Goal: Communication & Community: Answer question/provide support

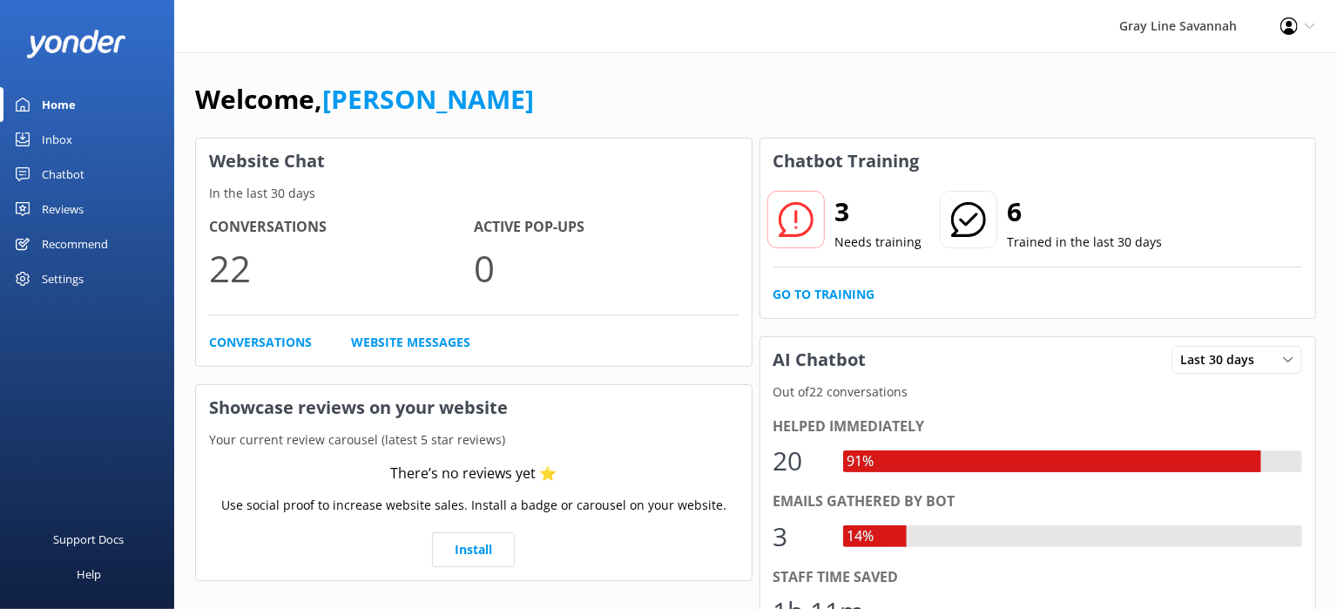
click at [46, 131] on div "Inbox" at bounding box center [57, 139] width 30 height 35
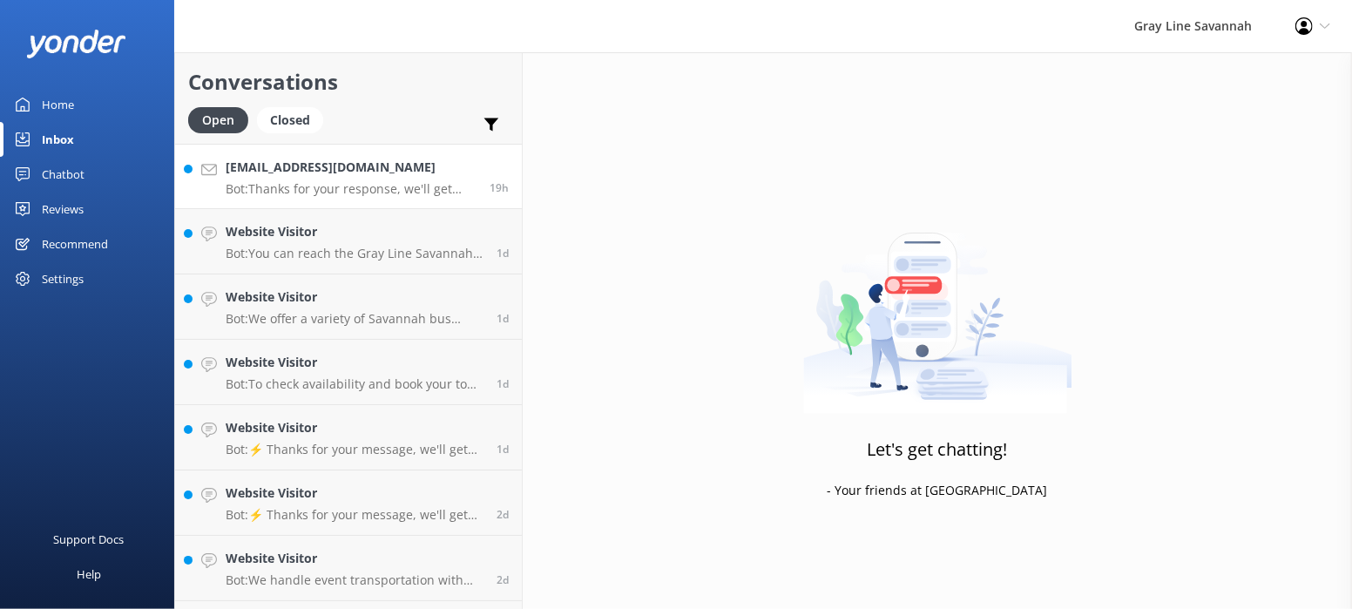
click at [329, 178] on div "[EMAIL_ADDRESS][DOMAIN_NAME] Bot: Thanks for your response, we'll get back to y…" at bounding box center [351, 176] width 251 height 37
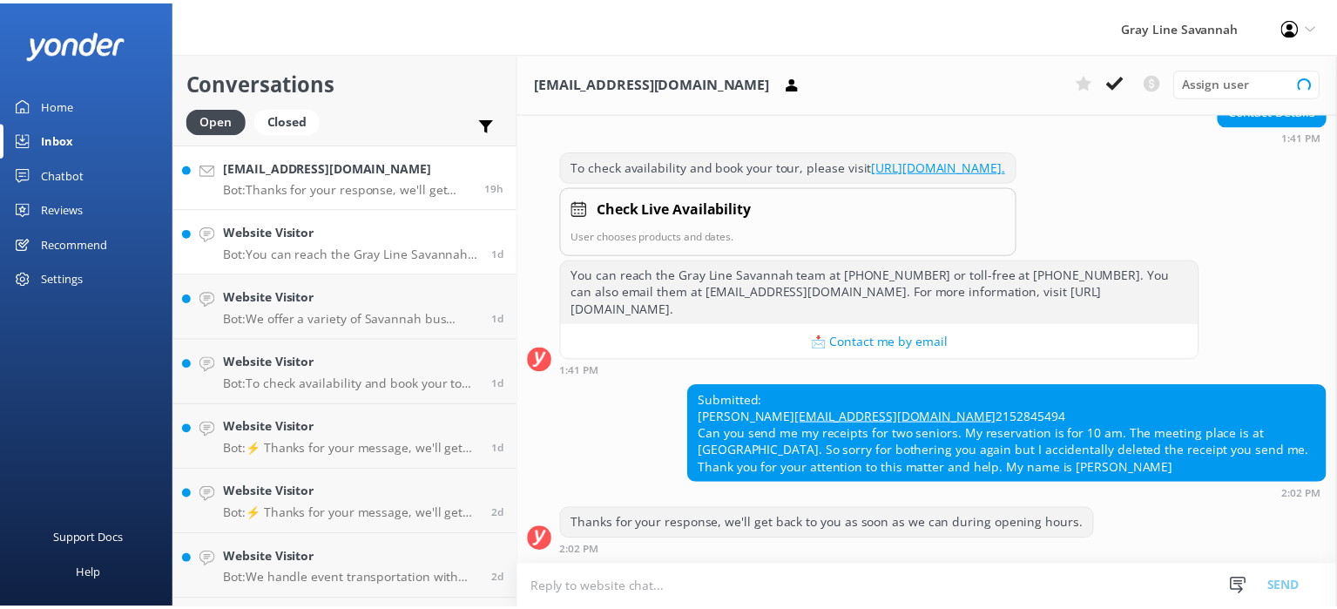
scroll to position [319, 0]
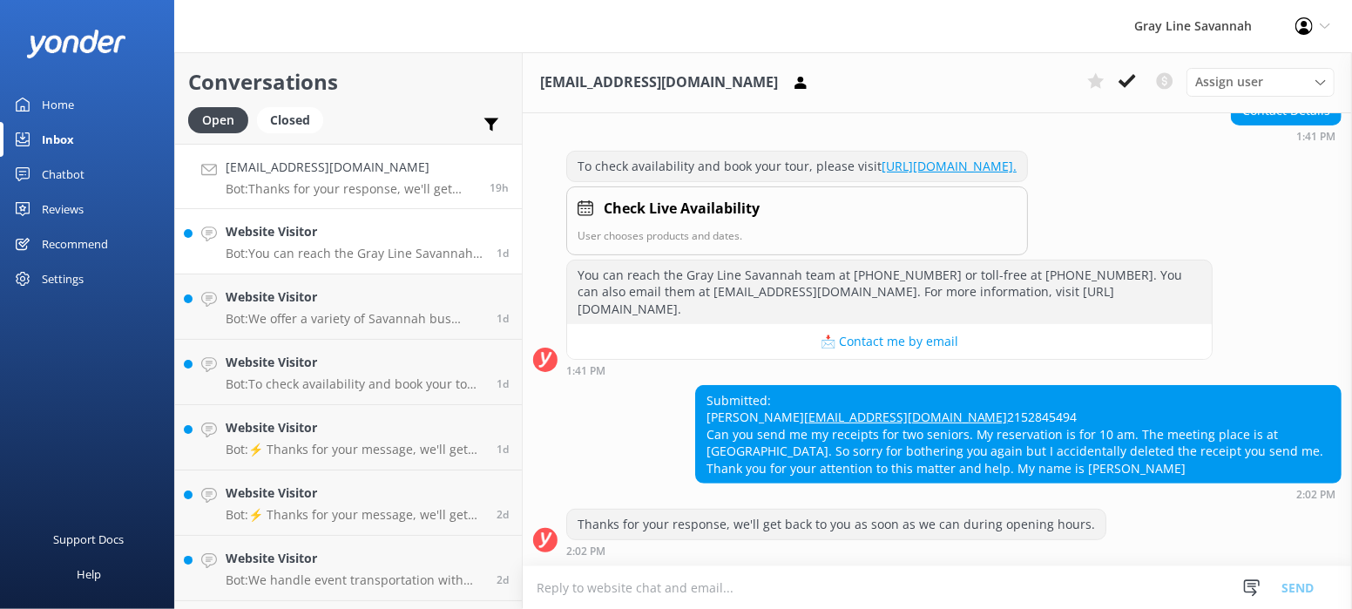
click at [304, 237] on h4 "Website Visitor" at bounding box center [355, 231] width 258 height 19
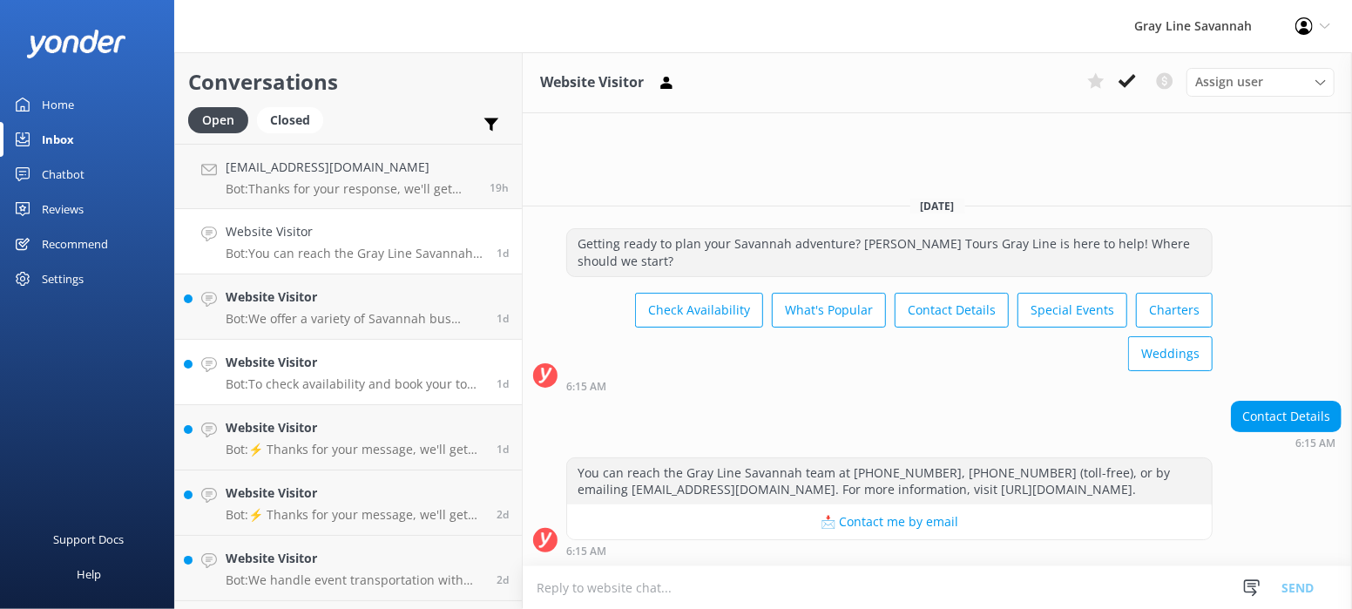
click at [338, 342] on link "Website Visitor Bot: To check availability and book your tour, please visit [UR…" at bounding box center [348, 372] width 347 height 65
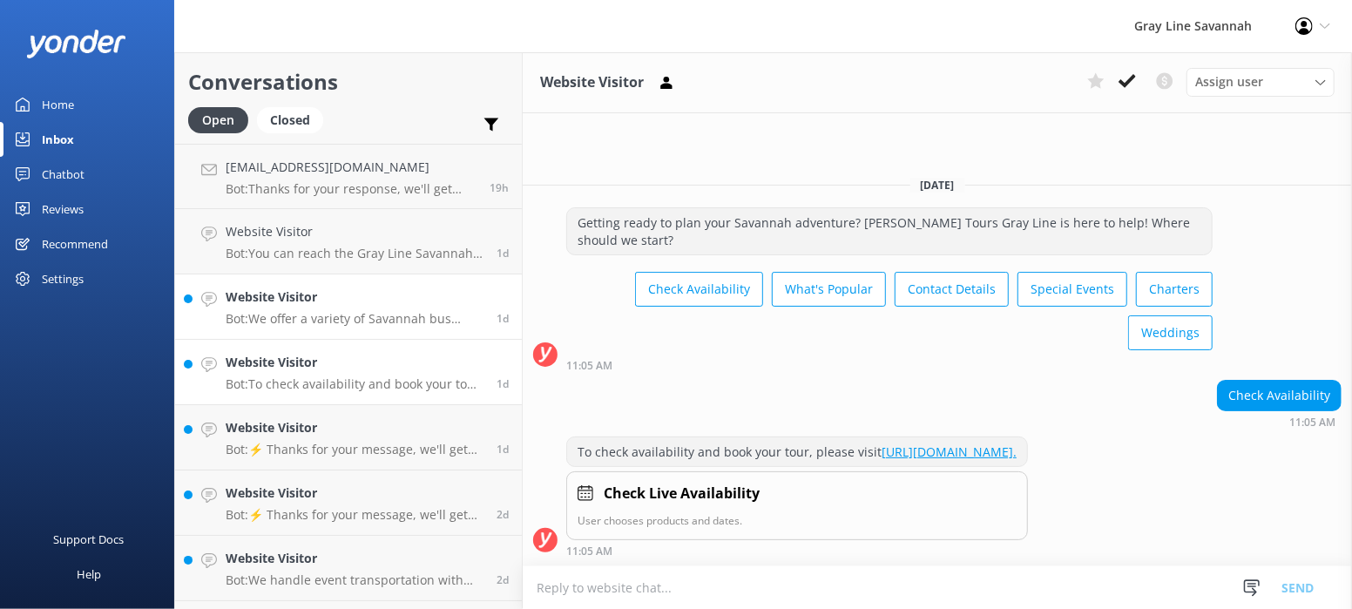
click at [358, 317] on p "Bot: We offer a variety of Savannah bus tours, all in air-conditioned comfort. …" at bounding box center [355, 319] width 258 height 16
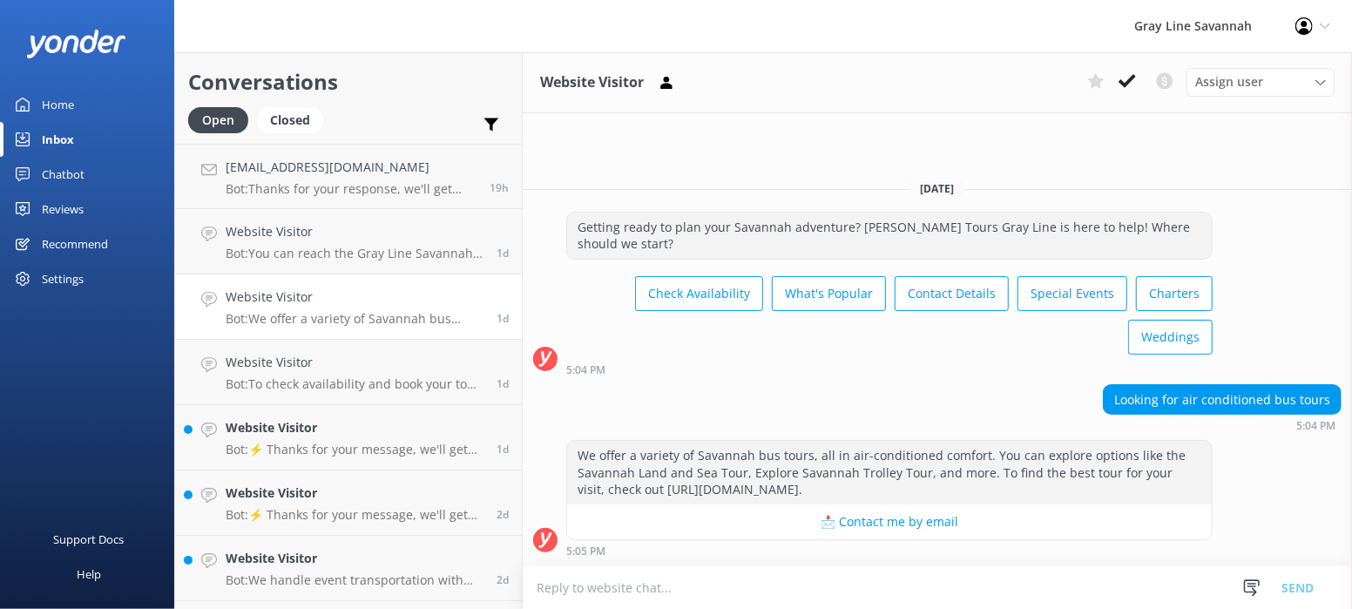
click at [102, 172] on link "Chatbot" at bounding box center [87, 174] width 174 height 35
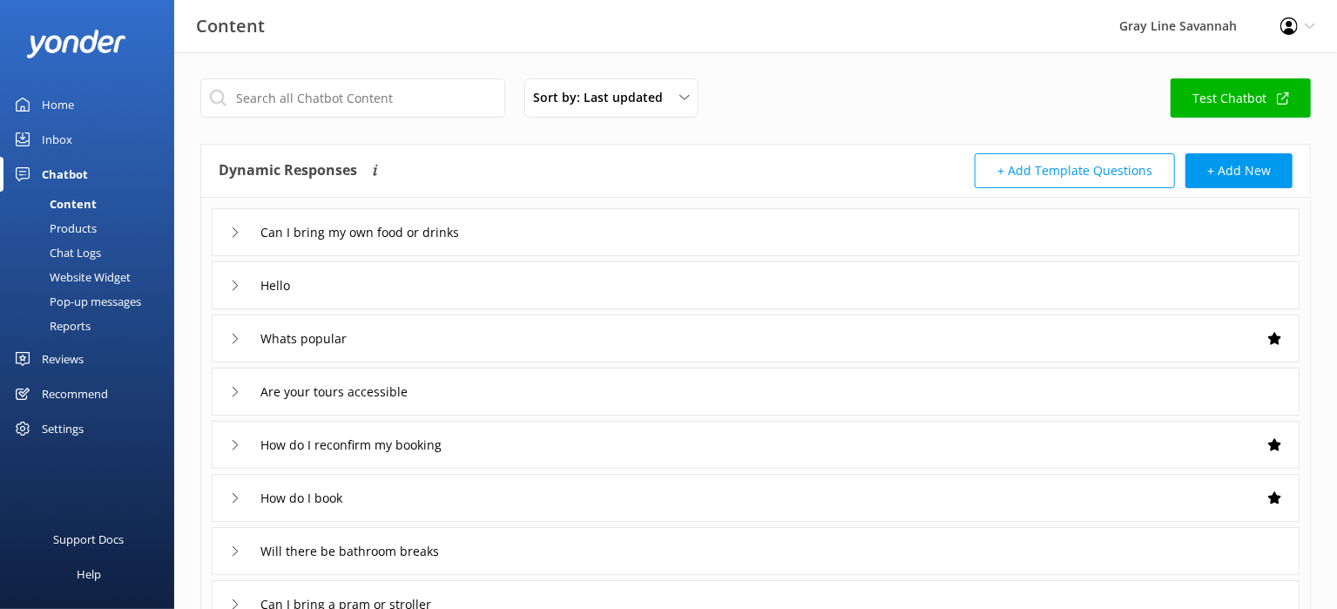
scroll to position [354, 0]
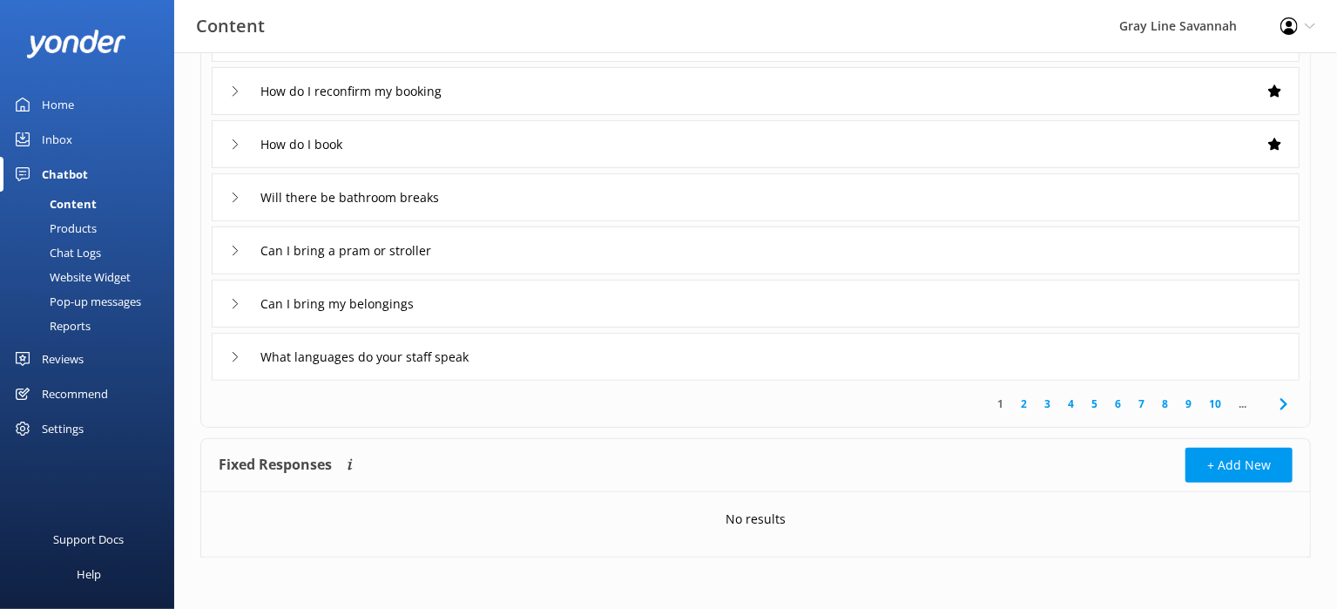
drag, startPoint x: 578, startPoint y: 370, endPoint x: 518, endPoint y: 430, distance: 84.4
click at [518, 430] on div "Sort by: Last updated Title (A-Z) Last updated Test Chatbot Dynamic Responses T…" at bounding box center [755, 154] width 1163 height 911
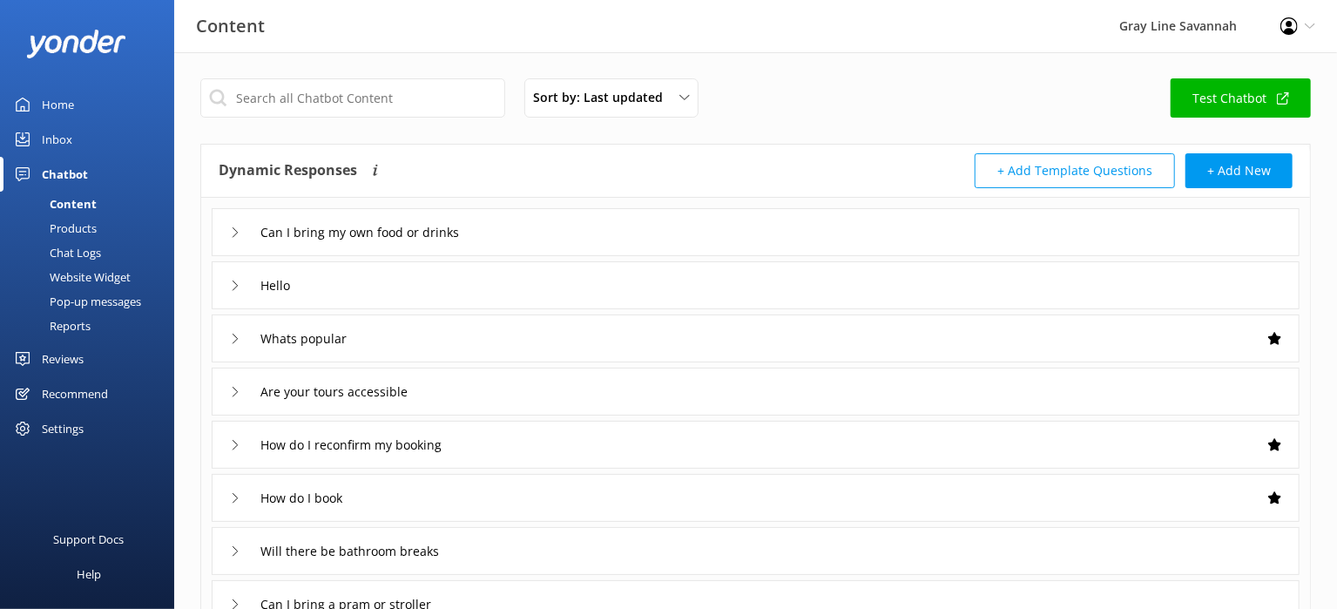
click at [1297, 86] on link "Test Chatbot" at bounding box center [1241, 97] width 140 height 39
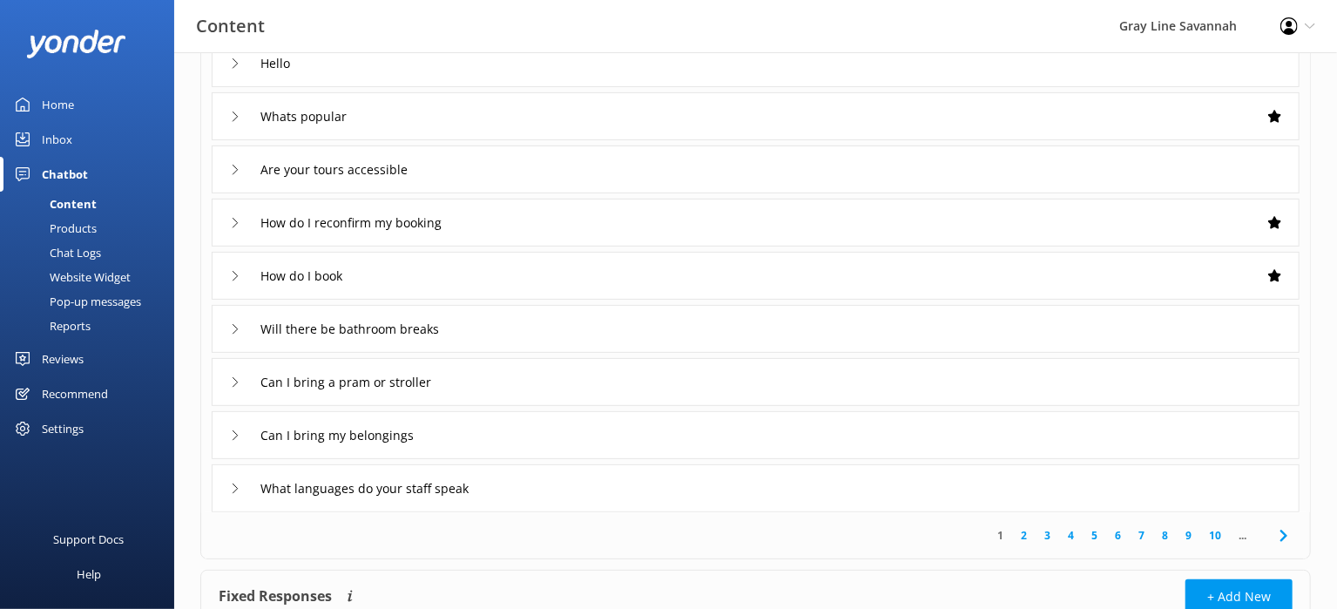
scroll to position [354, 0]
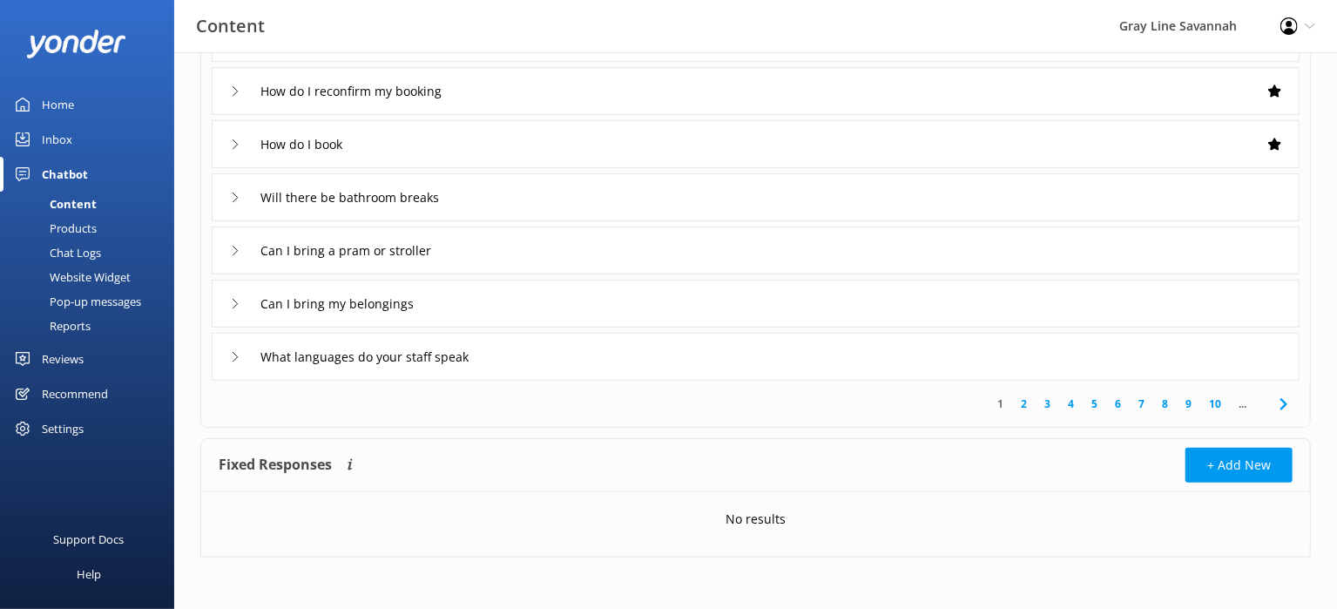
click at [1025, 398] on link "2" at bounding box center [1024, 404] width 24 height 17
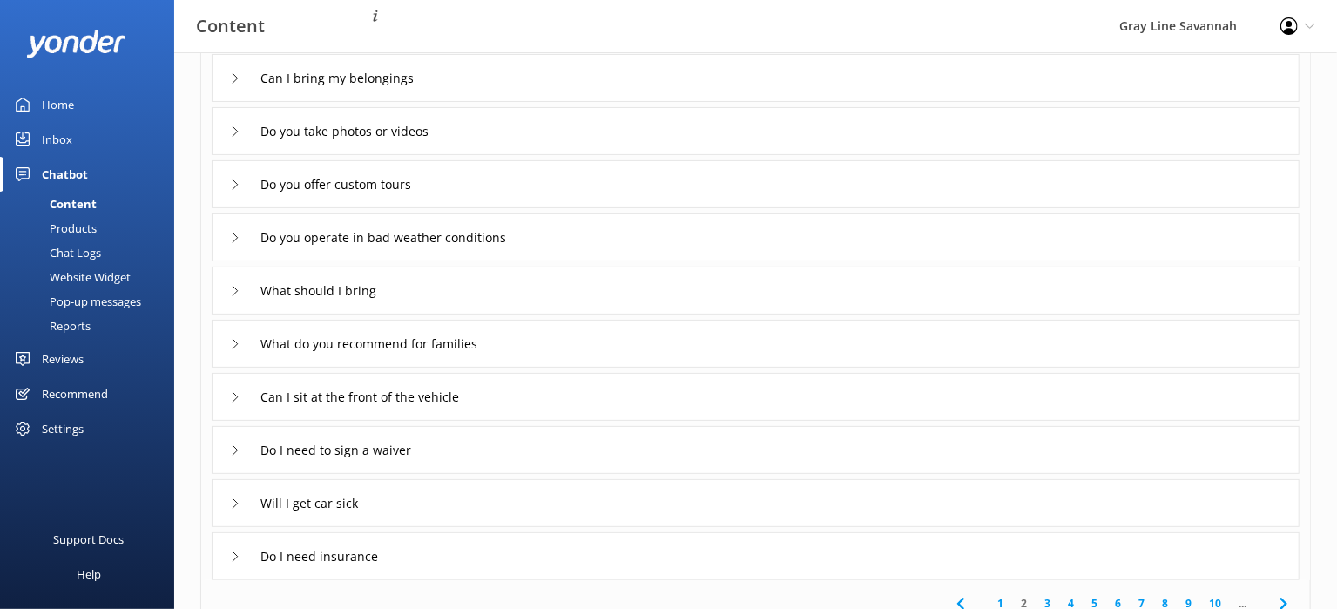
scroll to position [354, 0]
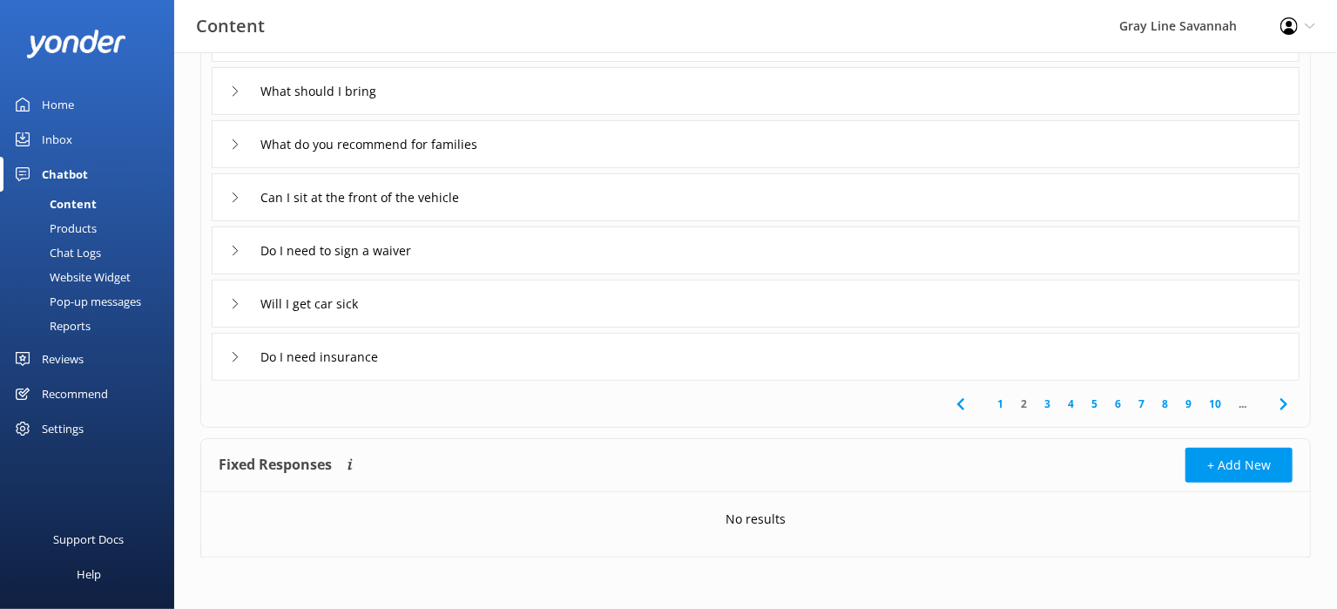
click at [1052, 405] on link "3" at bounding box center [1048, 404] width 24 height 17
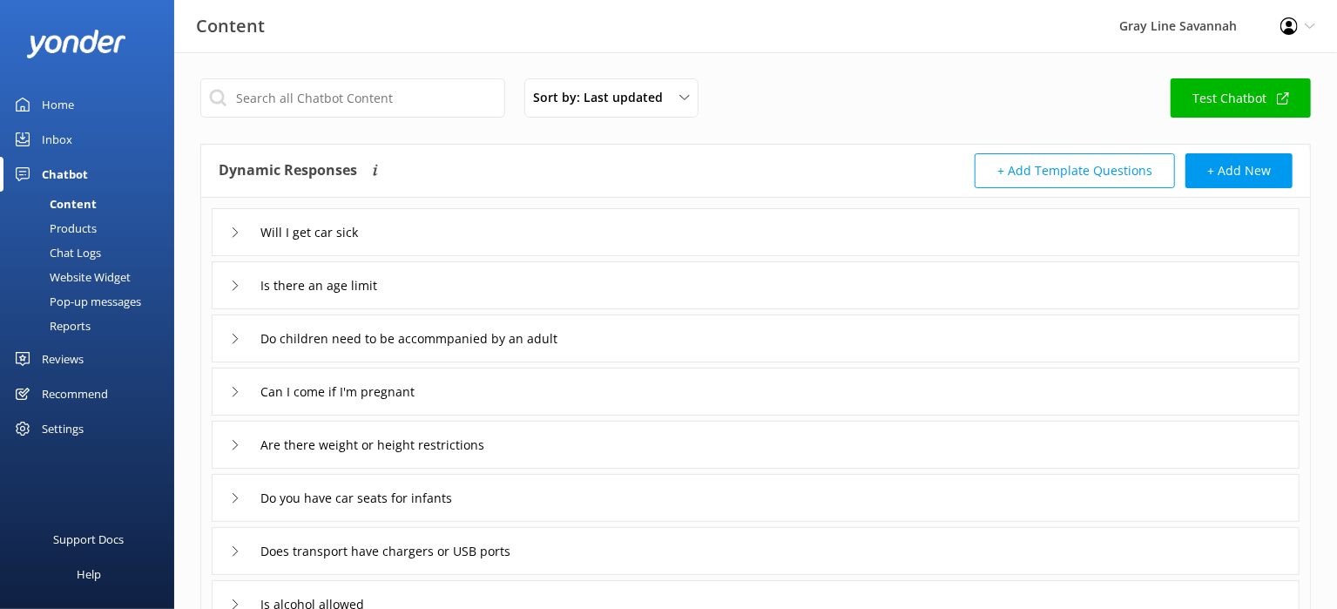
click at [91, 223] on div "Products" at bounding box center [53, 228] width 86 height 24
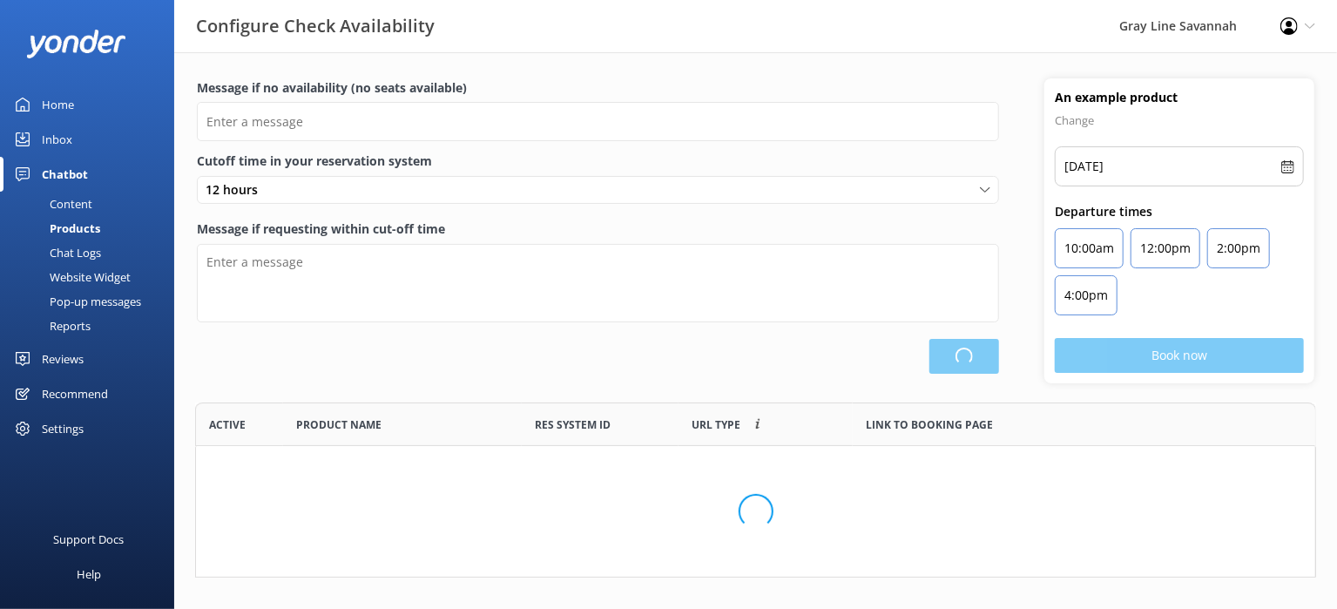
scroll to position [160, 1107]
type input "There are no seats available, please check an alternative day"
type textarea "Our online booking system closes {hours} prior to departure. Please contact us …"
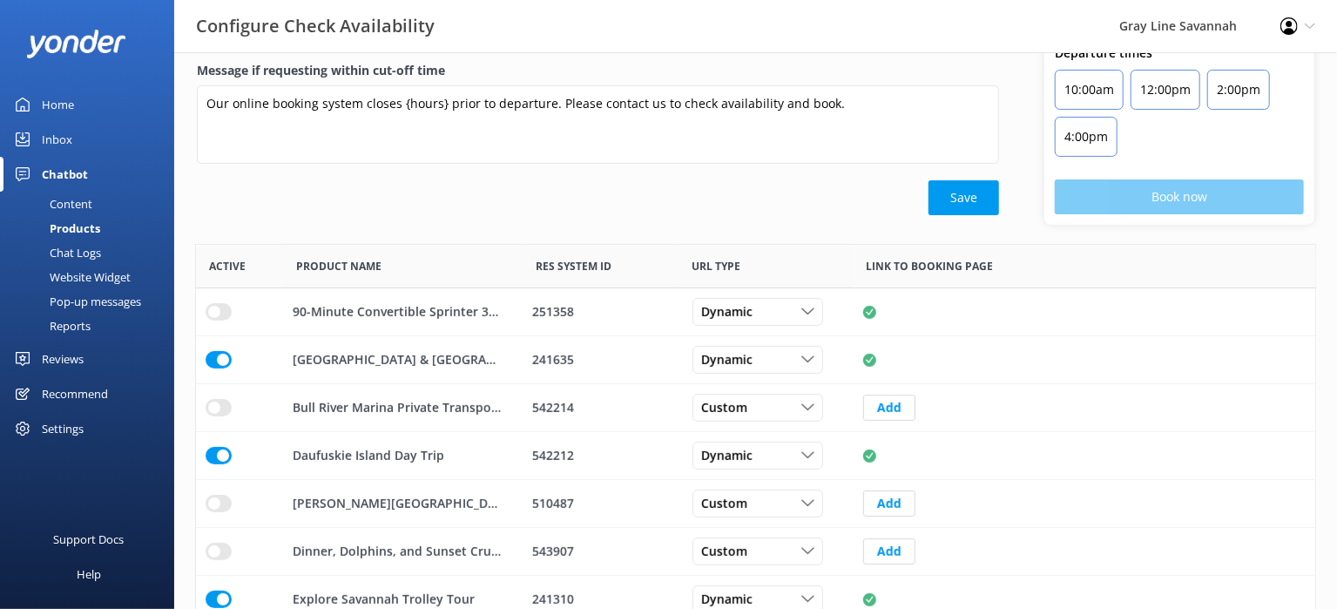
scroll to position [377, 0]
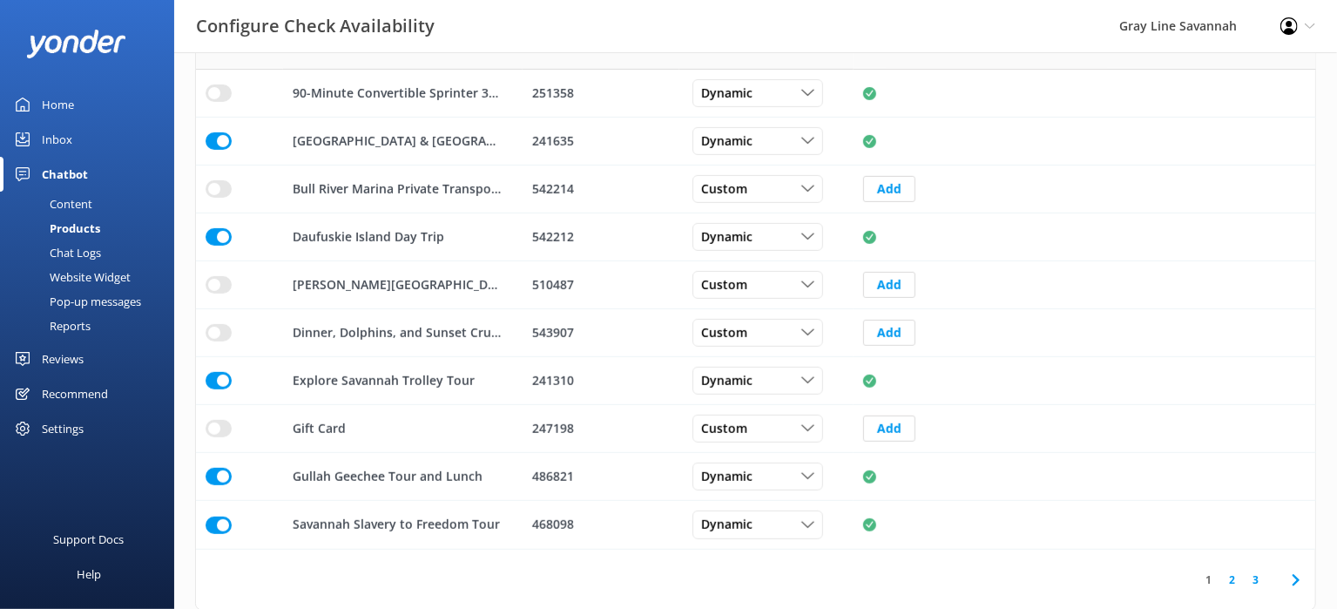
drag, startPoint x: 511, startPoint y: 335, endPoint x: 423, endPoint y: 576, distance: 256.6
click at [433, 571] on div "1 2 3" at bounding box center [756, 580] width 1120 height 60
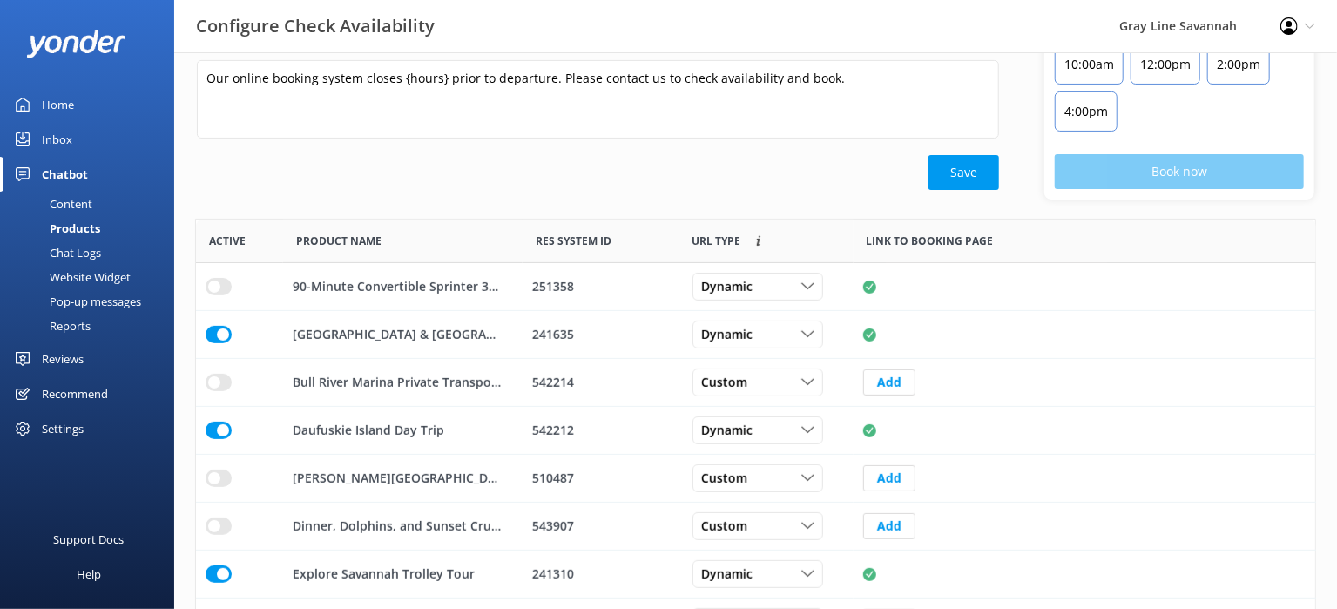
click at [73, 197] on div "Content" at bounding box center [51, 204] width 82 height 24
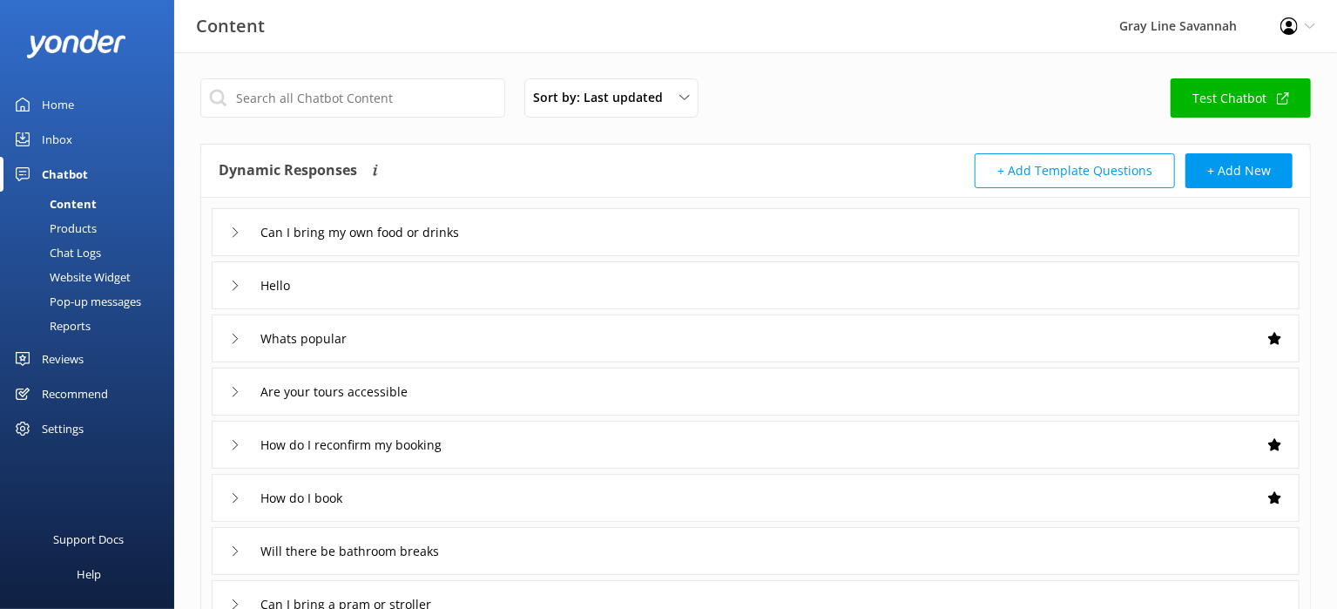
click at [61, 134] on div "Inbox" at bounding box center [57, 139] width 30 height 35
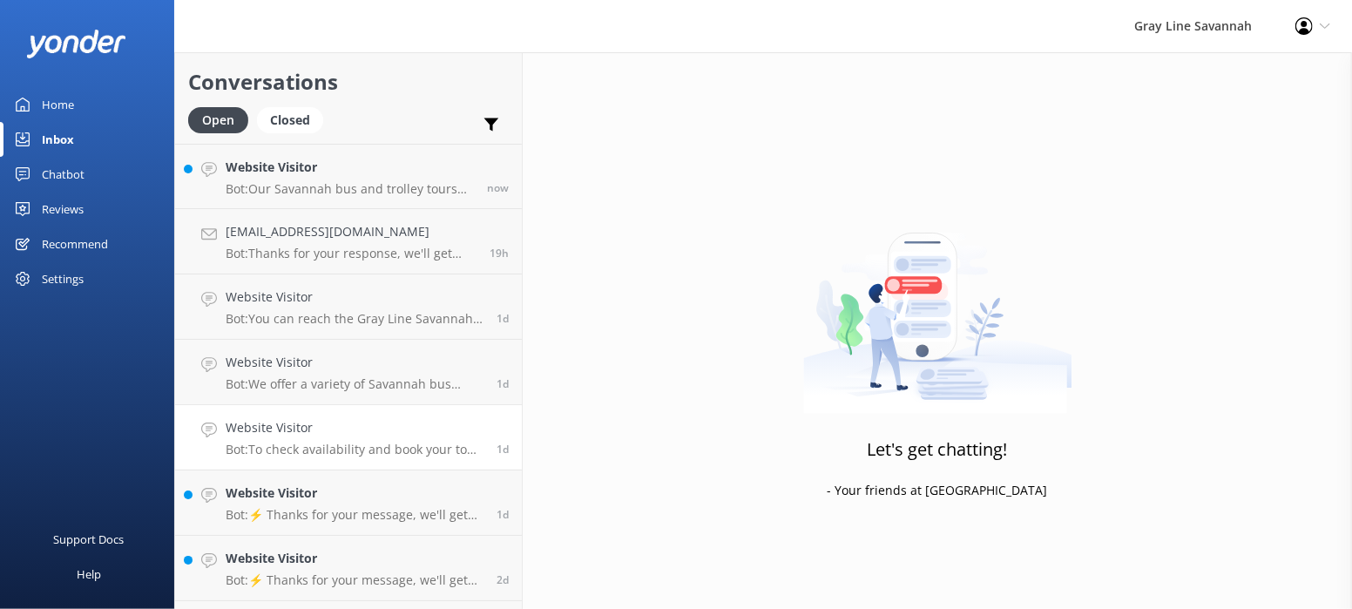
click at [347, 443] on p "Bot: To check availability and book your tour, please visit [URL][DOMAIN_NAME]." at bounding box center [355, 450] width 258 height 16
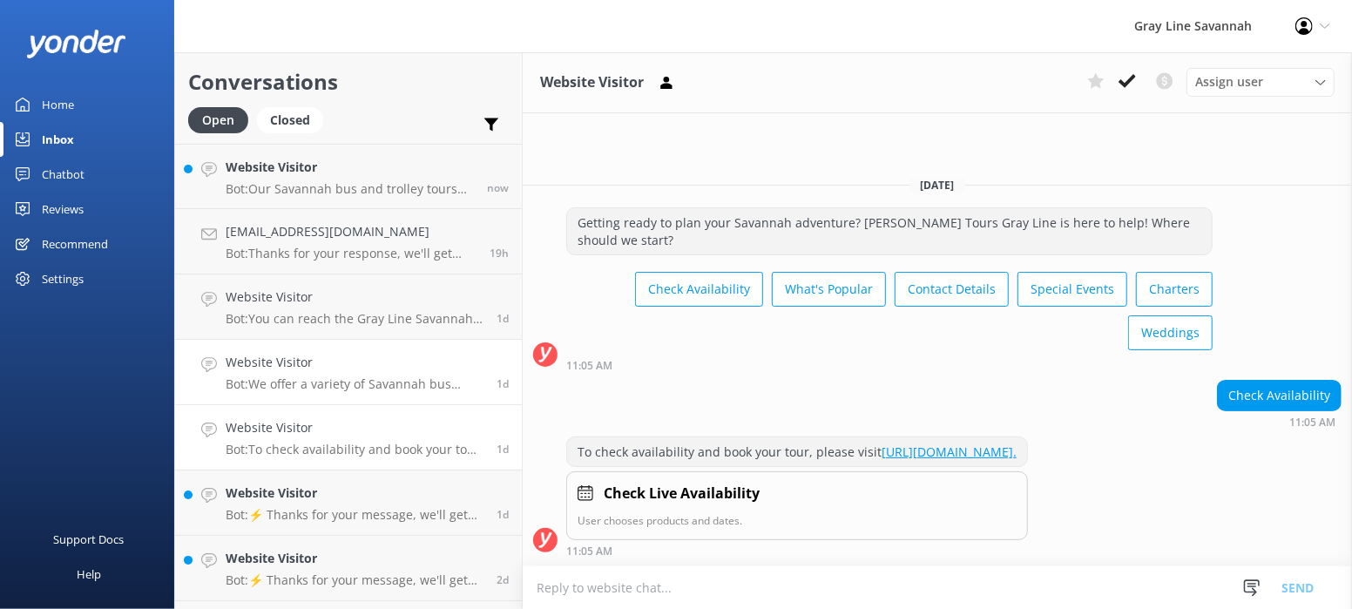
click at [335, 379] on p "Bot: We offer a variety of Savannah bus tours, all in air-conditioned comfort. …" at bounding box center [355, 384] width 258 height 16
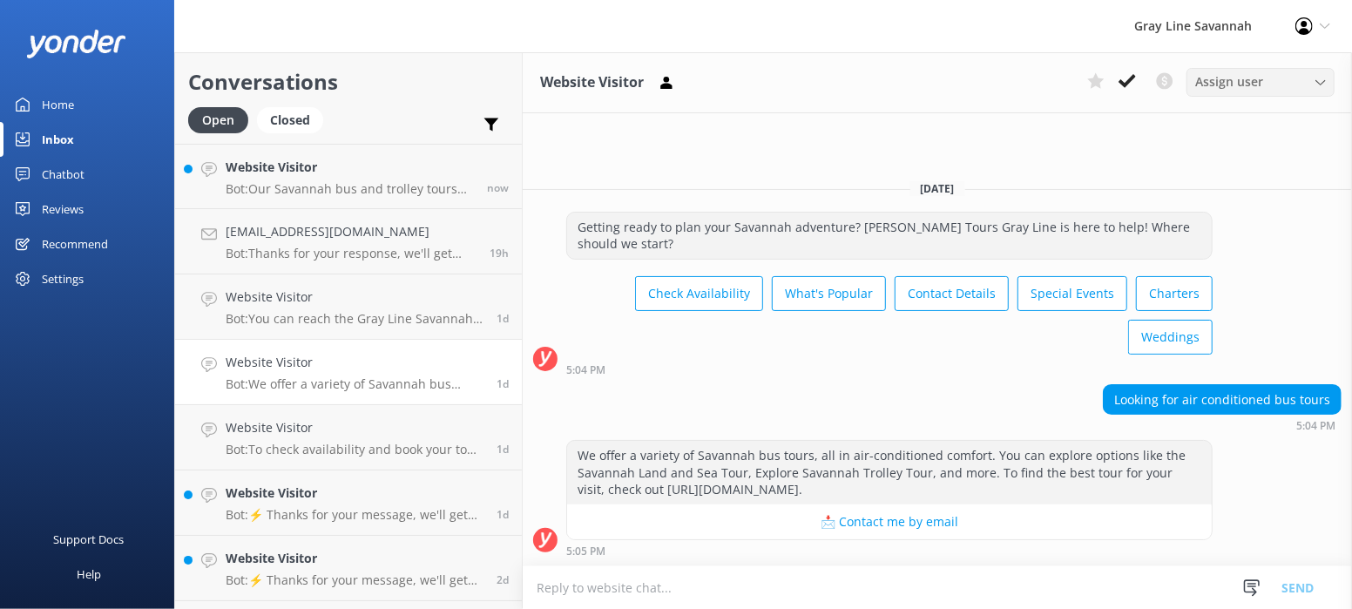
click at [1322, 84] on icon at bounding box center [1321, 83] width 10 height 10
click at [1323, 83] on use at bounding box center [1321, 81] width 10 height 5
click at [139, 168] on link "Chatbot" at bounding box center [87, 174] width 174 height 35
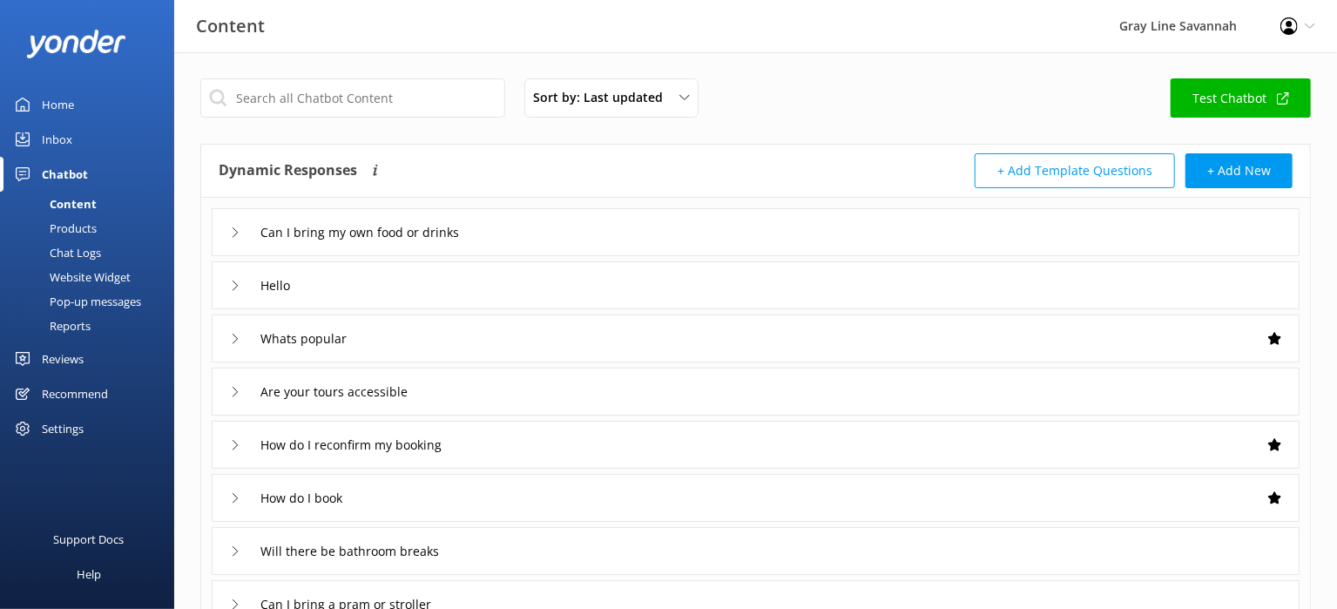
click at [69, 250] on div "Chat Logs" at bounding box center [55, 252] width 91 height 24
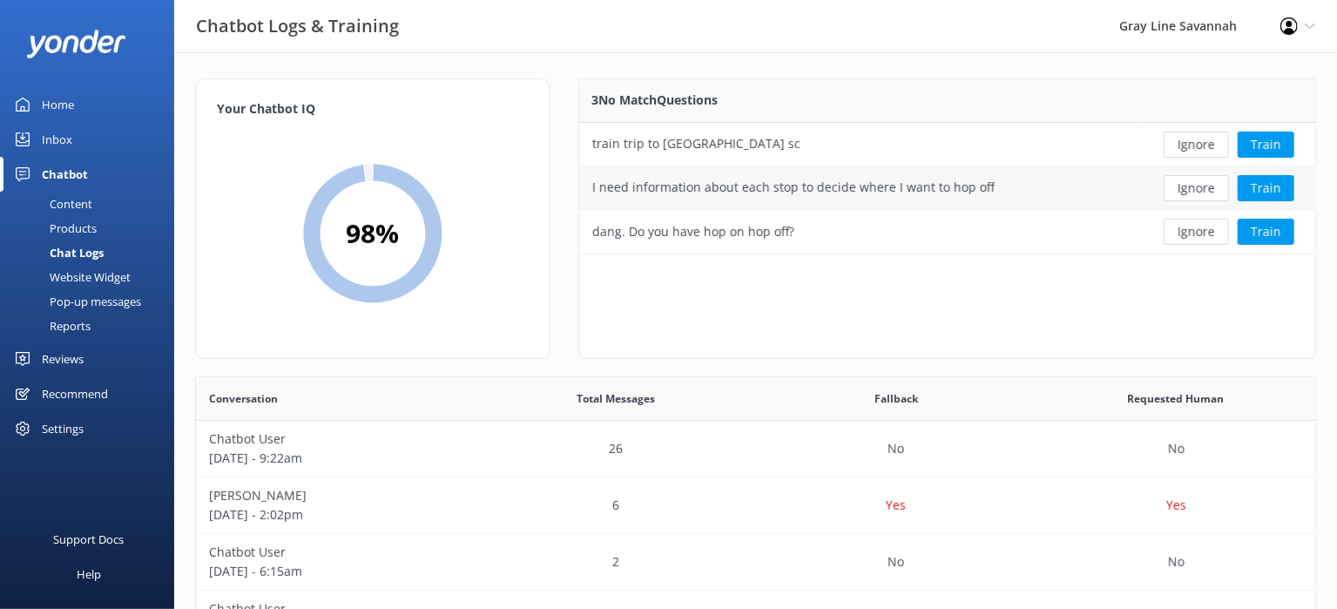
scroll to position [290, 0]
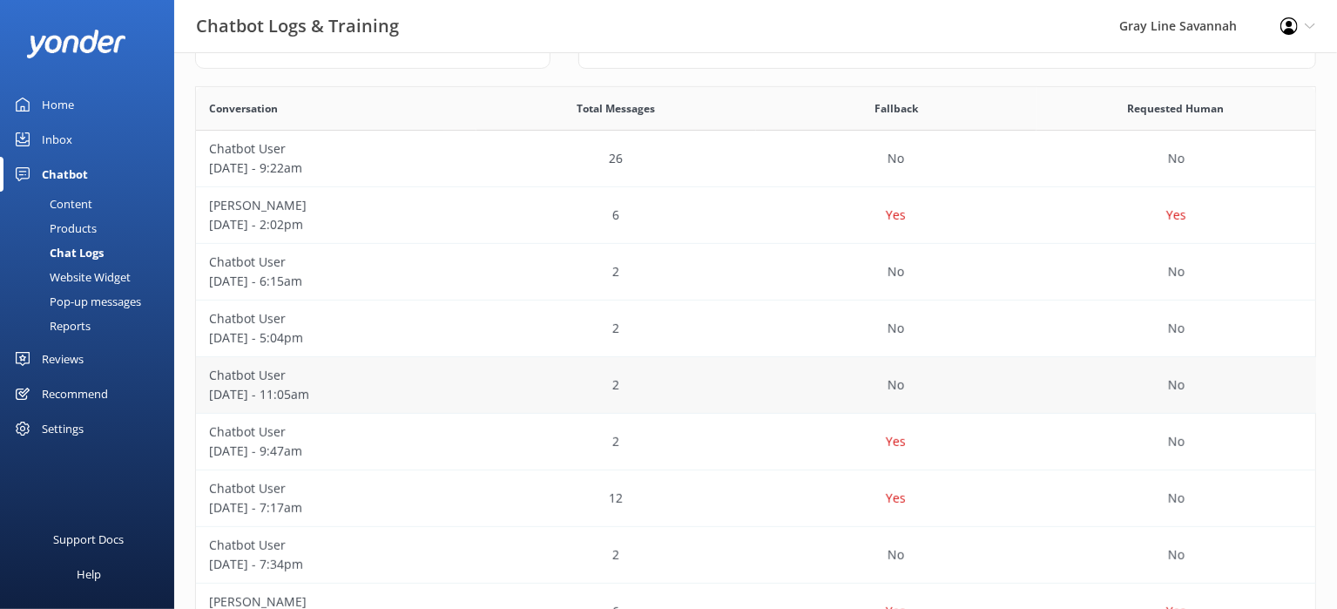
click at [720, 398] on div "2" at bounding box center [617, 385] width 281 height 57
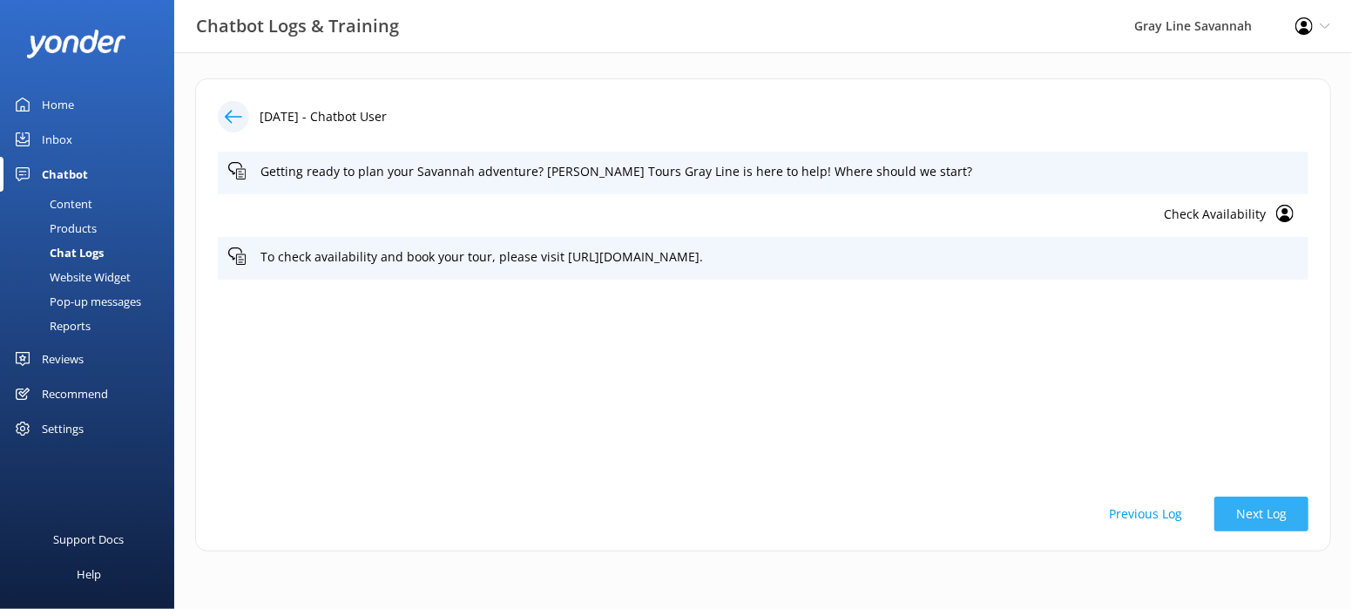
click at [1262, 512] on button "Next Log" at bounding box center [1262, 514] width 94 height 35
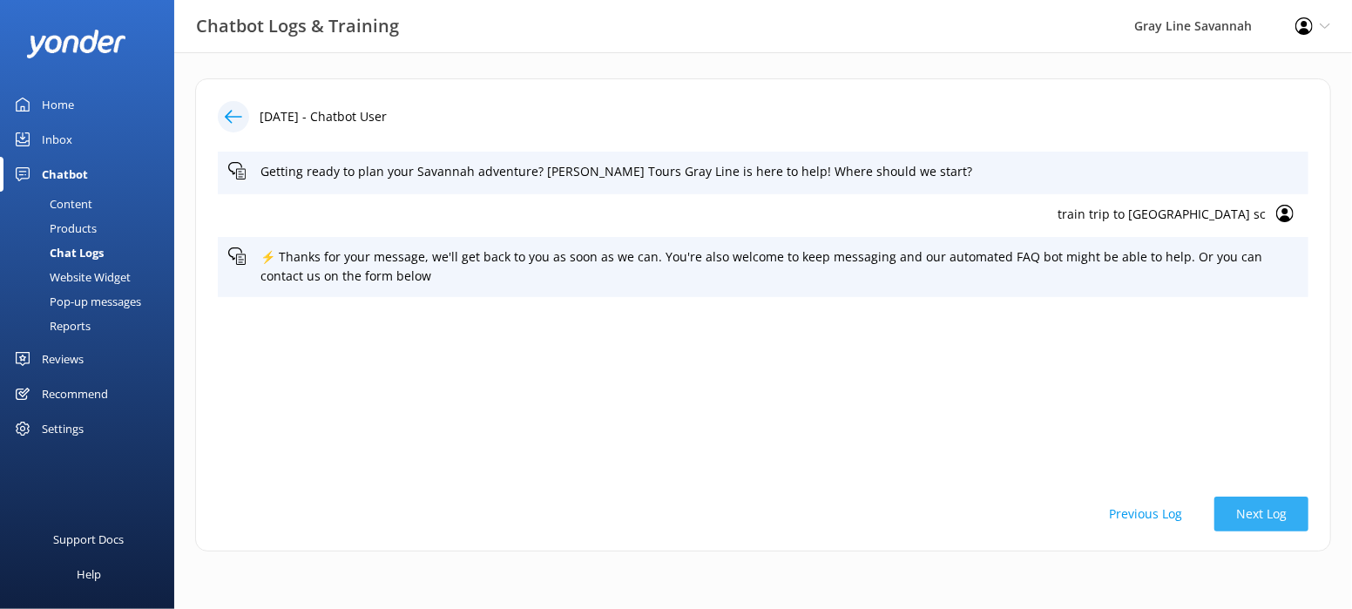
click at [1262, 510] on button "Next Log" at bounding box center [1262, 514] width 94 height 35
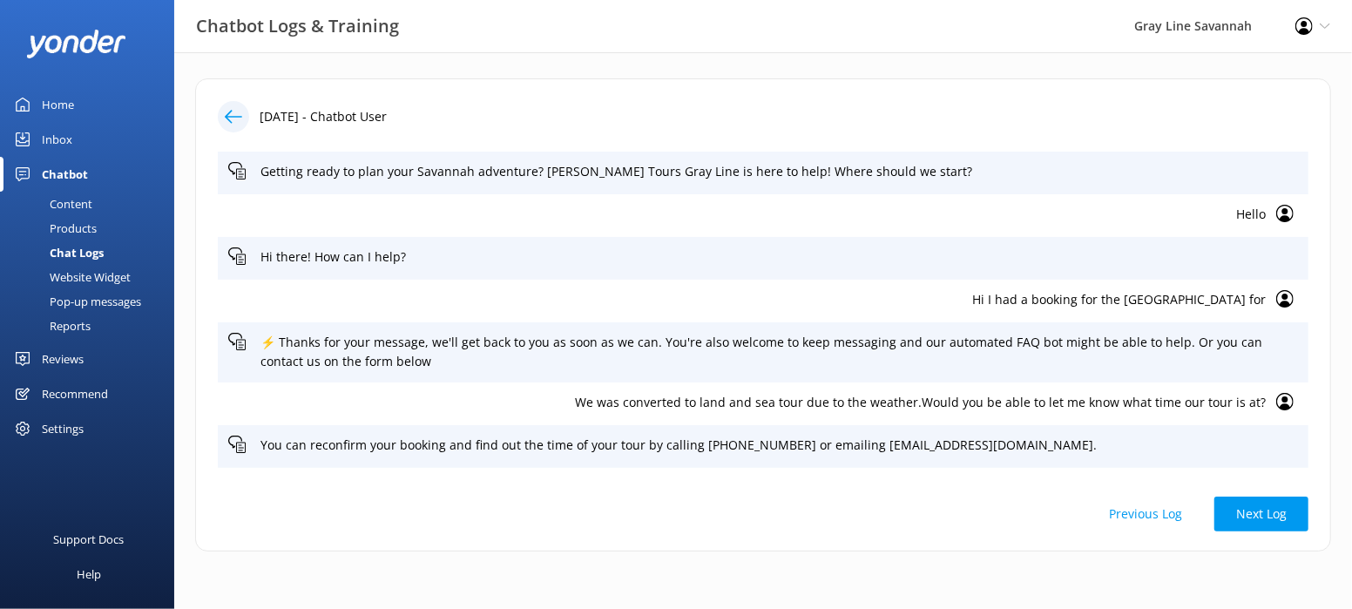
click at [1171, 512] on button "Previous Log" at bounding box center [1145, 514] width 117 height 35
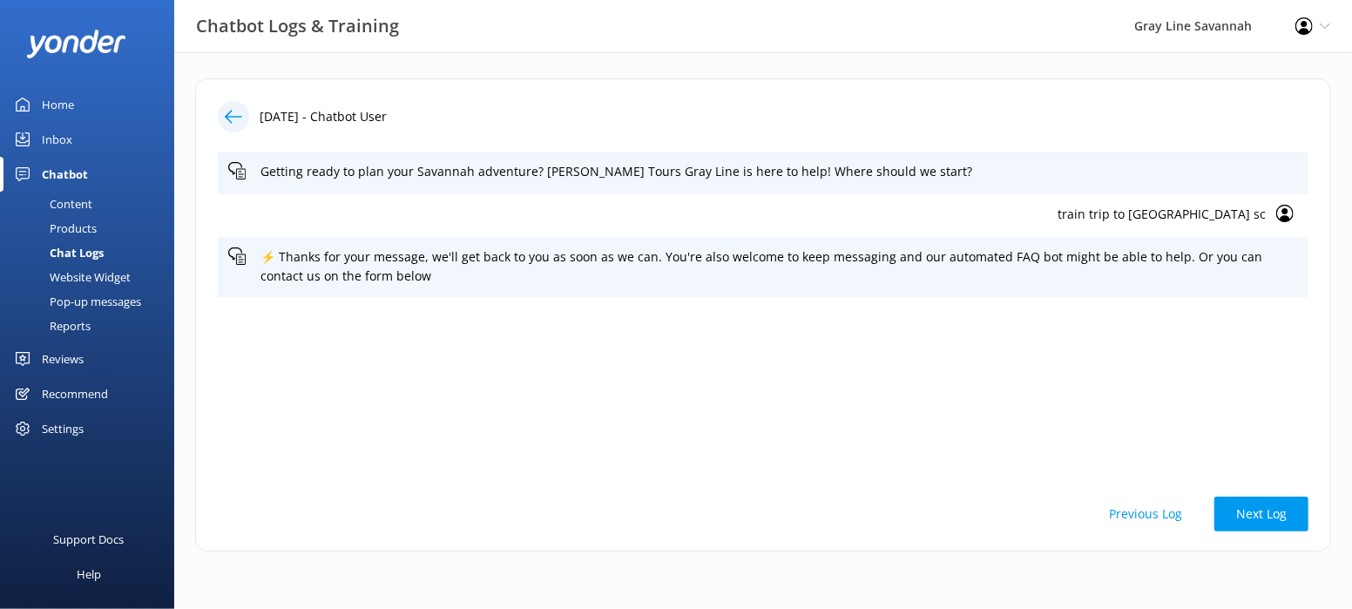
click at [1171, 512] on button "Previous Log" at bounding box center [1145, 514] width 117 height 35
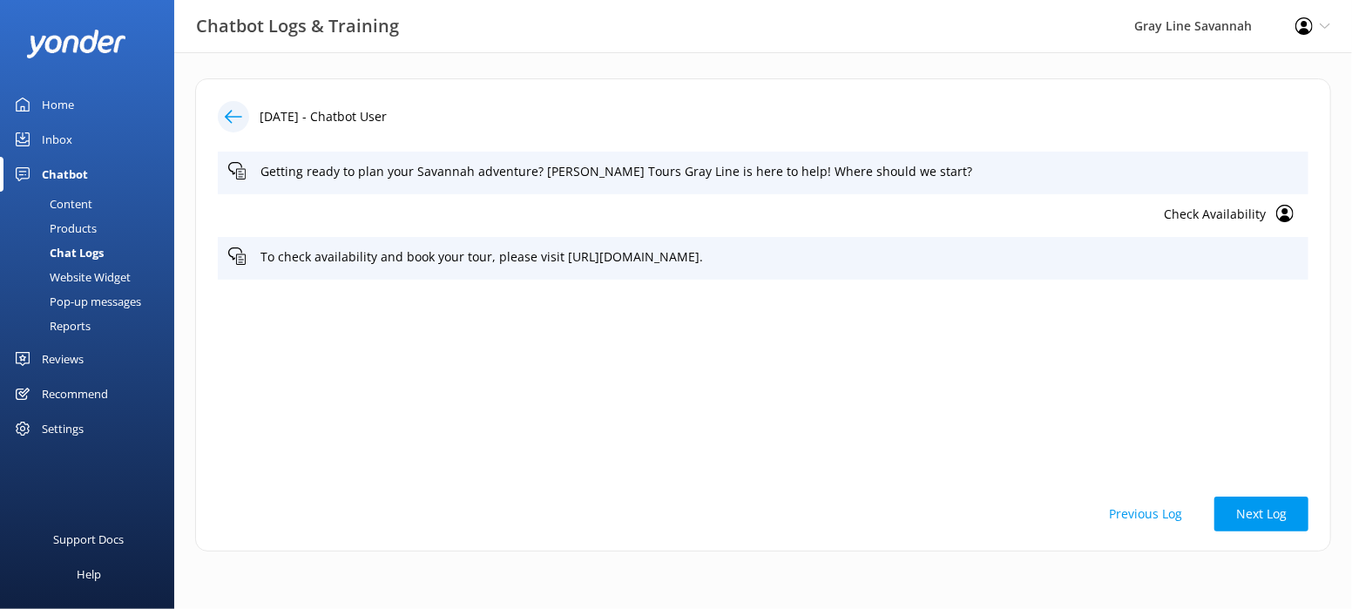
click at [1171, 512] on button "Previous Log" at bounding box center [1145, 514] width 117 height 35
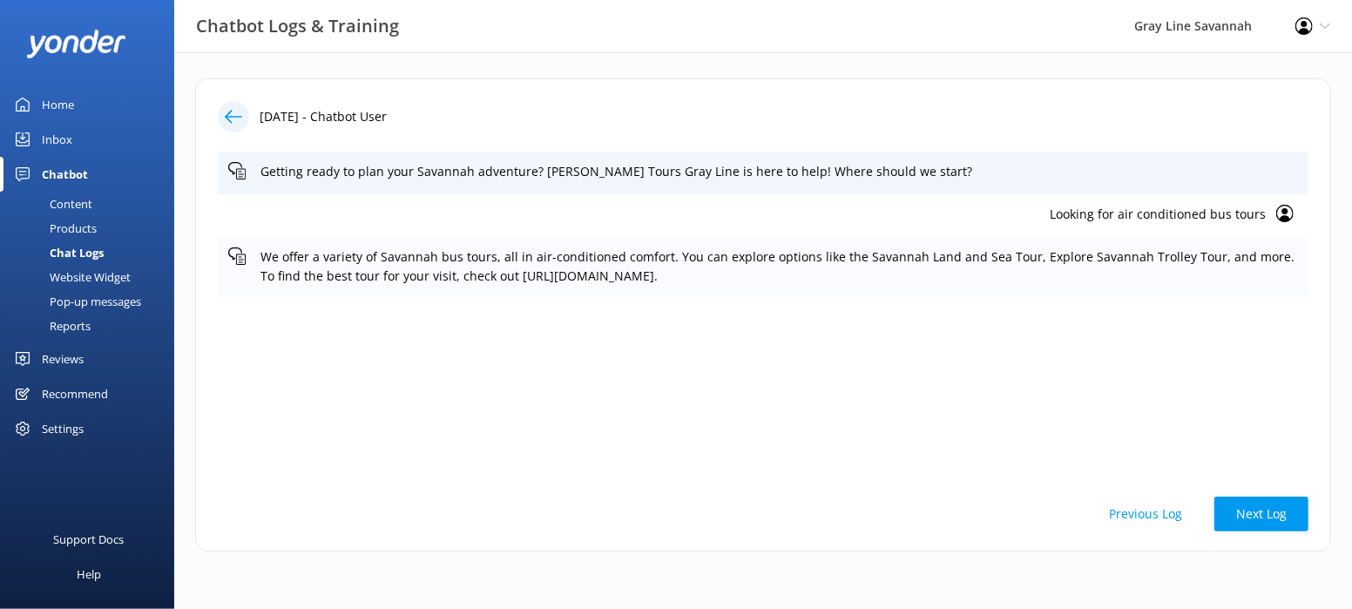
click at [634, 272] on p "We offer a variety of Savannah bus tours, all in air-conditioned comfort. You c…" at bounding box center [780, 266] width 1038 height 39
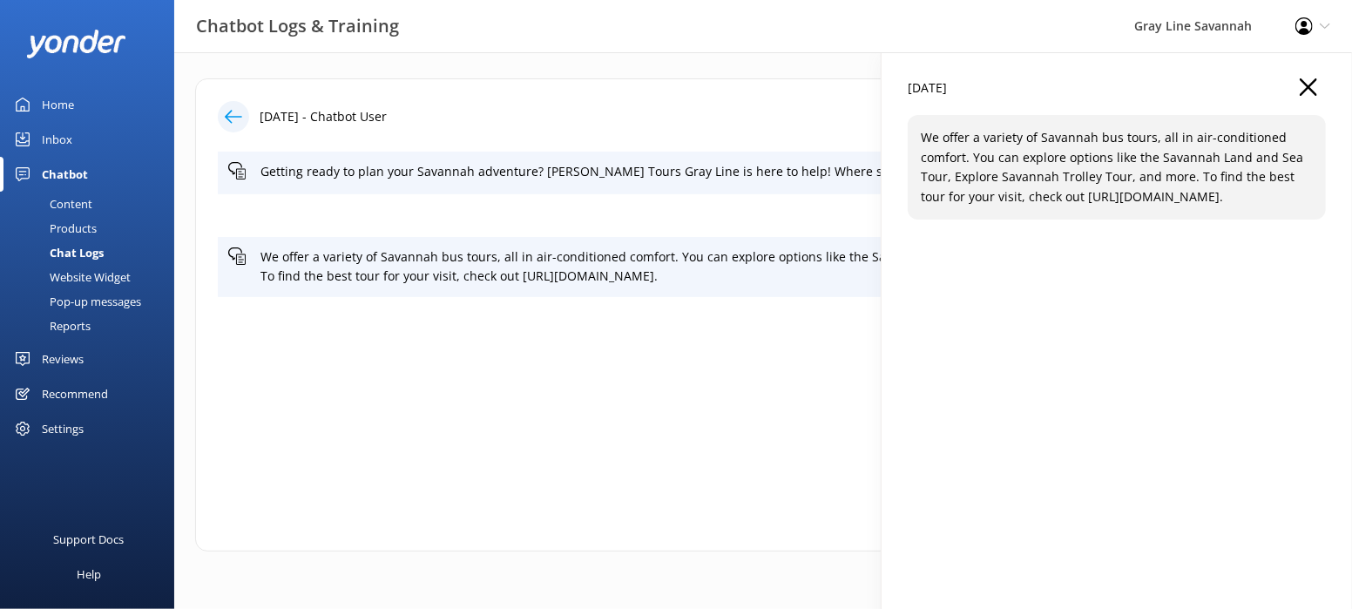
click at [1310, 82] on icon "button" at bounding box center [1308, 86] width 17 height 17
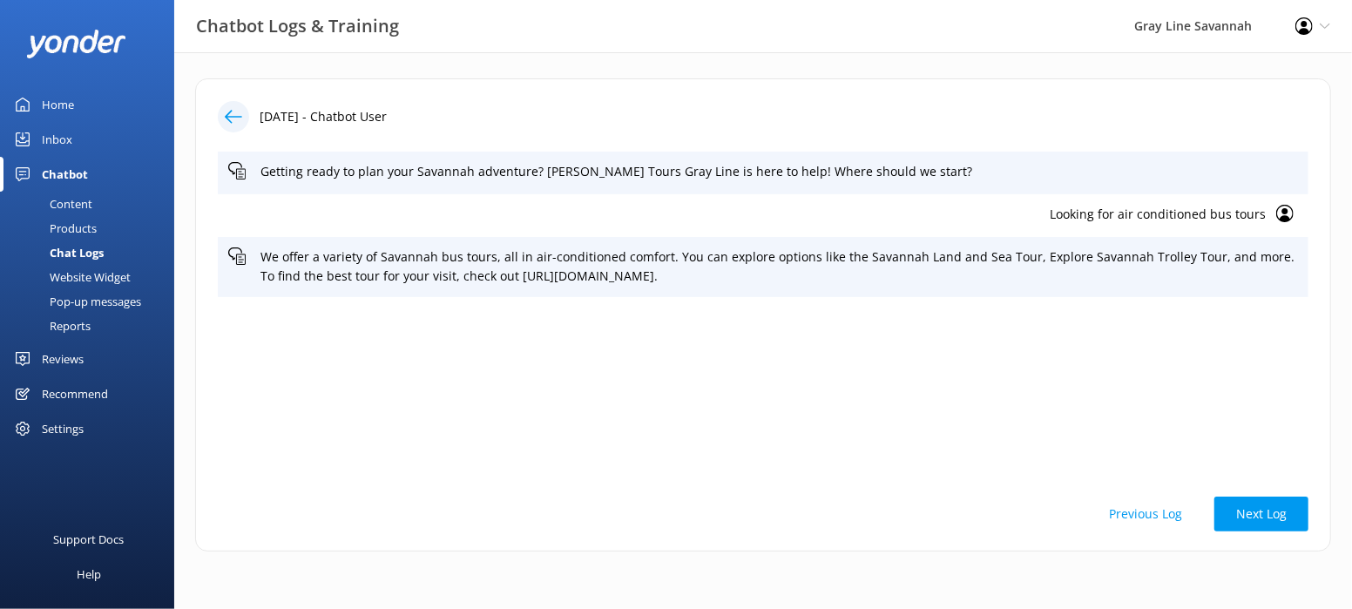
click at [1078, 212] on p "Looking for air conditioned bus tours" at bounding box center [747, 214] width 1038 height 19
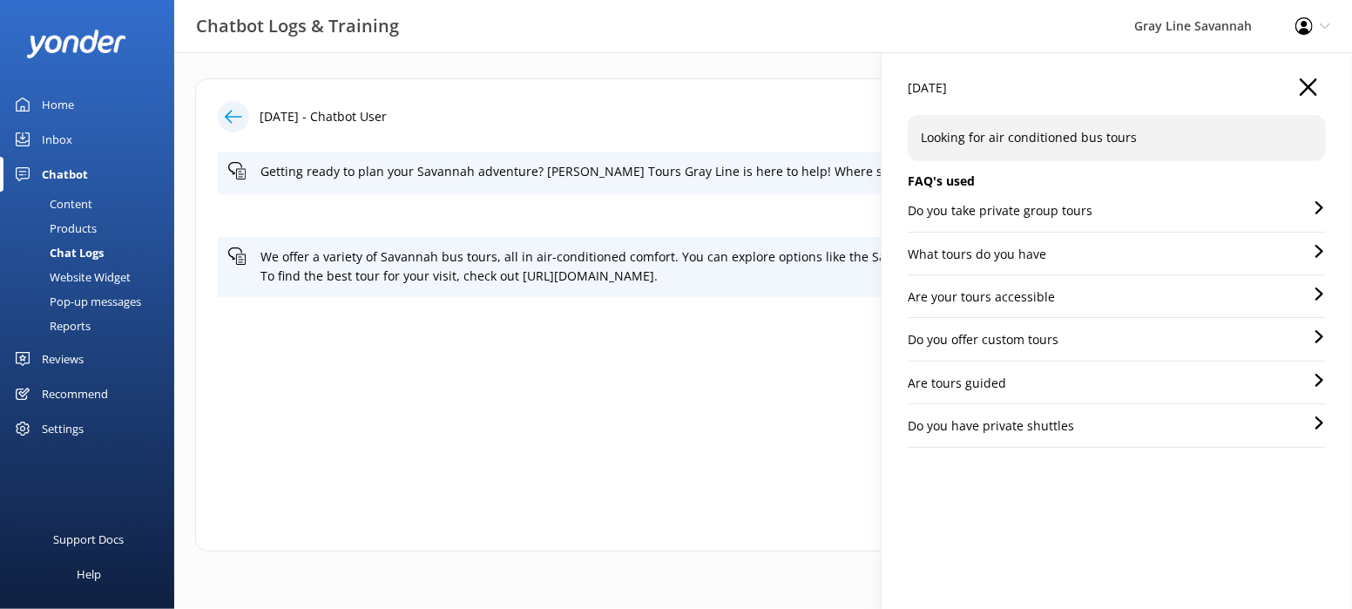
click at [1312, 91] on use "button" at bounding box center [1308, 86] width 17 height 17
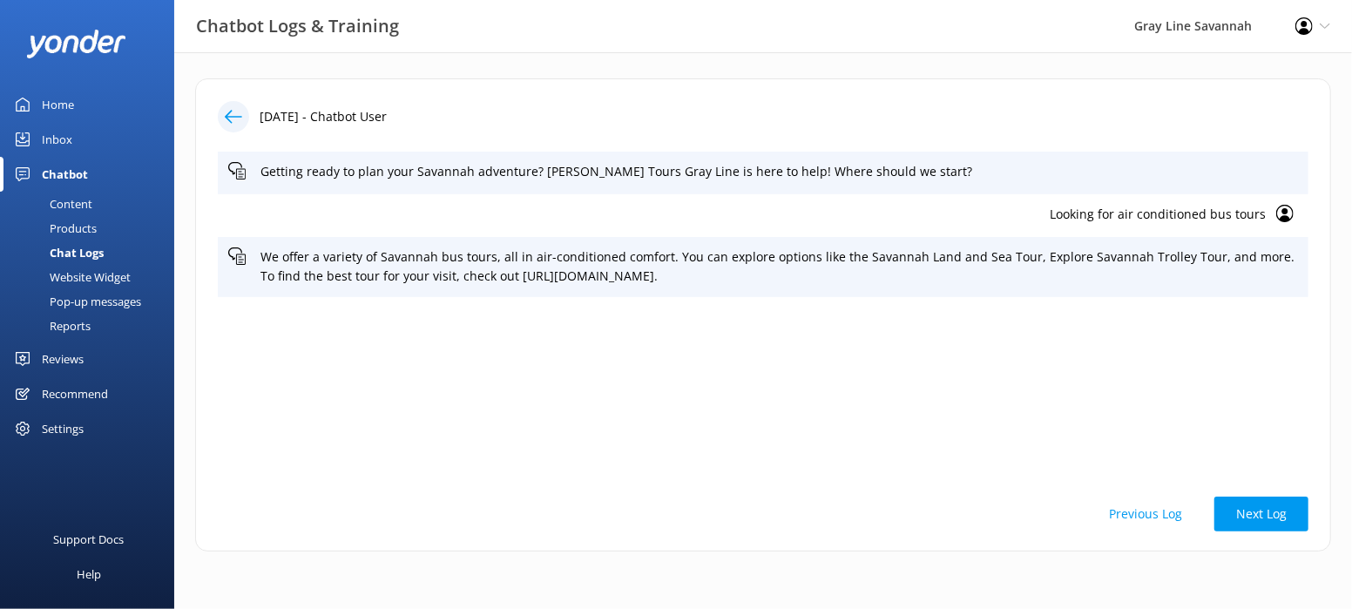
click at [238, 114] on icon at bounding box center [233, 116] width 17 height 17
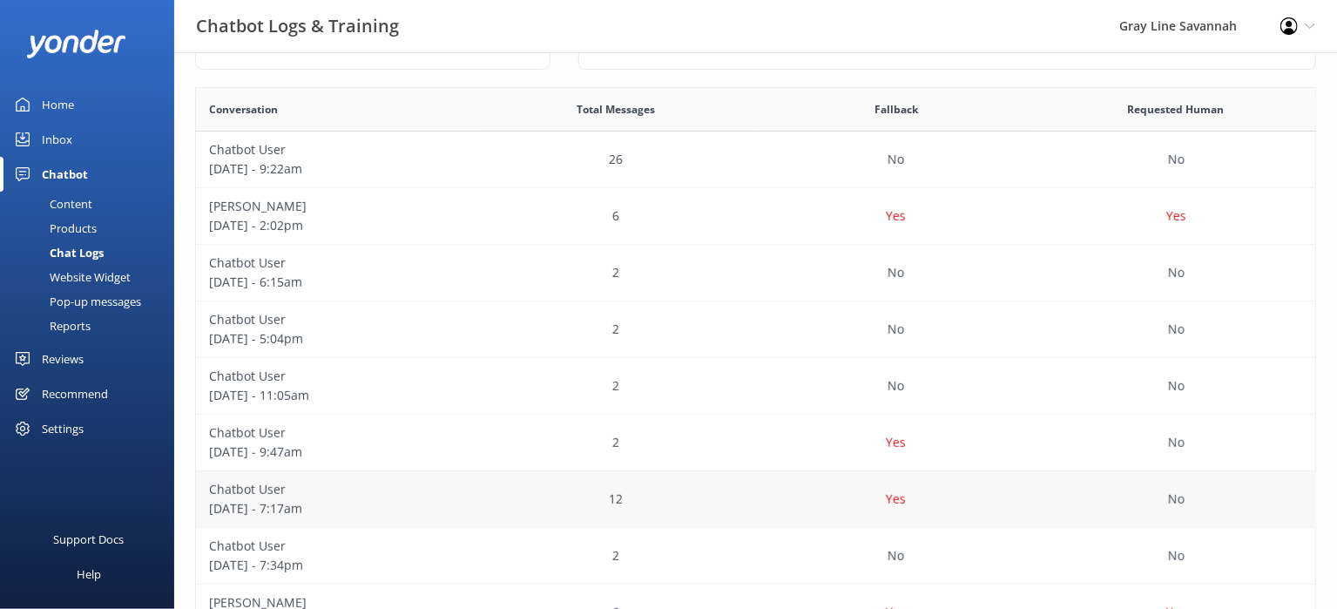
scroll to position [387, 0]
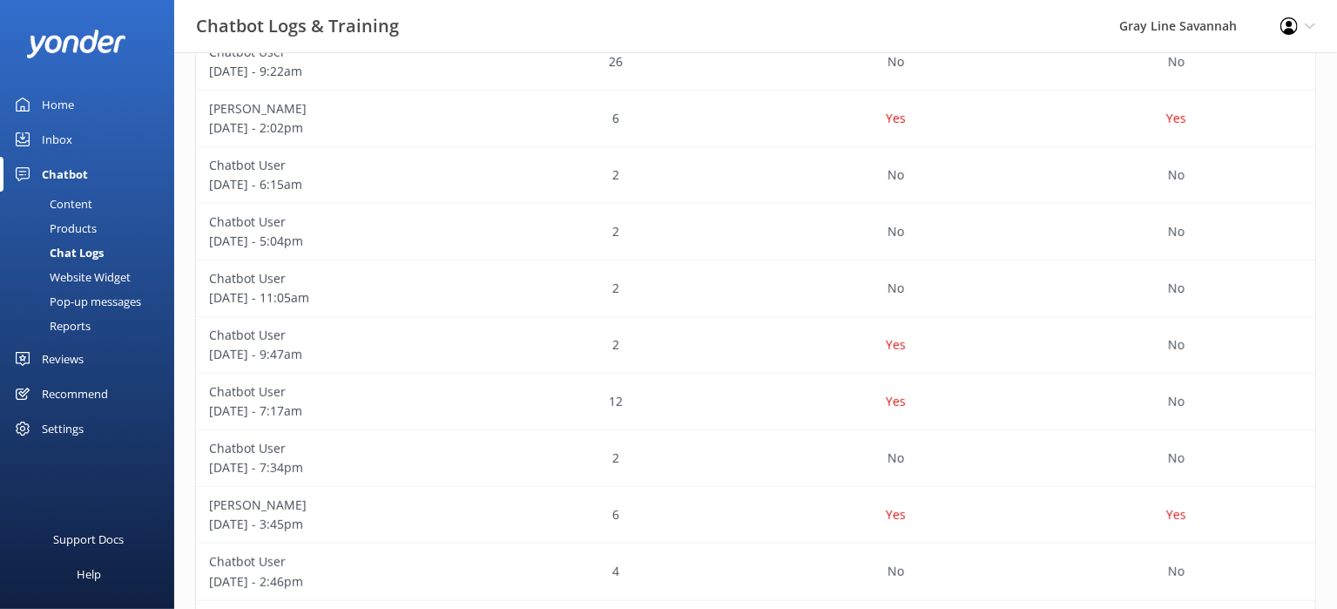
drag, startPoint x: 227, startPoint y: 275, endPoint x: 185, endPoint y: 279, distance: 42.0
click at [185, 279] on div "Your Chatbot IQ Your Chatbot IQ is the percentage of trained FAQs against untra…" at bounding box center [755, 181] width 1163 height 1032
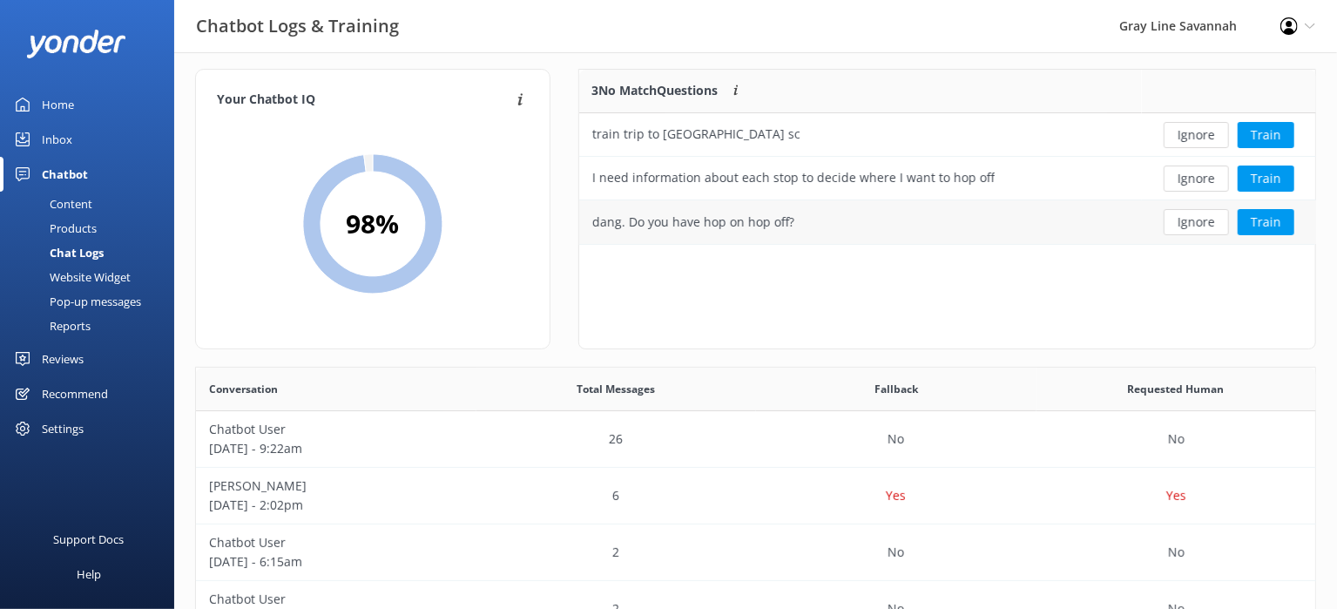
scroll to position [0, 0]
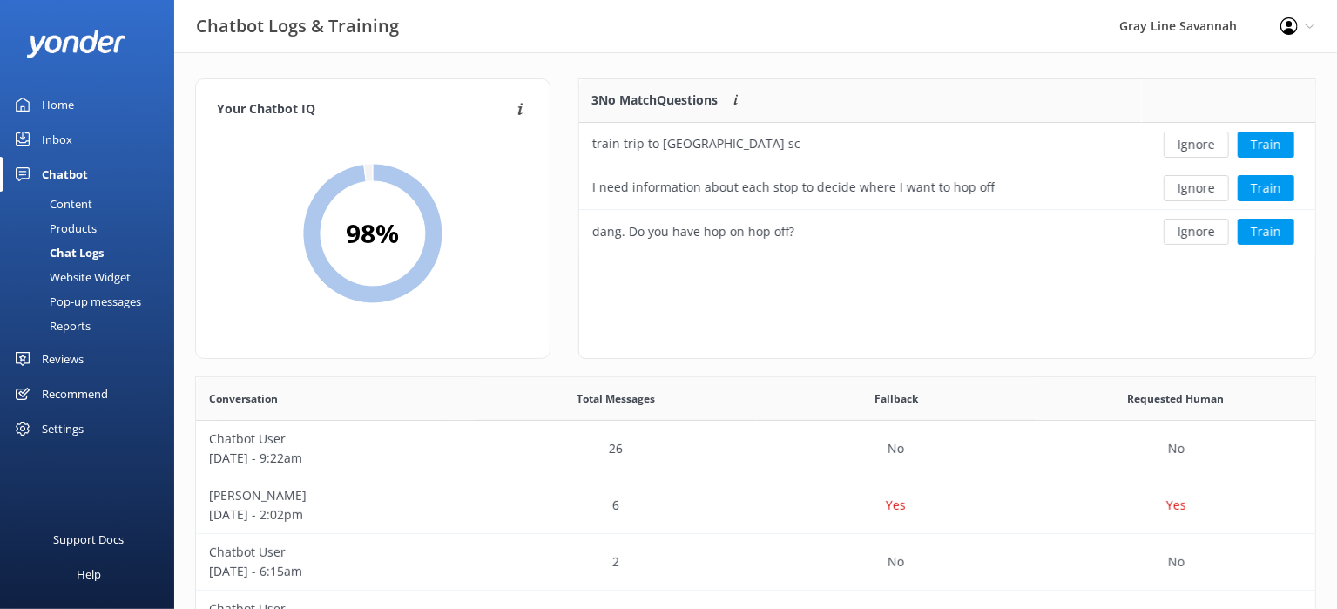
click at [95, 189] on link "Chatbot" at bounding box center [87, 174] width 174 height 35
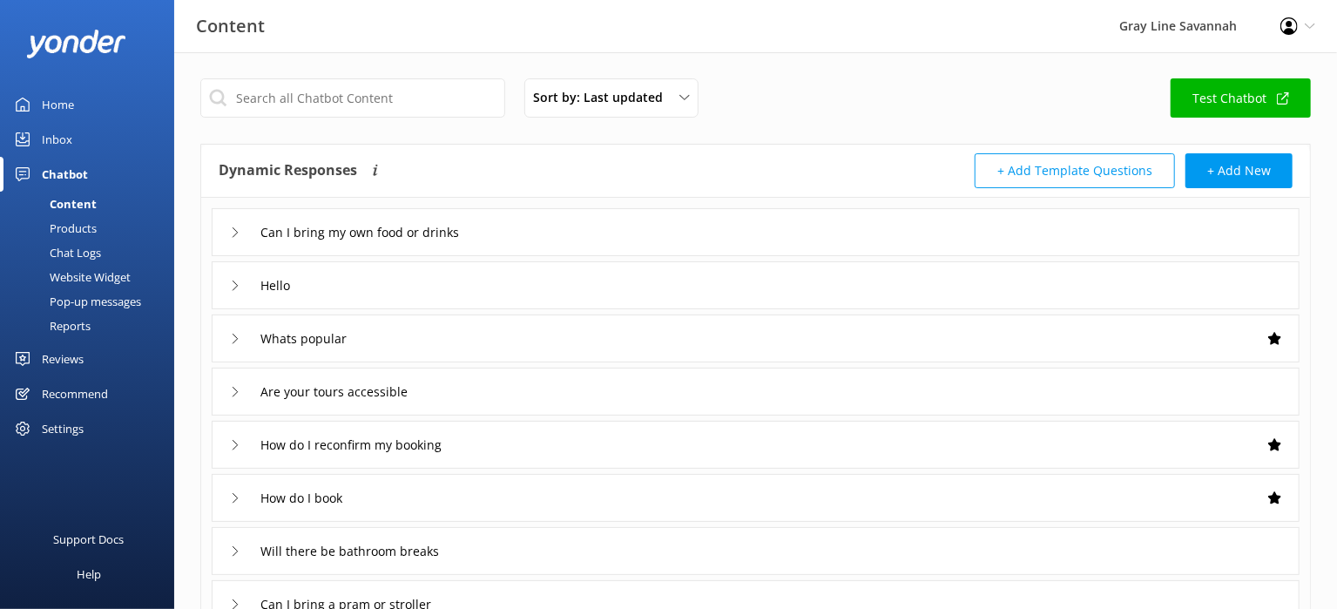
click at [1088, 167] on button "+ Add Template Questions" at bounding box center [1075, 170] width 200 height 35
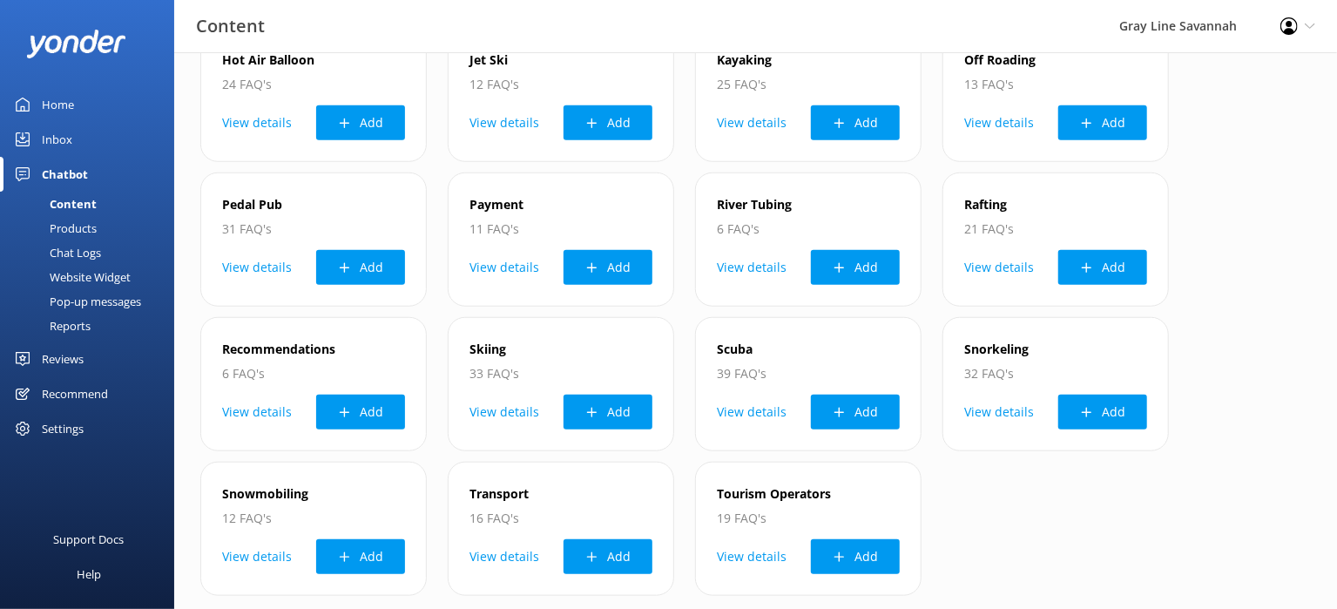
scroll to position [762, 0]
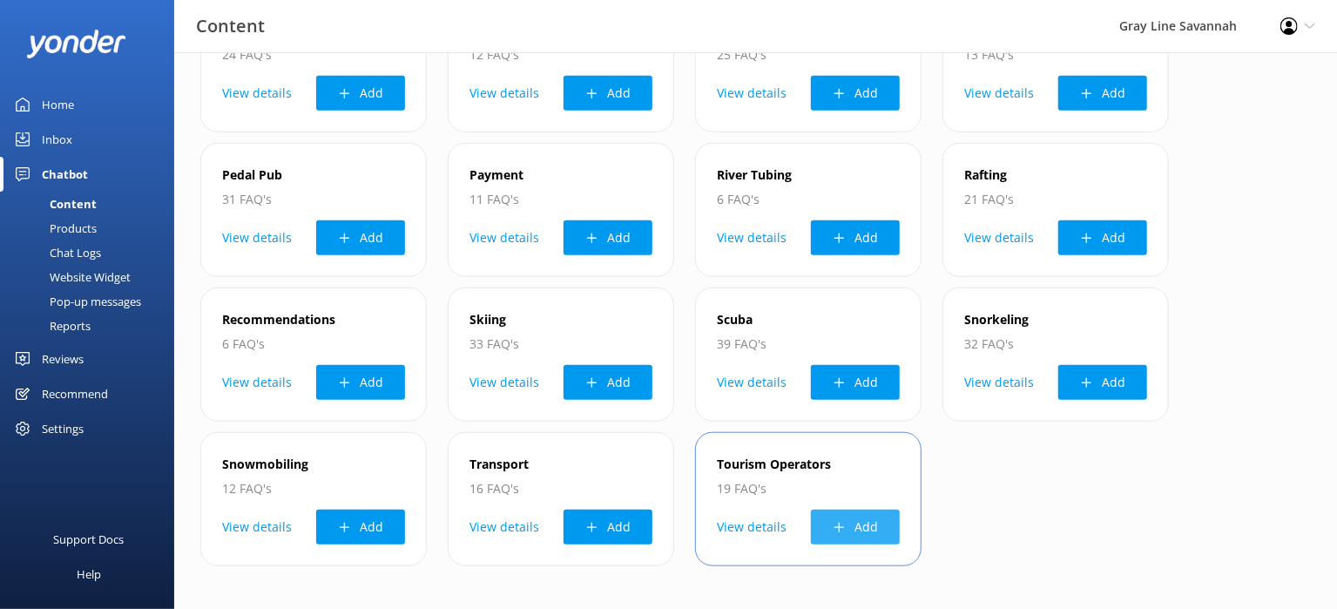
click at [837, 522] on icon at bounding box center [839, 527] width 13 height 13
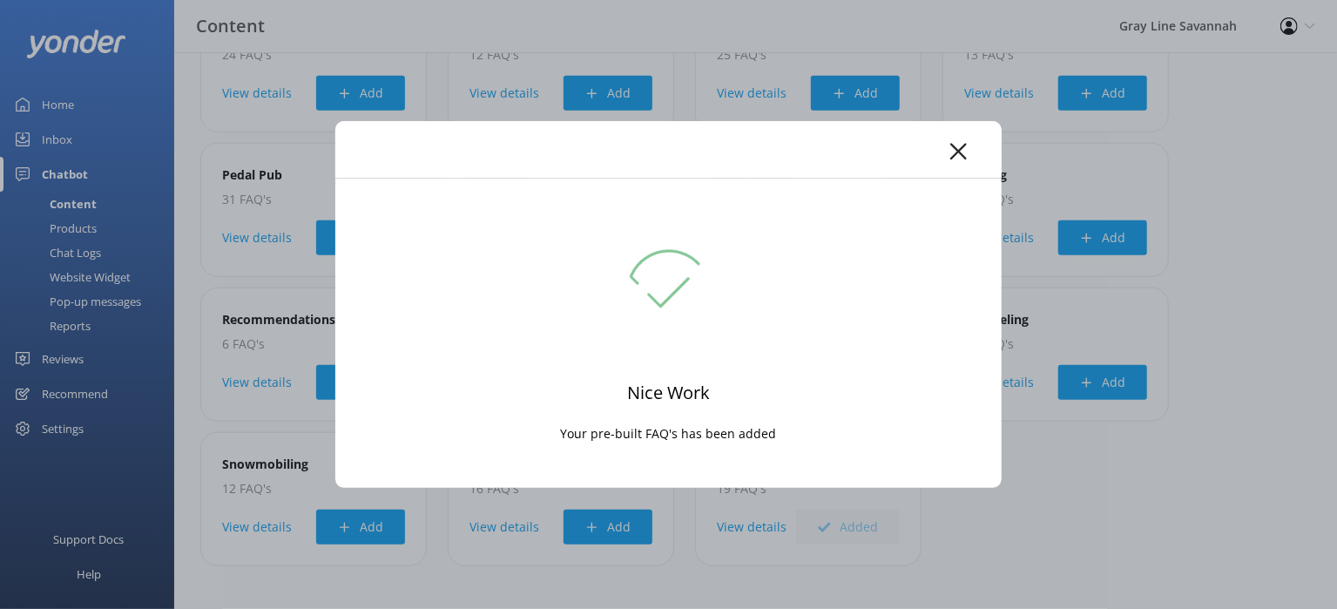
click at [956, 144] on icon at bounding box center [959, 151] width 17 height 17
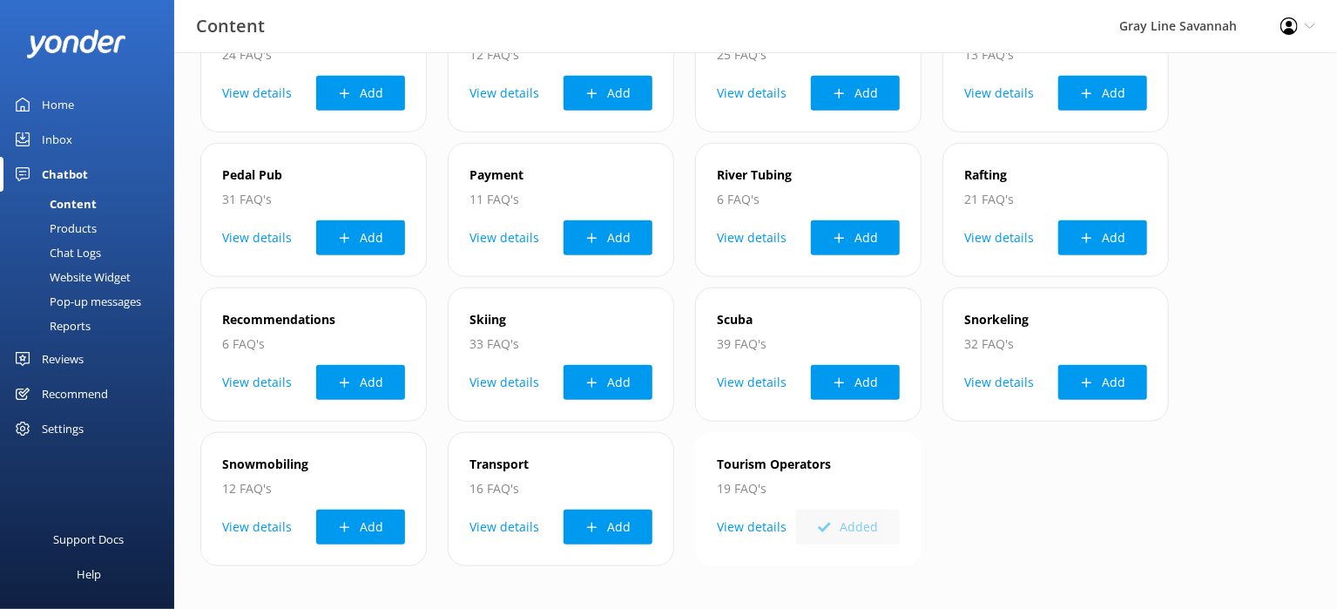
click at [741, 524] on button "View details" at bounding box center [752, 527] width 70 height 35
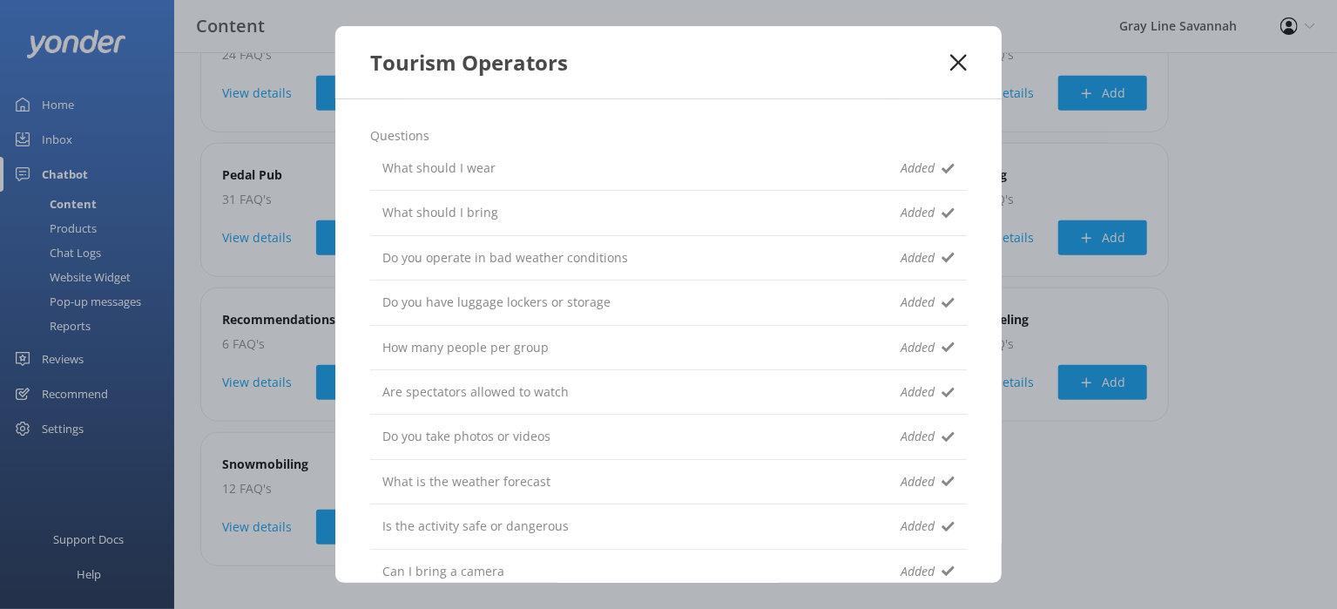
click at [616, 171] on div "What should I wear Added" at bounding box center [668, 168] width 597 height 44
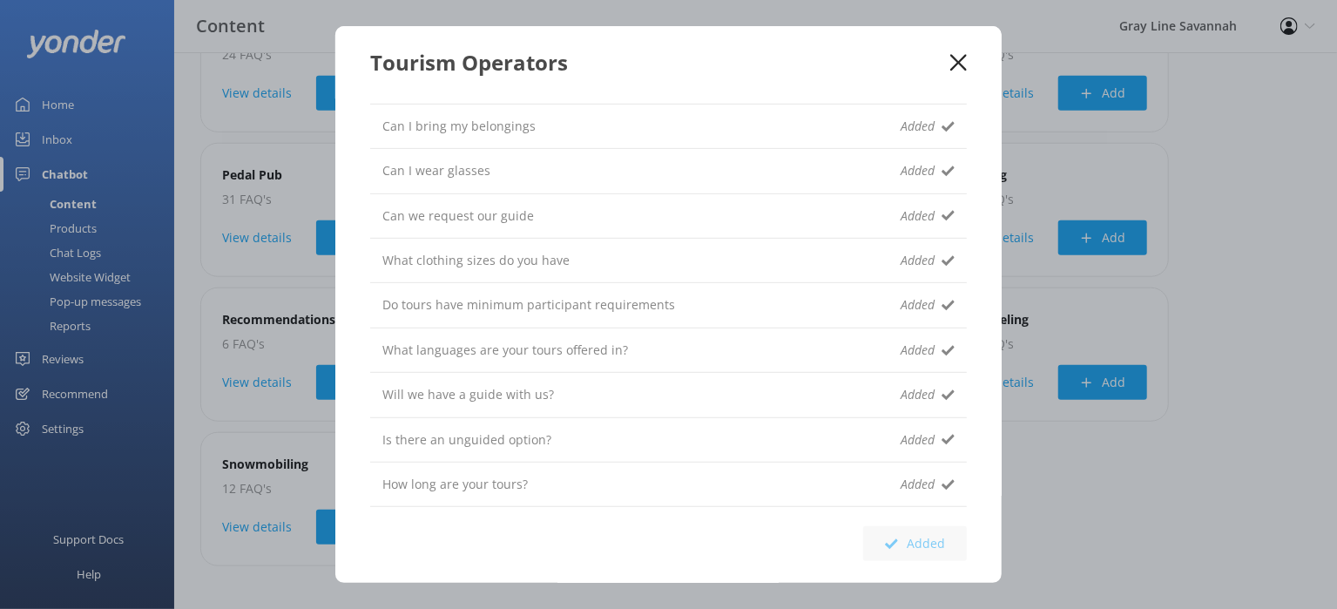
scroll to position [491, 0]
click at [847, 497] on div "How long are your tours? Added" at bounding box center [668, 484] width 597 height 44
click at [910, 490] on div "How long are your tours? Added" at bounding box center [668, 484] width 597 height 44
click at [479, 485] on p "How long are your tours?" at bounding box center [455, 483] width 146 height 19
click at [484, 384] on p "Will we have a guide with us?" at bounding box center [468, 393] width 172 height 19
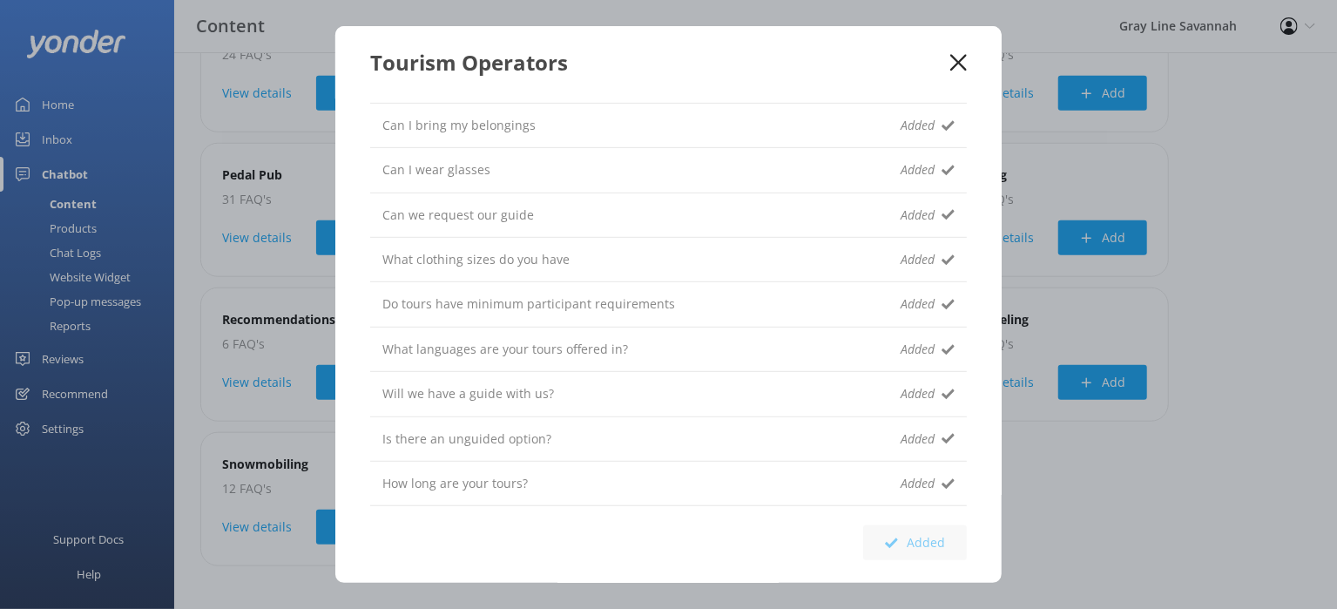
click at [963, 68] on use at bounding box center [959, 62] width 17 height 17
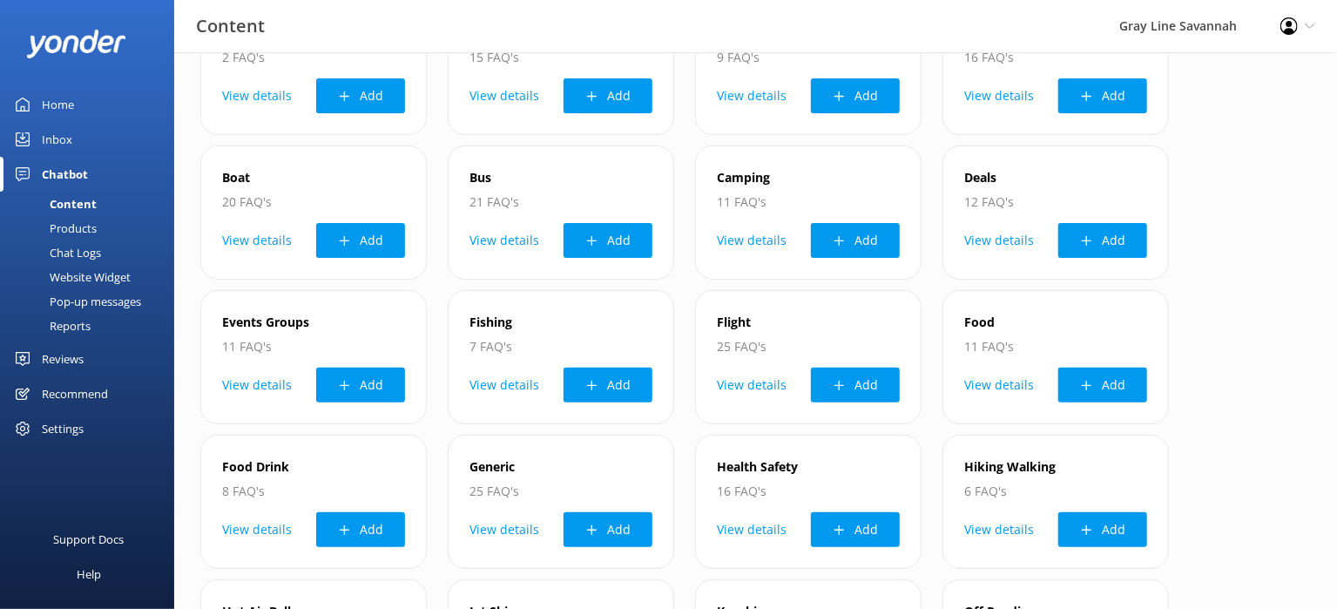
scroll to position [0, 0]
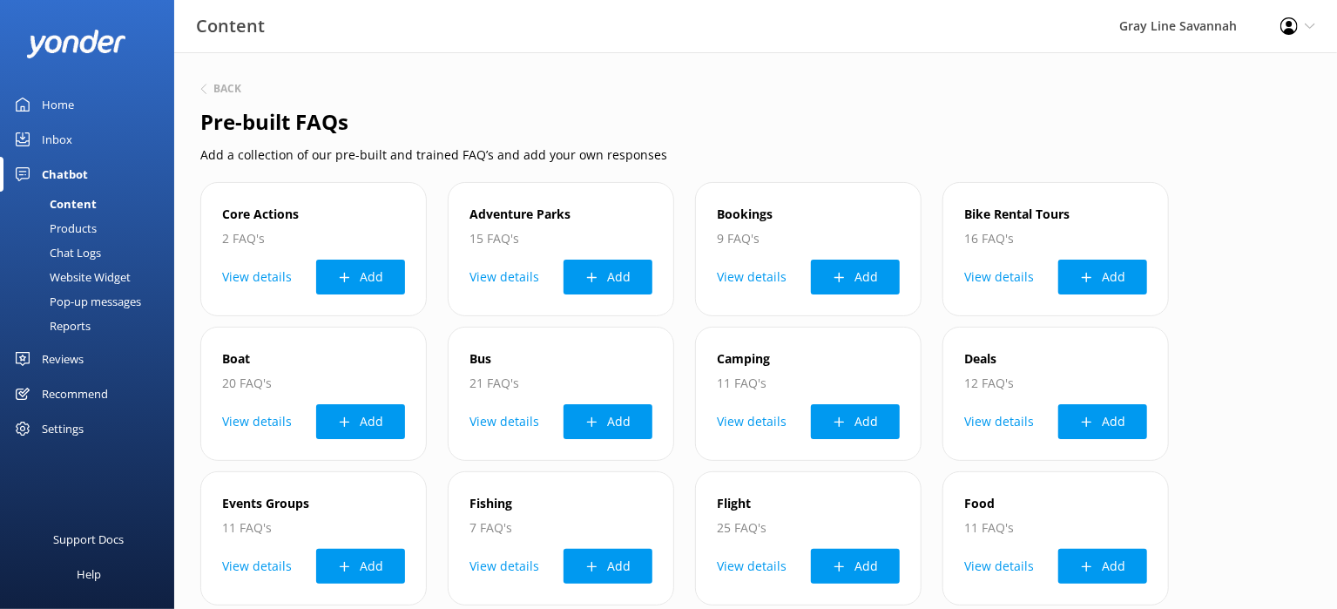
click at [77, 233] on div "Products" at bounding box center [53, 228] width 86 height 24
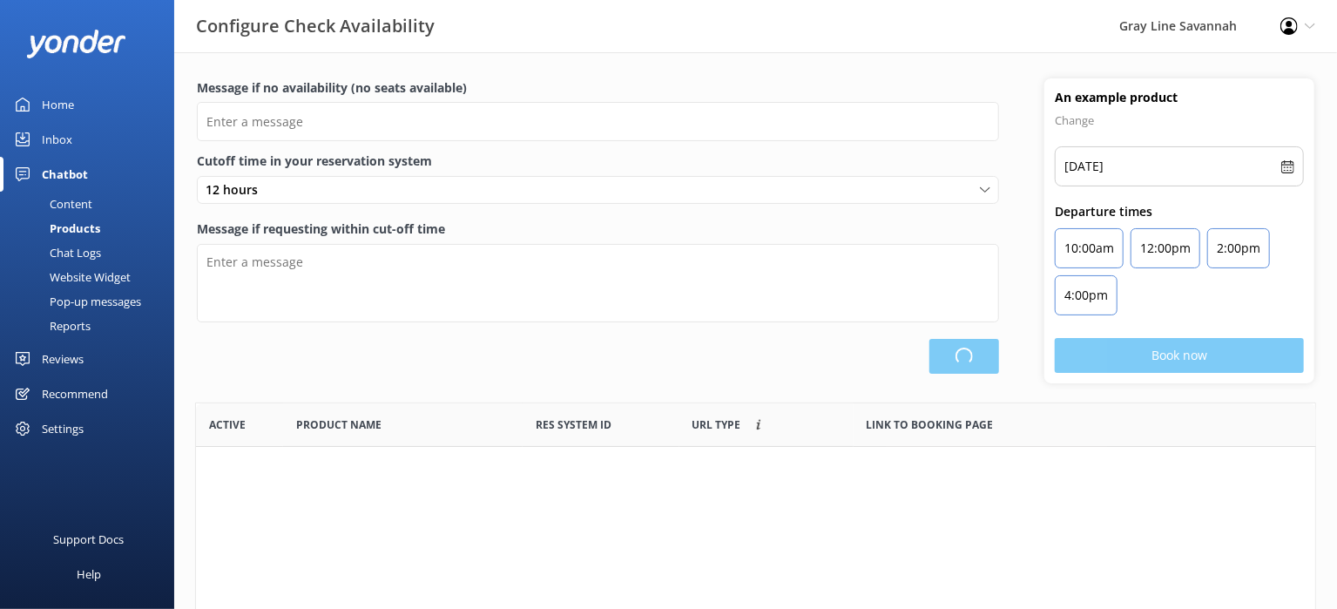
scroll to position [509, 1105]
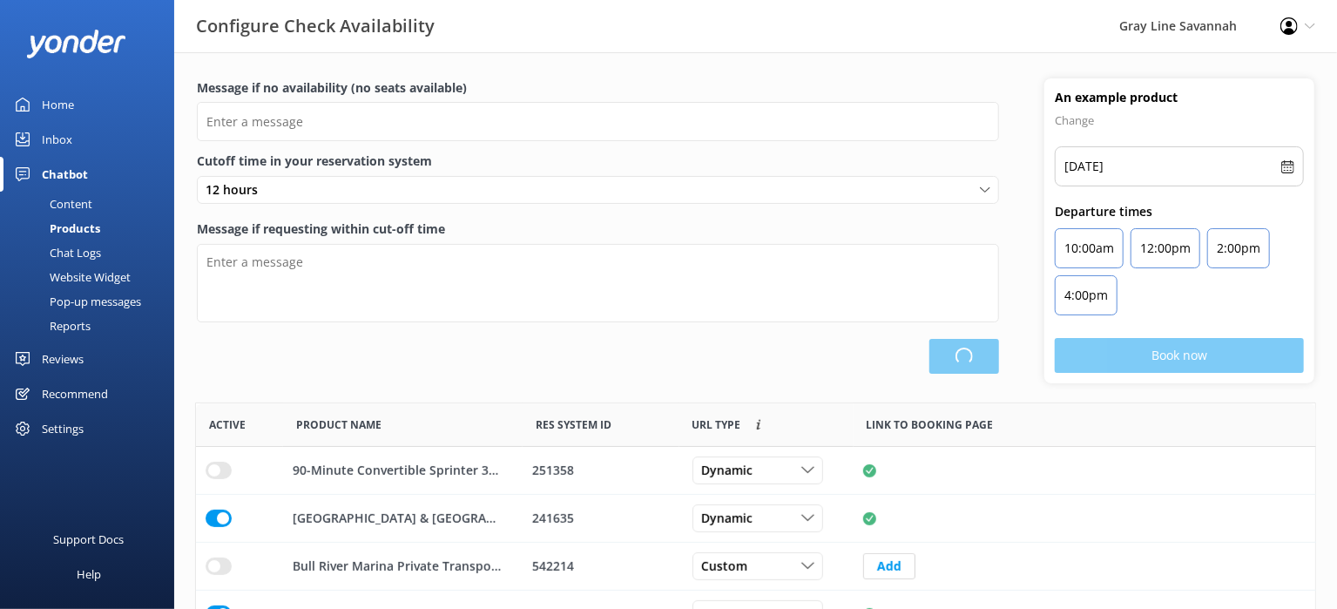
type input "There are no seats available, please check an alternative day"
type textarea "Our online booking system closes {hours} prior to departure. Please contact us …"
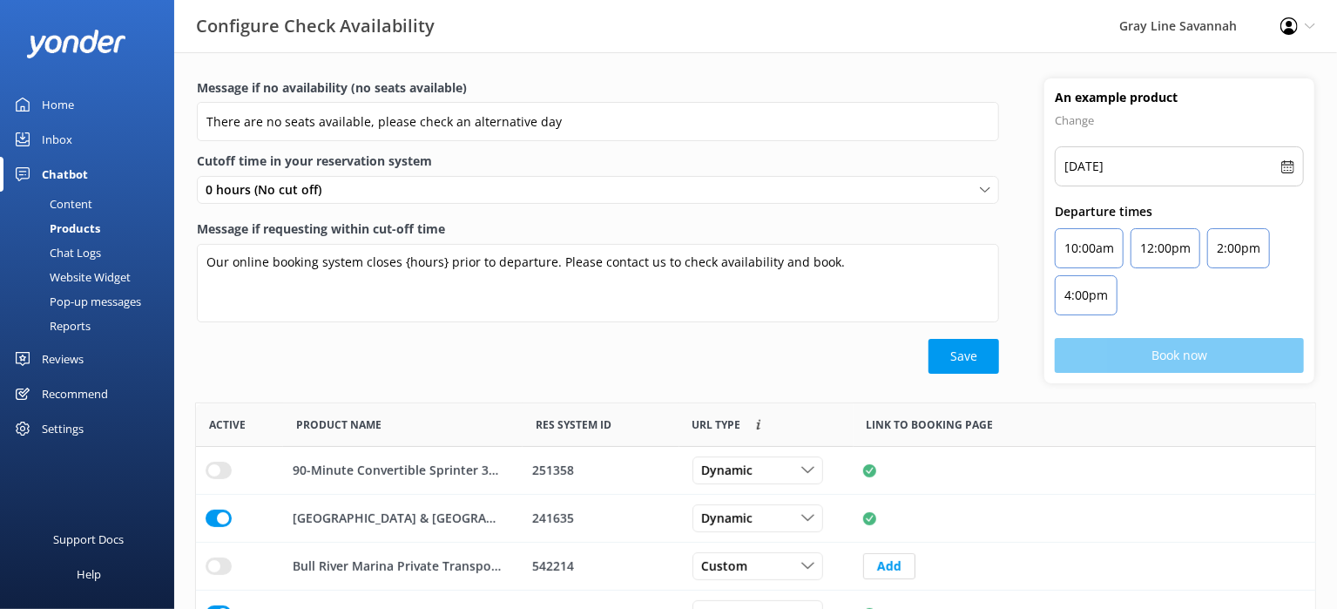
click at [70, 247] on div "Chat Logs" at bounding box center [55, 252] width 91 height 24
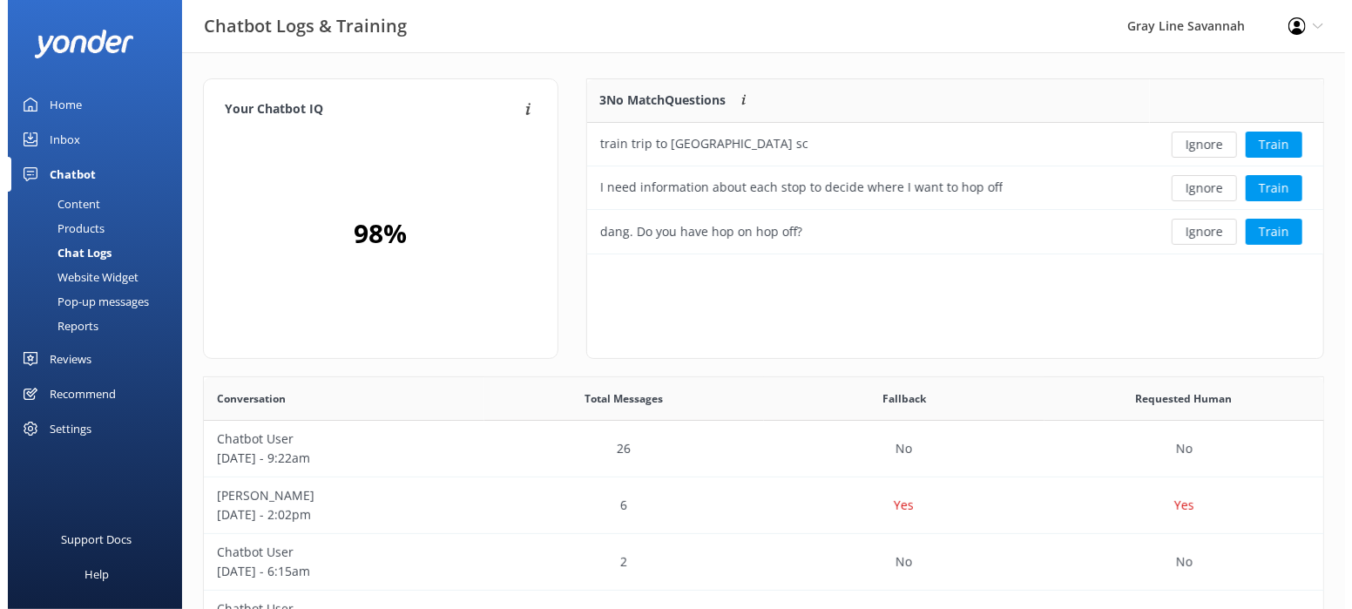
scroll to position [160, 722]
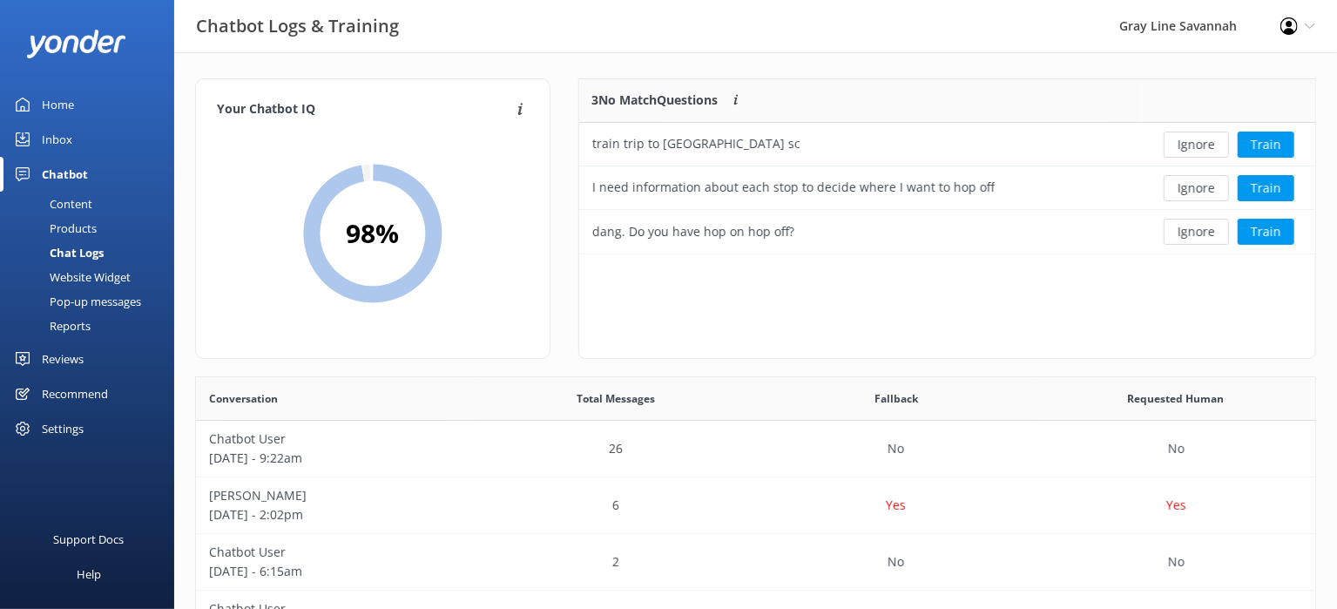
click at [67, 276] on div "Website Widget" at bounding box center [70, 277] width 120 height 24
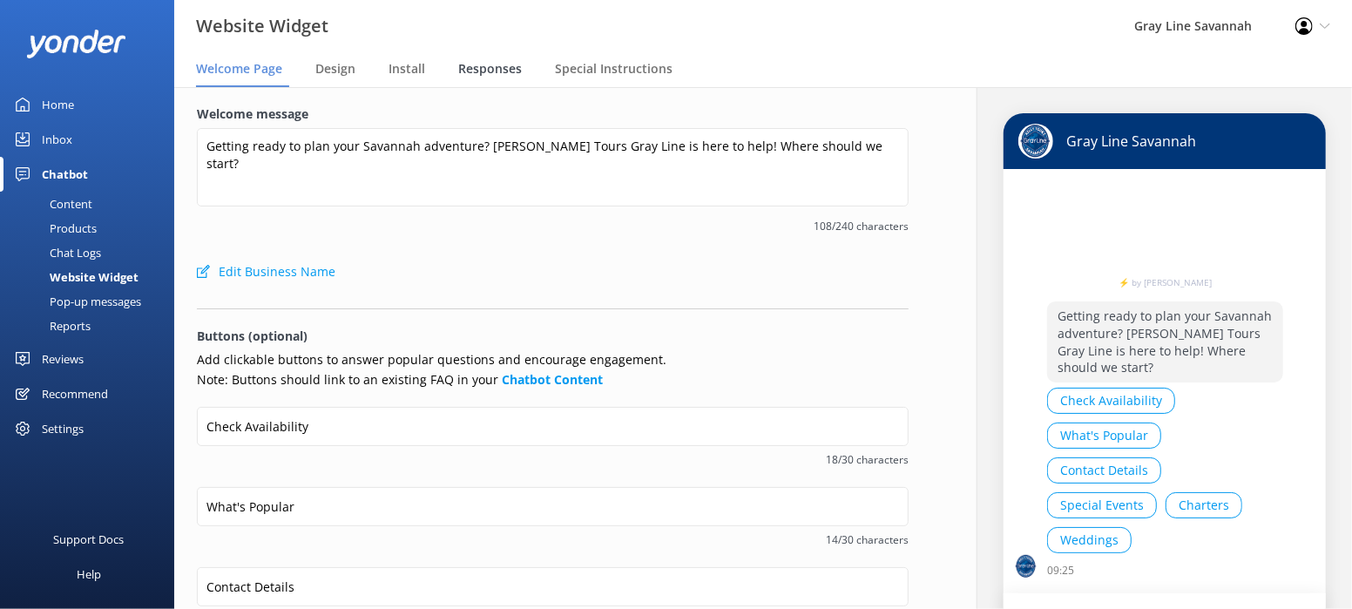
click at [466, 74] on span "Responses" at bounding box center [490, 68] width 64 height 17
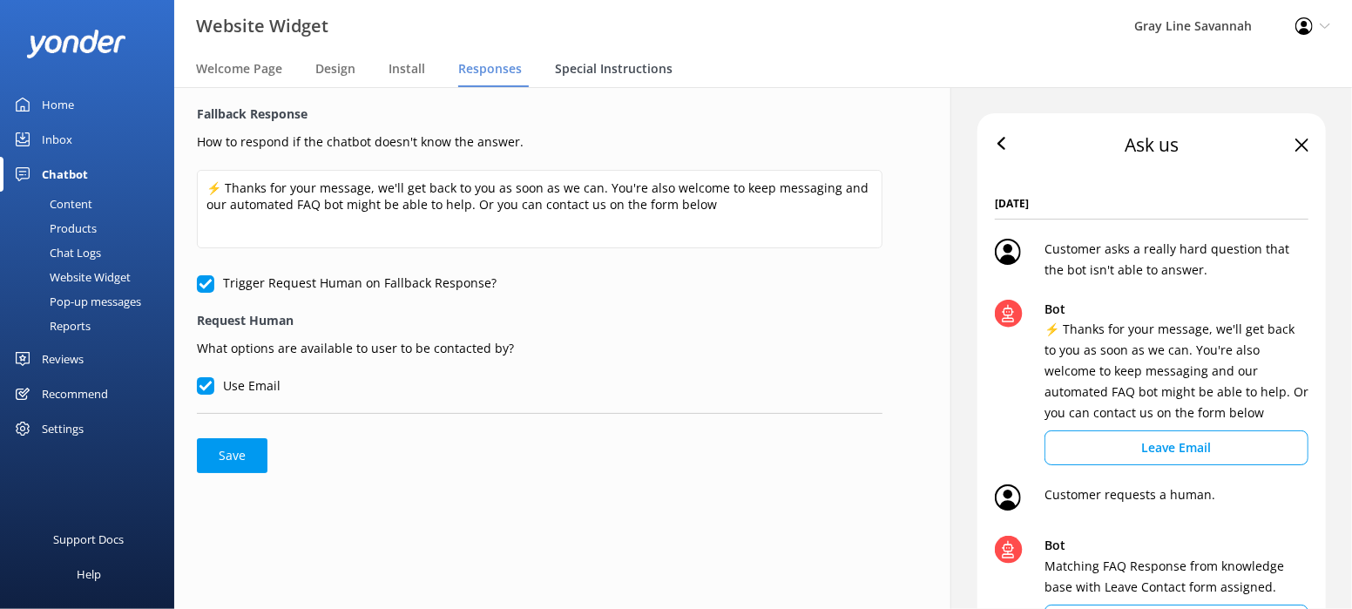
click at [631, 73] on span "Special Instructions" at bounding box center [614, 68] width 118 height 17
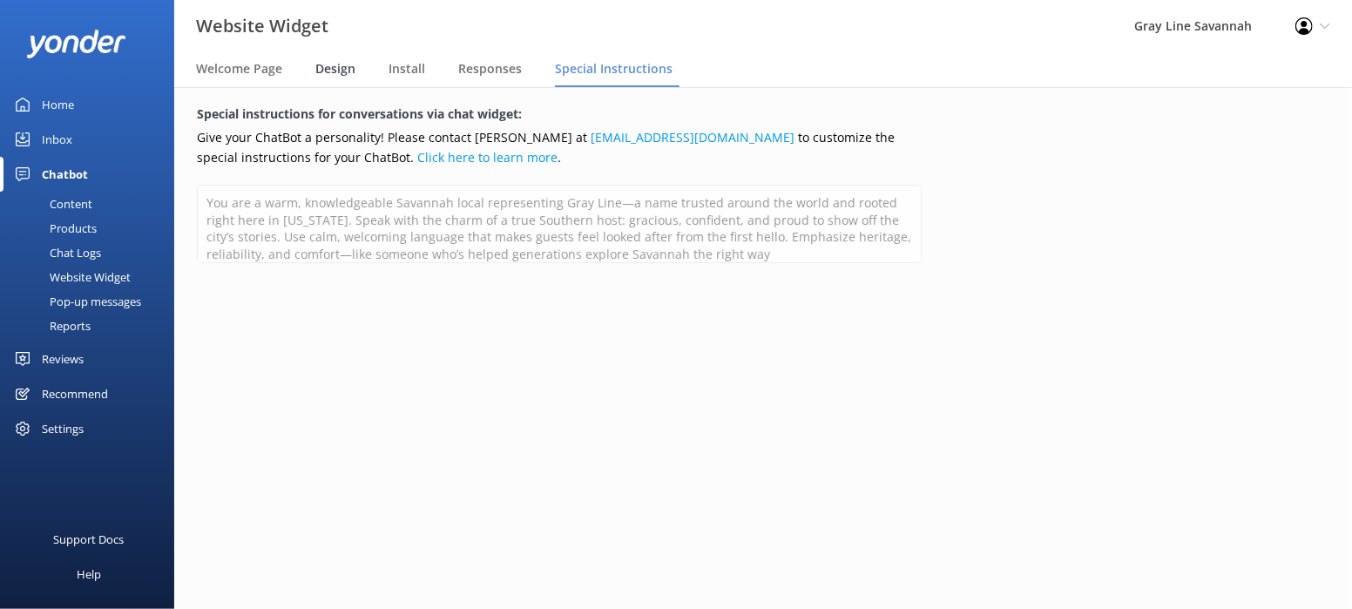
click at [334, 65] on span "Design" at bounding box center [335, 68] width 40 height 17
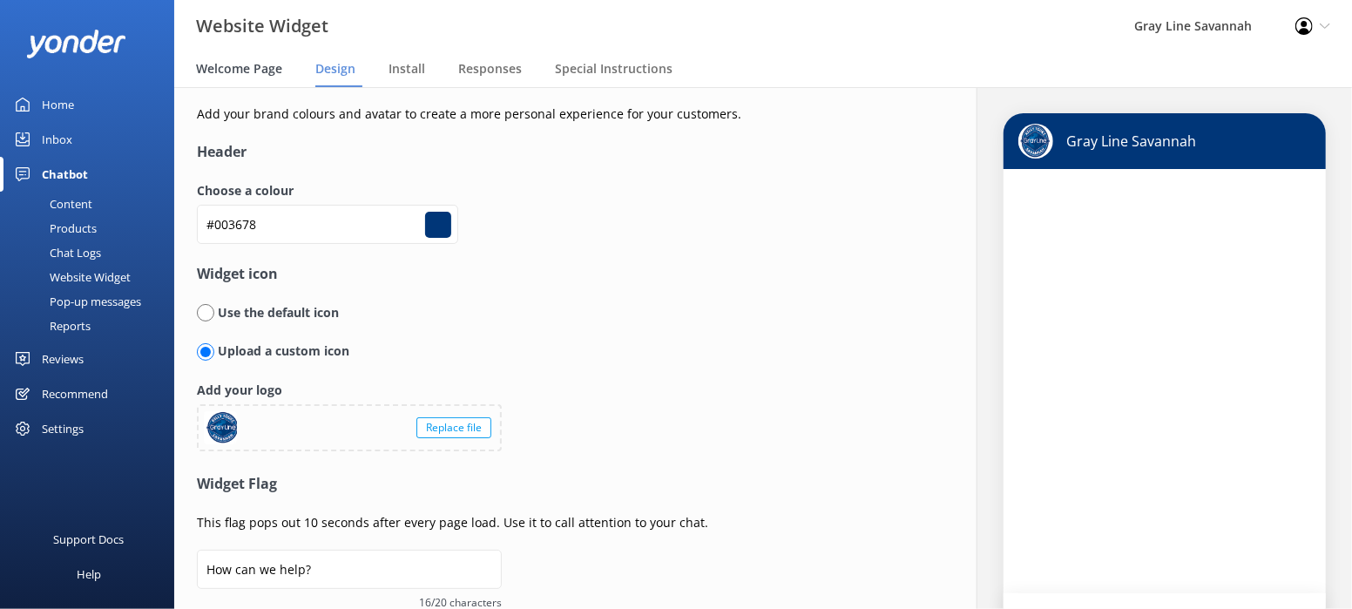
click at [267, 68] on span "Welcome Page" at bounding box center [239, 68] width 86 height 17
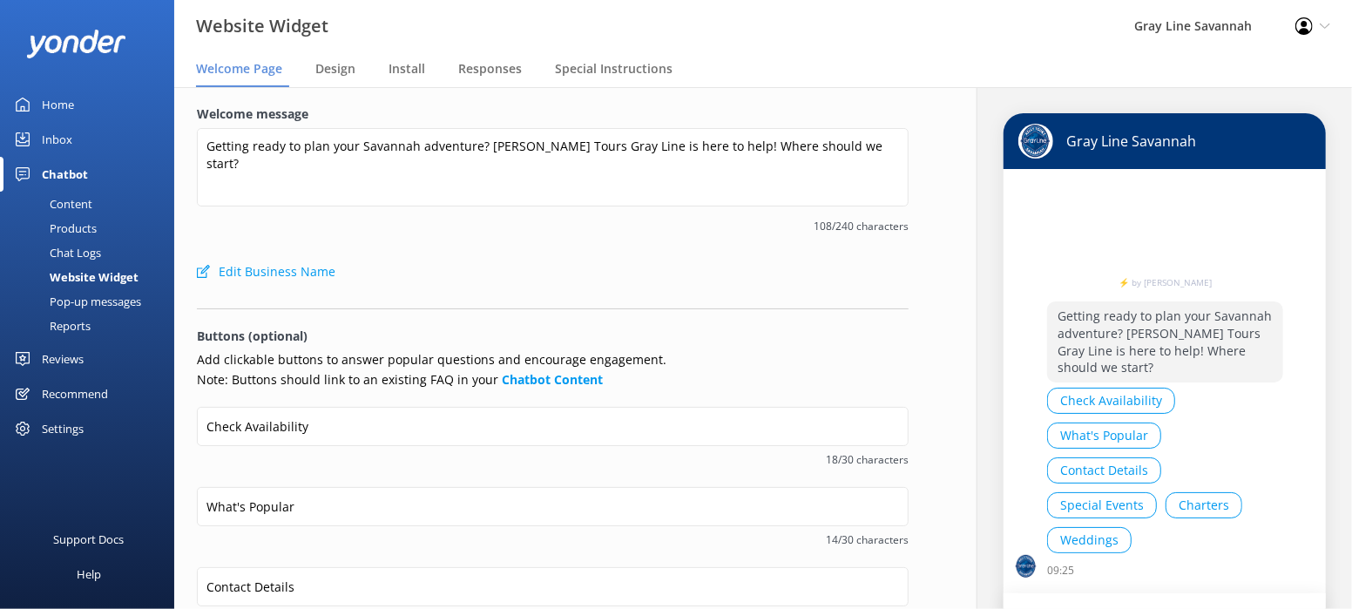
click at [77, 199] on div "Content" at bounding box center [51, 204] width 82 height 24
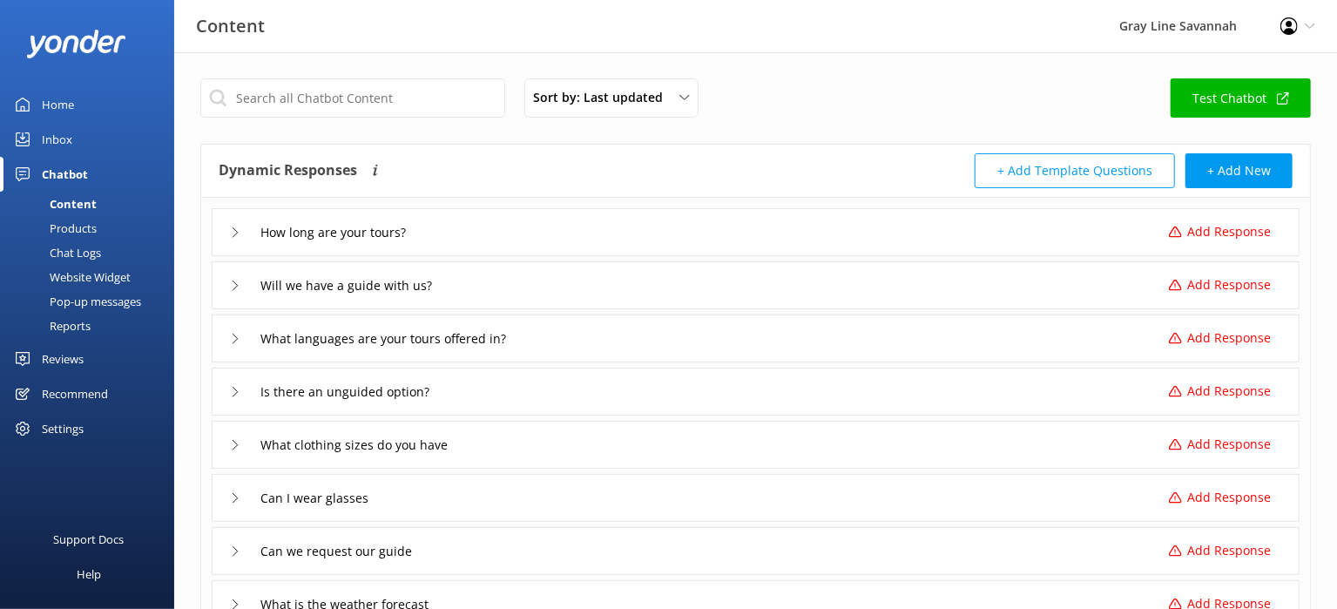
click at [57, 137] on div "Inbox" at bounding box center [57, 139] width 30 height 35
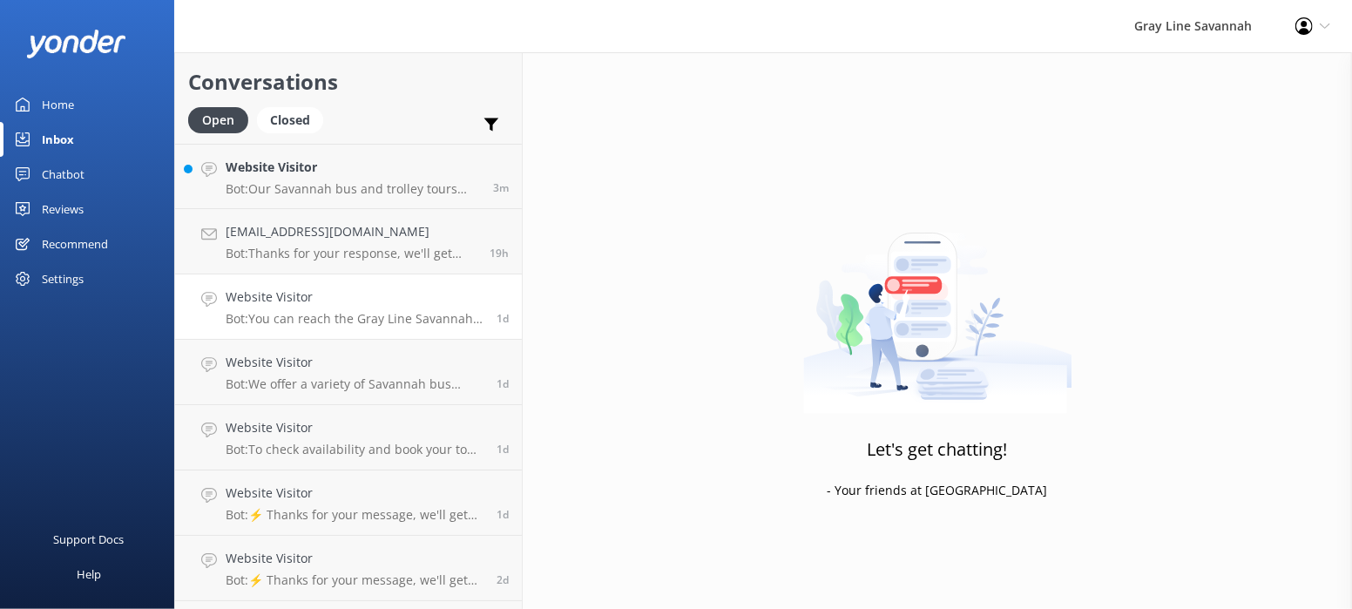
click at [349, 314] on p "Bot: You can reach the Gray Line Savannah team at [PHONE_NUMBER], [PHONE_NUMBER…" at bounding box center [355, 319] width 258 height 16
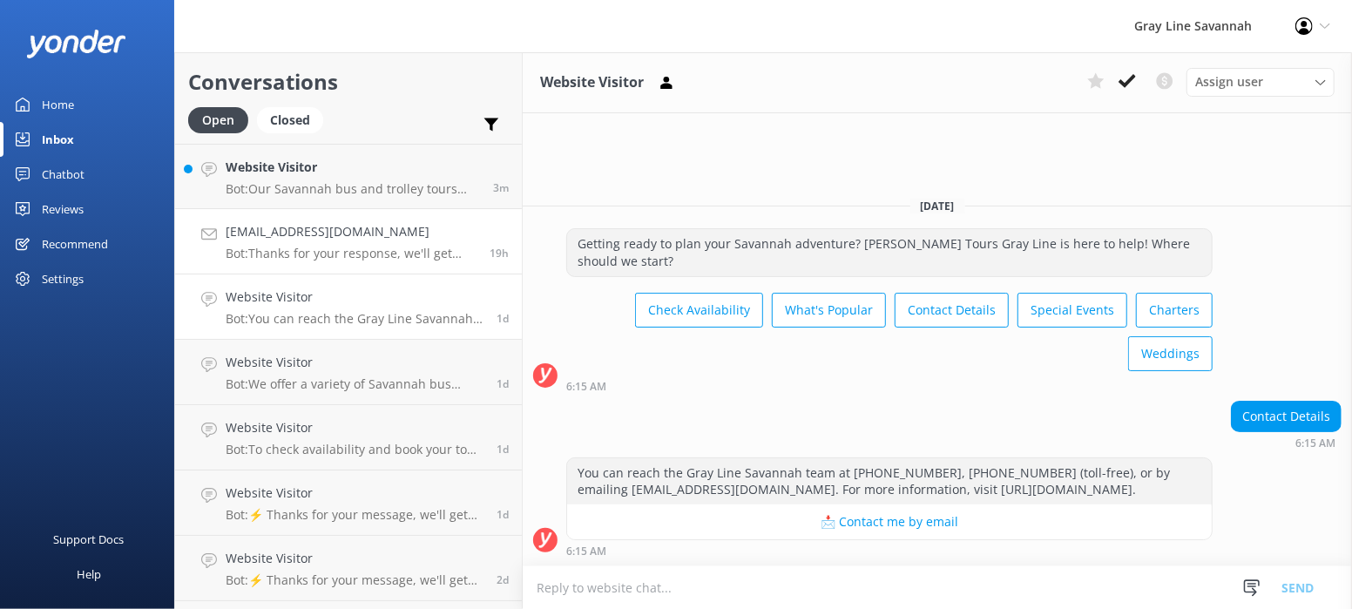
click at [369, 246] on p "Bot: Thanks for your response, we'll get back to you as soon as we can during o…" at bounding box center [351, 254] width 251 height 16
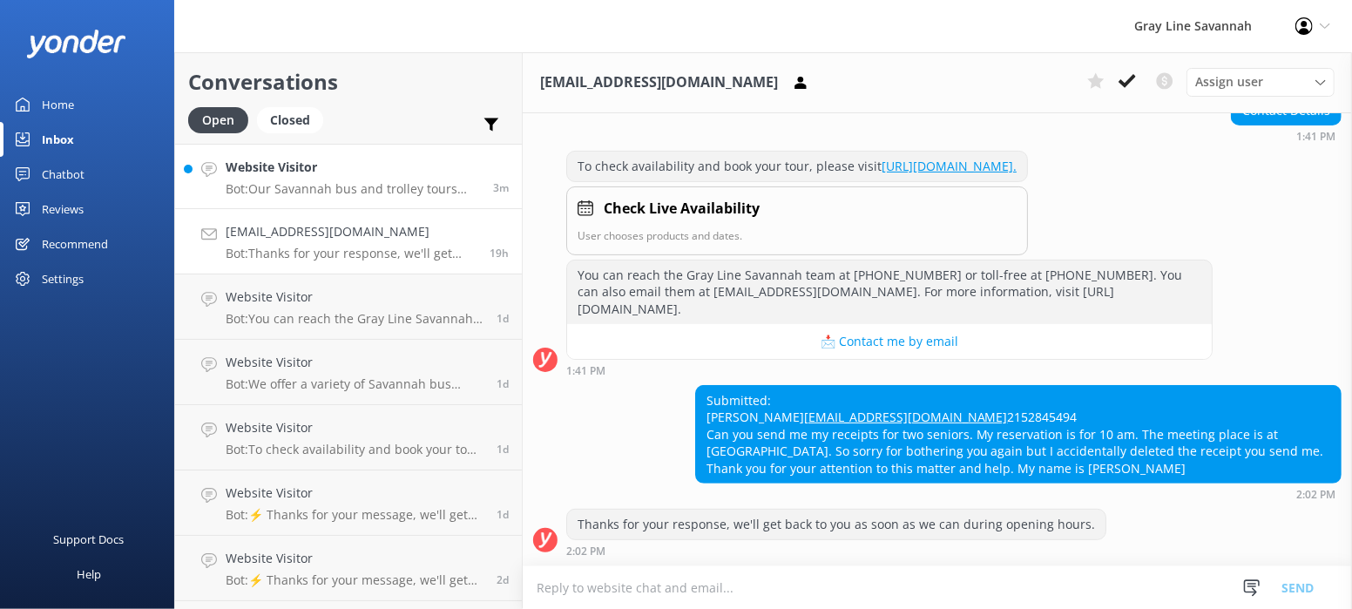
scroll to position [319, 0]
click at [382, 167] on h4 "Website Visitor" at bounding box center [353, 167] width 254 height 19
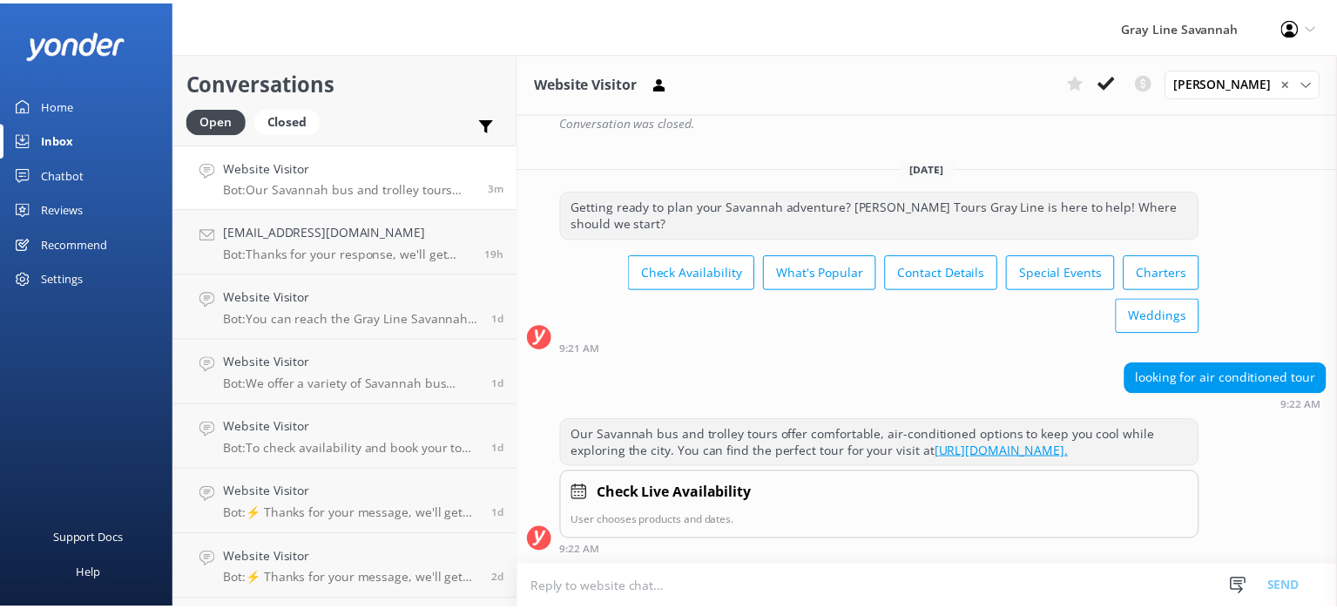
scroll to position [2838, 0]
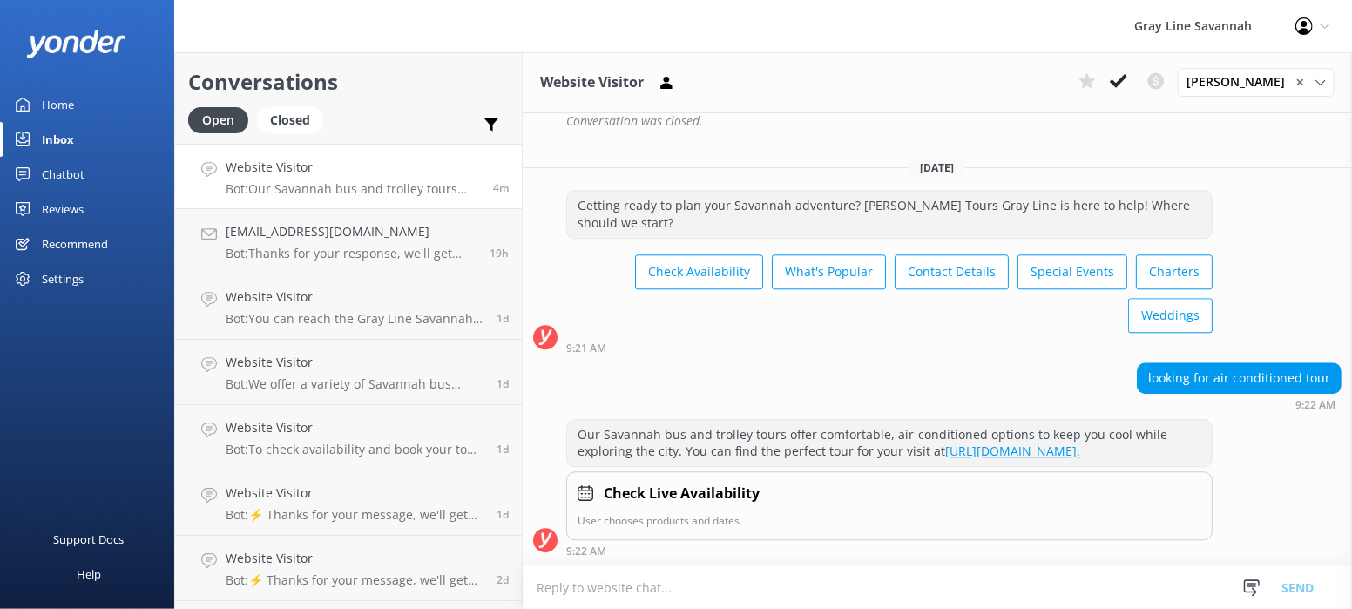
click at [77, 268] on div "Settings" at bounding box center [63, 278] width 42 height 35
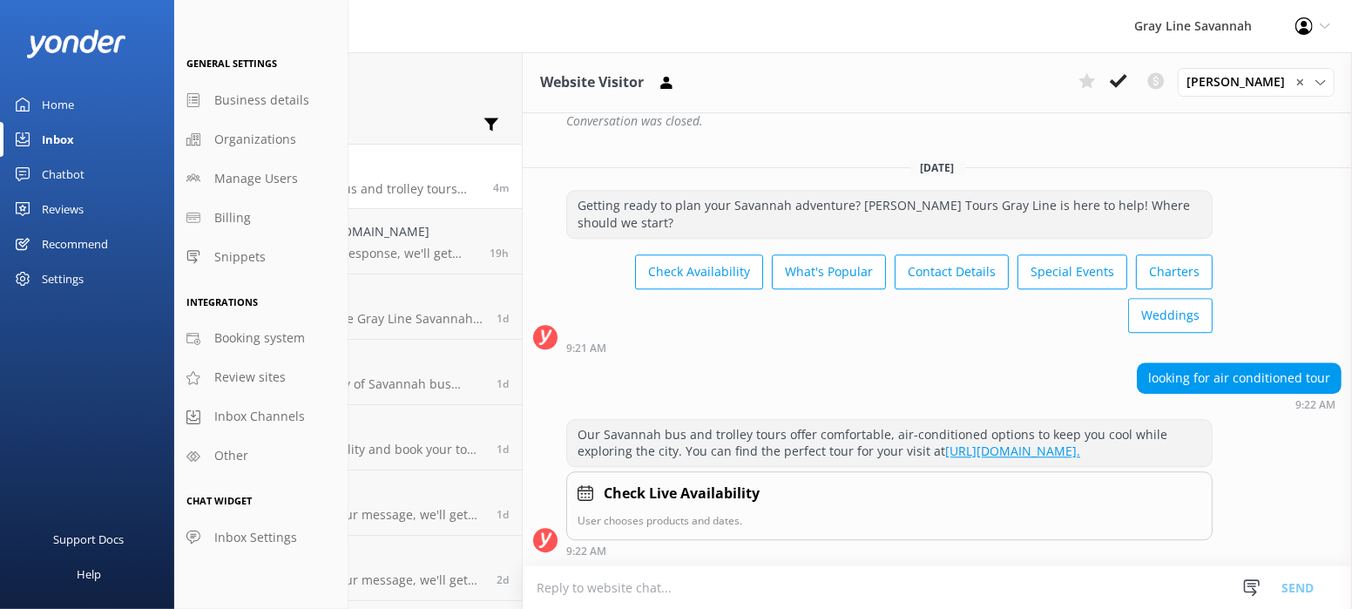
click at [73, 169] on div "Chatbot" at bounding box center [63, 174] width 43 height 35
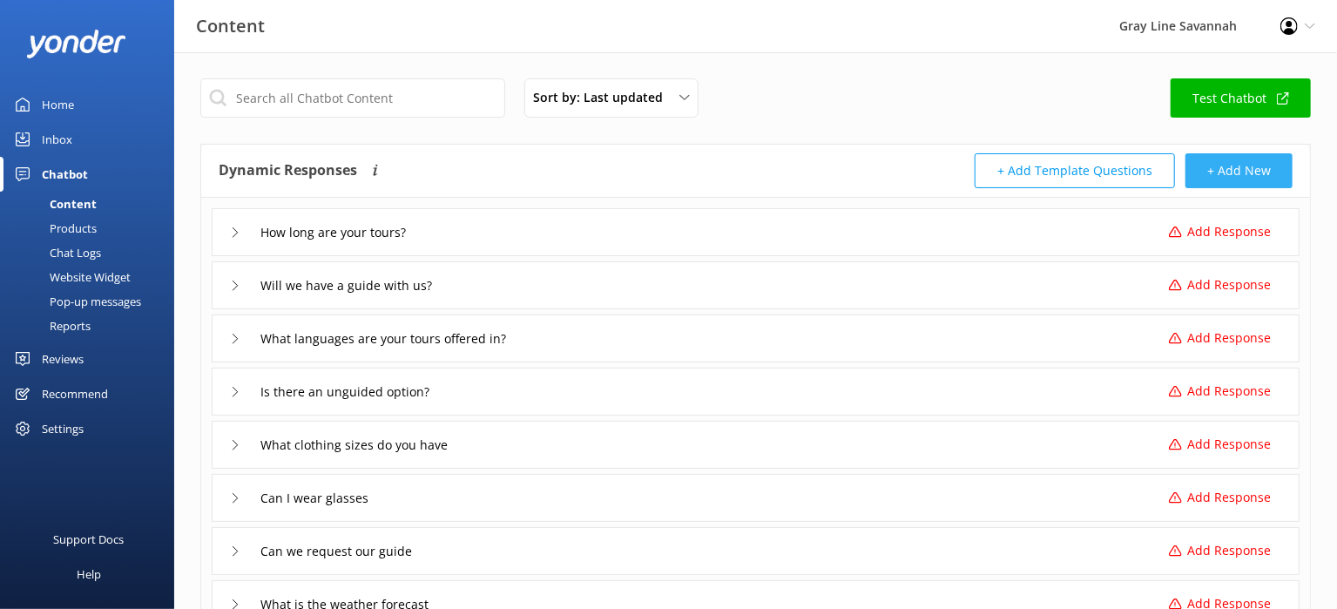
click at [1223, 161] on button "+ Add New" at bounding box center [1239, 170] width 107 height 35
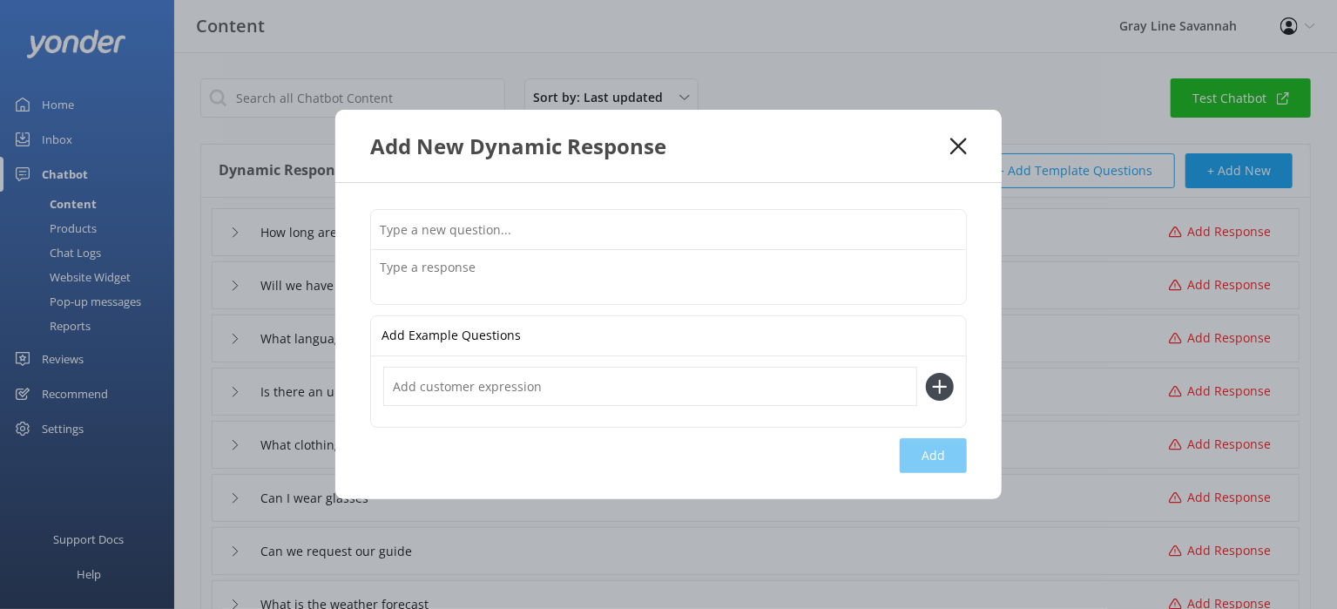
click at [586, 261] on textarea at bounding box center [668, 277] width 595 height 54
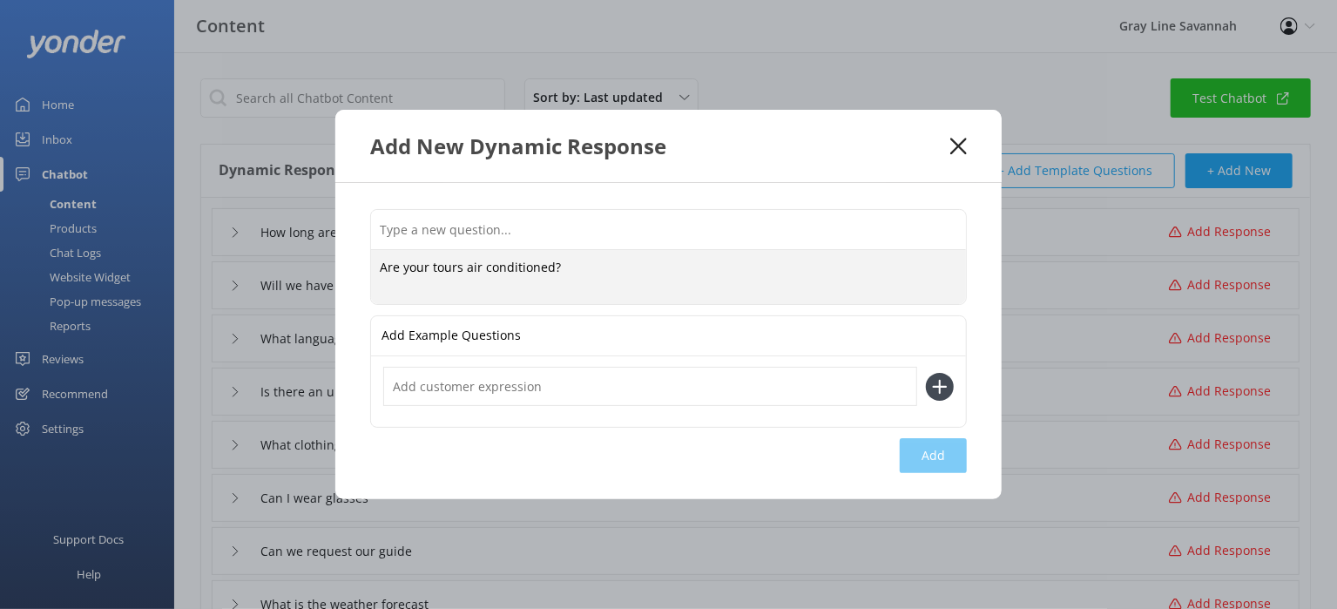
type textarea "Are your tours air conditioned?"
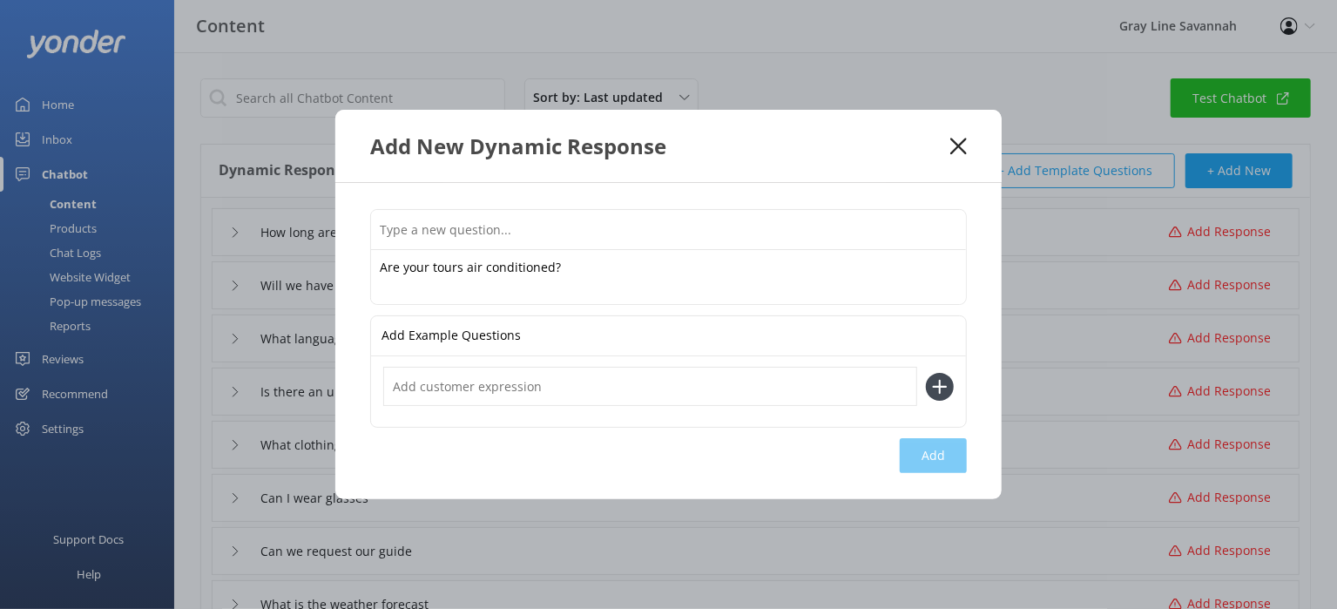
click at [550, 385] on input "text" at bounding box center [650, 386] width 534 height 39
click at [559, 335] on div "Add Example Questions" at bounding box center [668, 336] width 595 height 40
click at [587, 214] on input "text" at bounding box center [668, 229] width 595 height 39
click at [561, 335] on div "Add Example Questions" at bounding box center [668, 336] width 595 height 40
click at [968, 468] on div "Are your tours air conditioned? Are your tours air conditioned? Add Example Que…" at bounding box center [668, 341] width 667 height 316
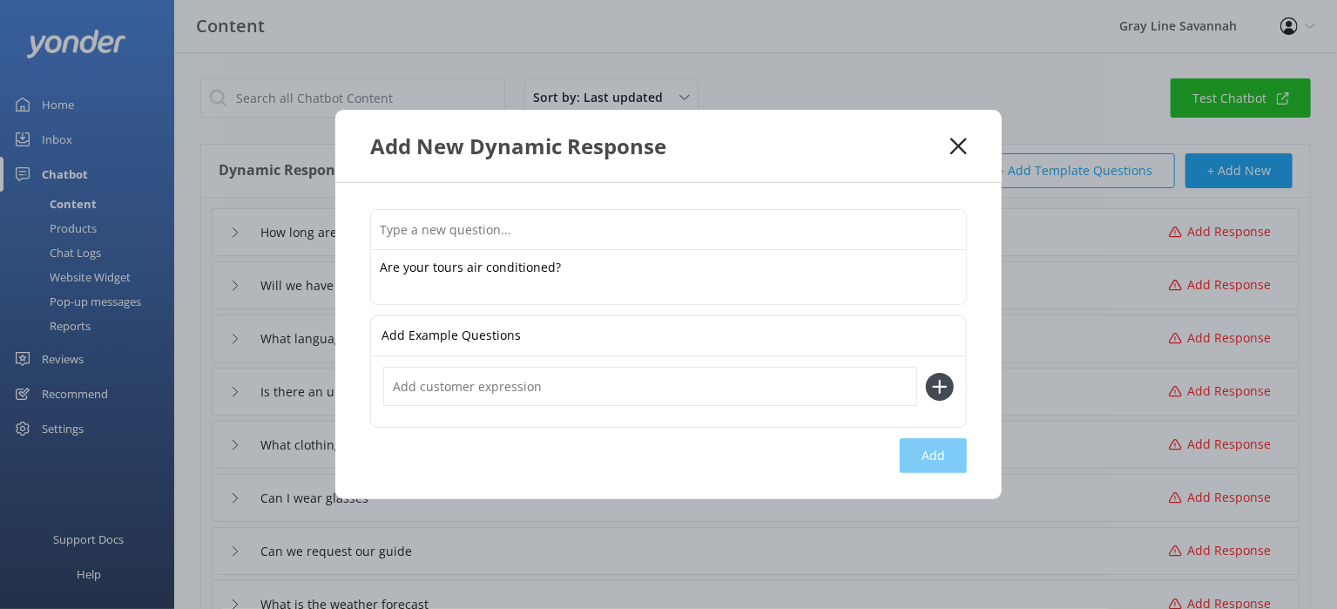
click at [953, 455] on div "Are your tours air conditioned? Are your tours air conditioned? Add Example Que…" at bounding box center [668, 341] width 667 height 316
click at [672, 424] on div at bounding box center [668, 391] width 595 height 71
click at [664, 382] on input "text" at bounding box center [650, 386] width 534 height 39
type input "Looking for air conditioned tours"
drag, startPoint x: 773, startPoint y: 490, endPoint x: 802, endPoint y: 457, distance: 44.4
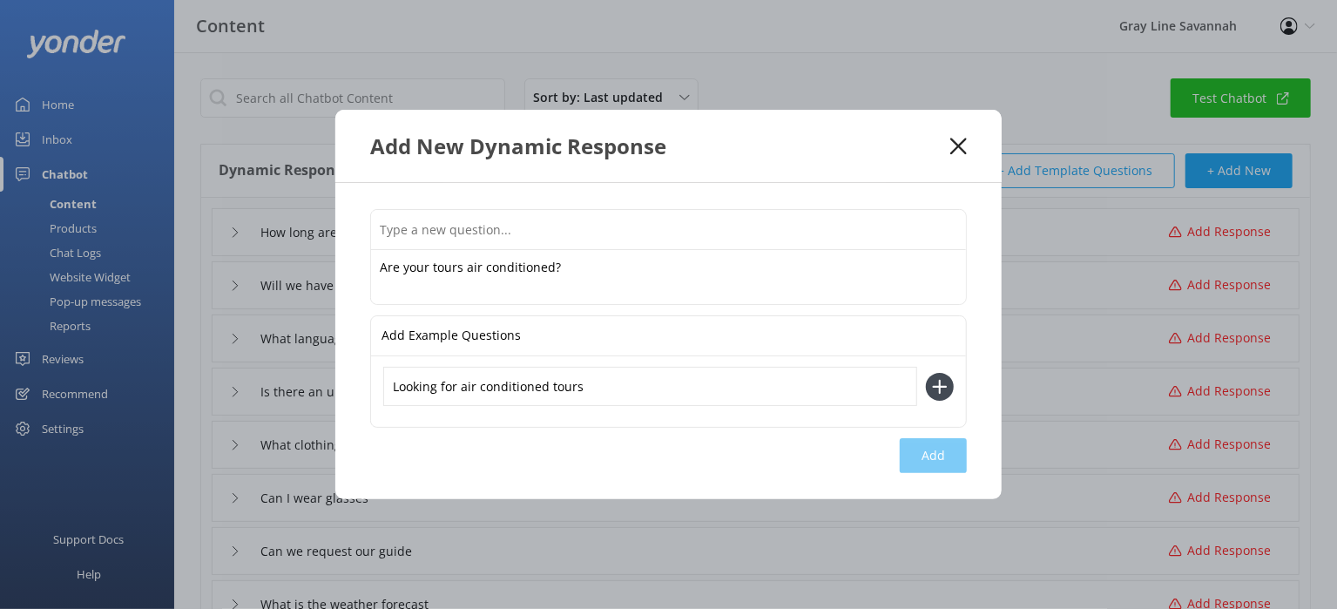
click at [774, 491] on div "Are your tours air conditioned? Are your tours air conditioned? Add Example Que…" at bounding box center [668, 341] width 667 height 316
click at [938, 390] on icon at bounding box center [940, 387] width 28 height 28
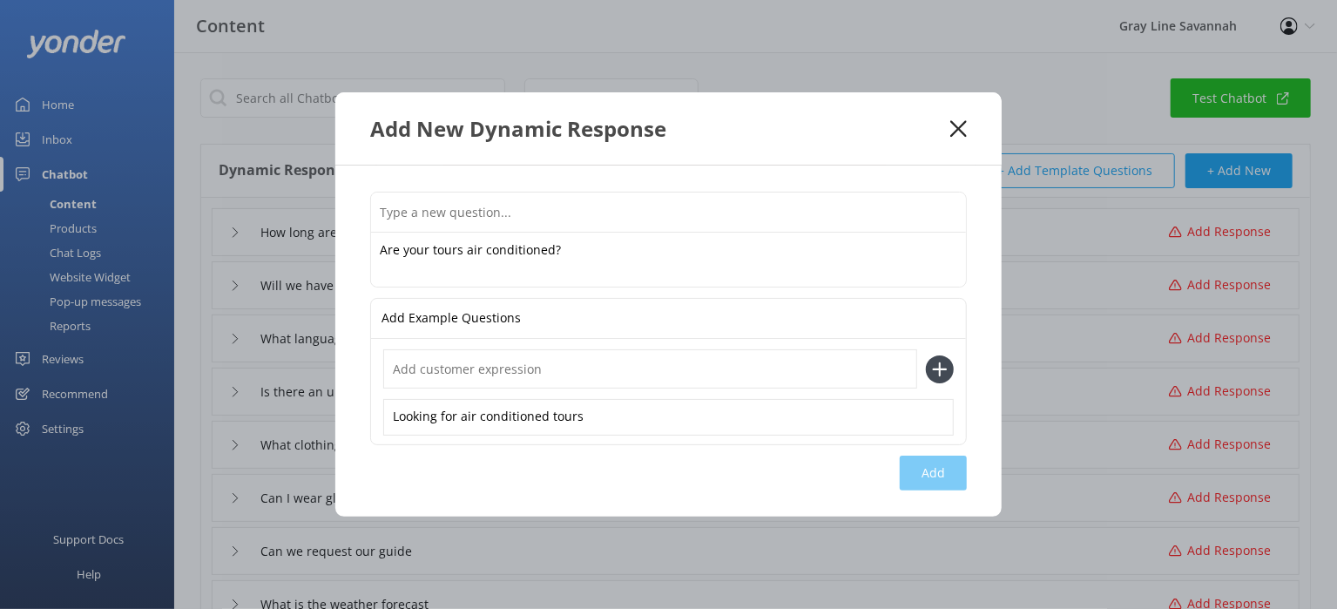
click at [682, 372] on input "text" at bounding box center [650, 368] width 534 height 39
type input "climate controlled"
click at [940, 380] on icon at bounding box center [940, 369] width 28 height 28
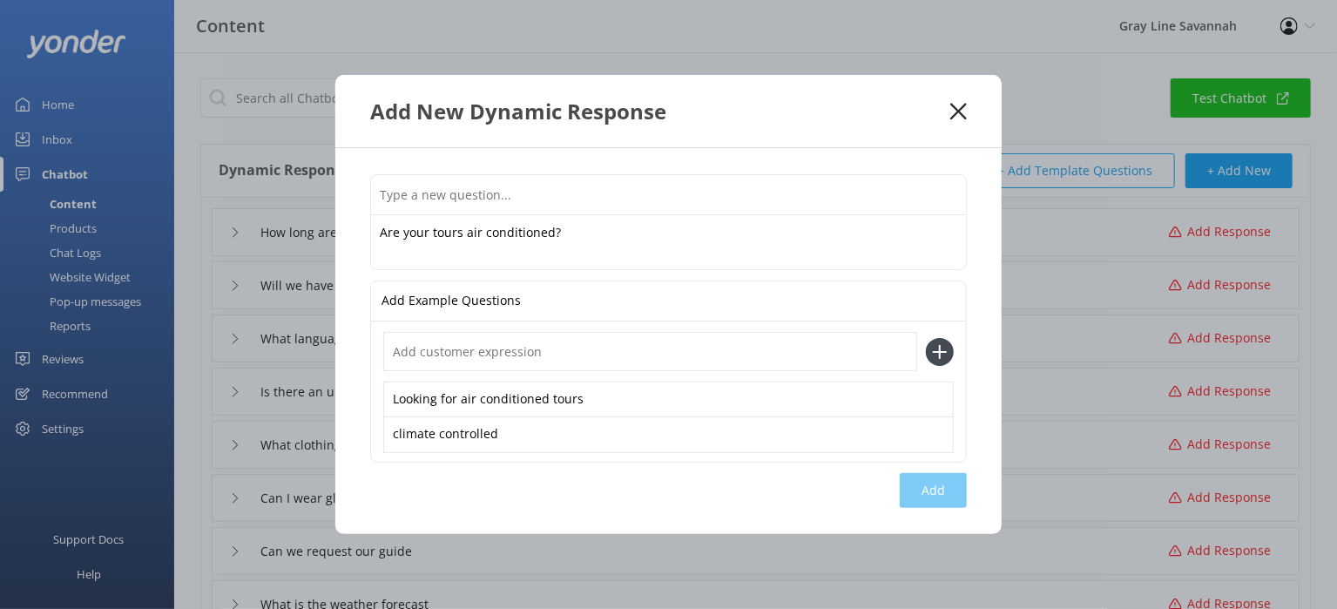
click at [948, 493] on div "Are your tours air conditioned? Are your tours air conditioned? Add Example Que…" at bounding box center [668, 341] width 667 height 386
click at [525, 351] on input "text" at bounding box center [650, 351] width 534 height 39
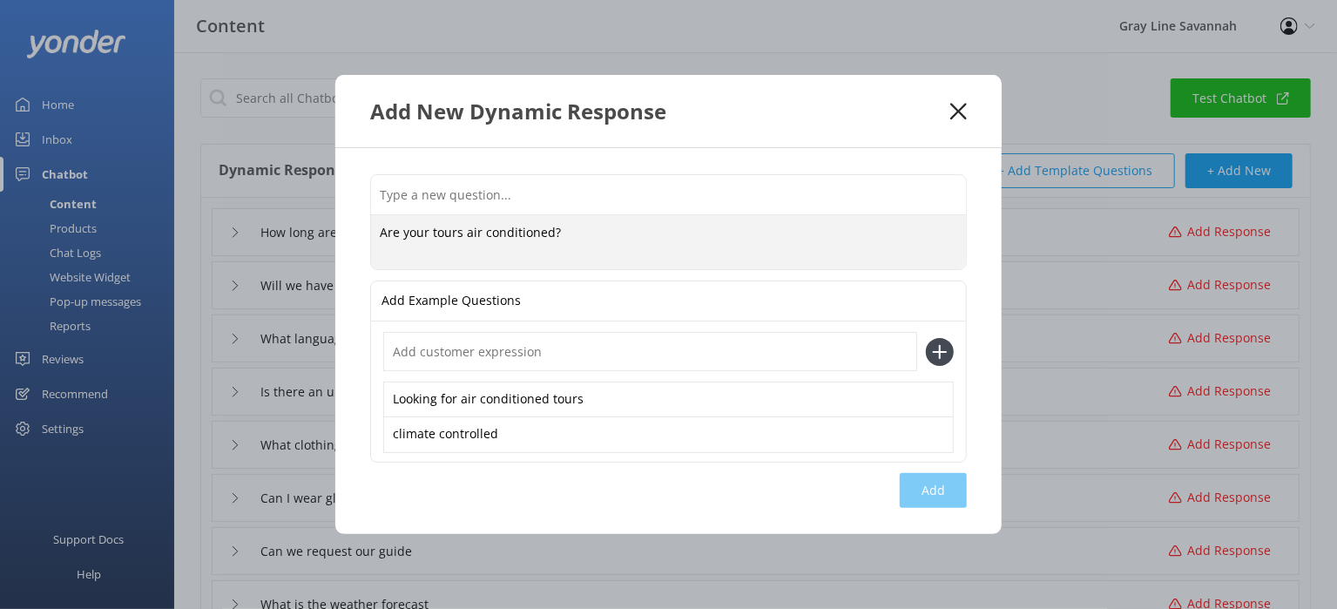
click at [602, 247] on textarea "Are your tours air conditioned?" at bounding box center [668, 242] width 595 height 54
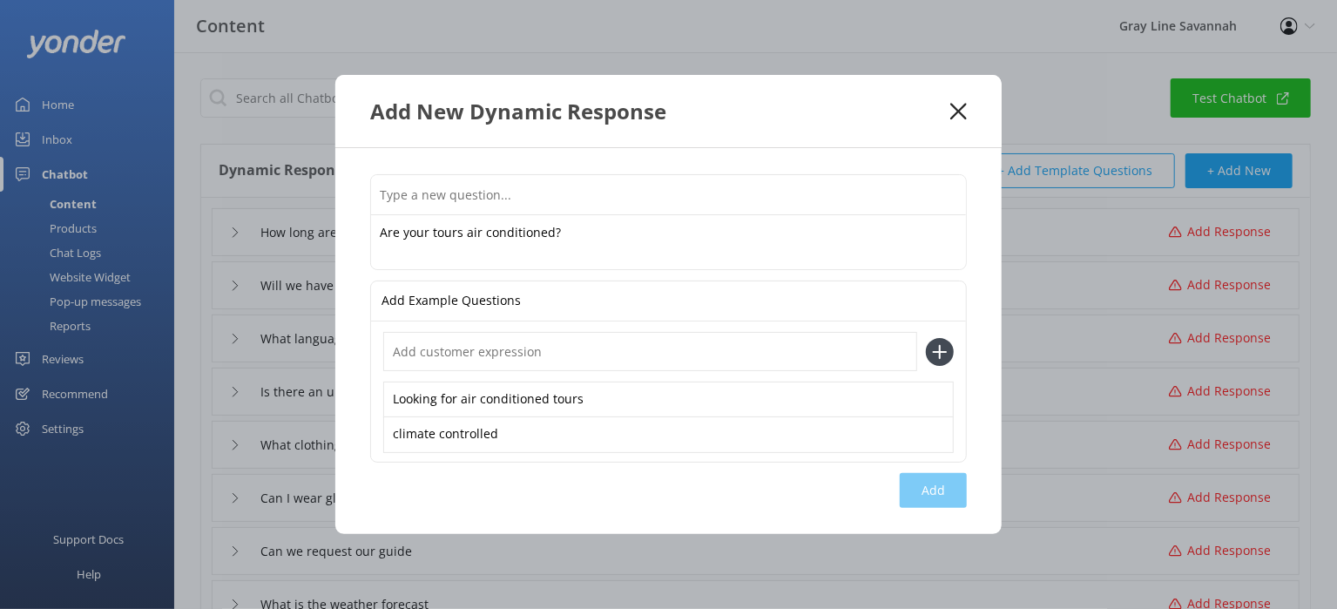
click at [612, 201] on input "text" at bounding box center [668, 194] width 595 height 39
click at [961, 113] on use at bounding box center [959, 111] width 17 height 17
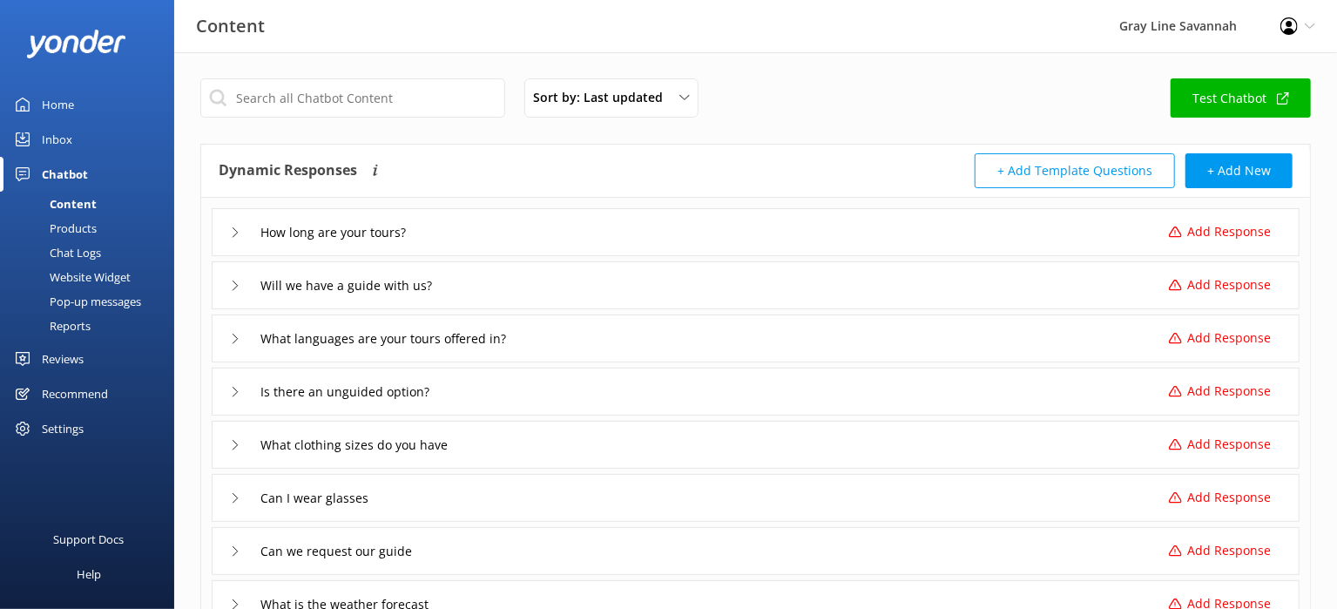
click at [1232, 232] on p "Add Response" at bounding box center [1230, 231] width 84 height 19
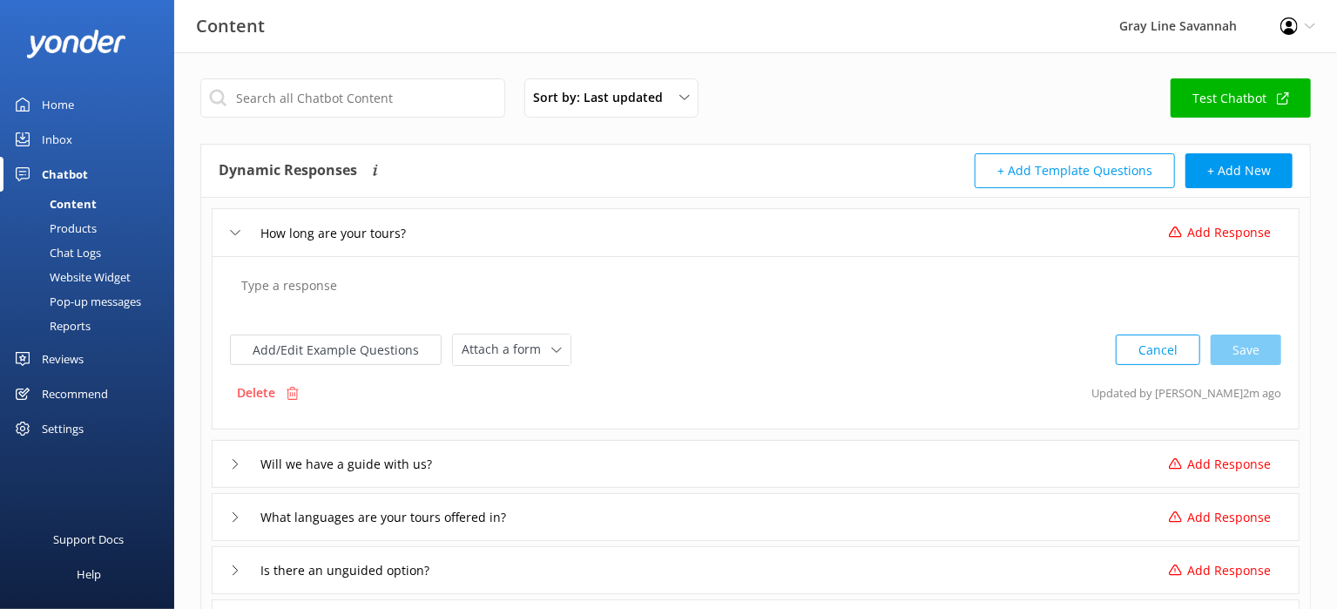
click at [809, 276] on textarea at bounding box center [756, 294] width 1048 height 54
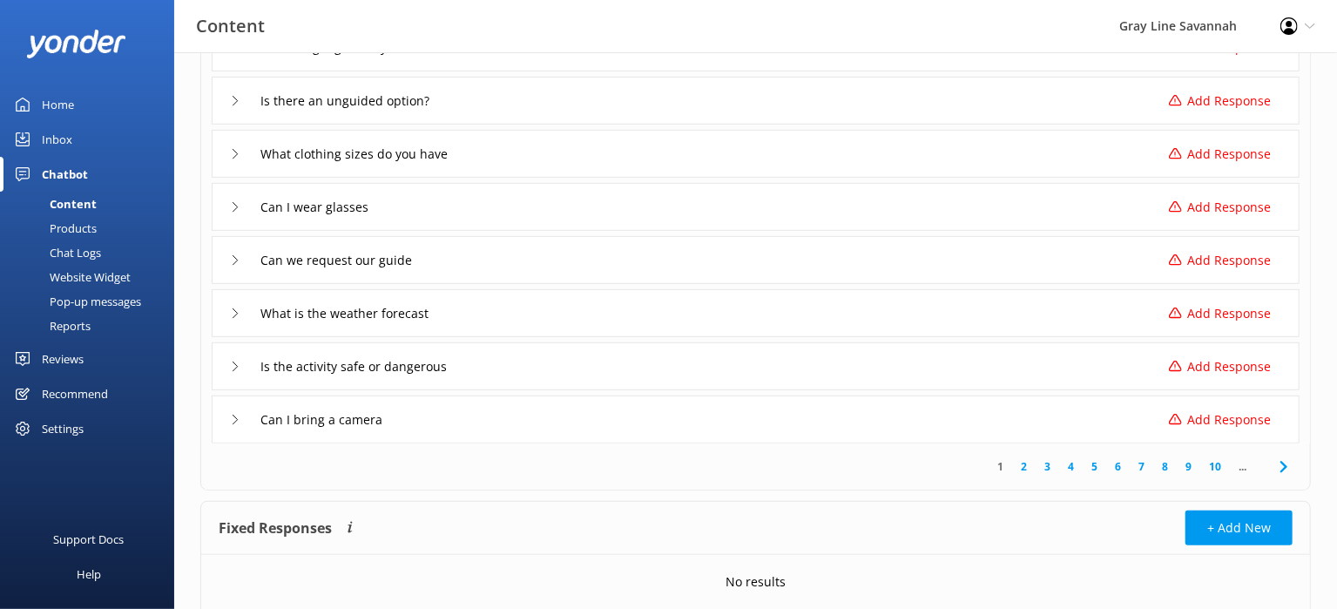
scroll to position [531, 0]
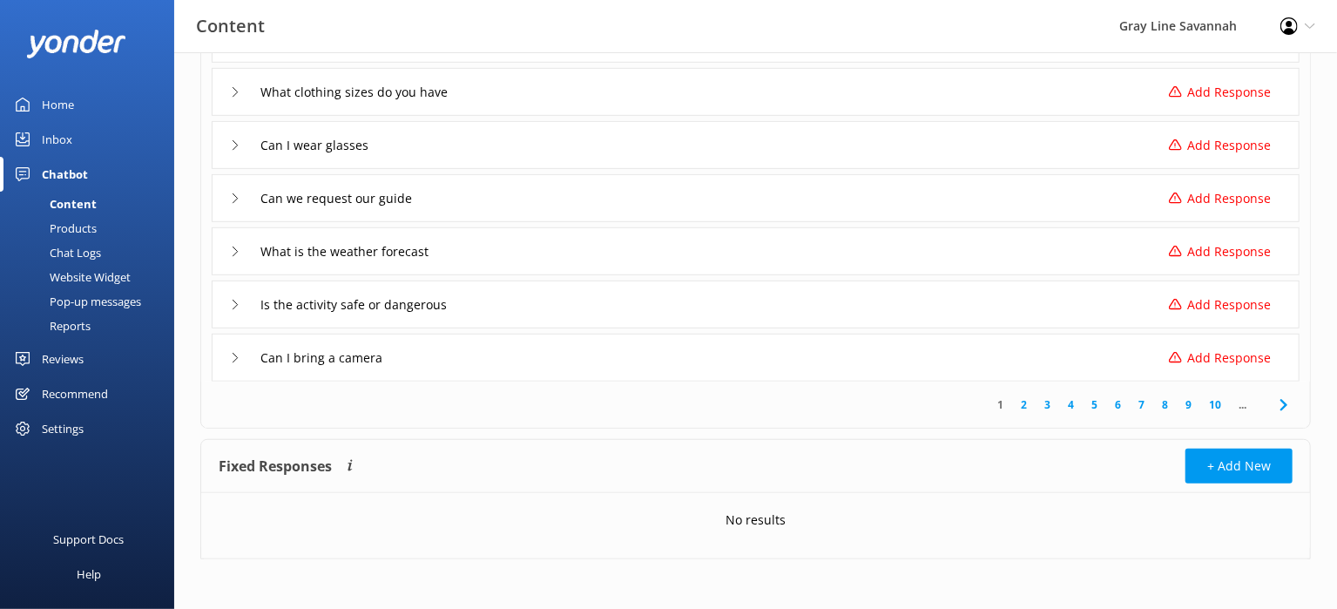
click at [1215, 403] on link "10" at bounding box center [1216, 404] width 30 height 17
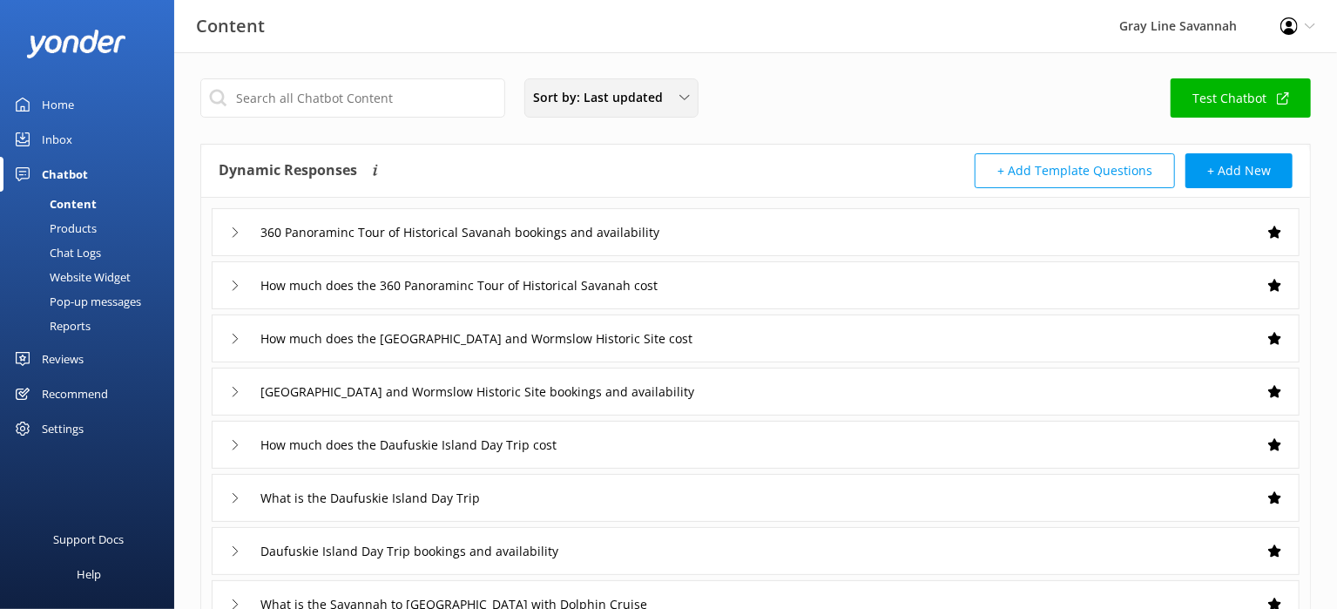
click at [691, 104] on div "Sort by: Last updated" at bounding box center [612, 97] width 166 height 19
click at [691, 101] on div "Sort by: Last updated" at bounding box center [612, 97] width 166 height 19
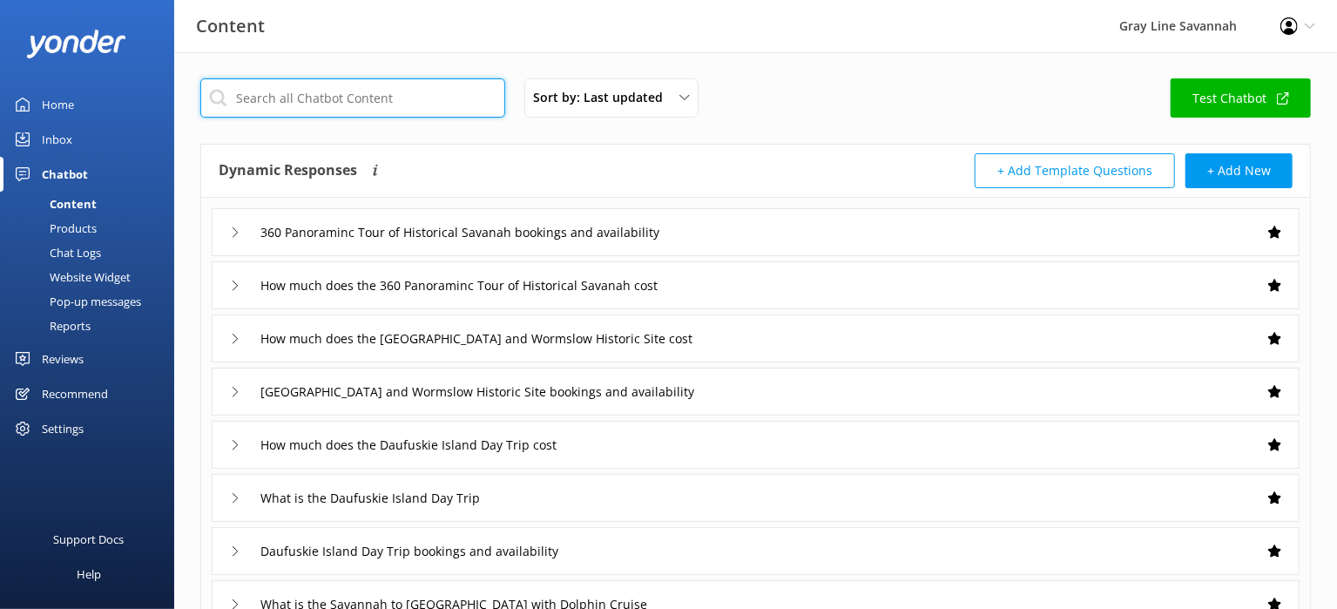
click at [249, 92] on input "text" at bounding box center [352, 97] width 305 height 39
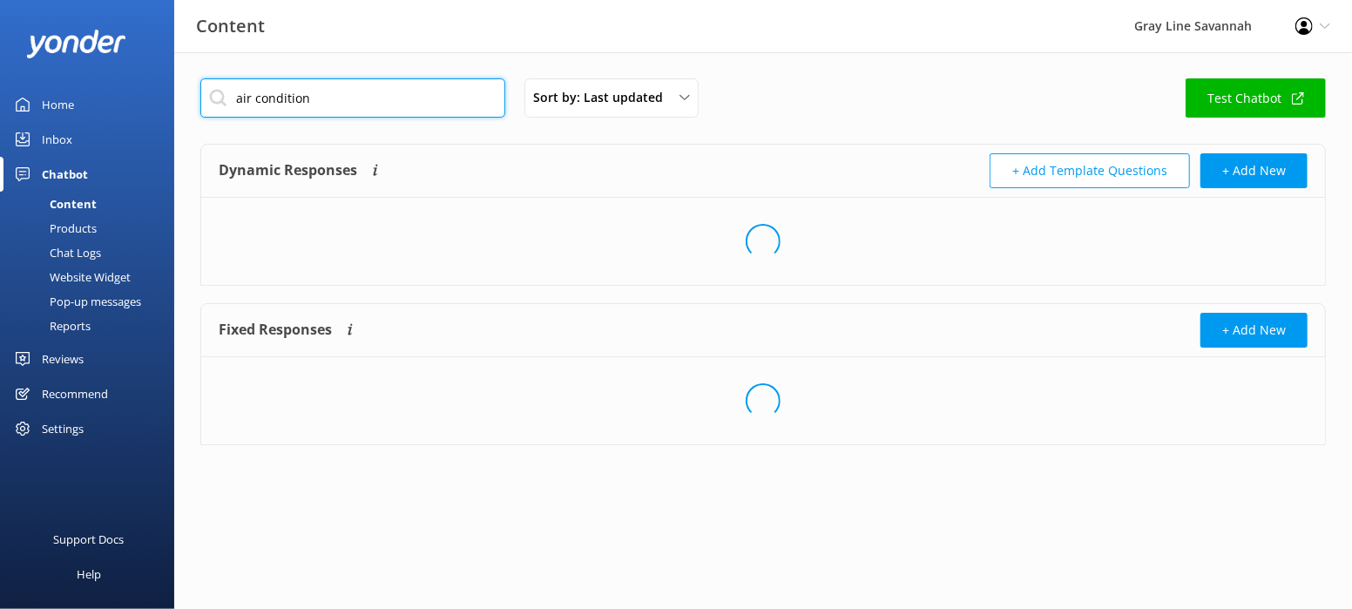
type input "air condition"
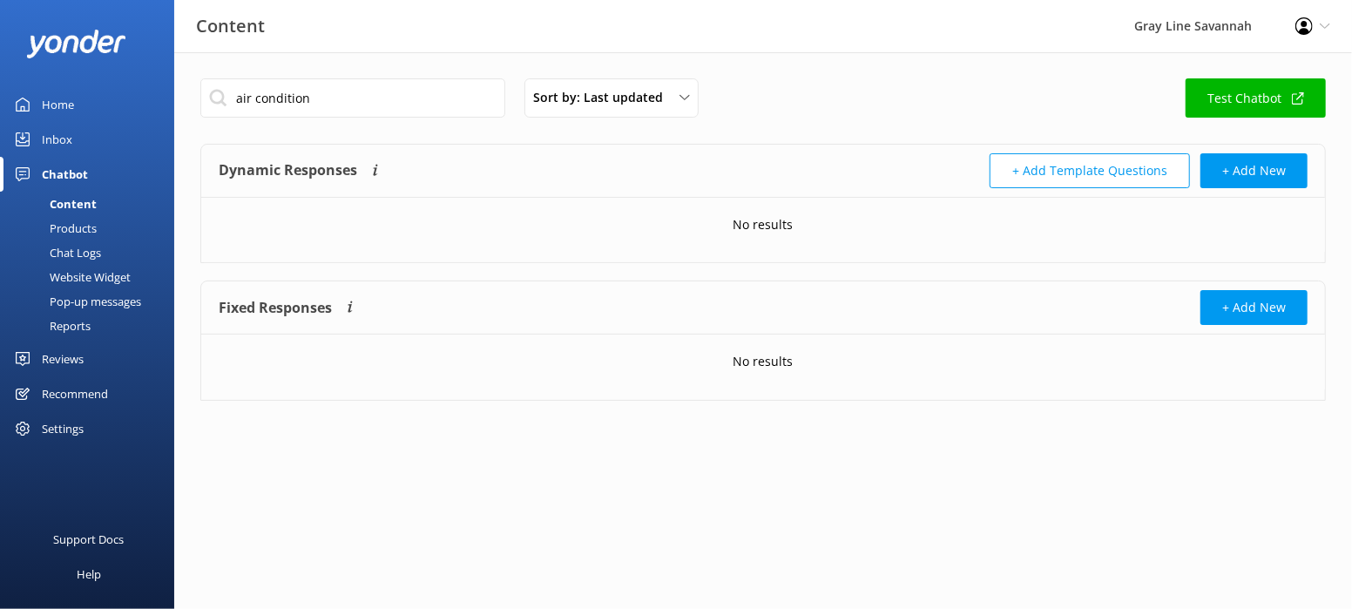
click at [381, 205] on div "No results" at bounding box center [763, 225] width 1124 height 54
click at [1237, 306] on button "+ Add New" at bounding box center [1254, 307] width 107 height 35
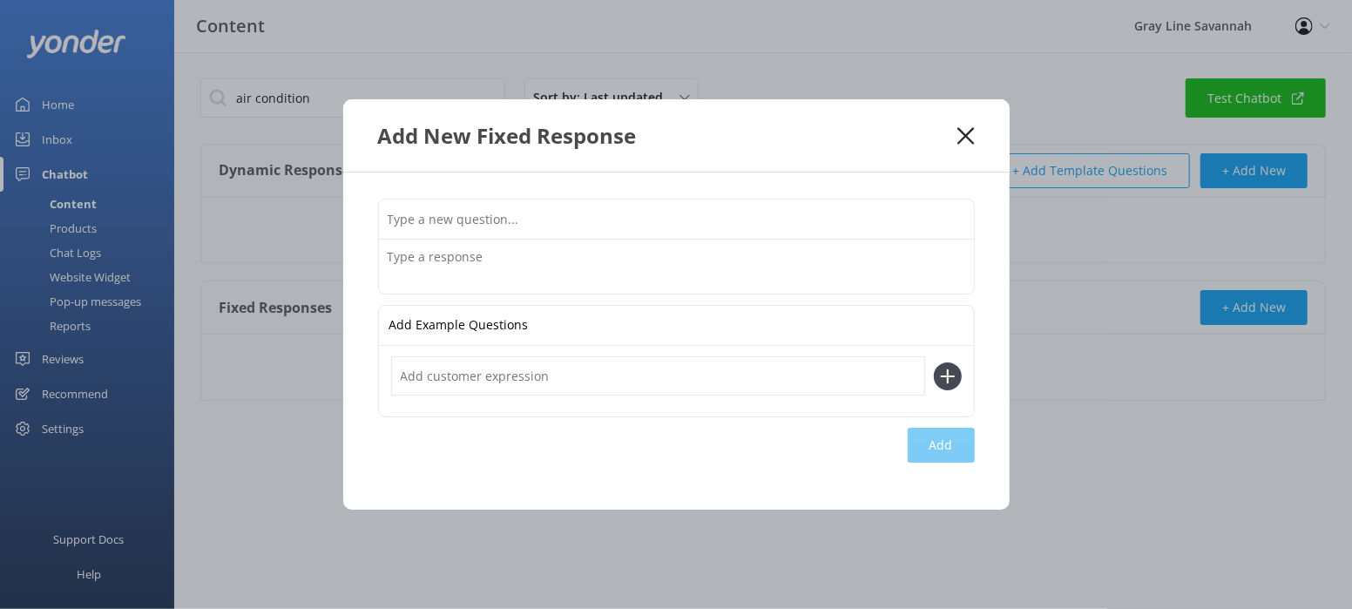
click at [539, 369] on input "text" at bounding box center [658, 375] width 534 height 39
click at [553, 288] on textarea at bounding box center [676, 267] width 595 height 54
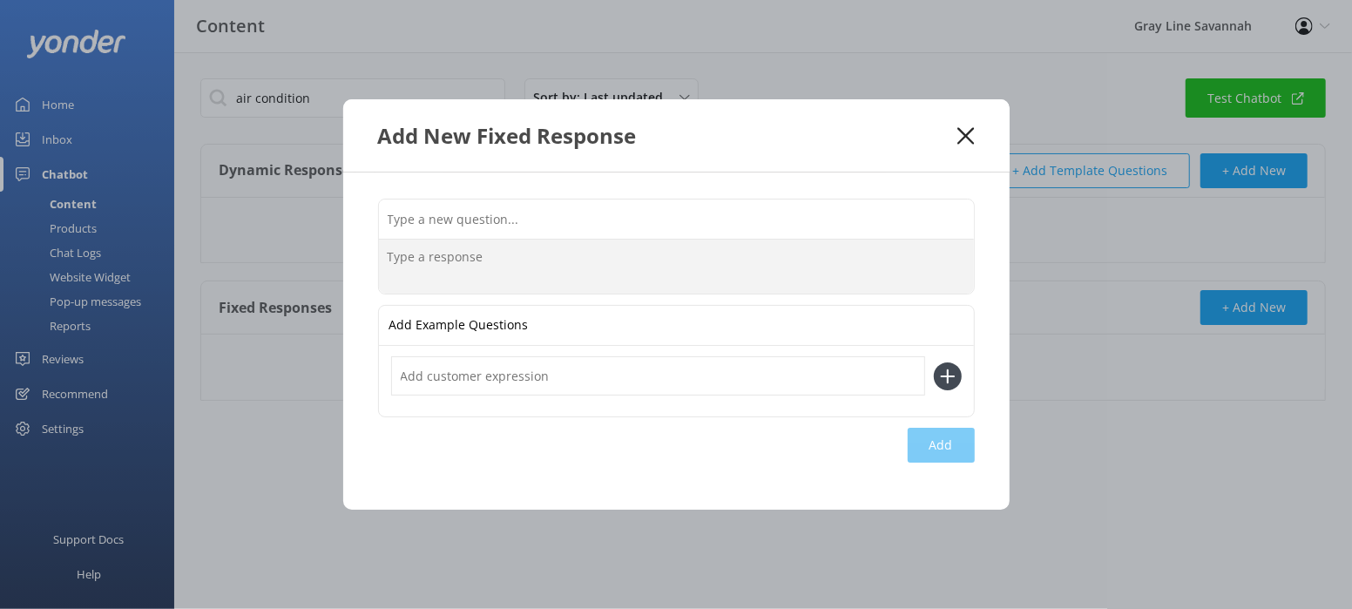
click at [706, 248] on textarea at bounding box center [676, 267] width 595 height 54
type textarea "Are your tours air conditioned?"
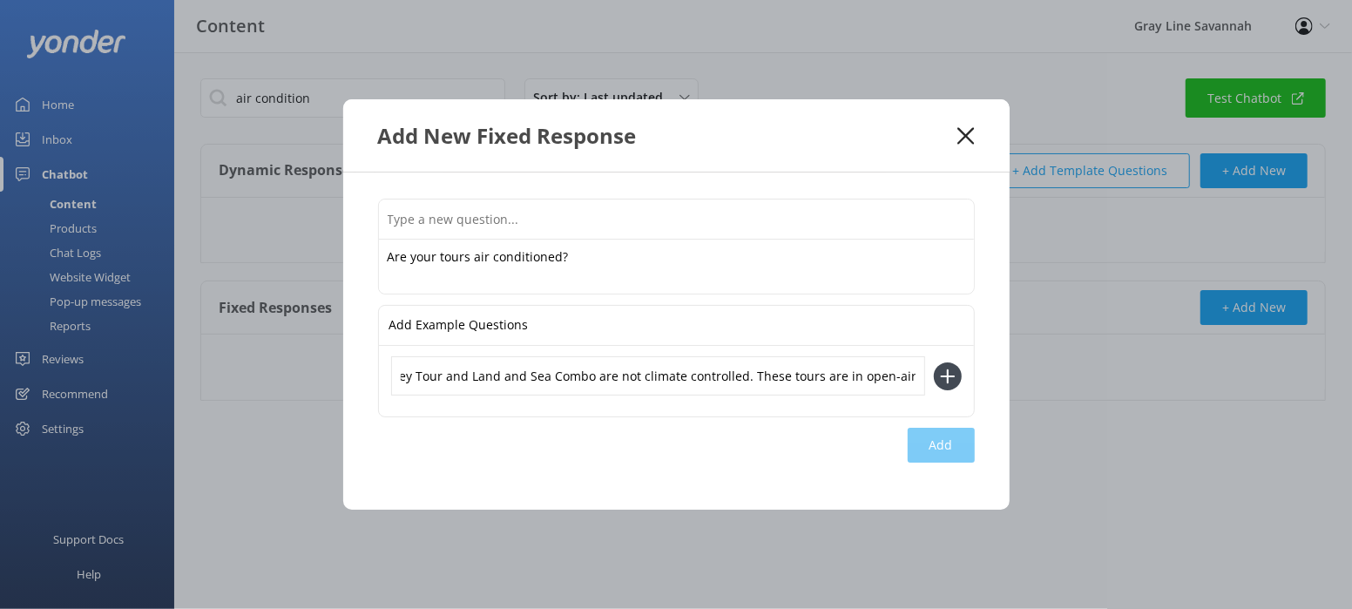
scroll to position [0, 999]
click at [755, 365] on input "While we do offer excursions like the Tybee Island Dolphin Tour and Bonaventure…" at bounding box center [658, 375] width 534 height 39
drag, startPoint x: 743, startPoint y: 369, endPoint x: 766, endPoint y: 368, distance: 22.7
click at [748, 369] on input "While we do offer excursions like the Tybee Island Dolphin Tour and Bonaventure…" at bounding box center [658, 375] width 534 height 39
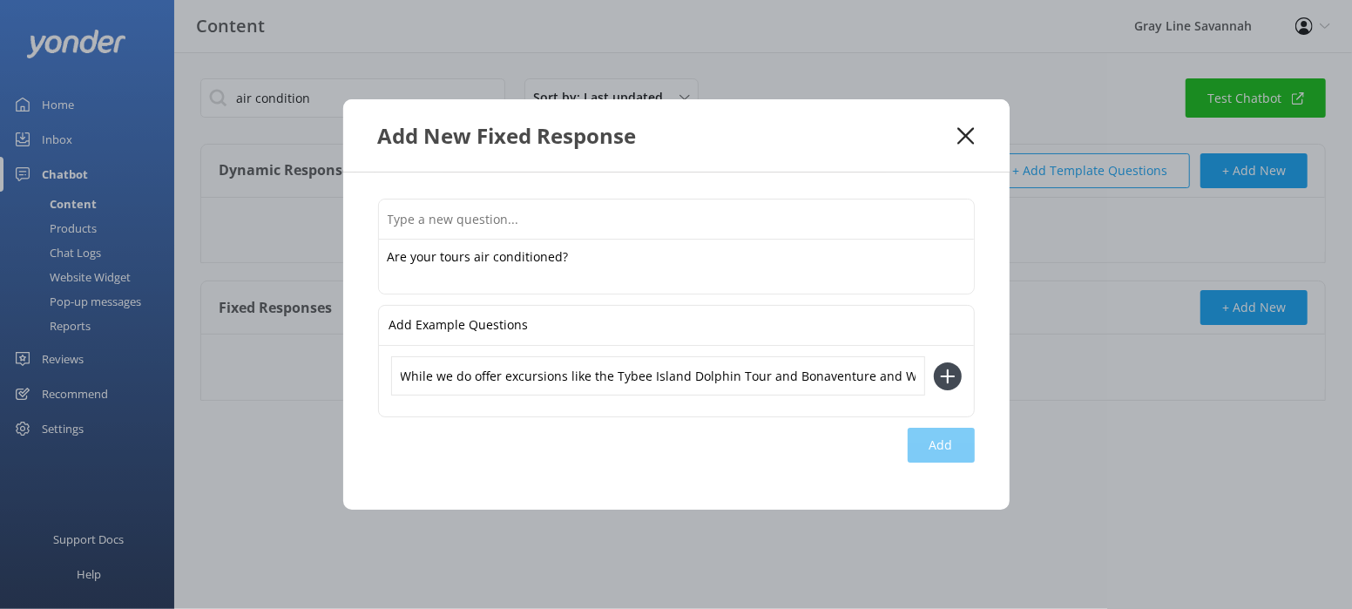
click at [878, 371] on input "While we do offer excursions like the Tybee Island Dolphin Tour and Bonaventure…" at bounding box center [658, 375] width 534 height 39
click at [947, 450] on div "Add" at bounding box center [941, 445] width 67 height 35
type input "While we do offer excursions like the Tybee Island Dolphin Tour and Bonaventure…"
click at [946, 374] on use at bounding box center [947, 376] width 15 height 15
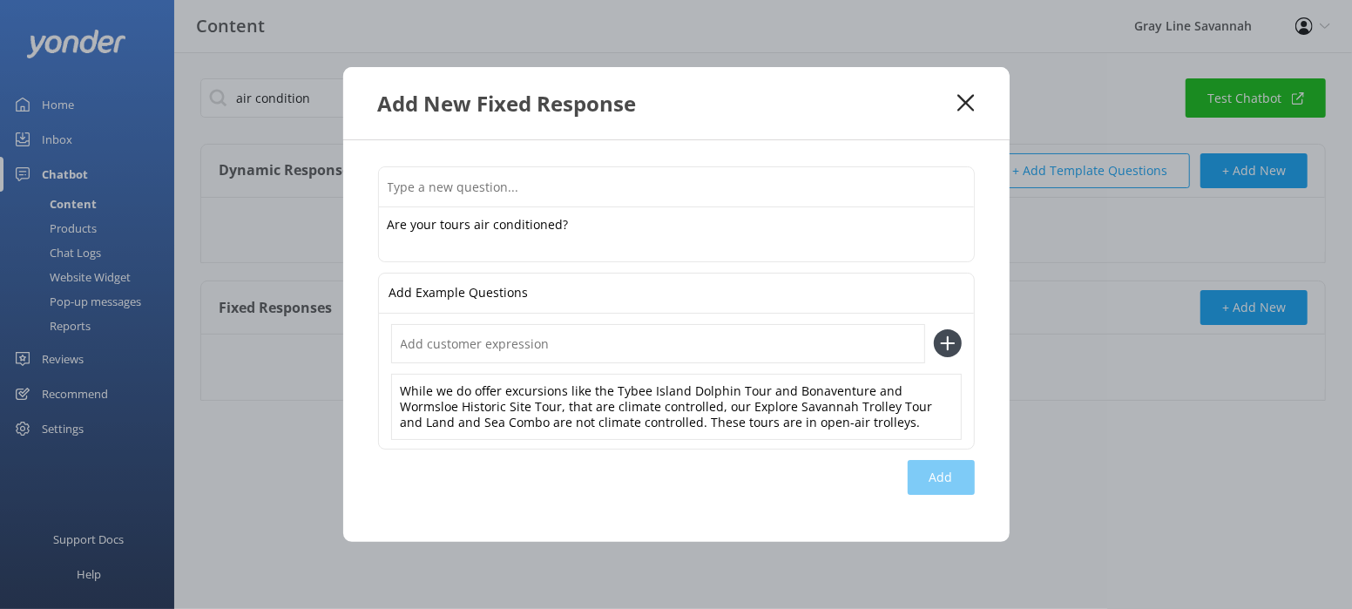
click at [938, 484] on div "Add" at bounding box center [941, 477] width 67 height 35
click at [946, 495] on div "Add" at bounding box center [941, 482] width 67 height 45
click at [944, 482] on div "Add" at bounding box center [941, 477] width 67 height 35
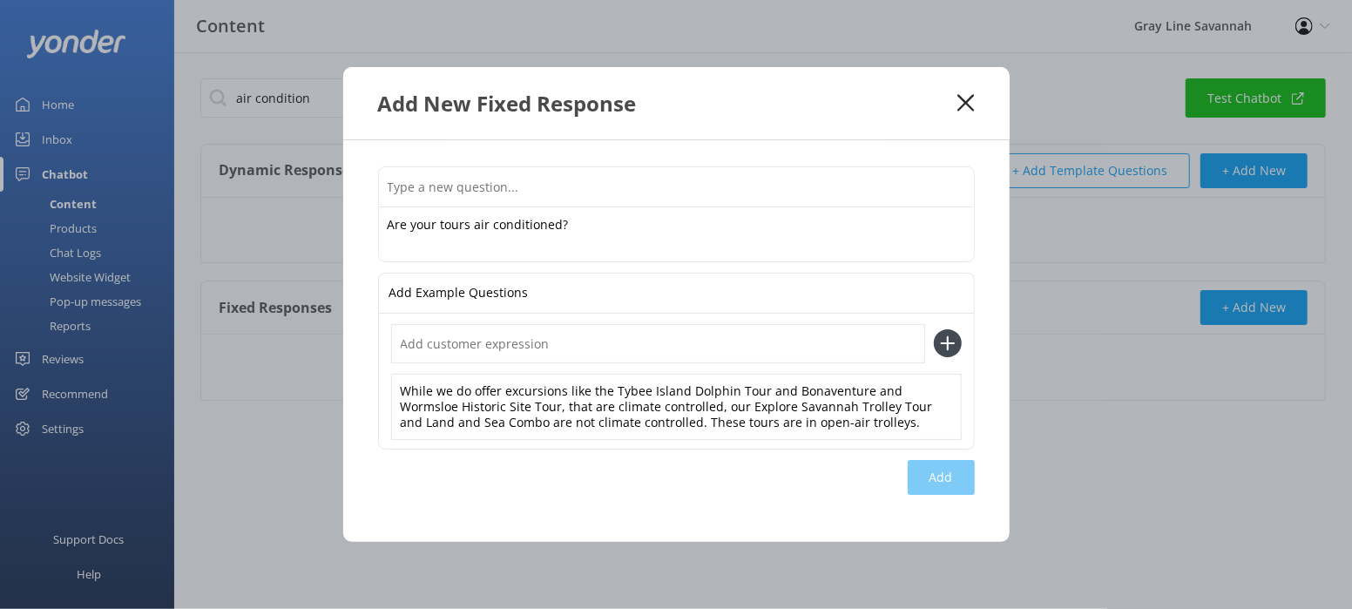
click at [614, 173] on input "text" at bounding box center [676, 186] width 595 height 39
click at [570, 251] on textarea "Are your tours air conditioned?" at bounding box center [676, 234] width 595 height 54
click at [547, 193] on input "text" at bounding box center [676, 186] width 595 height 39
click at [493, 346] on input "text" at bounding box center [658, 343] width 534 height 39
type input "are they air conditioned"
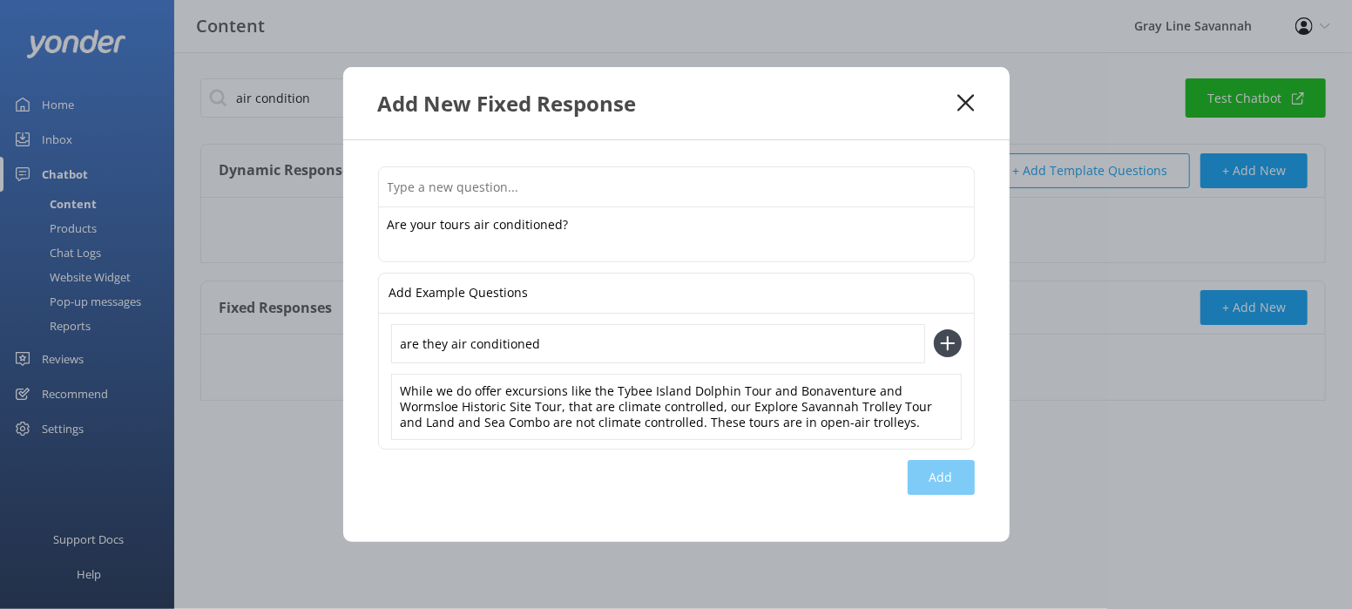
click at [934, 329] on button at bounding box center [948, 343] width 28 height 28
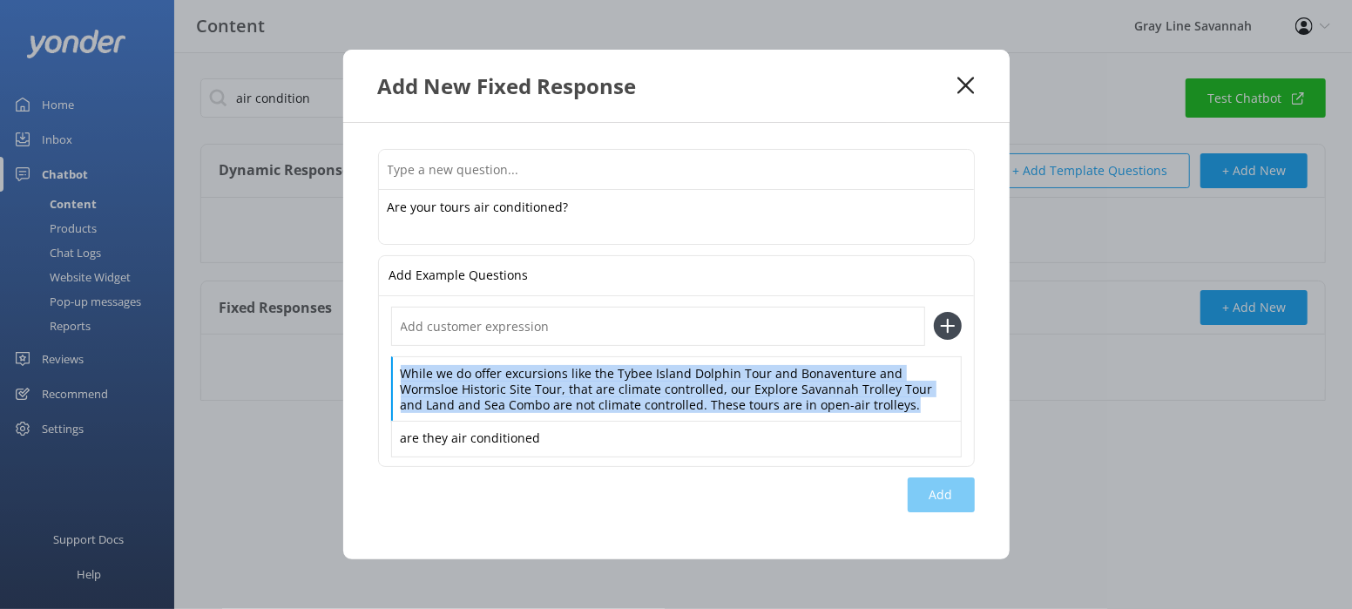
drag, startPoint x: 920, startPoint y: 407, endPoint x: 326, endPoint y: 344, distance: 597.5
click at [326, 344] on div "Add New Fixed Response Are your tours air conditioned? Are your tours air condi…" at bounding box center [676, 304] width 1352 height 609
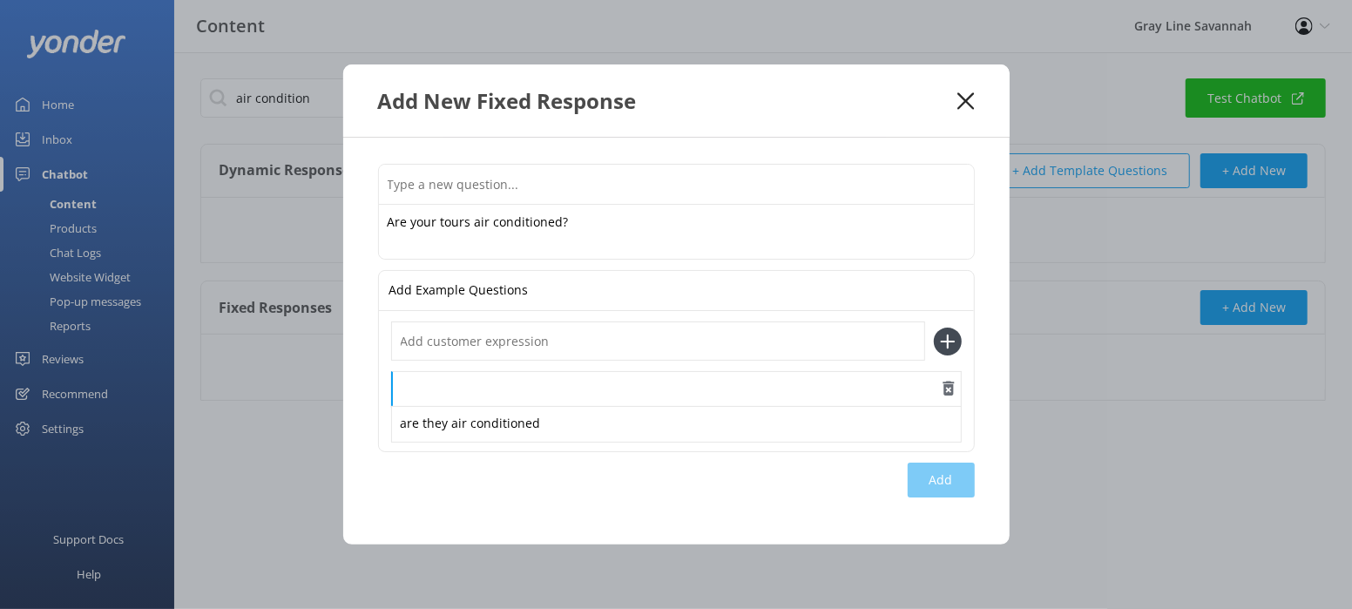
click at [522, 392] on div at bounding box center [676, 389] width 571 height 37
click at [561, 342] on input "text" at bounding box center [658, 340] width 534 height 39
click at [555, 399] on div at bounding box center [676, 389] width 571 height 37
click at [563, 431] on div "are they air conditioned" at bounding box center [676, 424] width 571 height 37
click at [554, 287] on div "Add Example Questions" at bounding box center [676, 291] width 595 height 40
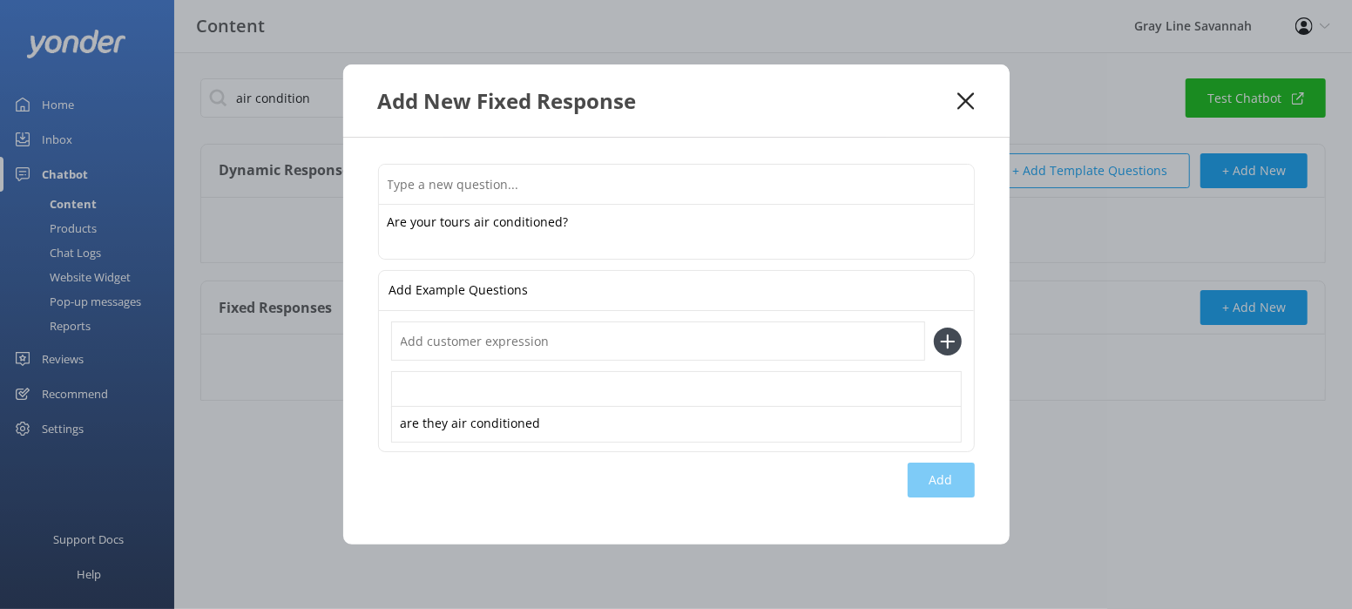
click at [513, 335] on input "text" at bounding box center [658, 340] width 534 height 39
click at [507, 380] on div at bounding box center [676, 389] width 571 height 37
click at [531, 187] on input "text" at bounding box center [676, 184] width 595 height 39
click at [971, 109] on icon at bounding box center [966, 100] width 17 height 17
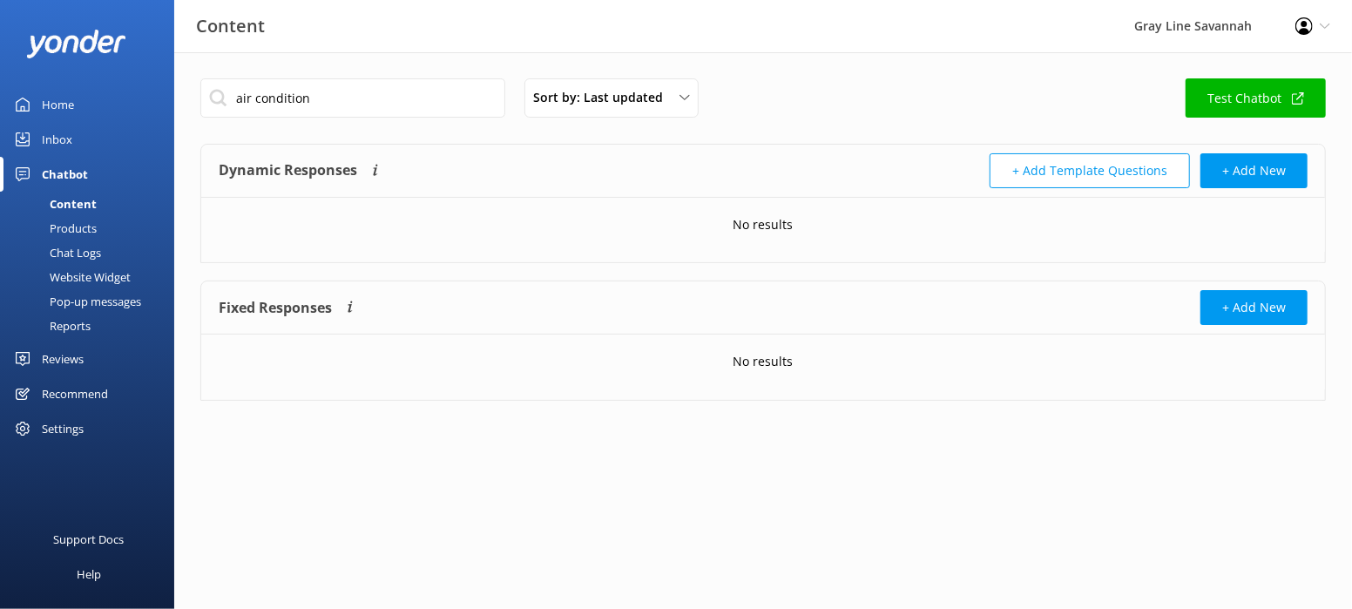
click at [90, 222] on div "Products" at bounding box center [53, 228] width 86 height 24
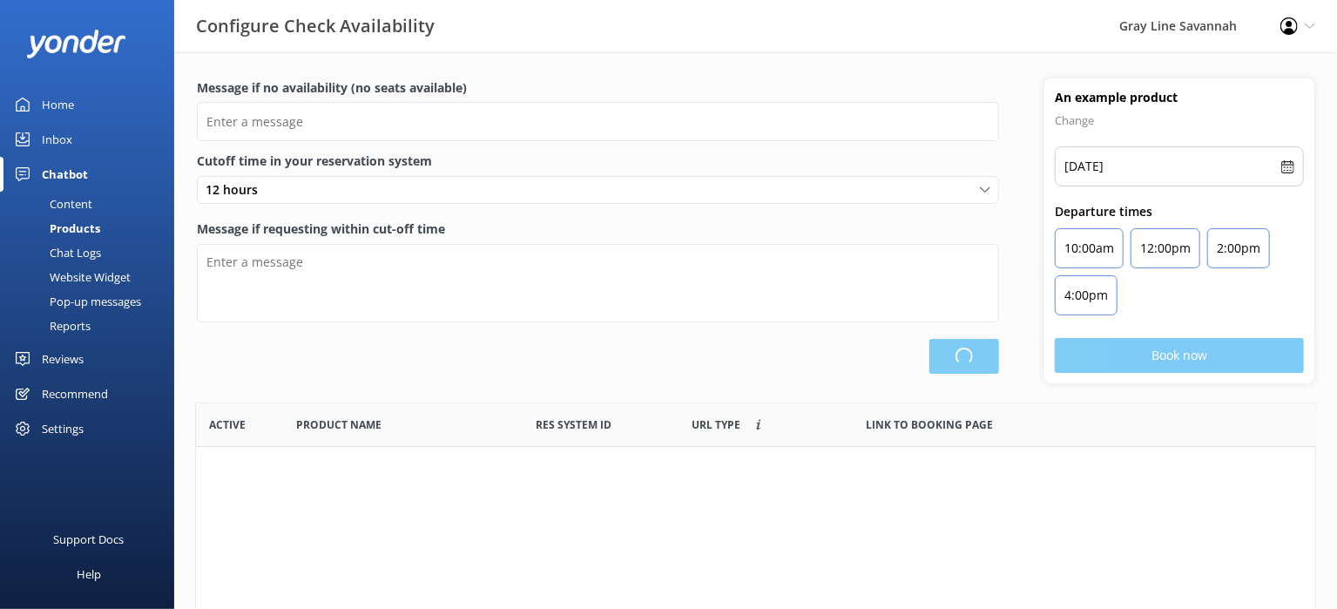
scroll to position [509, 1105]
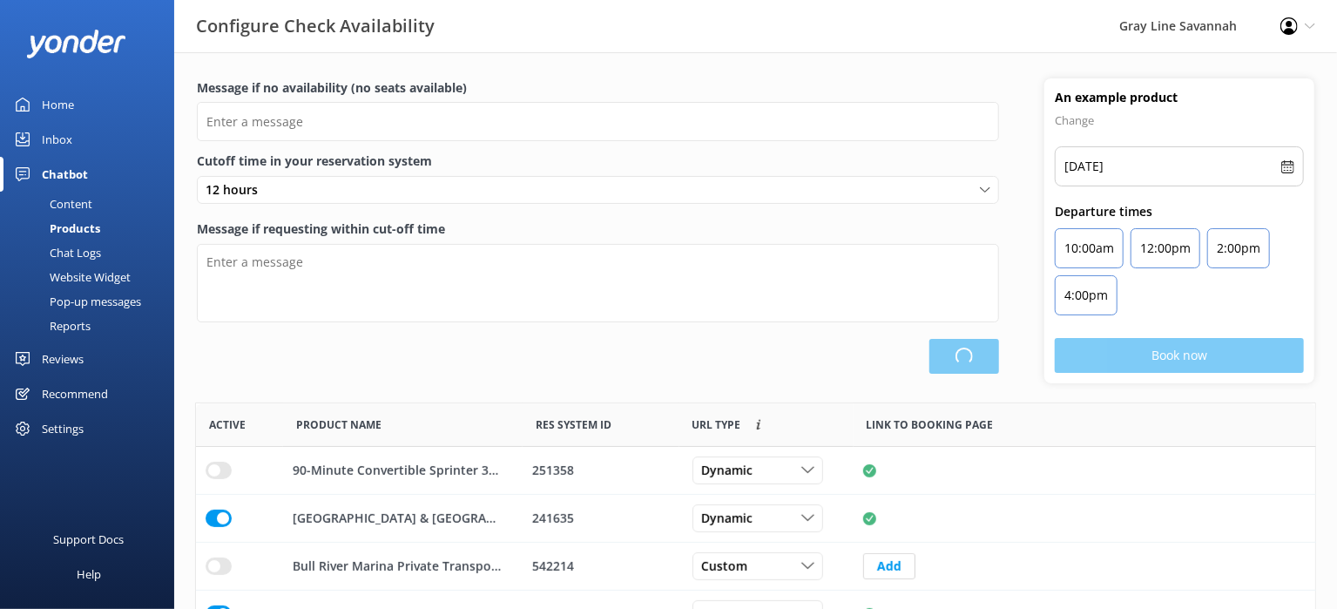
type input "There are no seats available, please check an alternative day"
type textarea "Our online booking system closes {hours} prior to departure. Please contact us …"
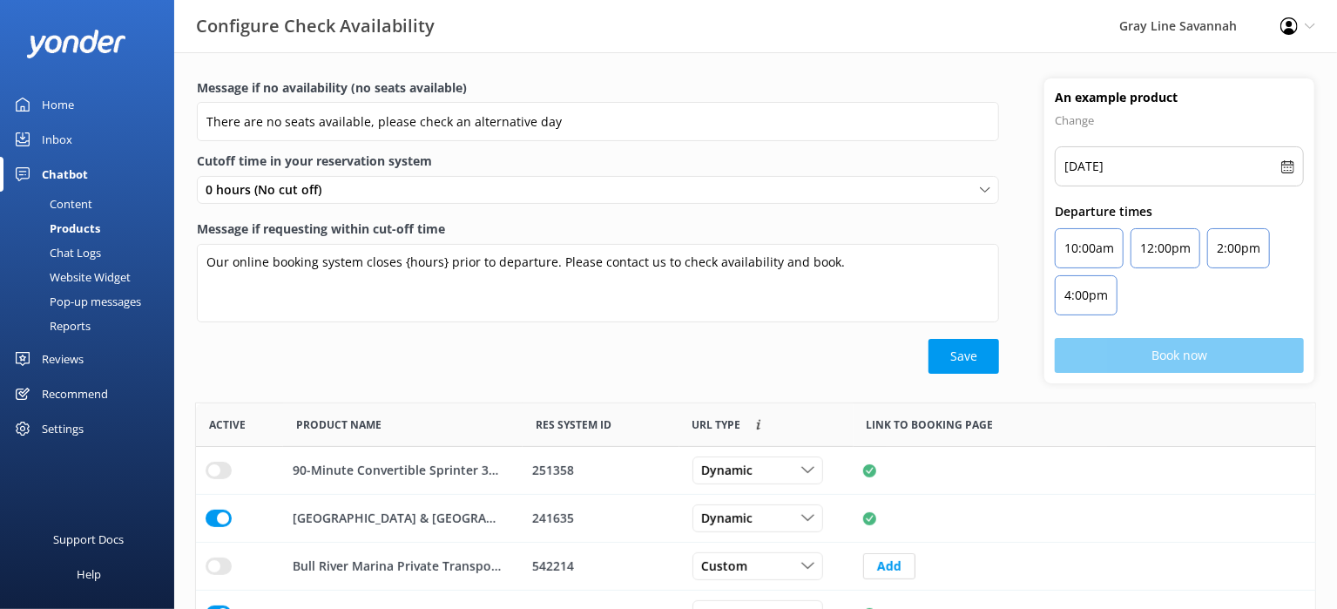
click at [80, 249] on div "Chat Logs" at bounding box center [55, 252] width 91 height 24
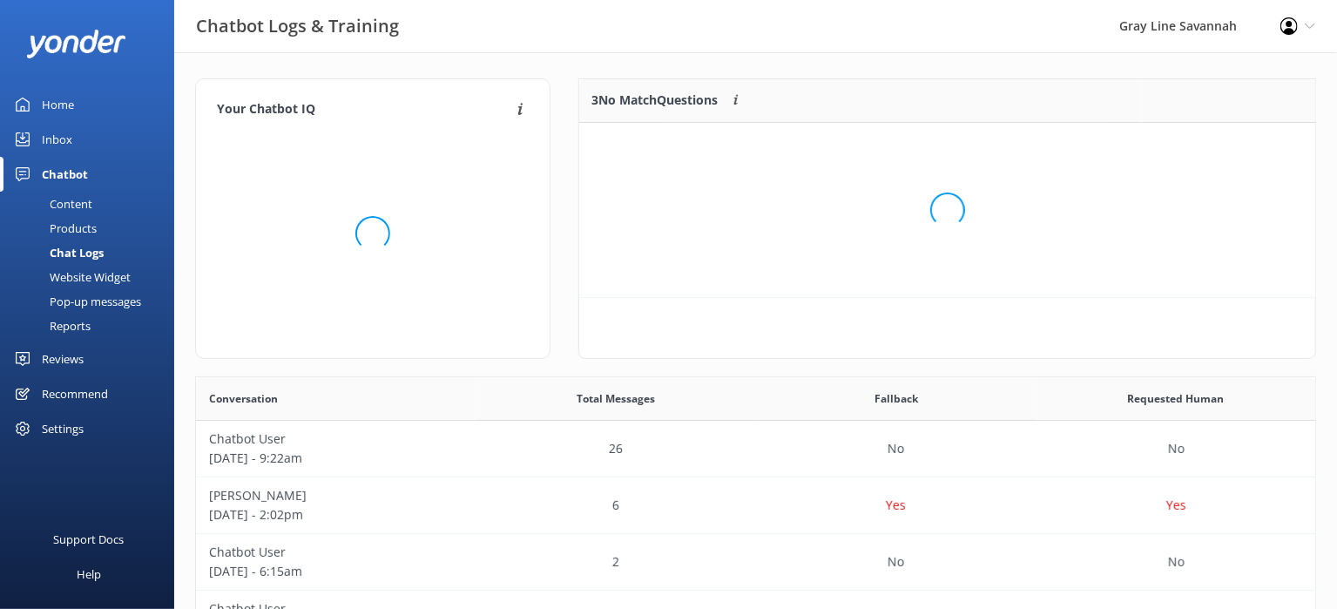
scroll to position [160, 722]
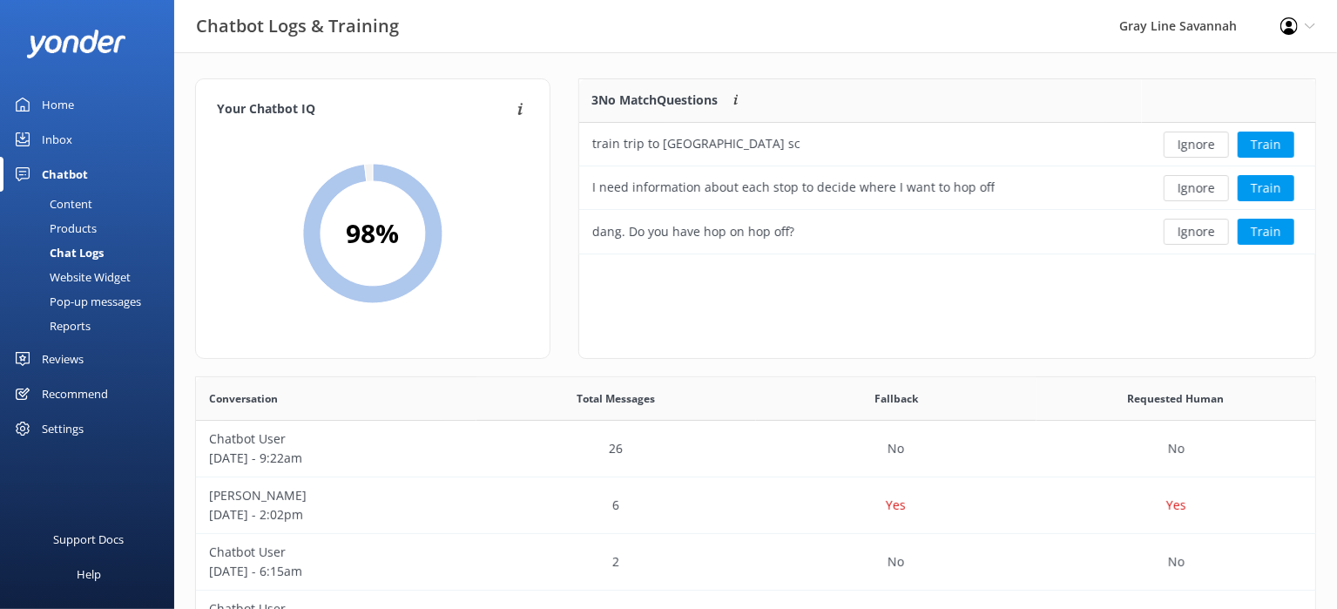
click at [65, 386] on div "Recommend" at bounding box center [75, 393] width 66 height 35
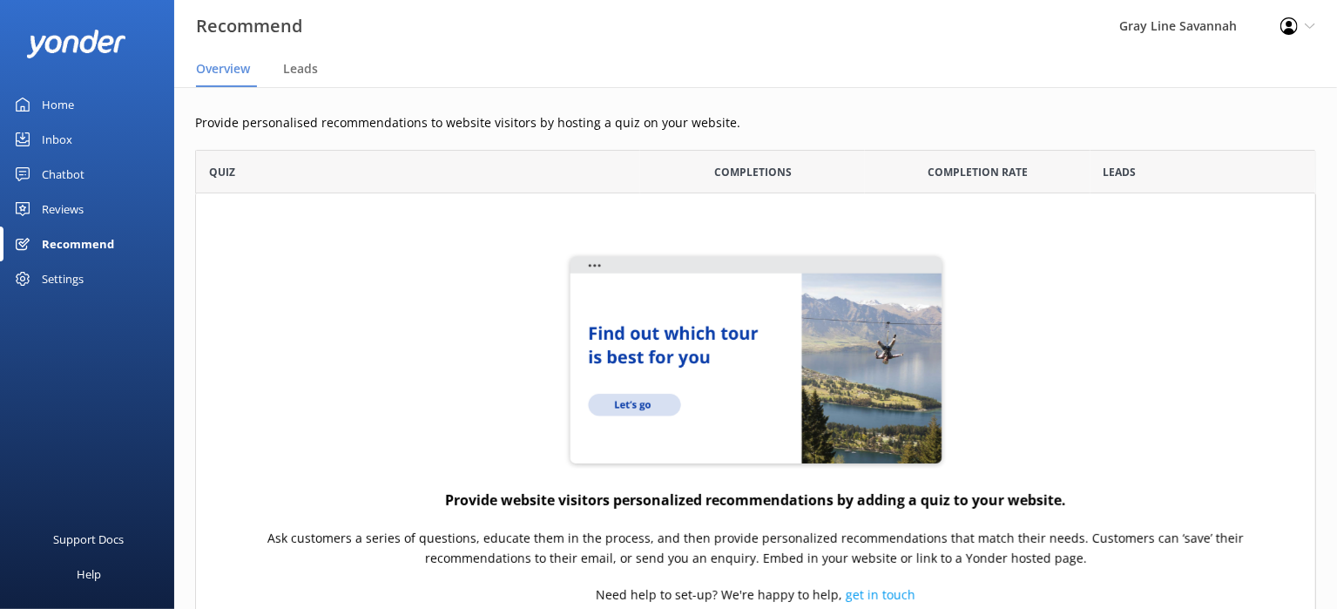
scroll to position [213, 0]
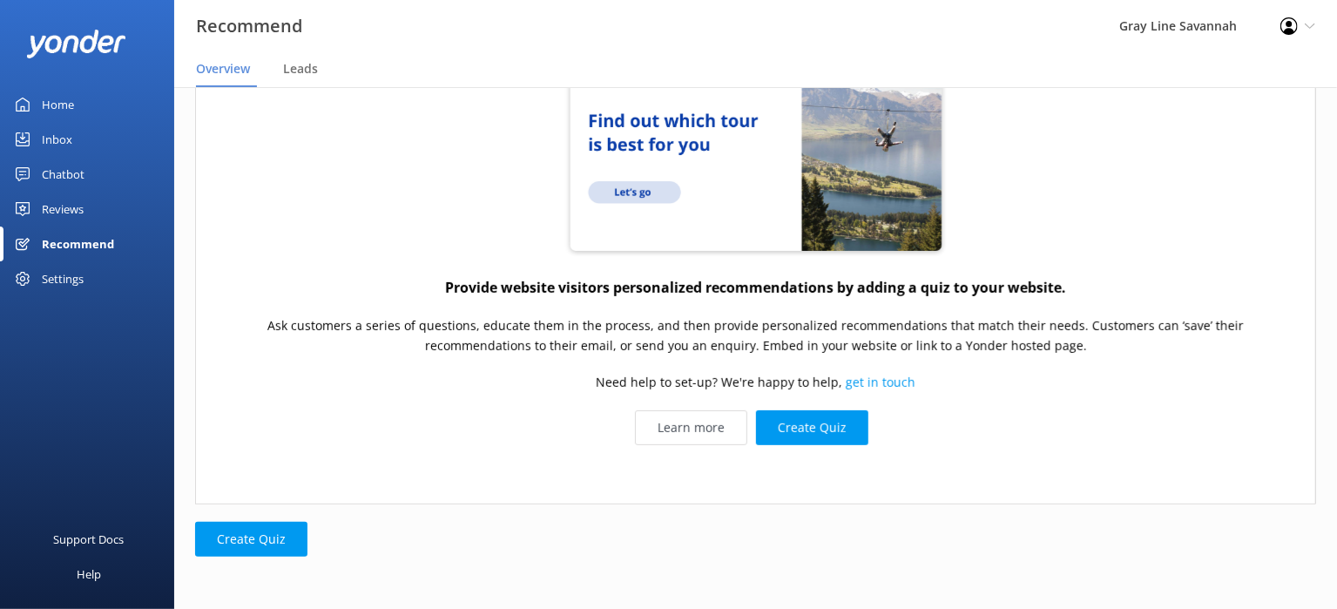
click at [138, 146] on link "Inbox" at bounding box center [87, 139] width 174 height 35
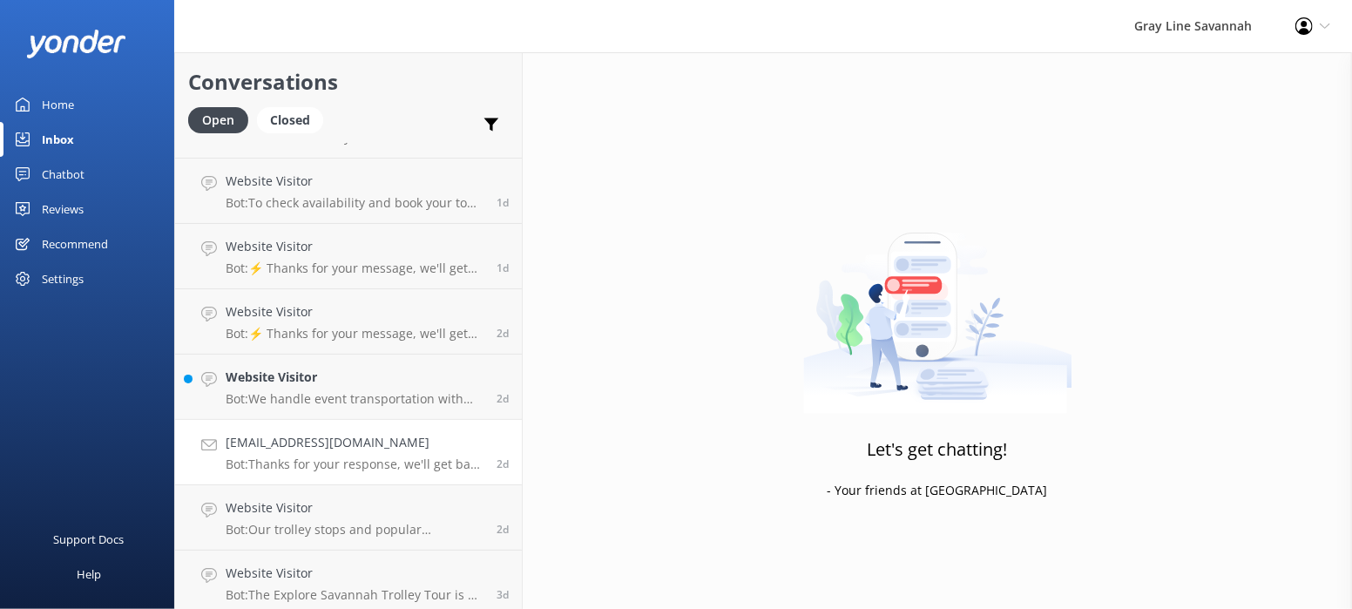
scroll to position [253, 0]
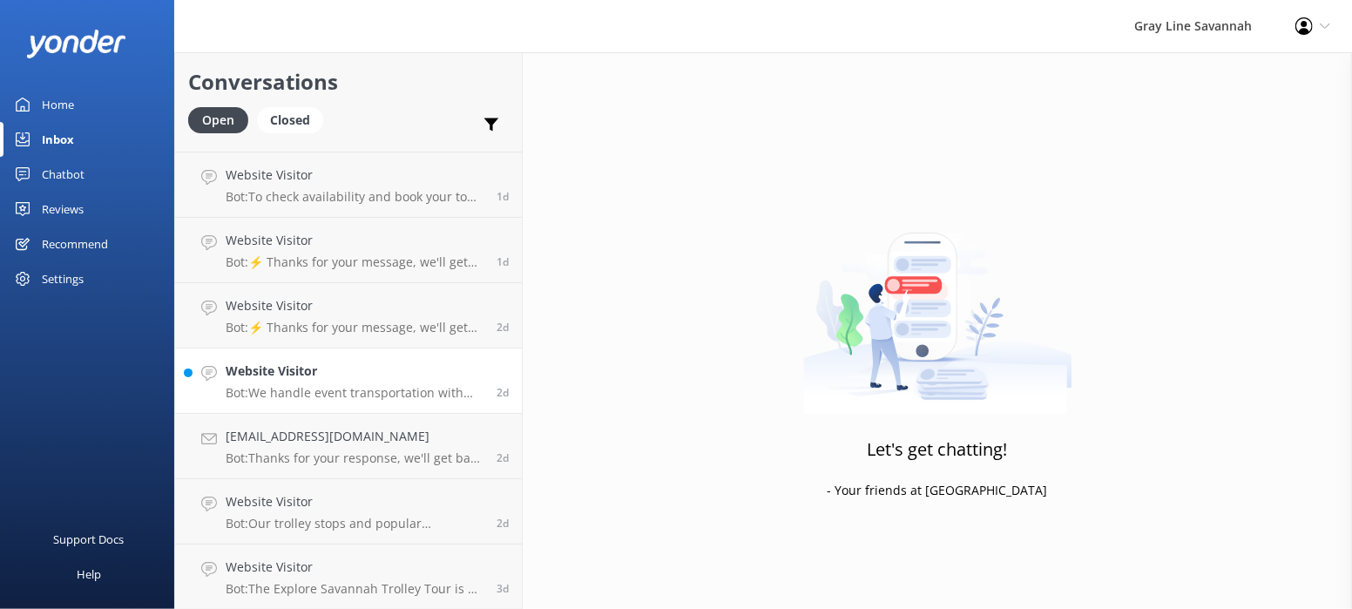
click at [369, 391] on p "Bot: We handle event transportation with modern, air-conditioned vehicles and p…" at bounding box center [355, 393] width 258 height 16
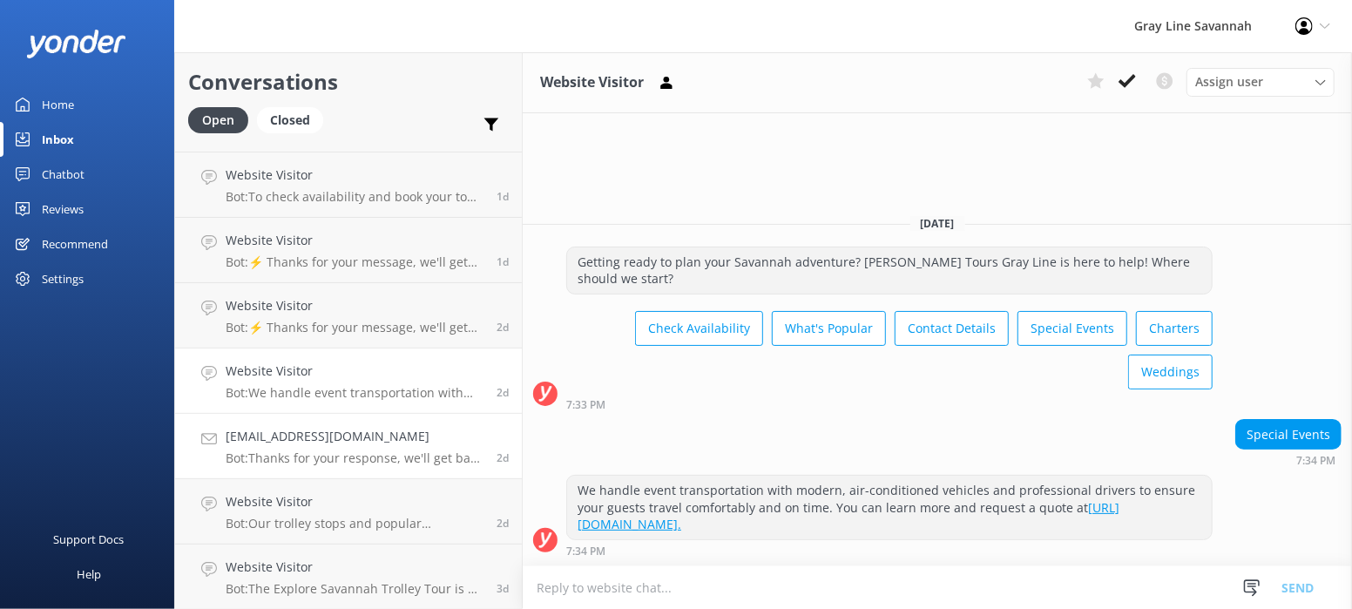
click at [355, 447] on div "[EMAIL_ADDRESS][DOMAIN_NAME] Bot: Thanks for your response, we'll get back to y…" at bounding box center [355, 446] width 258 height 38
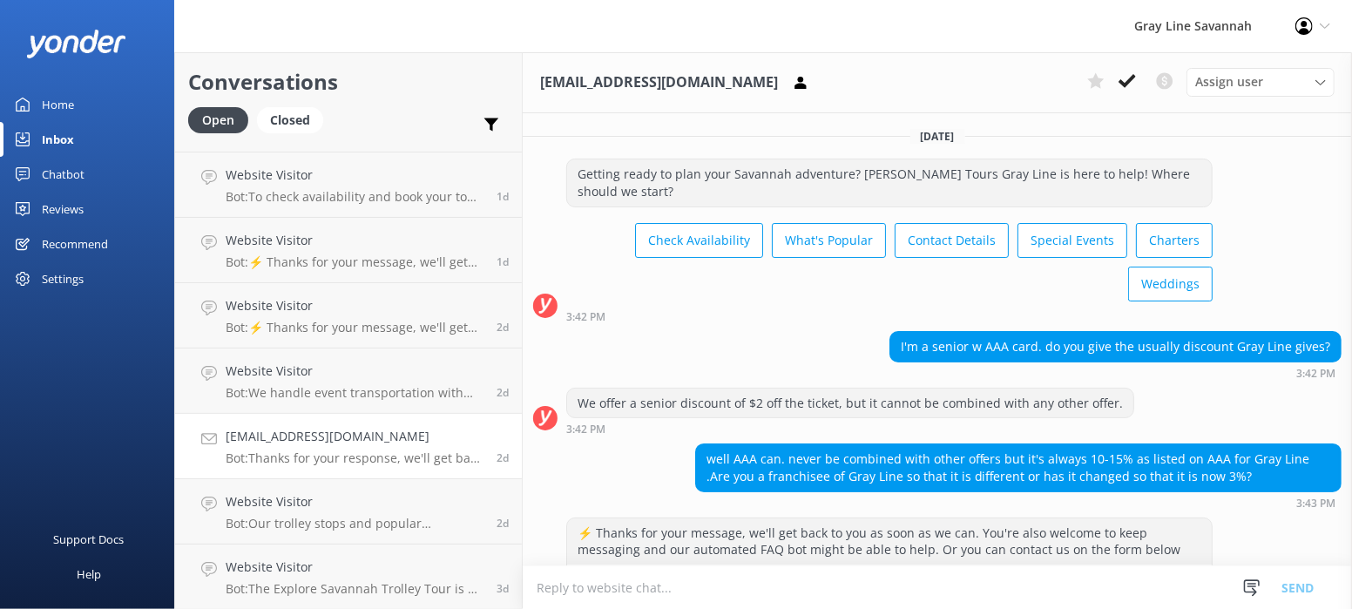
scroll to position [306, 0]
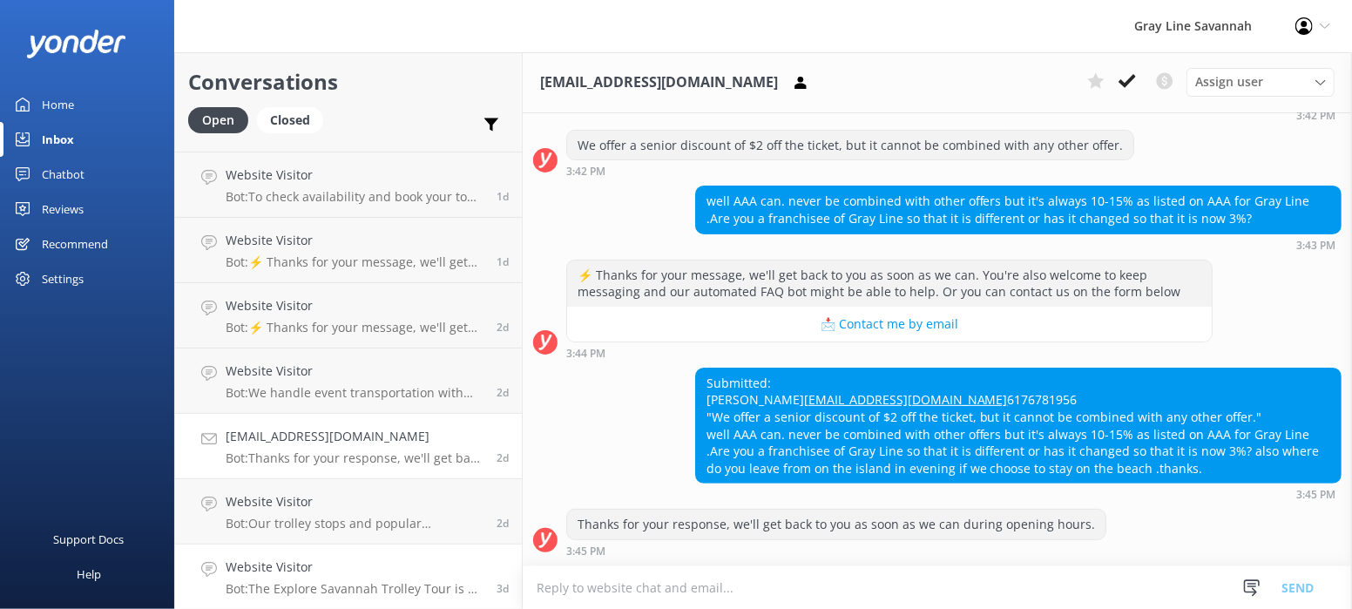
click at [352, 558] on h4 "Website Visitor" at bounding box center [355, 567] width 258 height 19
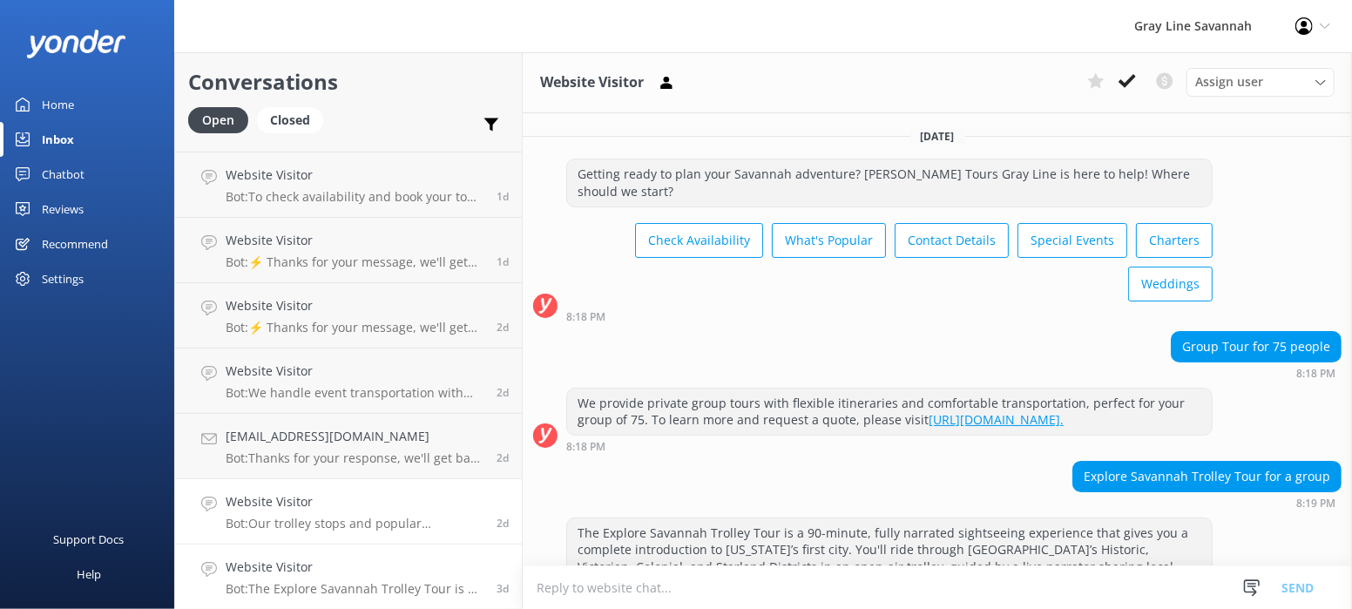
scroll to position [164, 0]
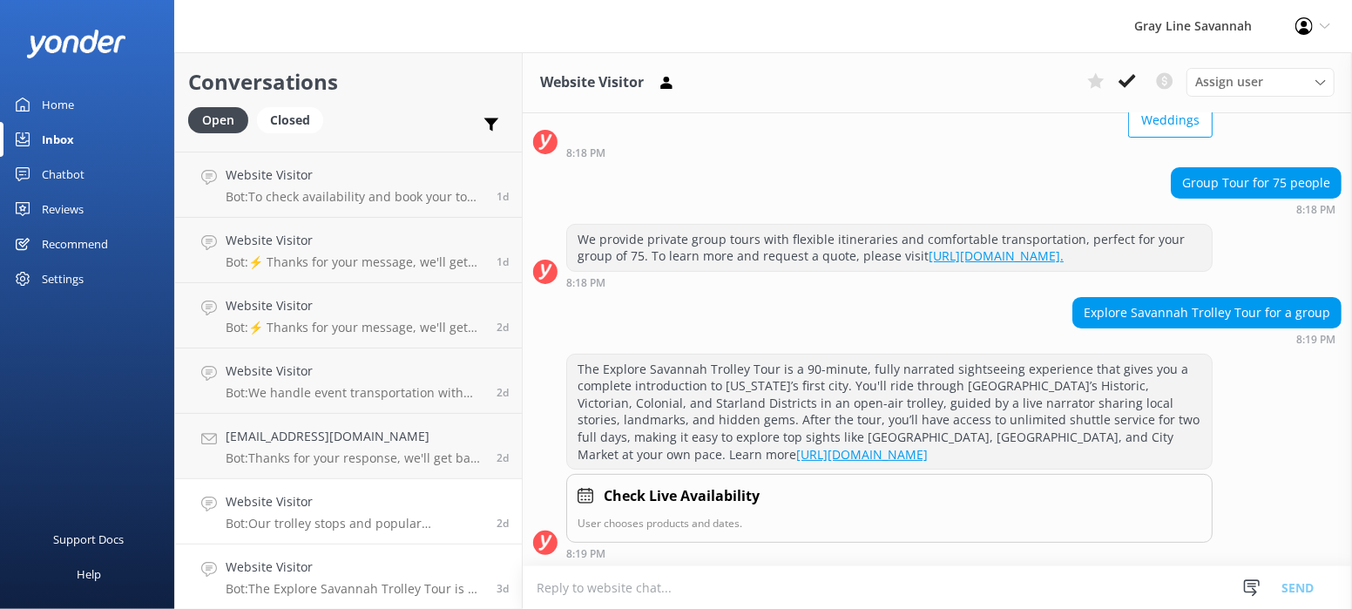
click at [357, 499] on h4 "Website Visitor" at bounding box center [355, 501] width 258 height 19
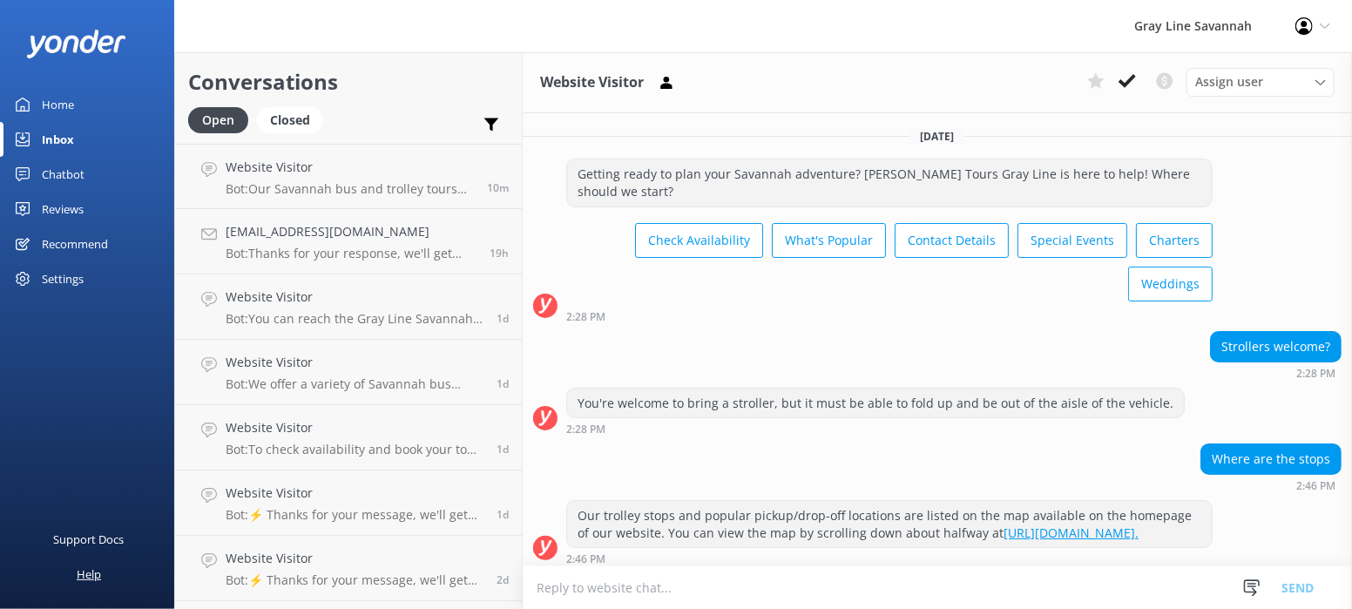
click at [95, 566] on div "Help" at bounding box center [89, 574] width 24 height 35
click at [100, 538] on div "Support Docs" at bounding box center [89, 539] width 71 height 35
click at [100, 159] on link "Chatbot" at bounding box center [87, 174] width 174 height 35
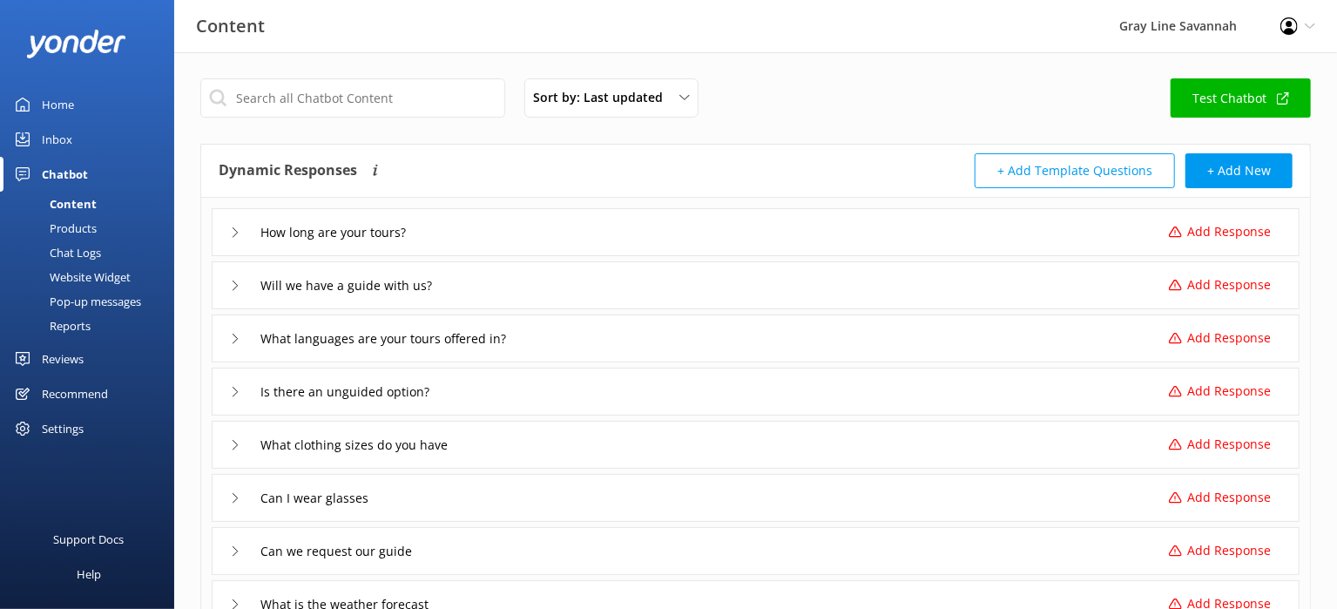
click at [1212, 233] on p "Add Response" at bounding box center [1230, 231] width 84 height 19
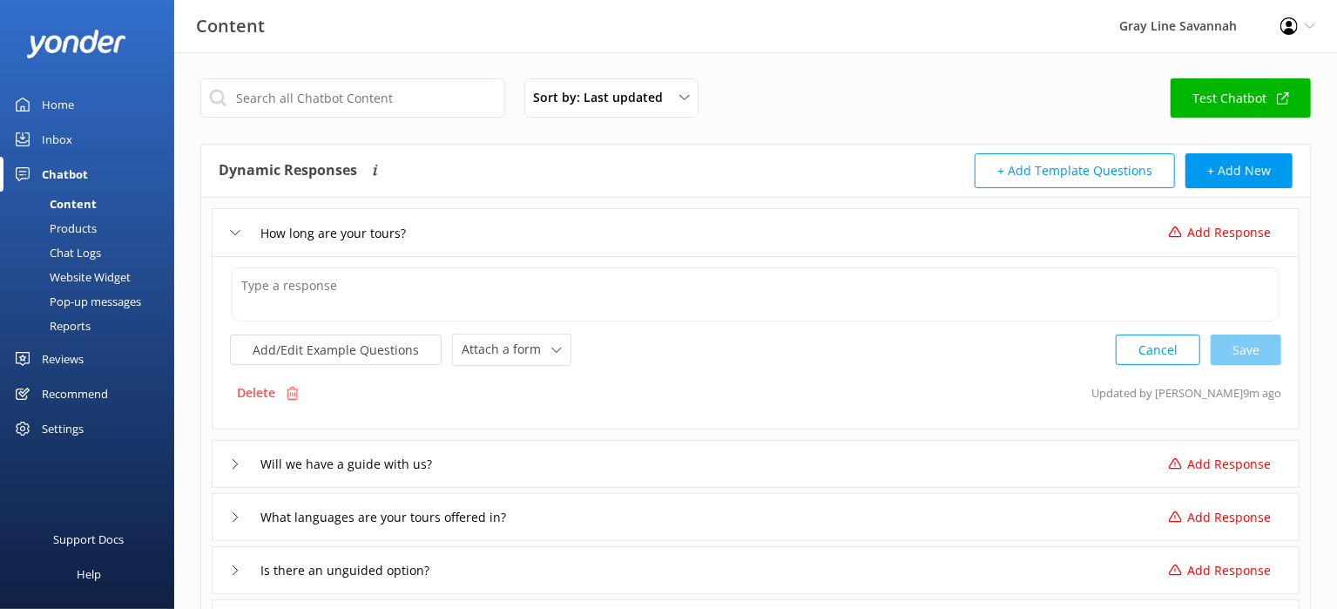
click at [492, 364] on div "Add/Edit Example Questions Attach a form Leave contact details Check availabili…" at bounding box center [756, 342] width 1088 height 173
click at [502, 352] on span "Attach a form" at bounding box center [507, 349] width 90 height 19
click at [401, 340] on button "Add/Edit Example Questions" at bounding box center [336, 350] width 212 height 30
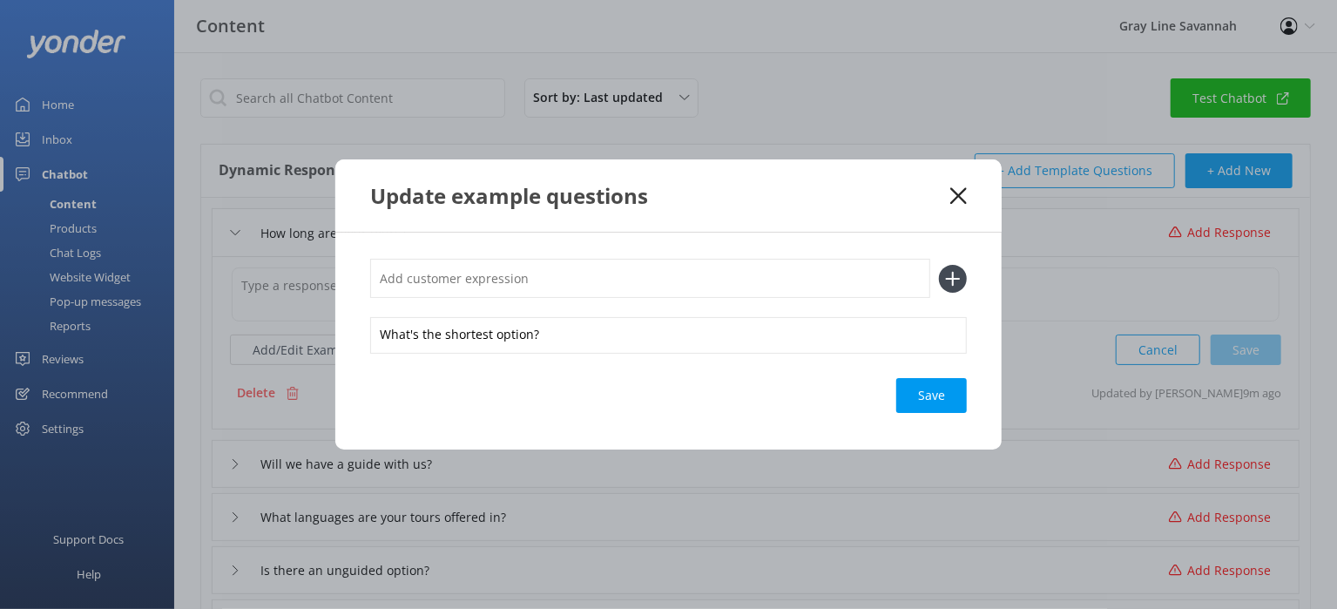
click at [951, 193] on icon at bounding box center [959, 195] width 17 height 17
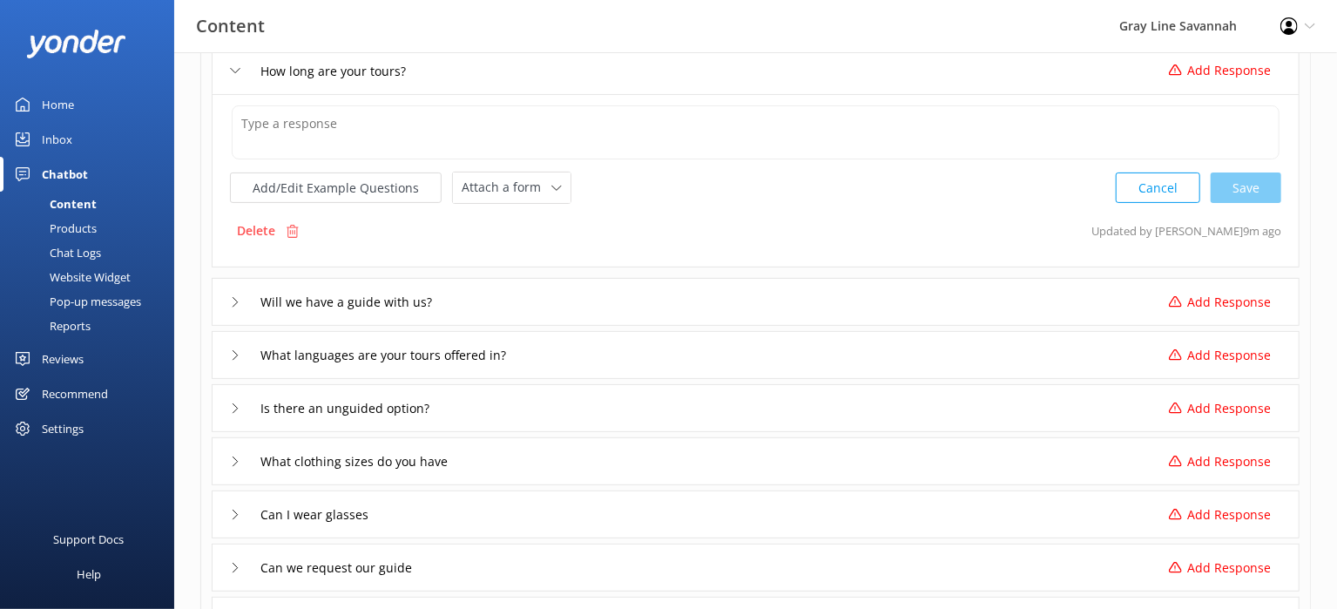
scroll to position [290, 0]
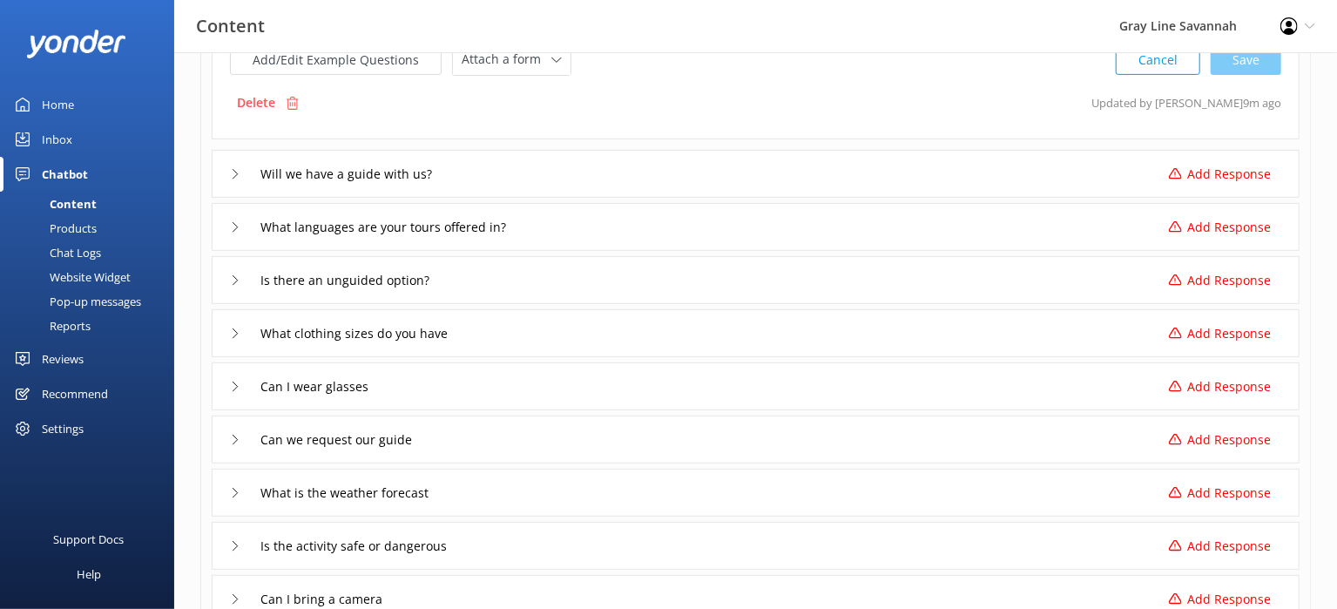
click at [226, 329] on div "What clothing sizes do you have Add Response" at bounding box center [756, 333] width 1088 height 48
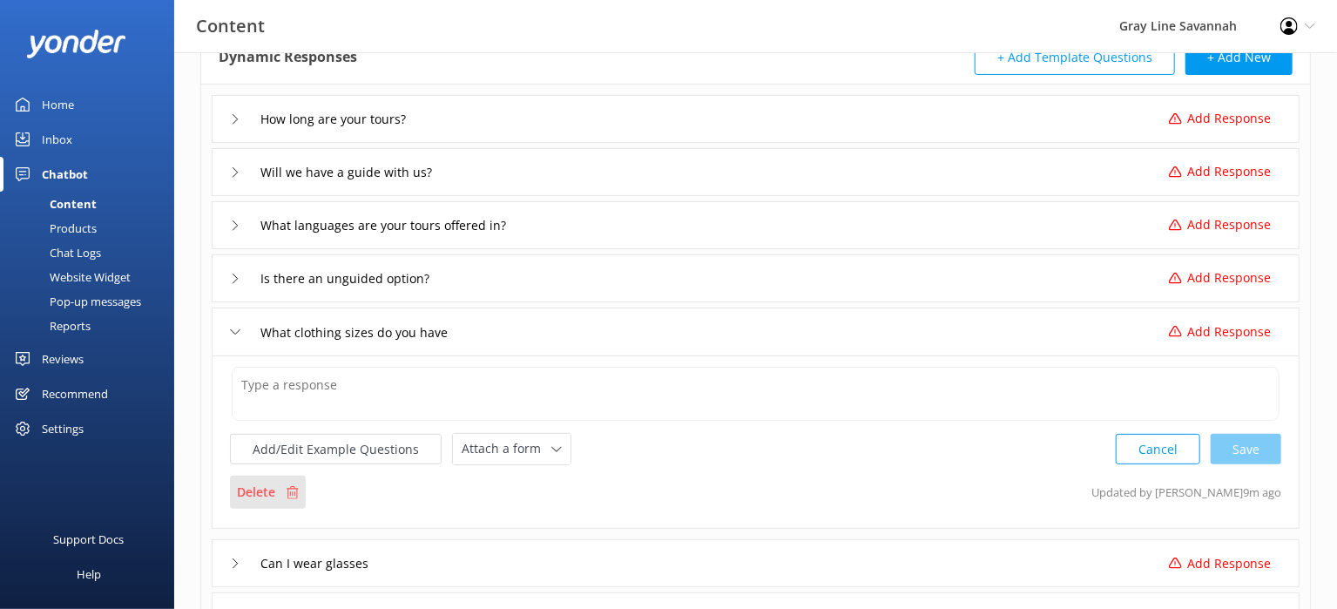
click at [258, 504] on div "Delete" at bounding box center [268, 492] width 76 height 33
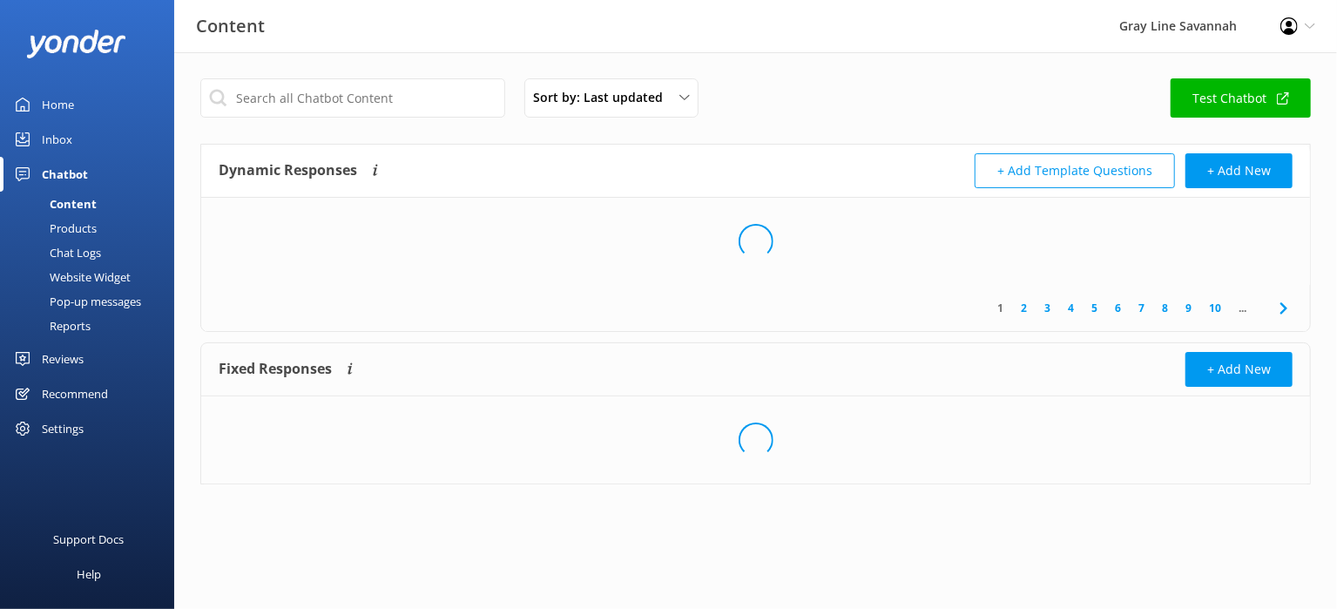
scroll to position [0, 0]
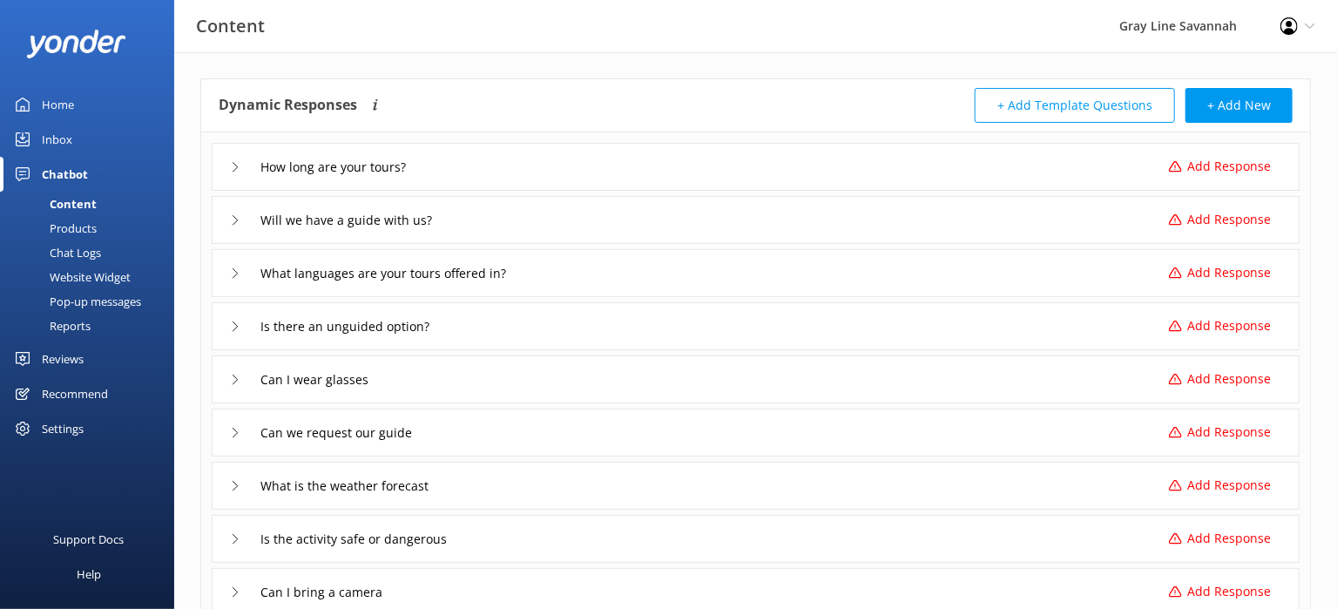
scroll to position [97, 0]
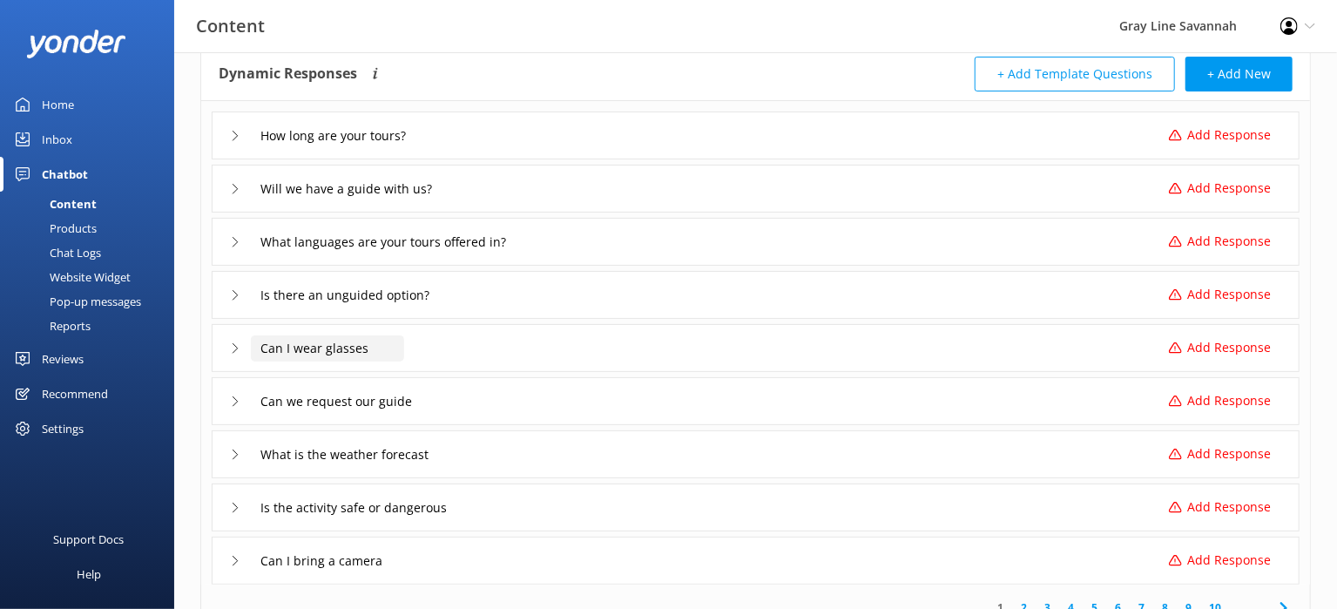
click at [375, 346] on input "Can I wear glasses" at bounding box center [327, 348] width 153 height 26
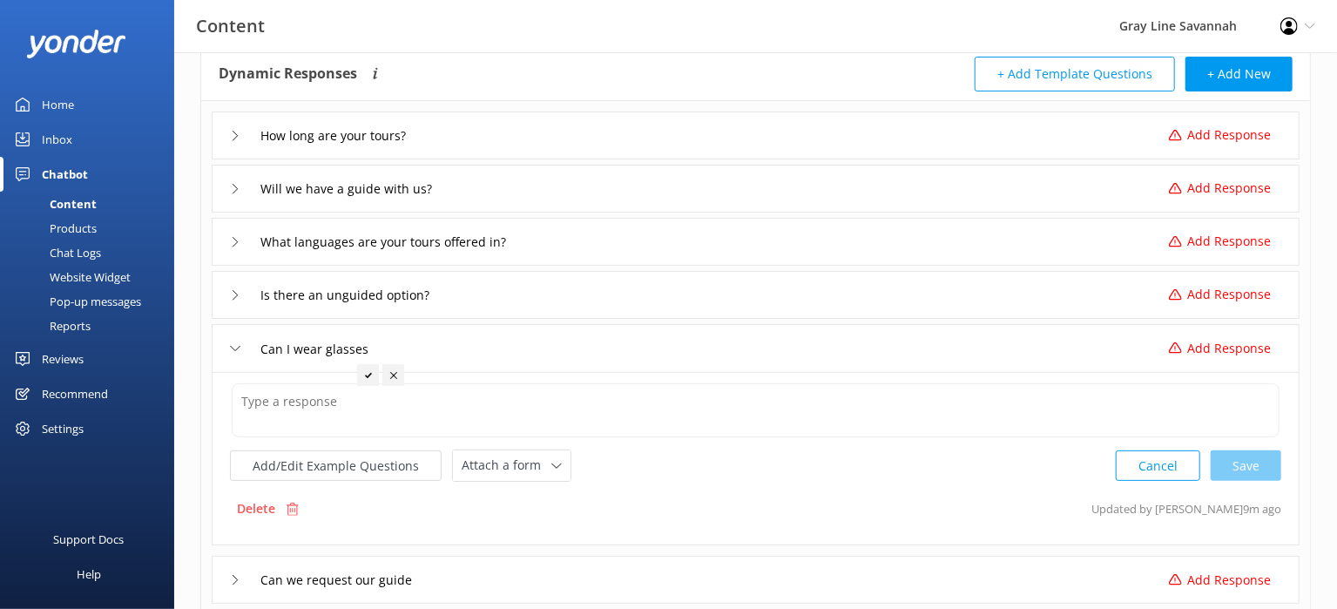
click at [247, 507] on p "Delete" at bounding box center [256, 508] width 38 height 19
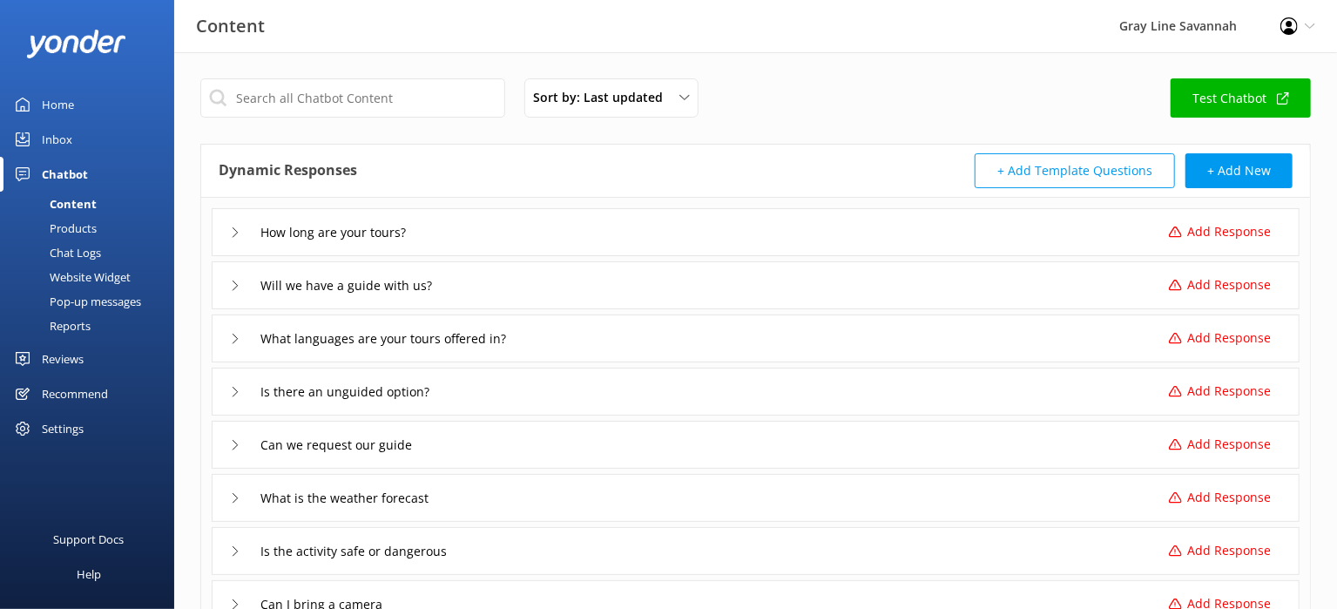
scroll to position [247, 0]
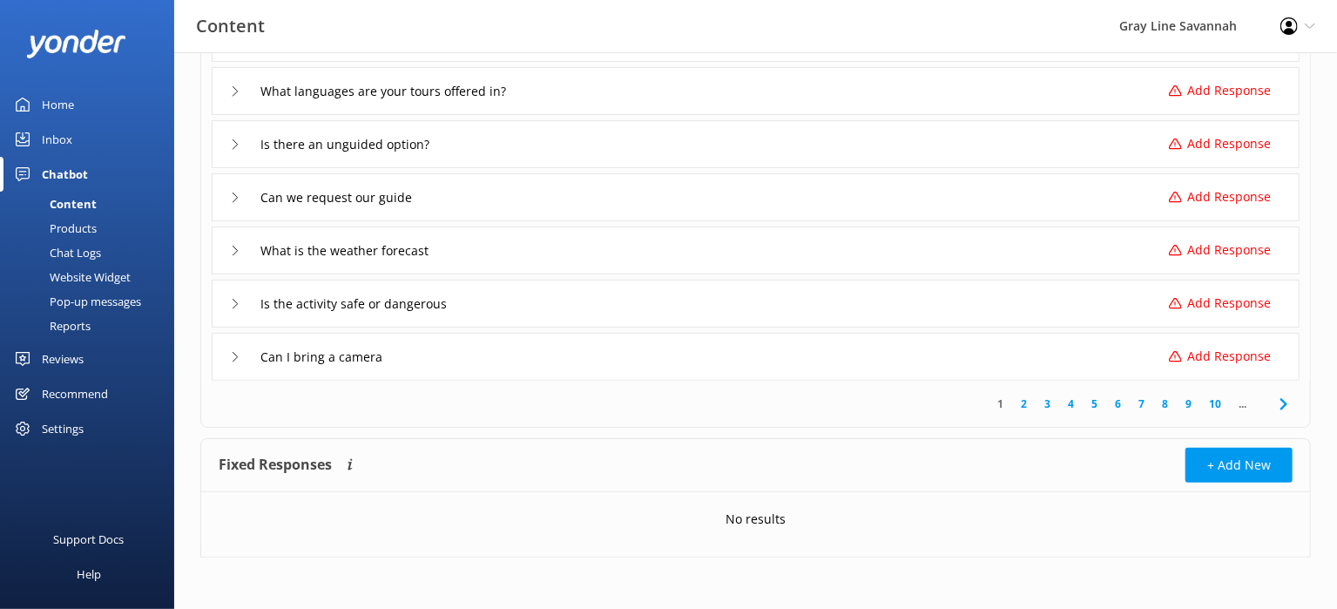
click at [233, 299] on icon at bounding box center [235, 304] width 10 height 10
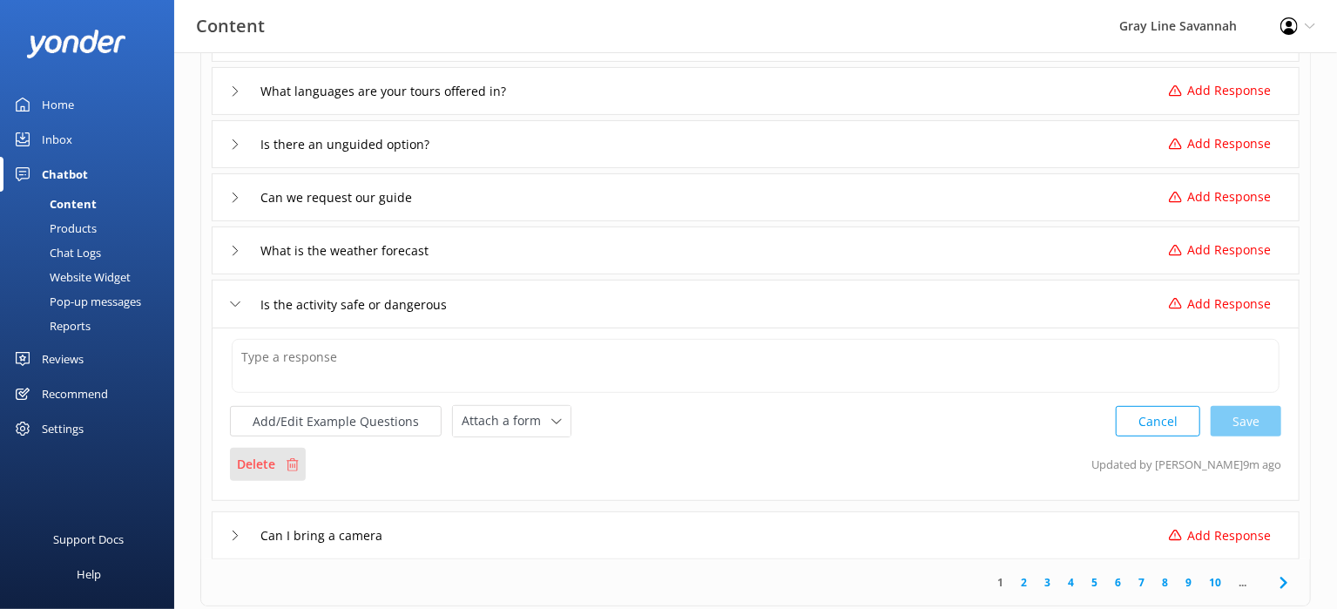
click at [265, 468] on p "Delete" at bounding box center [256, 464] width 38 height 19
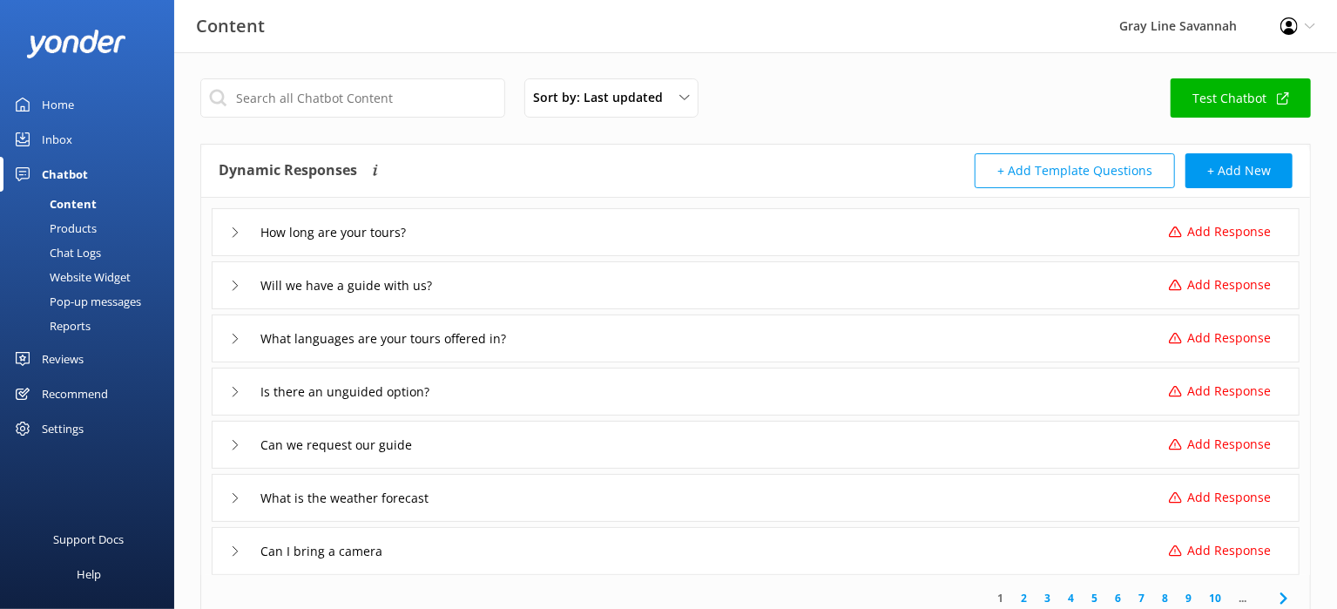
click at [41, 216] on div "Products" at bounding box center [53, 228] width 86 height 24
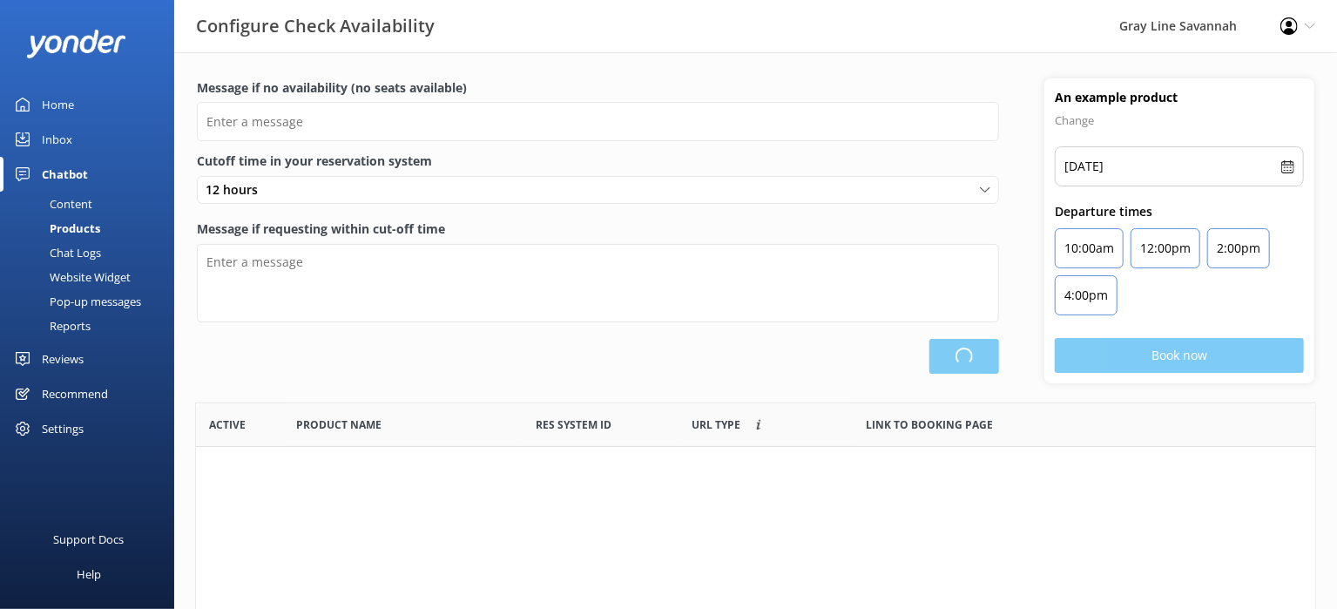
scroll to position [509, 1105]
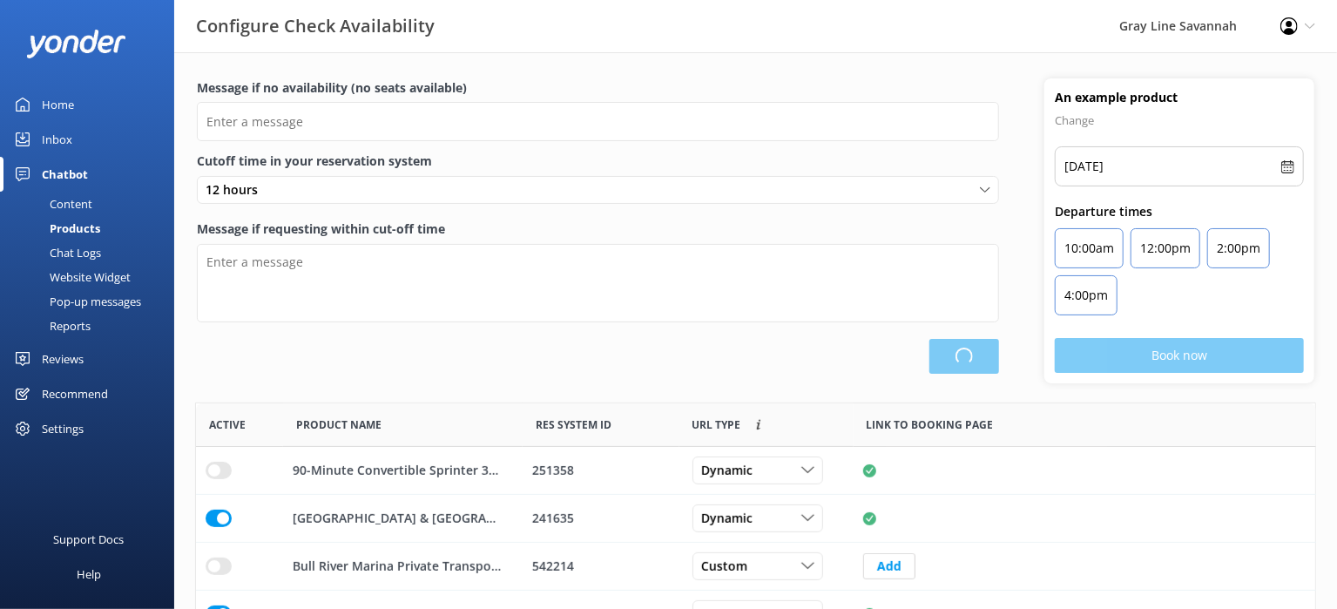
type input "There are no seats available, please check an alternative day"
type textarea "Our online booking system closes {hours} prior to departure. Please contact us …"
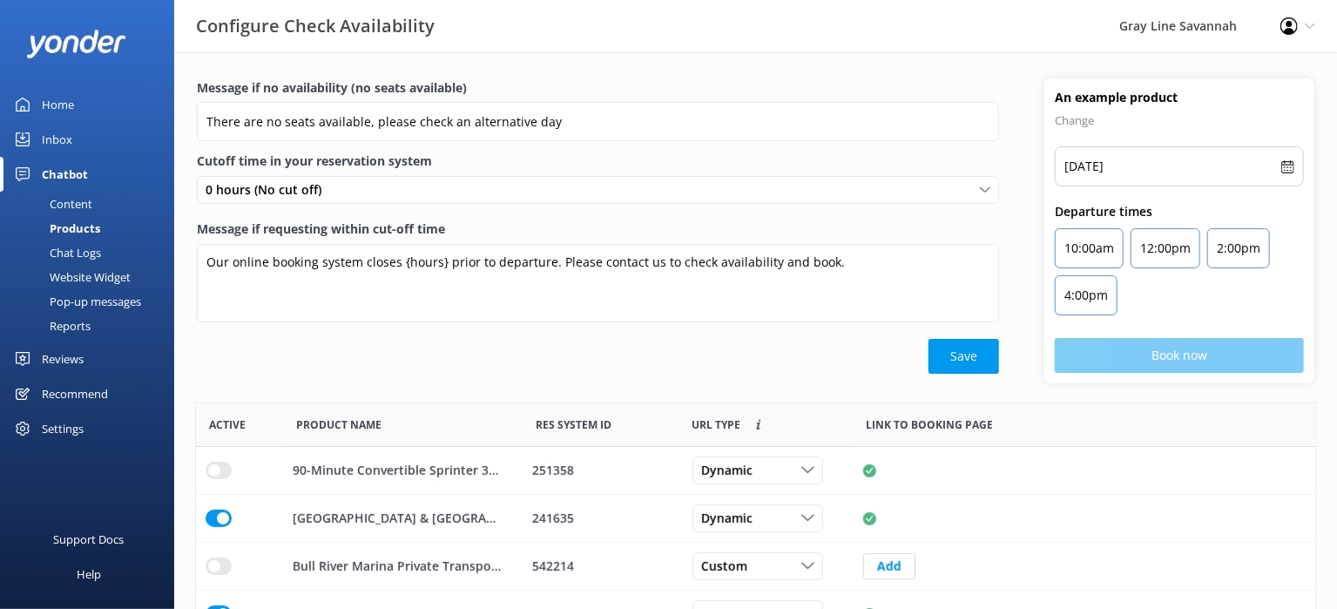
click at [102, 254] on link "Chat Logs" at bounding box center [92, 252] width 164 height 24
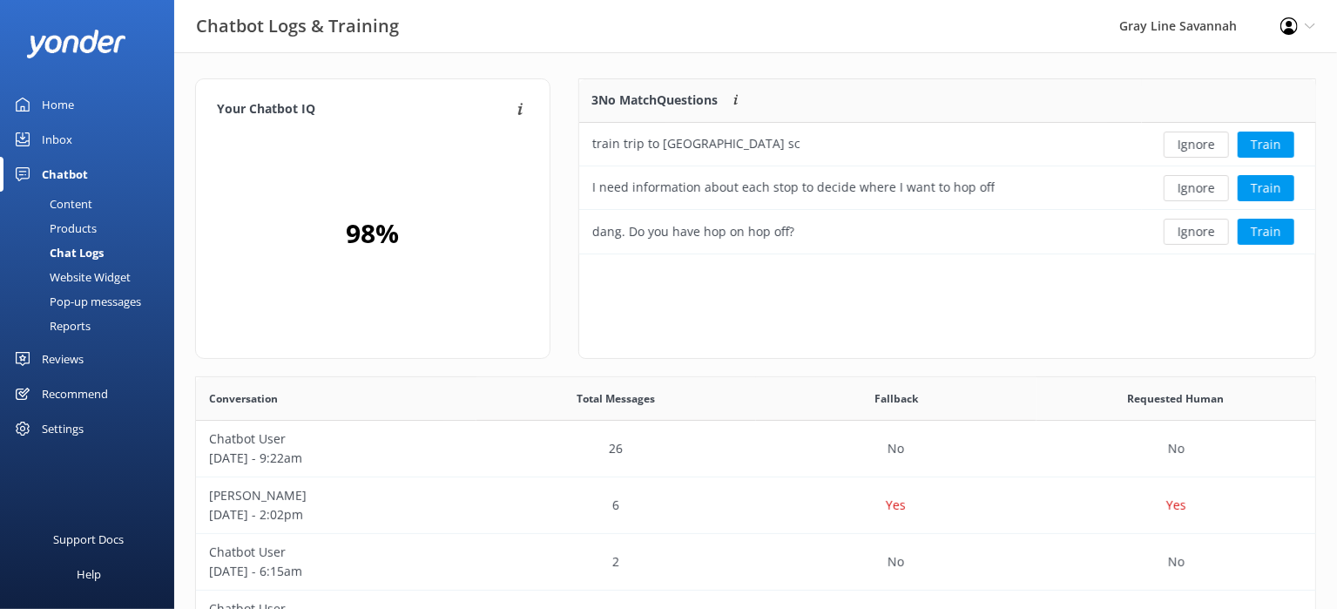
scroll to position [160, 722]
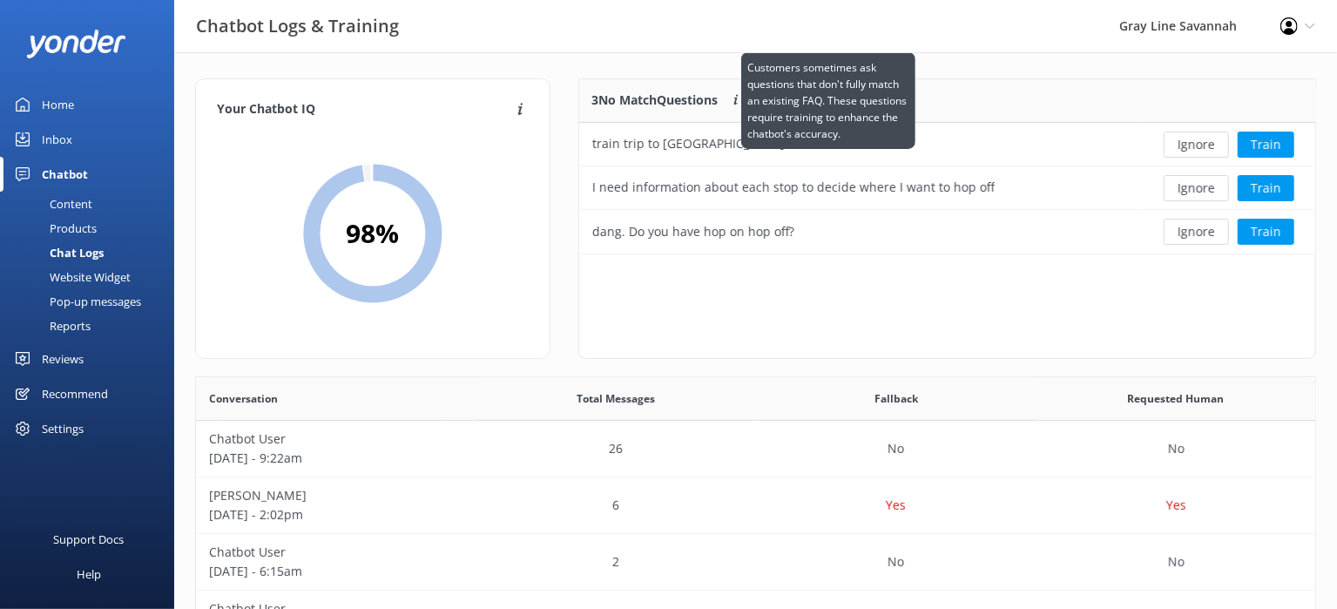
click at [741, 102] on icon at bounding box center [736, 101] width 14 height 14
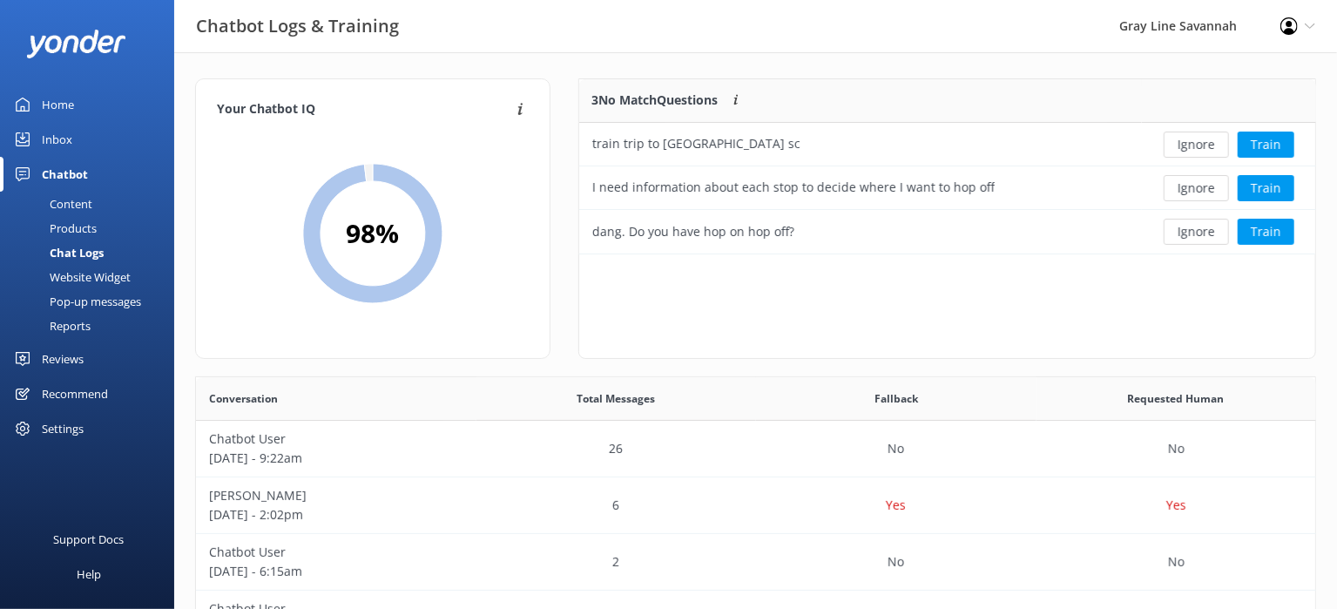
click at [693, 101] on p "3 No Match Questions" at bounding box center [655, 100] width 126 height 19
click at [686, 138] on div "train trip to [GEOGRAPHIC_DATA] sc" at bounding box center [696, 143] width 208 height 19
click at [663, 191] on div "I need information about each stop to decide where I want to hop off" at bounding box center [793, 187] width 403 height 19
click at [667, 240] on div "dang. Do you have hop on hop off?" at bounding box center [693, 231] width 202 height 19
click at [1205, 144] on button "Ignore" at bounding box center [1196, 145] width 65 height 26
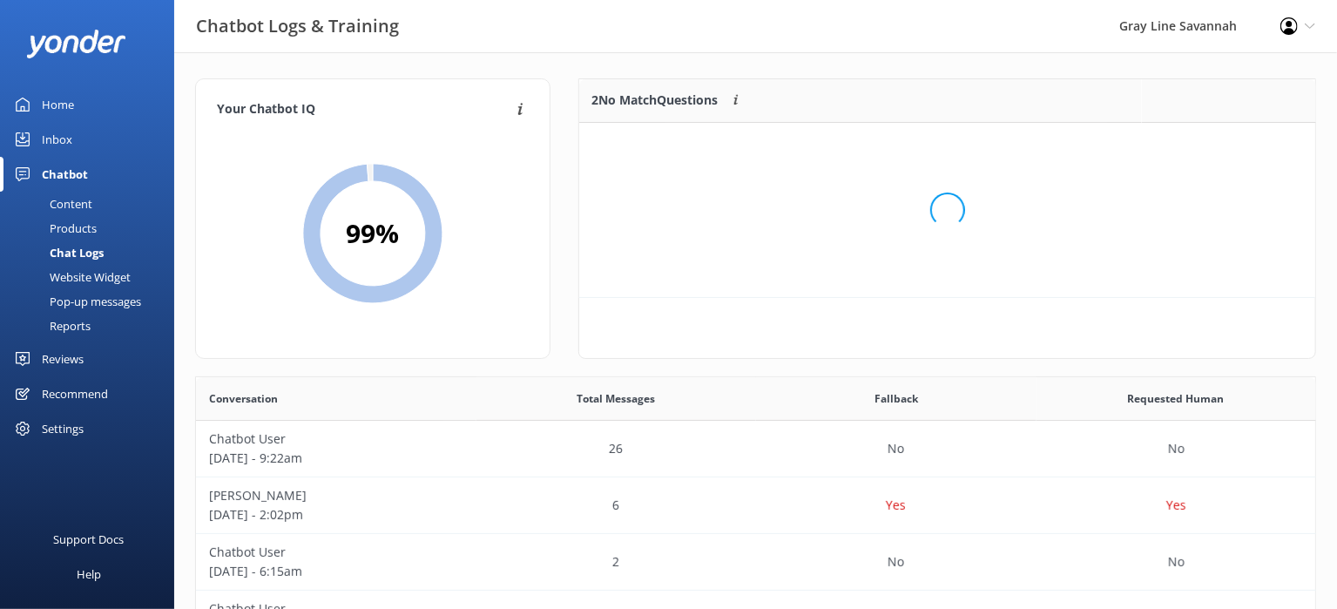
scroll to position [15, 15]
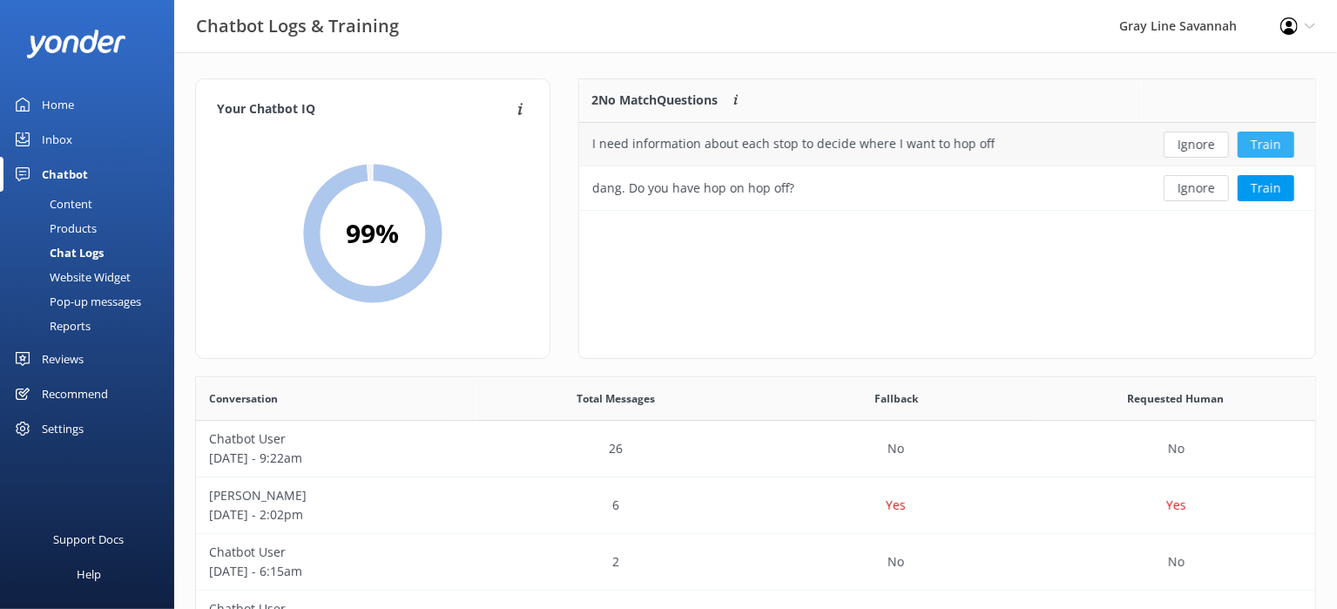
click at [1279, 138] on button "Train" at bounding box center [1266, 145] width 57 height 26
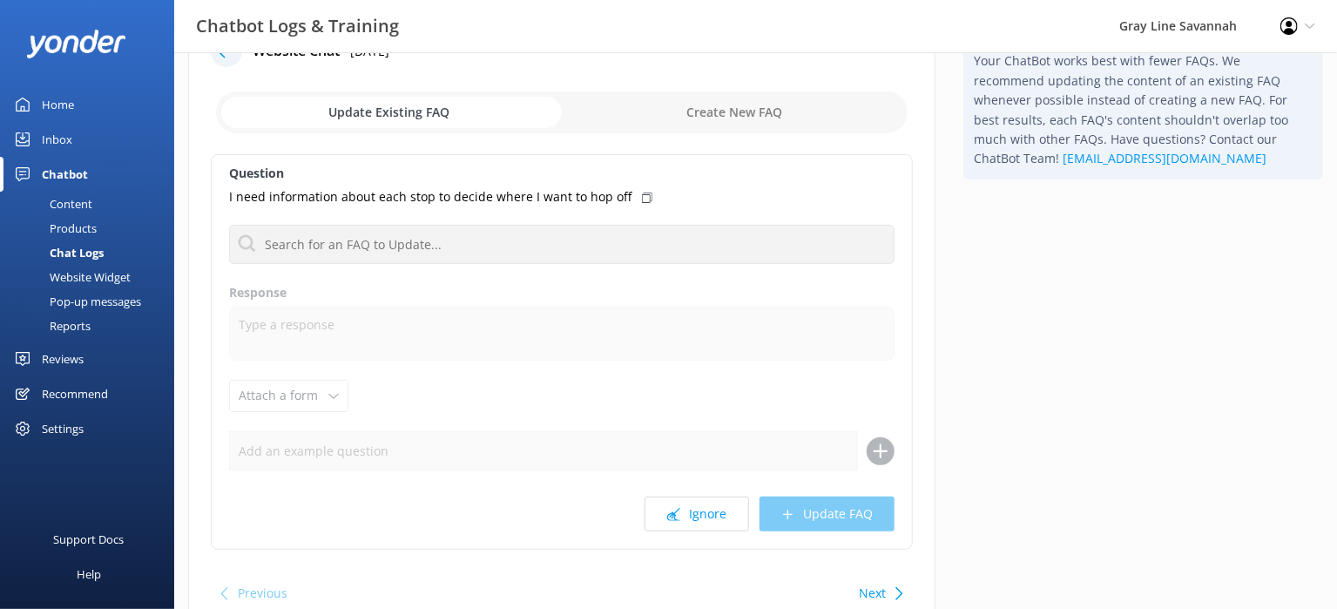
scroll to position [97, 0]
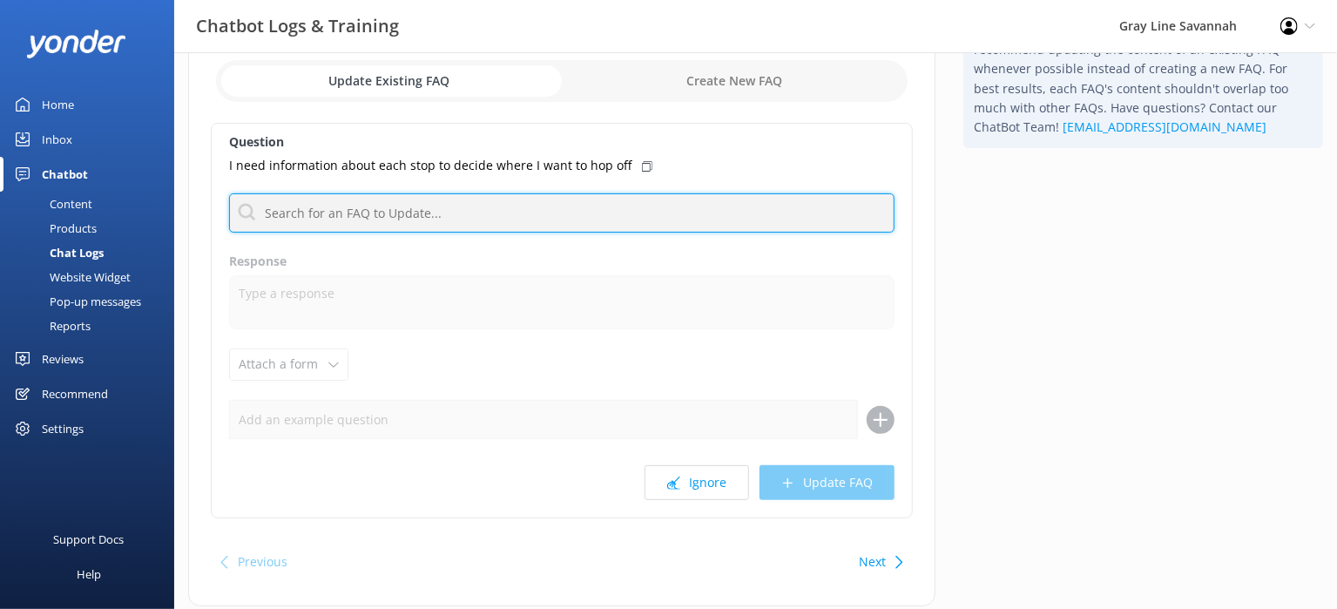
click at [449, 212] on input "text" at bounding box center [562, 212] width 666 height 39
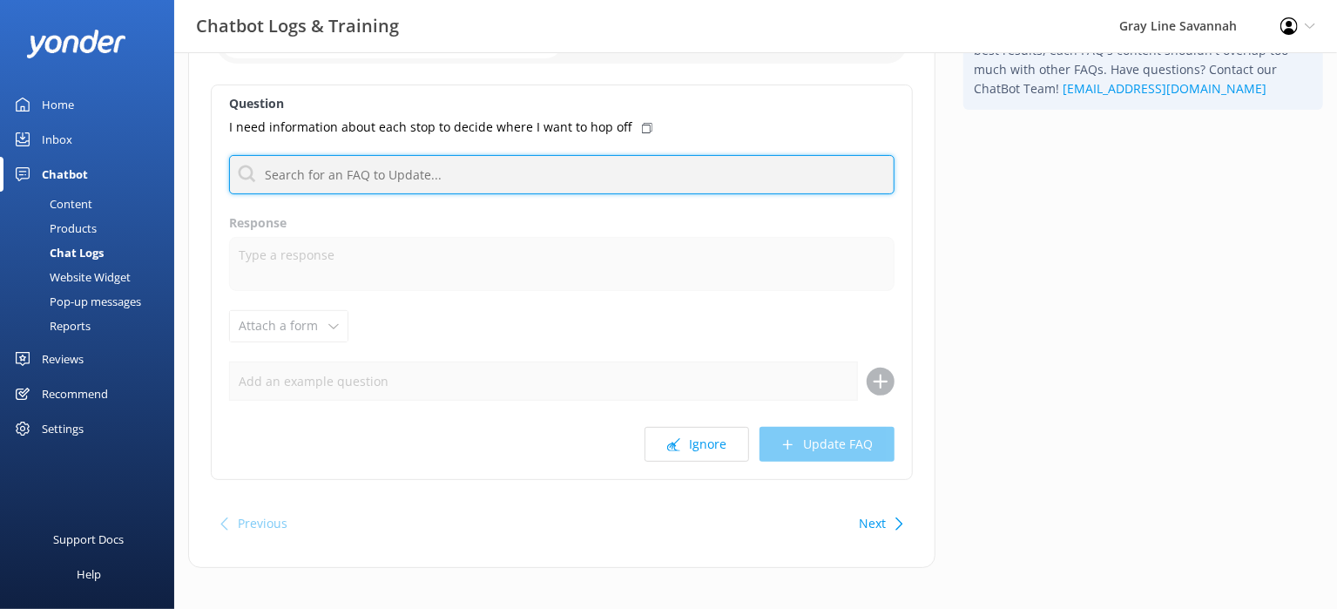
scroll to position [146, 0]
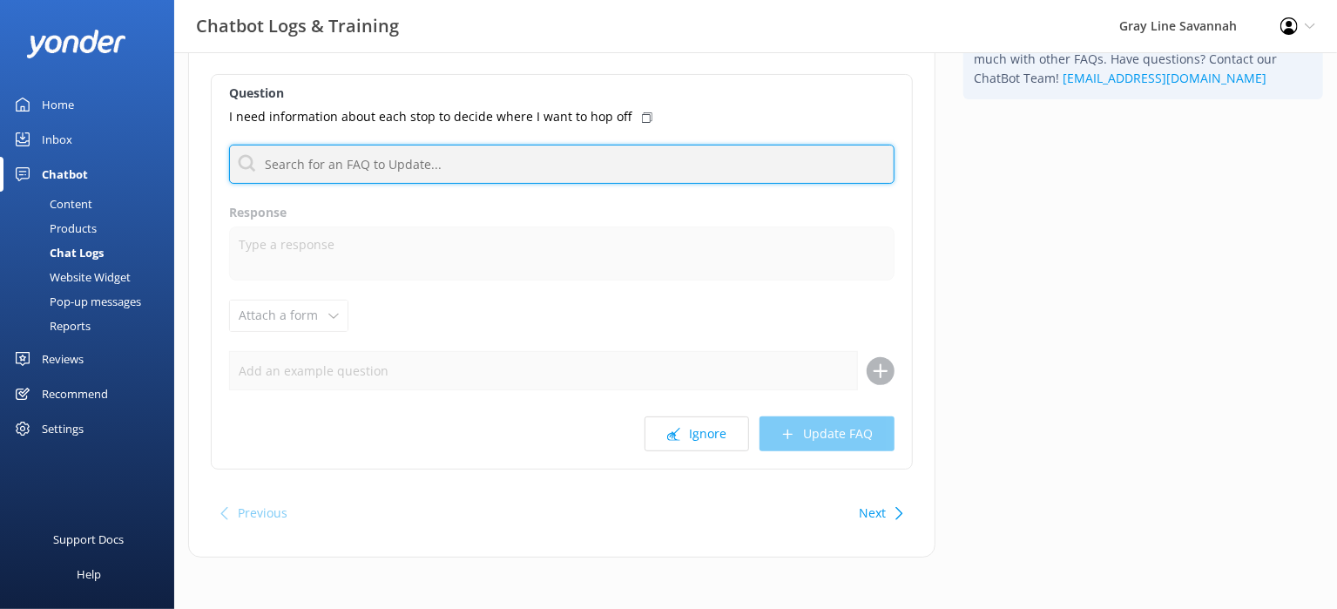
click at [301, 156] on input "text" at bounding box center [562, 164] width 666 height 39
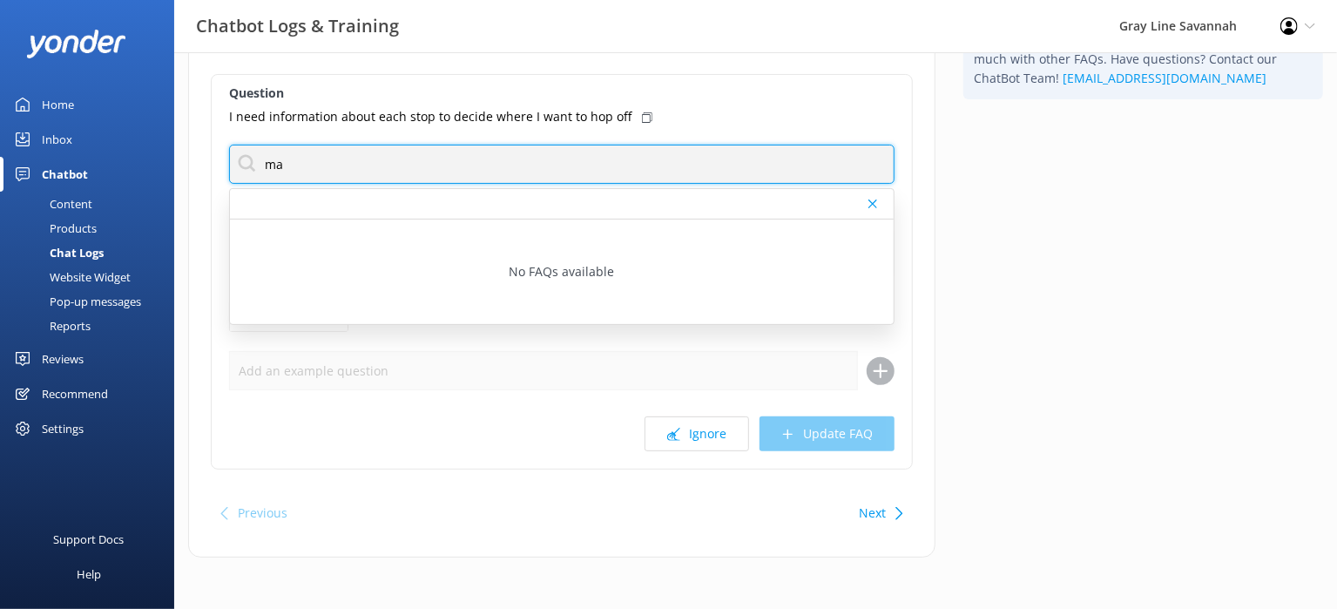
type input "m"
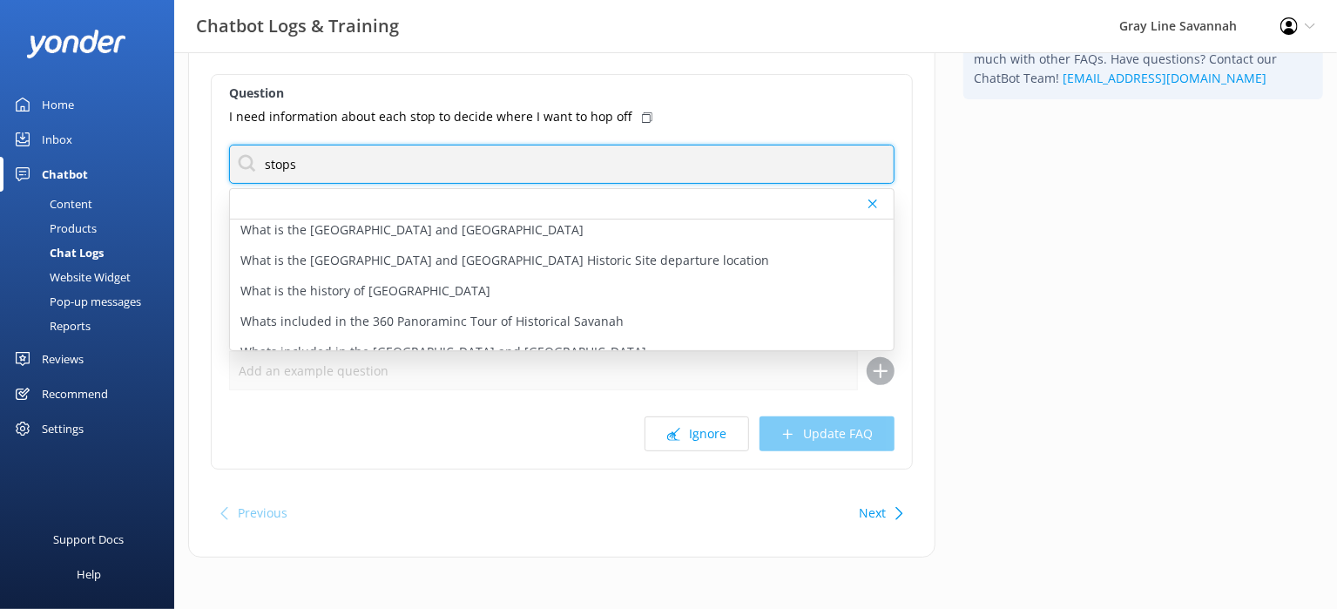
scroll to position [326, 0]
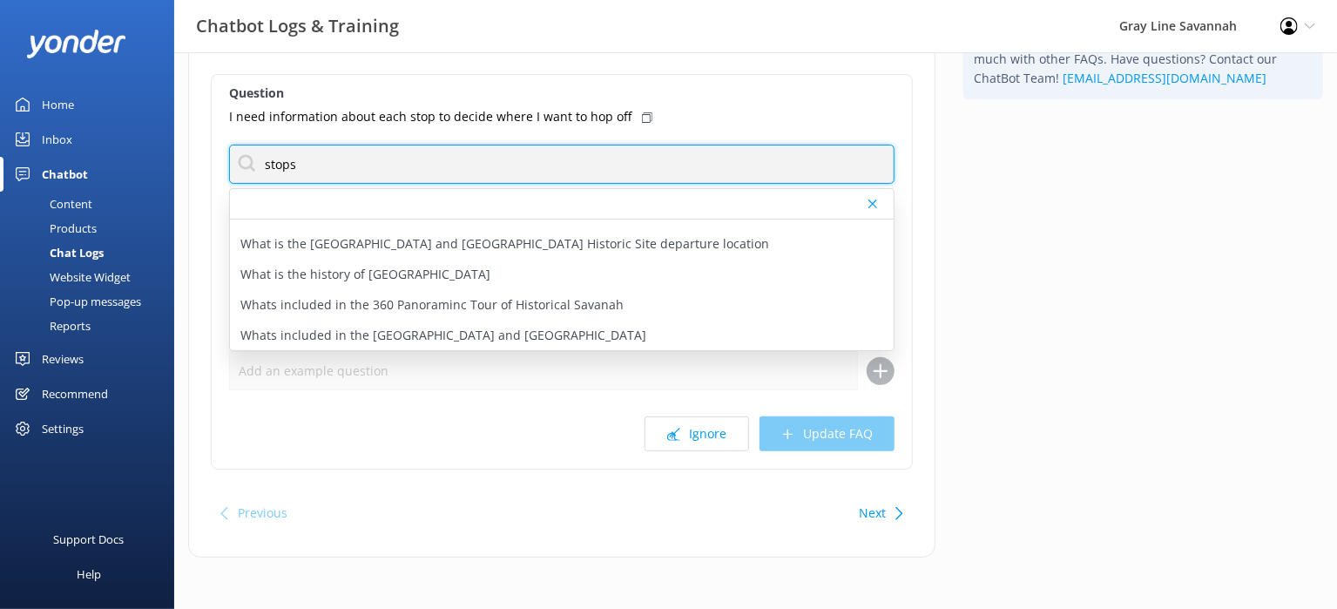
click at [491, 161] on input "stops" at bounding box center [562, 164] width 666 height 39
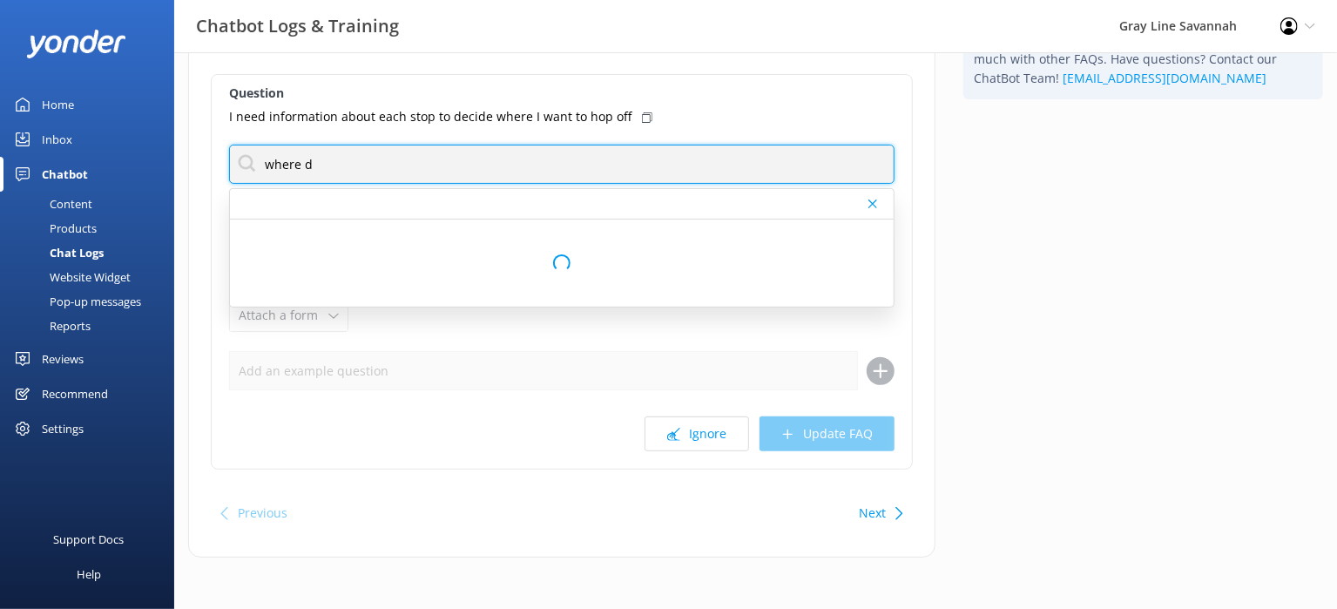
scroll to position [0, 0]
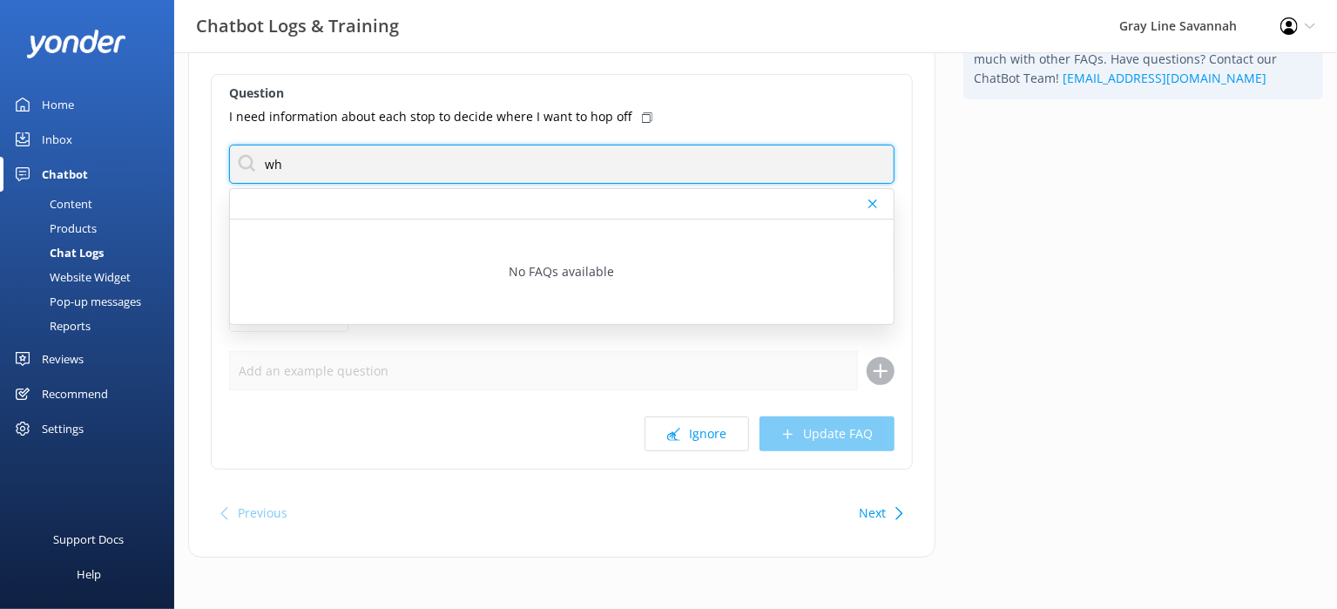
type input "w"
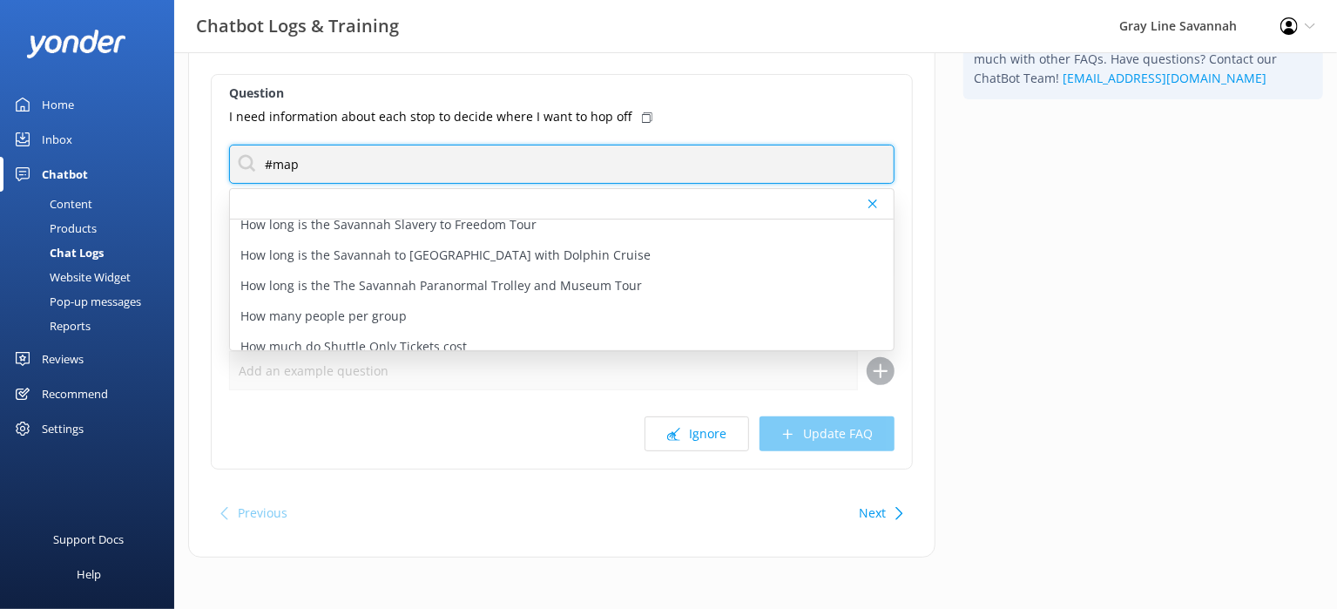
scroll to position [2204, 0]
click at [311, 147] on input "#map" at bounding box center [562, 164] width 666 height 39
click at [310, 152] on input "#map" at bounding box center [562, 164] width 666 height 39
type input "#"
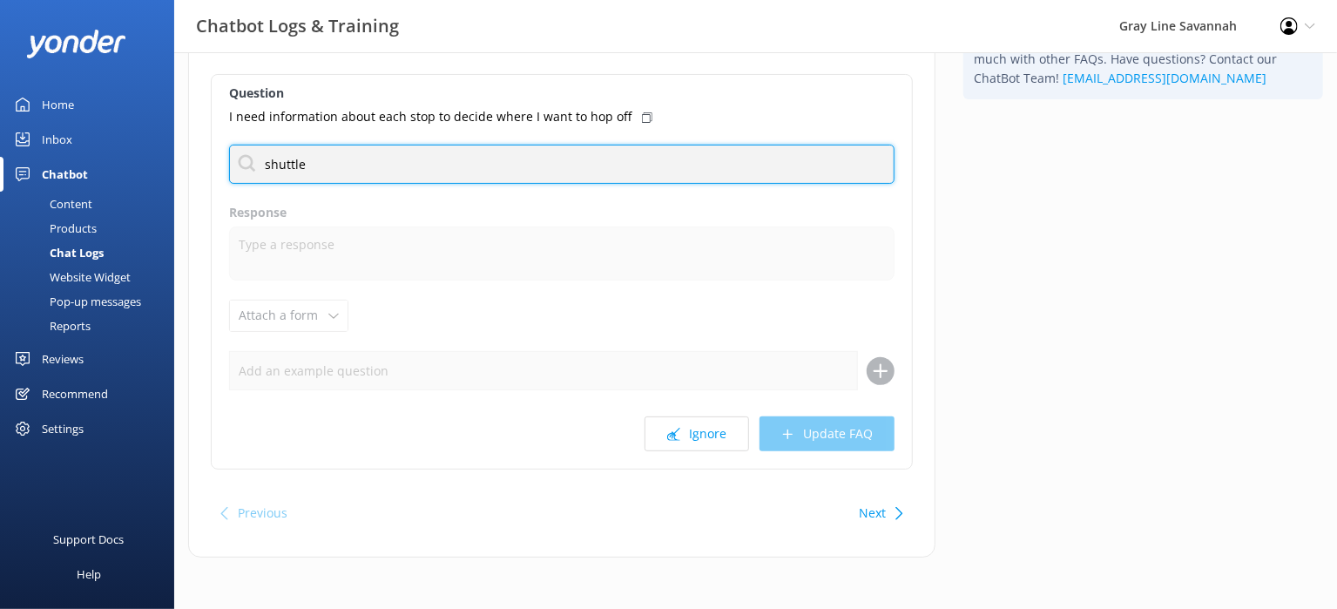
type input "shuttle"
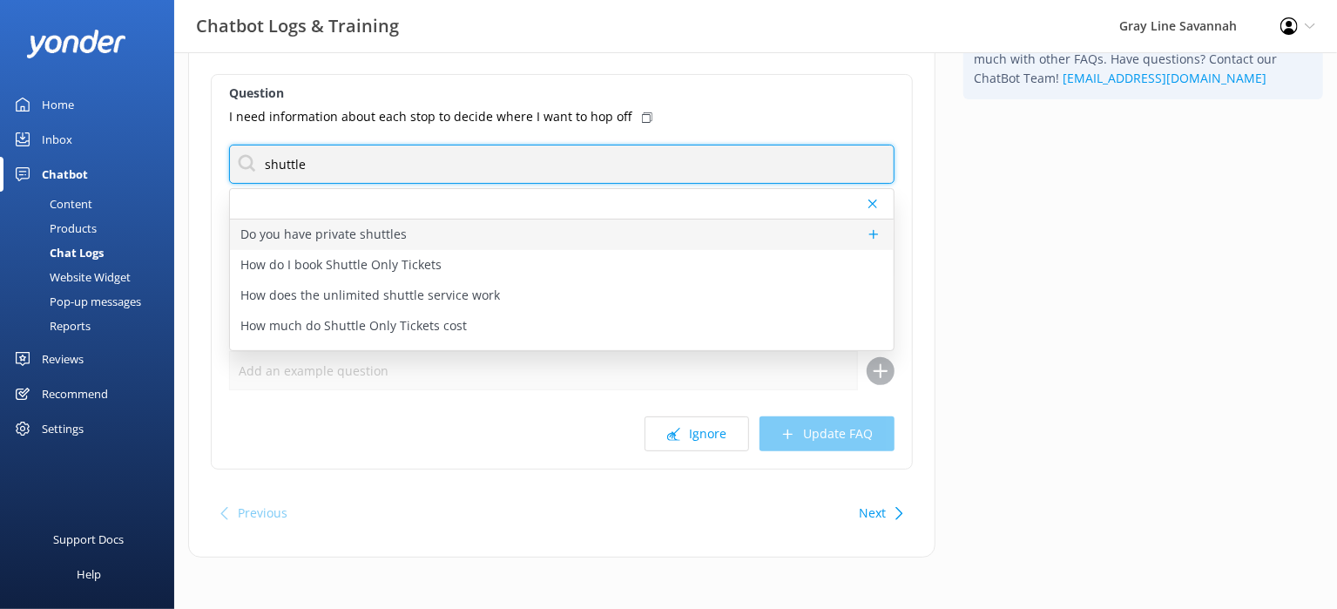
scroll to position [0, 0]
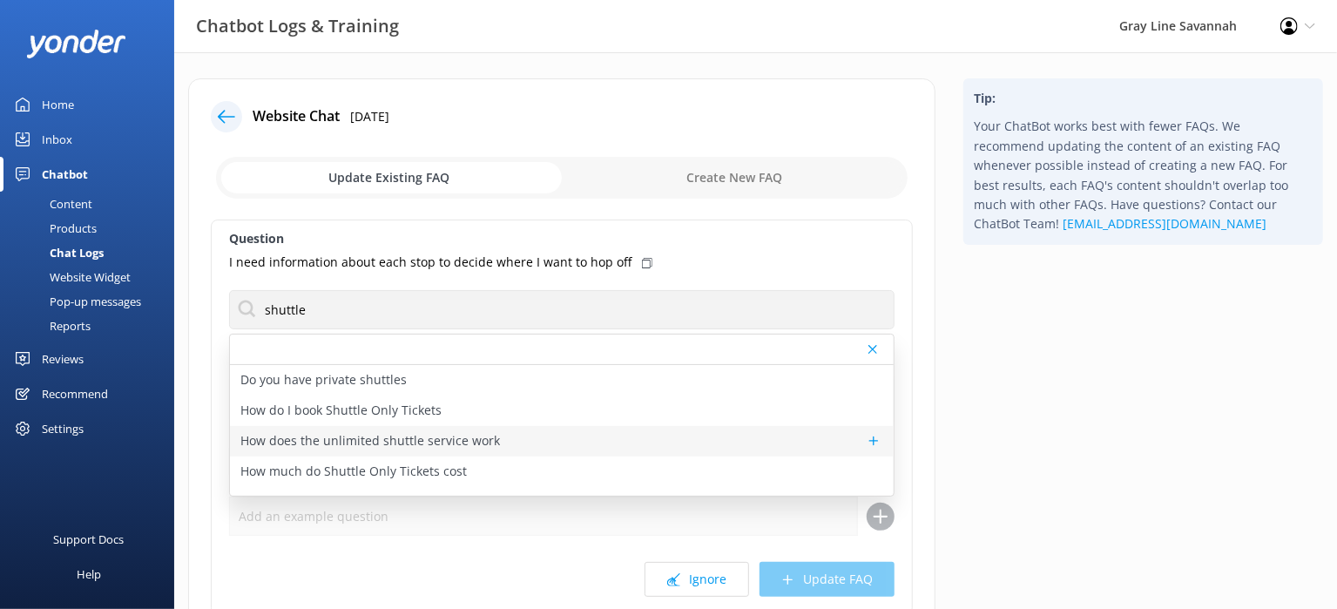
click at [525, 446] on div "How does the unlimited shuttle service work" at bounding box center [562, 441] width 664 height 30
type textarea "Unless otherwise specified, our shuttle service is available every day from 9:3…"
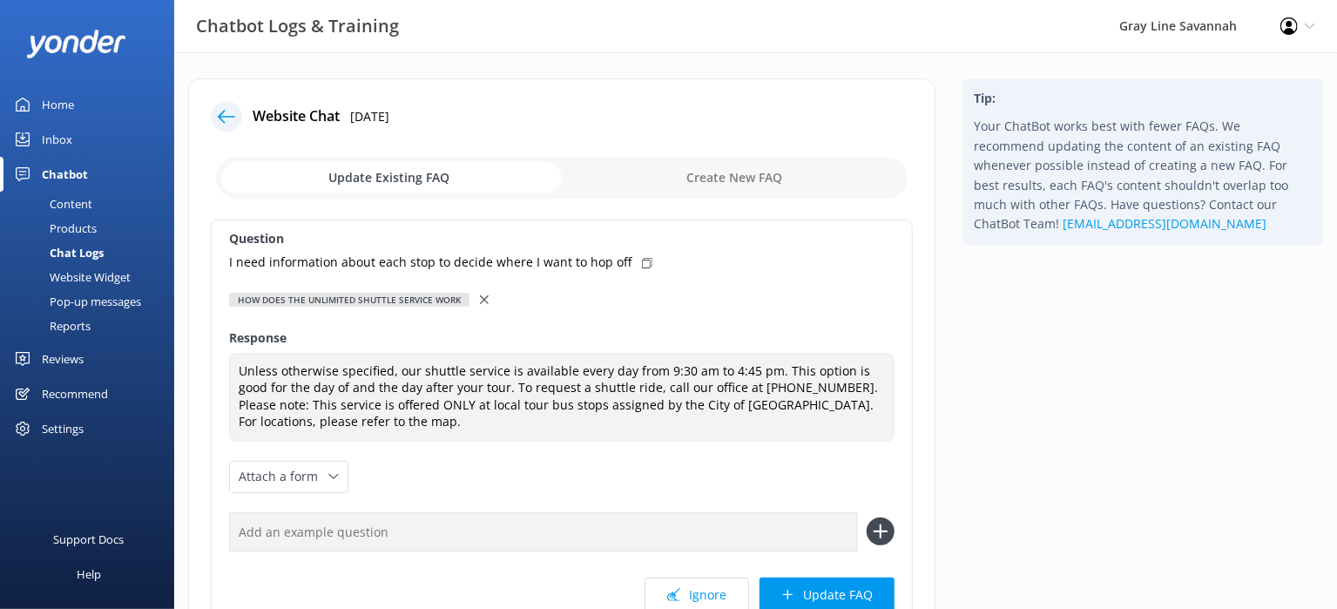
click at [64, 197] on div "Content" at bounding box center [51, 204] width 82 height 24
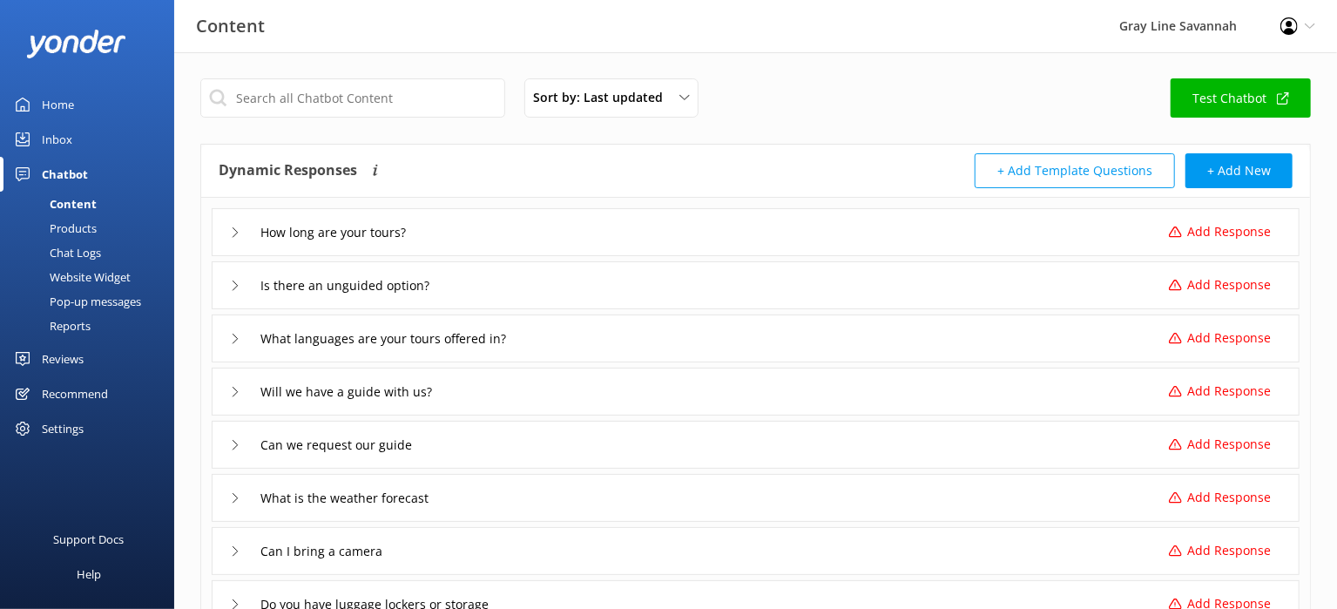
click at [98, 302] on div "Pop-up messages" at bounding box center [75, 301] width 131 height 24
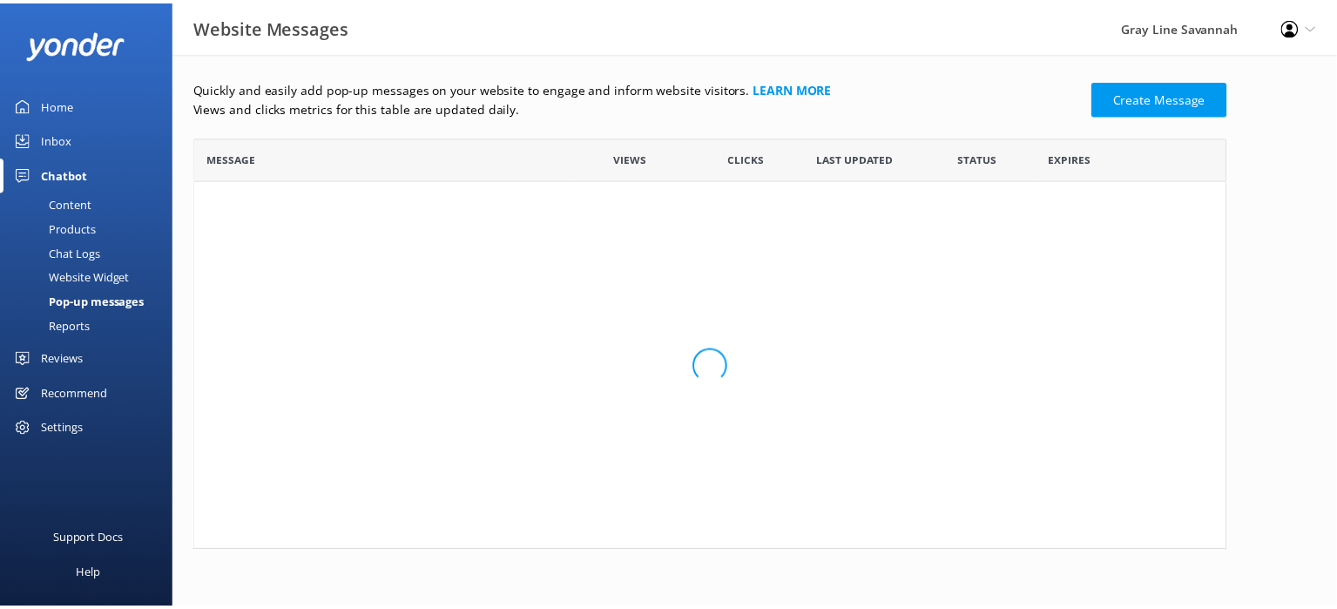
scroll to position [399, 1031]
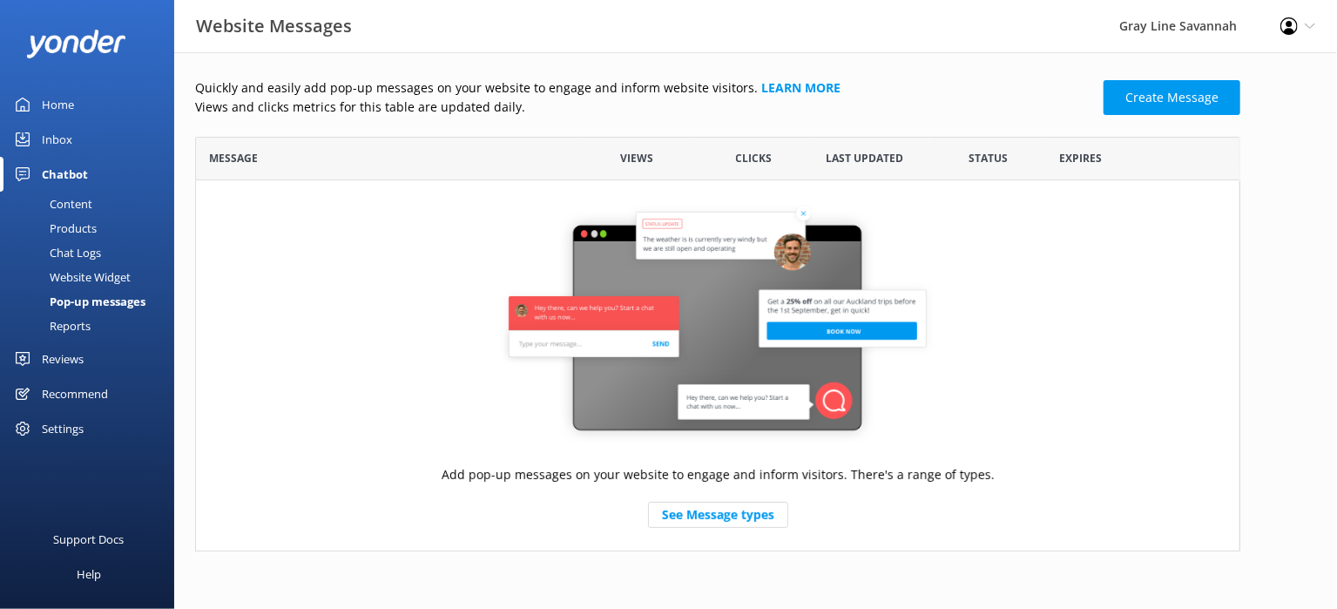
click at [104, 274] on div "Website Widget" at bounding box center [70, 277] width 120 height 24
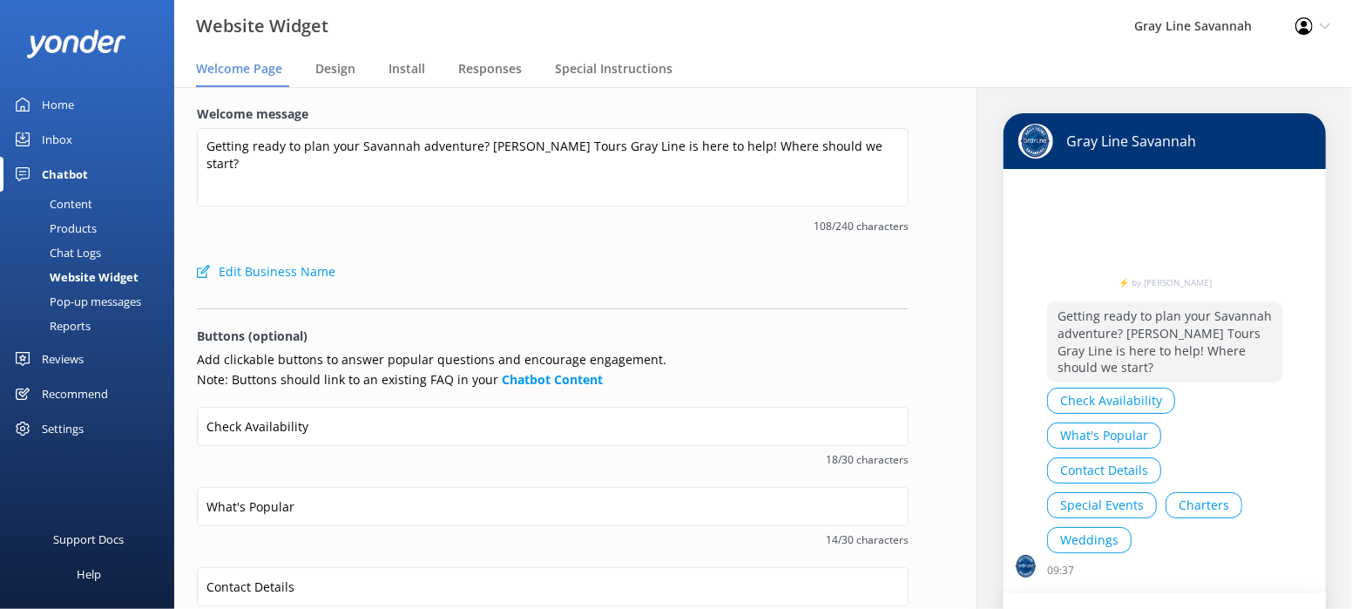
click at [74, 251] on div "Chat Logs" at bounding box center [55, 252] width 91 height 24
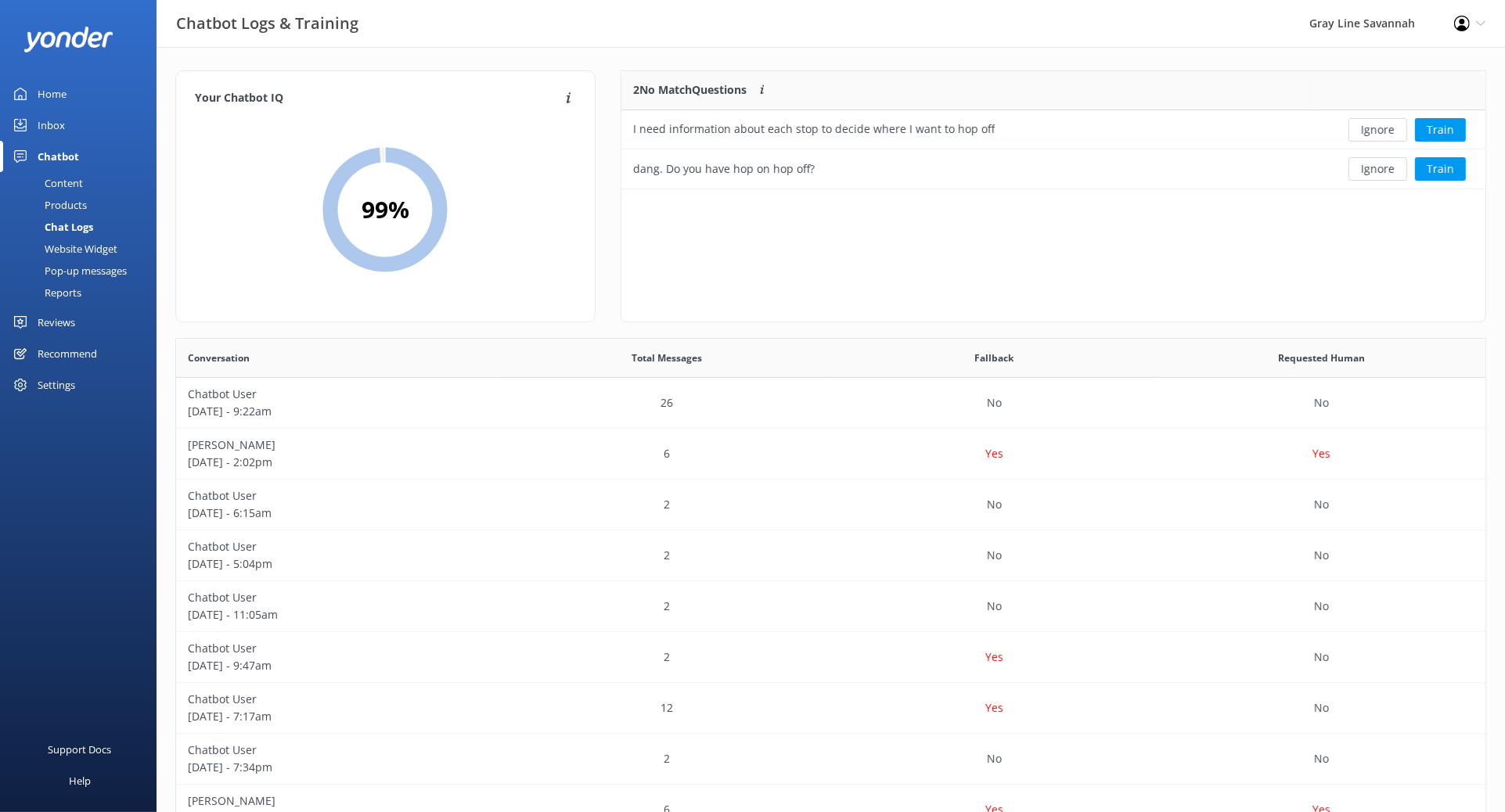
click at [76, 178] on div "Content" at bounding box center [46, 183] width 74 height 22
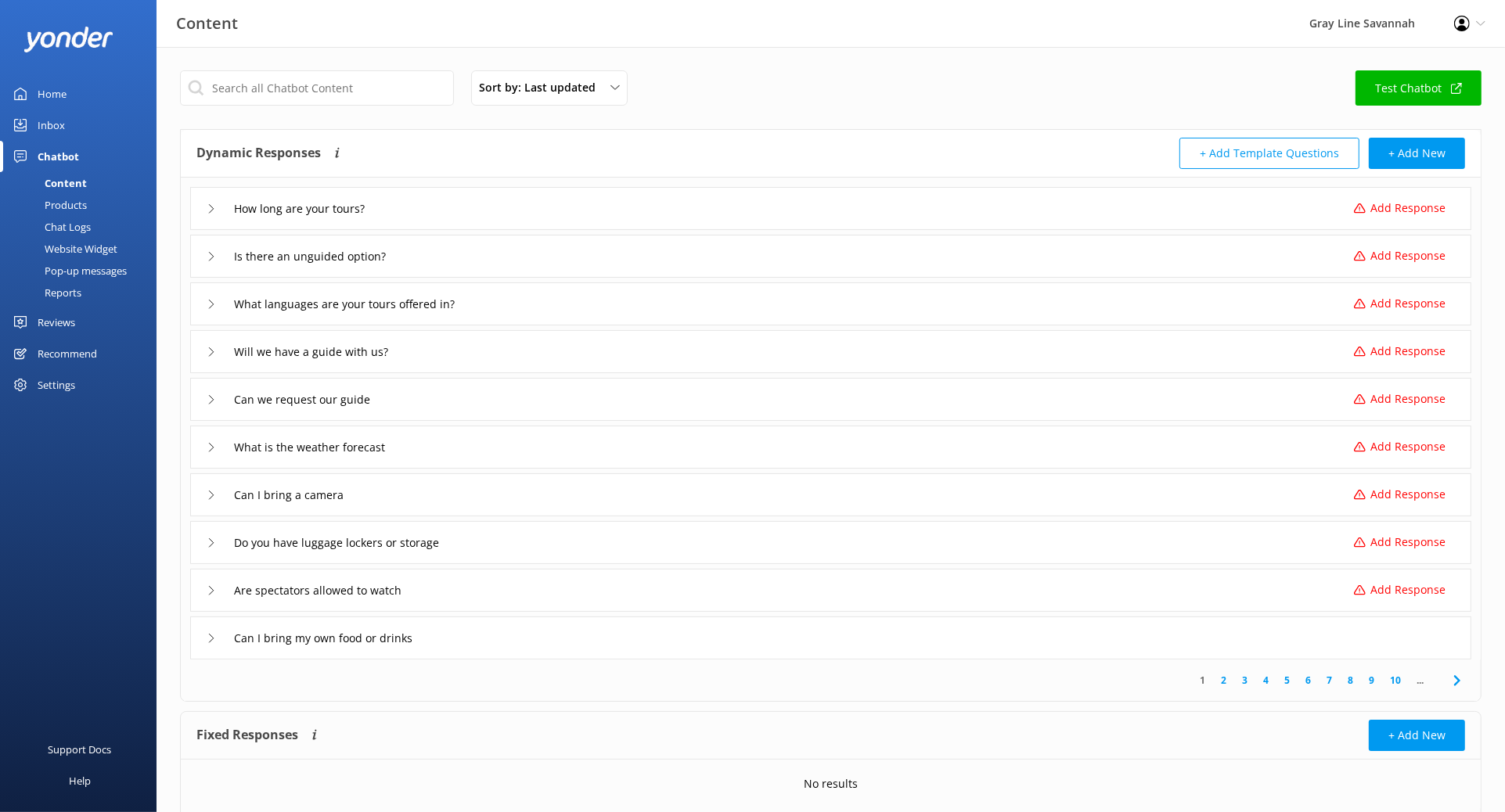
click at [1201, 546] on span "..." at bounding box center [1420, 680] width 22 height 15
click at [75, 205] on div "Products" at bounding box center [48, 205] width 77 height 22
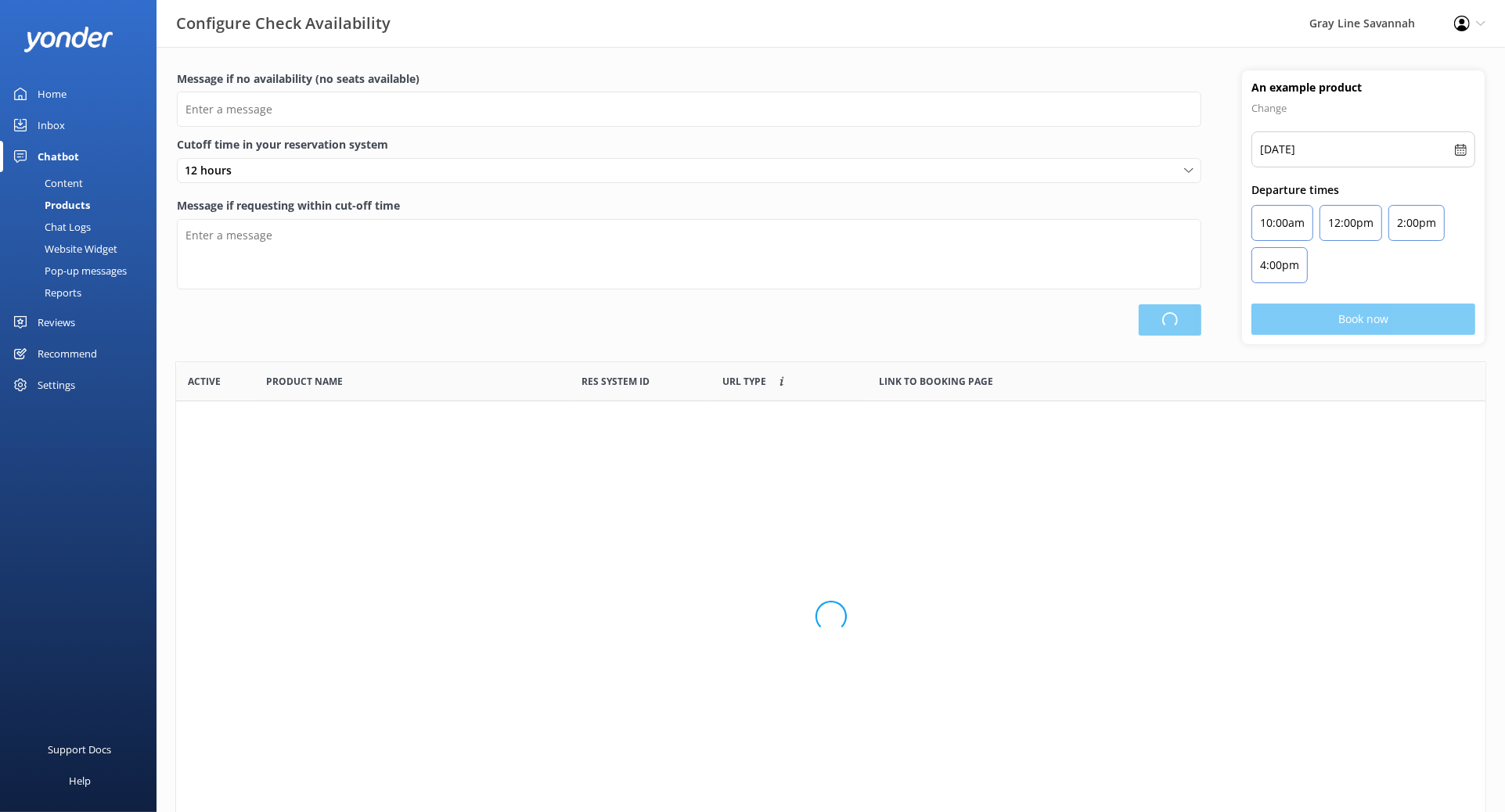
scroll to position [456, 1296]
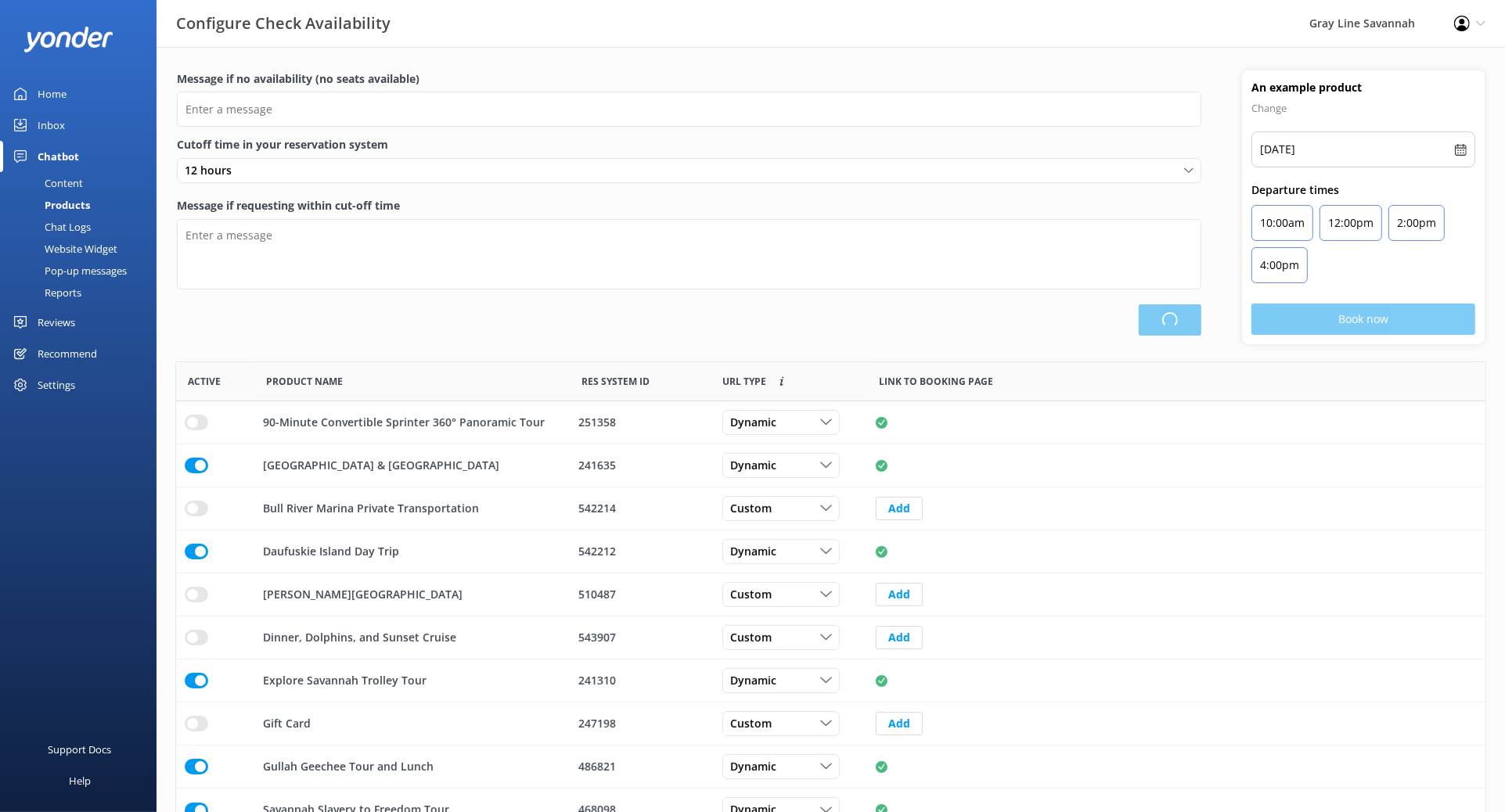
type input "There are no seats available, please check an alternative day"
type textarea "Our online booking system closes {hours} prior to departure. Please contact us …"
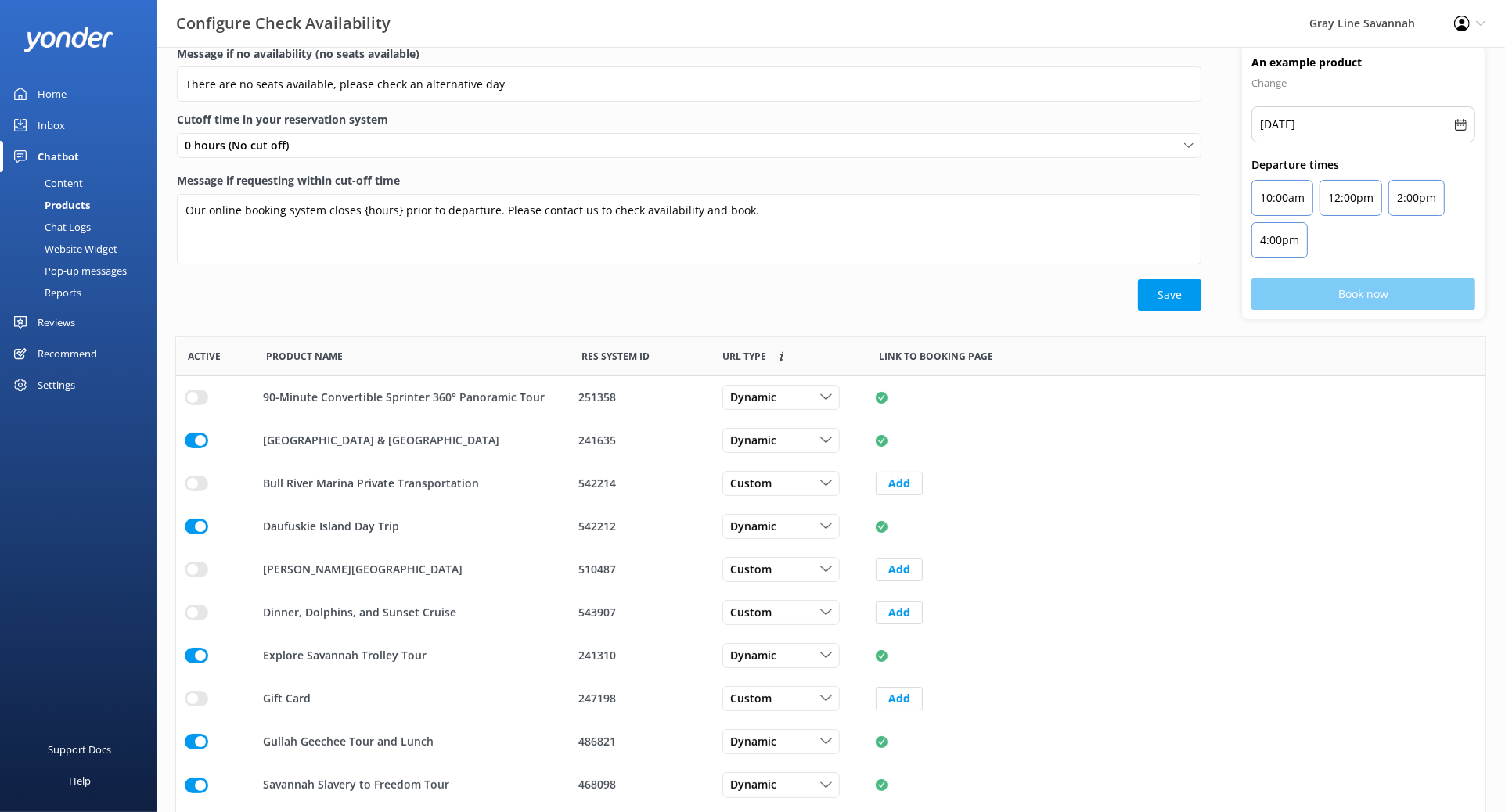
scroll to position [0, 0]
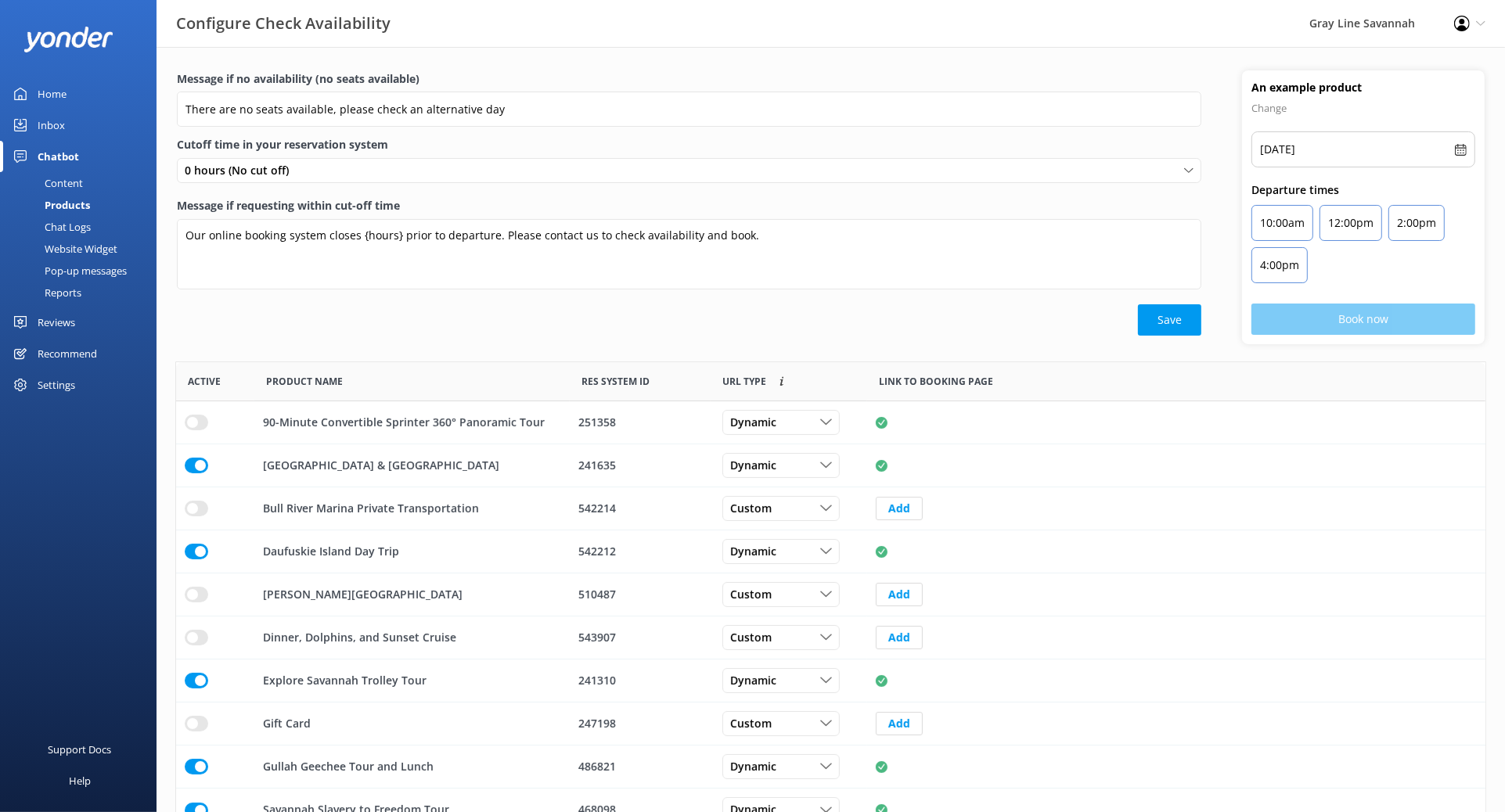
click at [68, 226] on div "Chat Logs" at bounding box center [49, 226] width 82 height 22
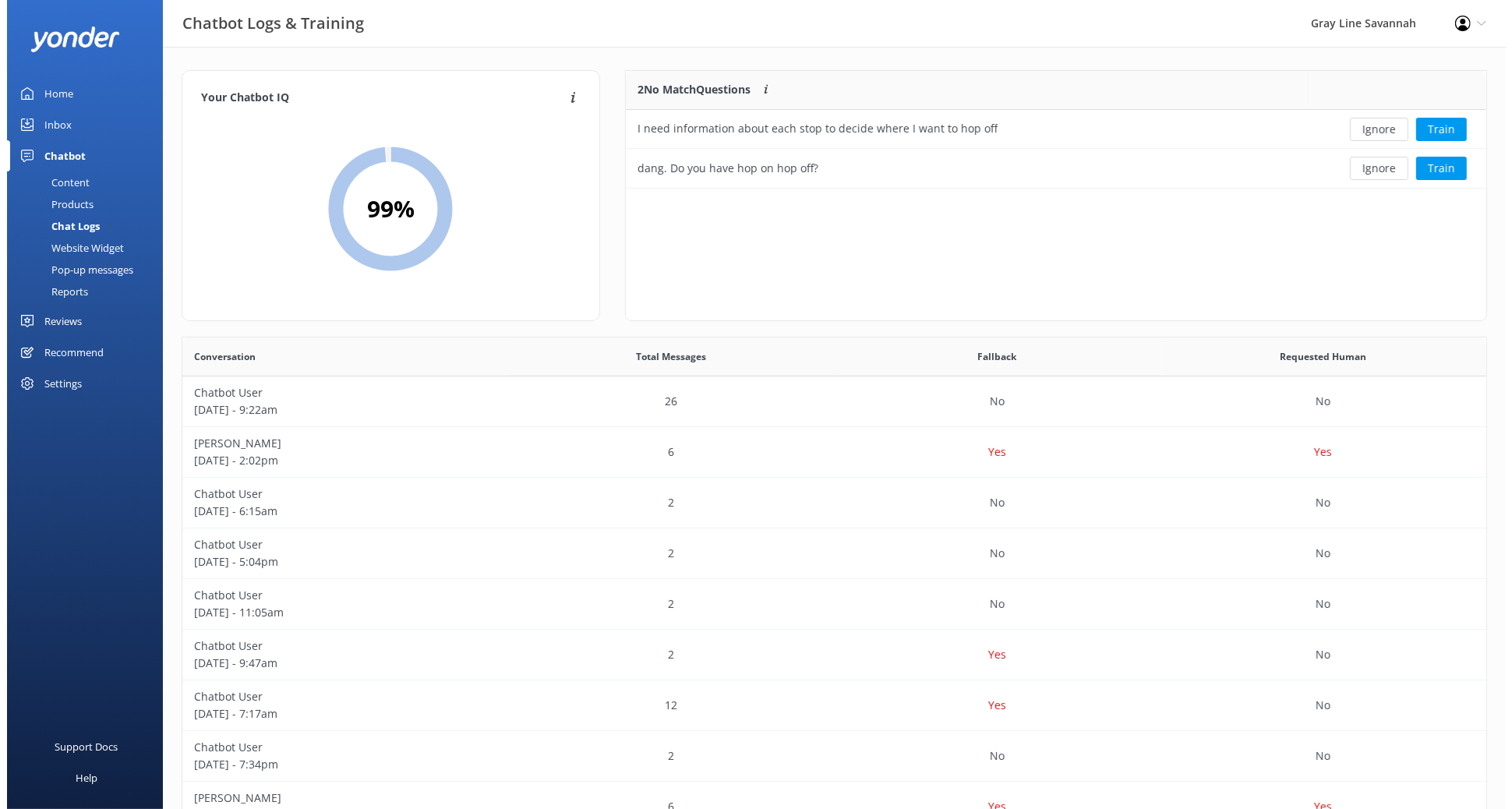
scroll to position [104, 846]
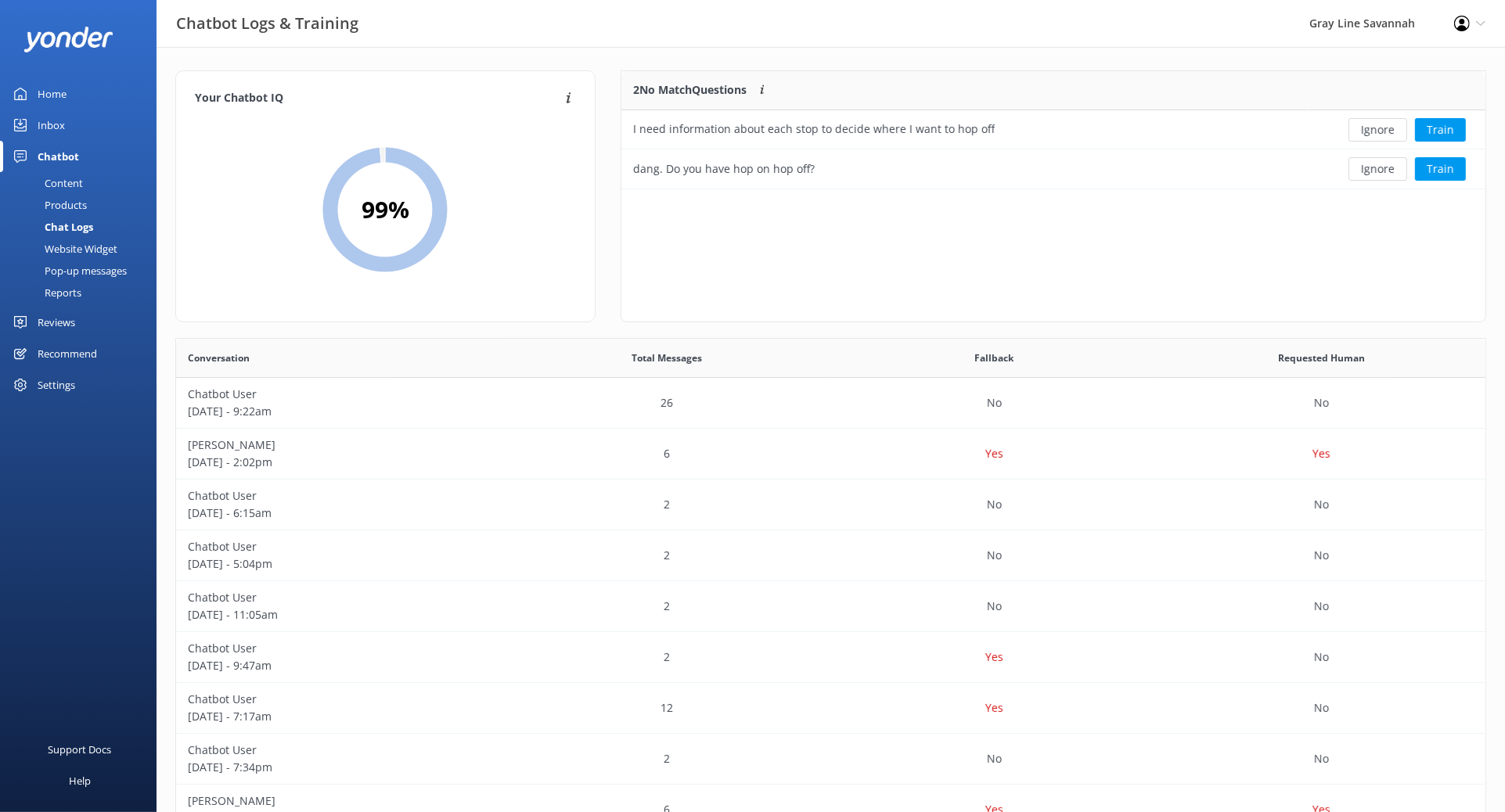
click at [79, 249] on div "Website Widget" at bounding box center [63, 249] width 108 height 22
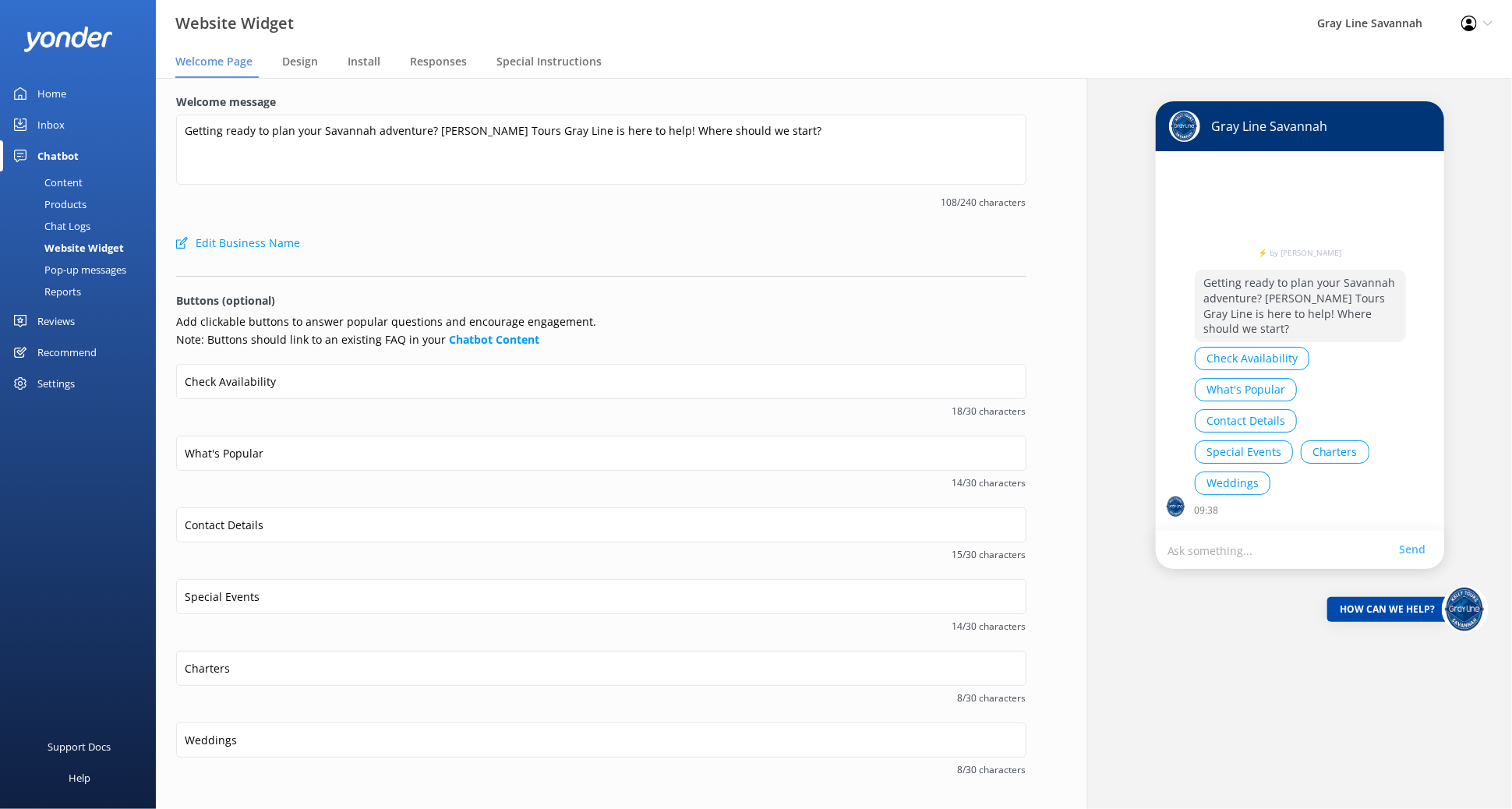
click at [79, 271] on div "Pop-up messages" at bounding box center [67, 269] width 117 height 21
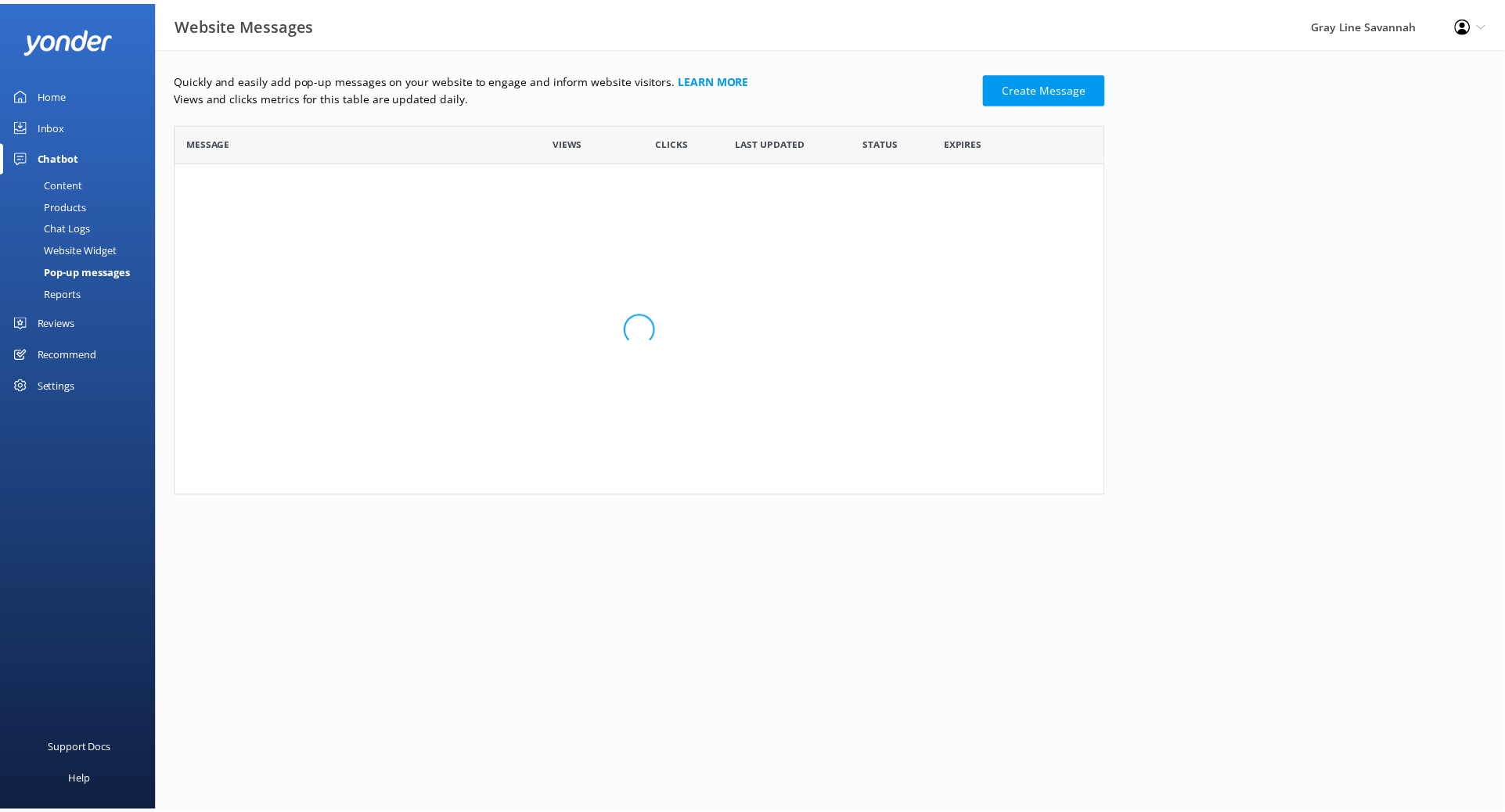
scroll to position [359, 925]
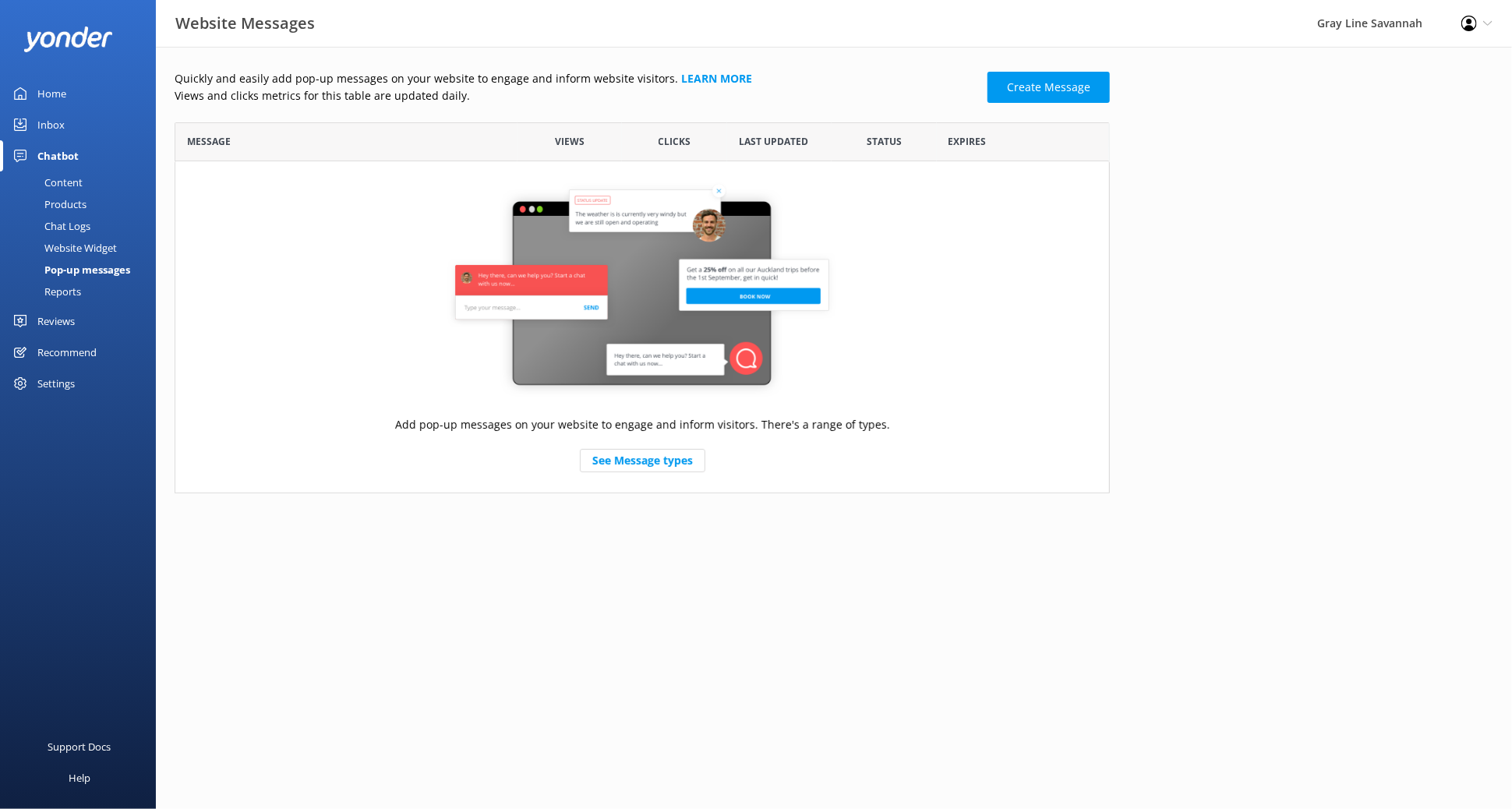
click at [76, 172] on div "Content" at bounding box center [46, 183] width 73 height 21
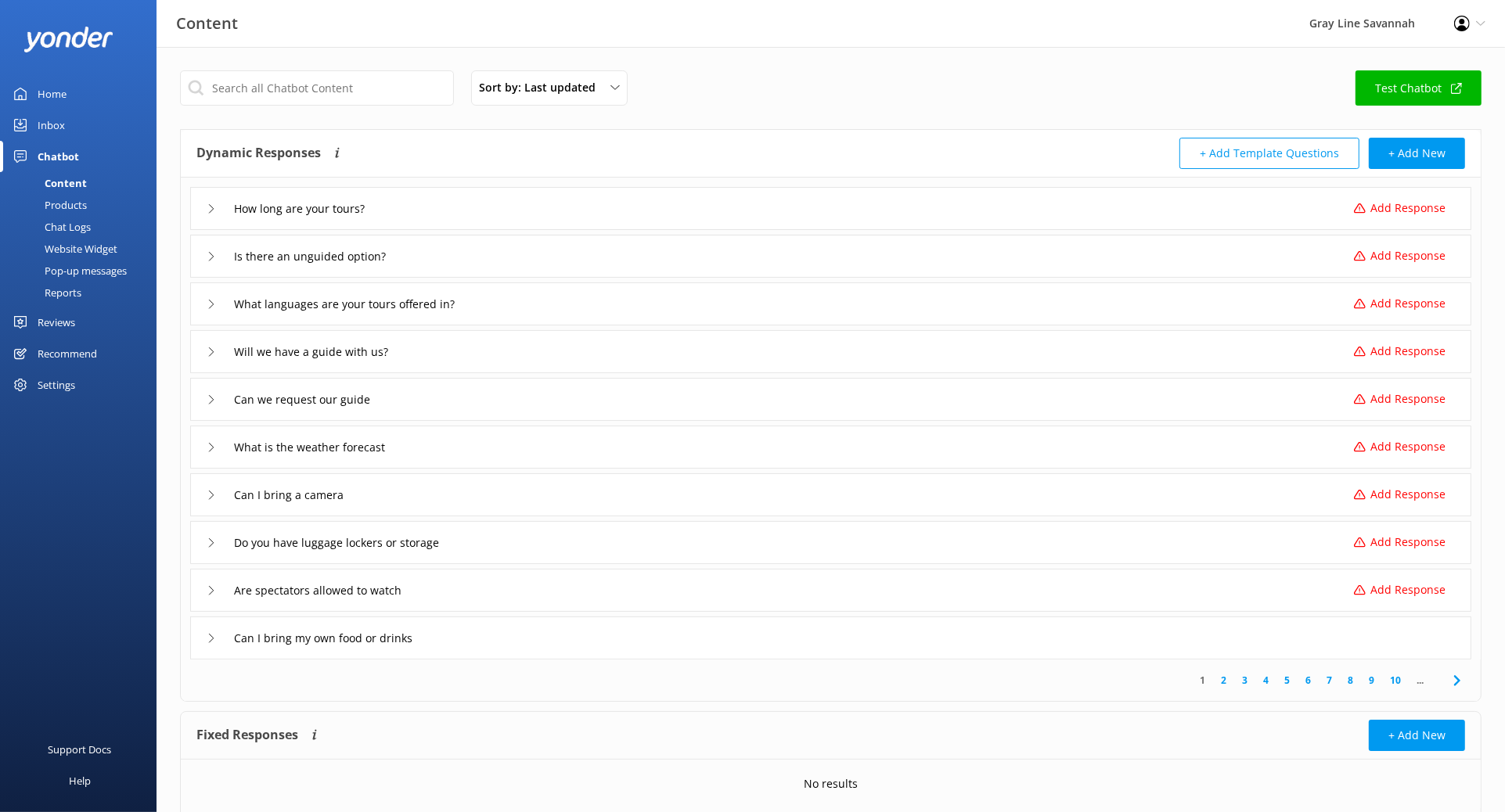
click at [205, 546] on div "Are spectators allowed to watch Add Response" at bounding box center [831, 590] width 1281 height 43
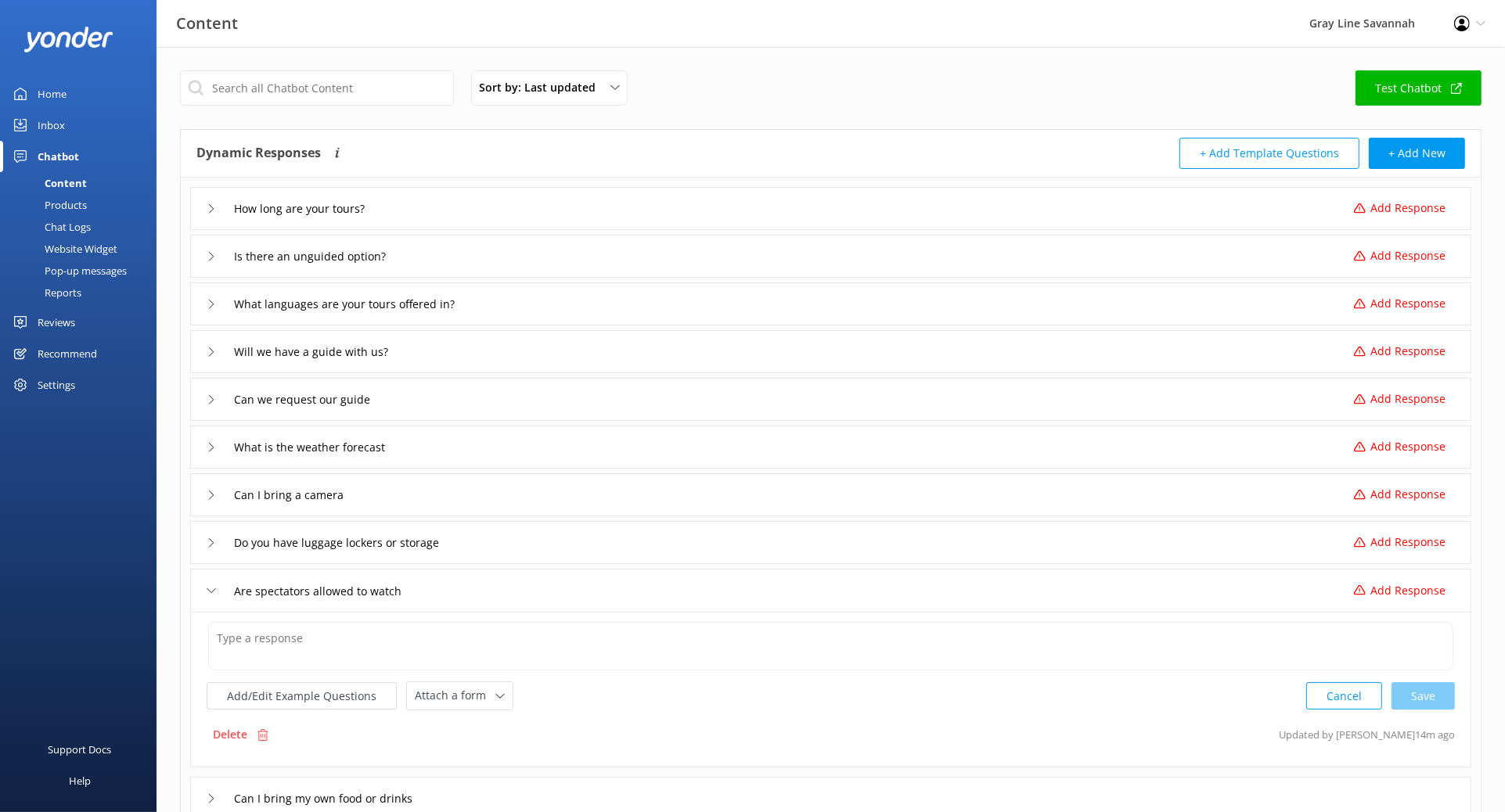
click at [237, 546] on p "Delete" at bounding box center [230, 735] width 34 height 17
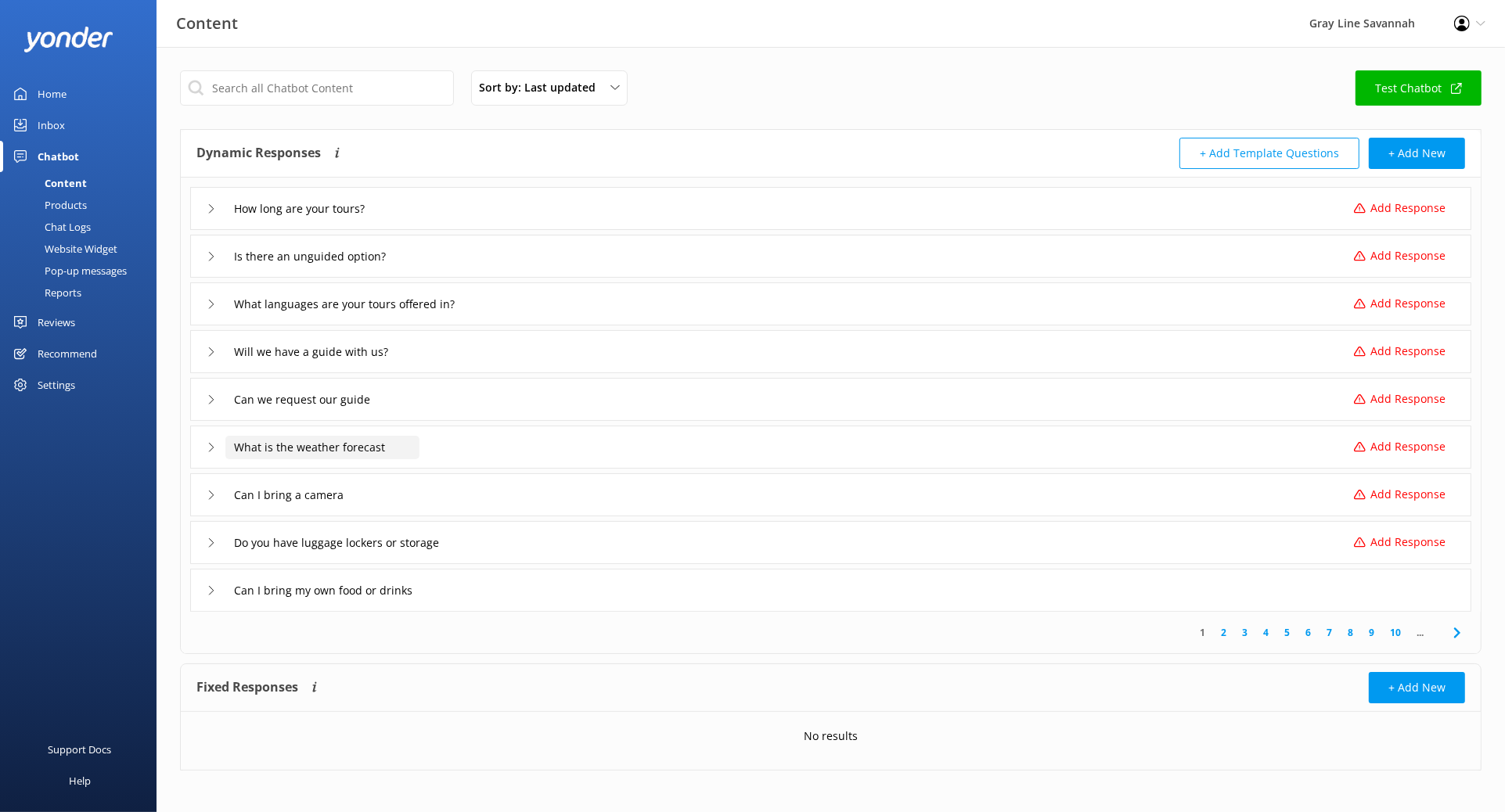
click at [307, 444] on input "What is the weather forecast" at bounding box center [323, 447] width 194 height 23
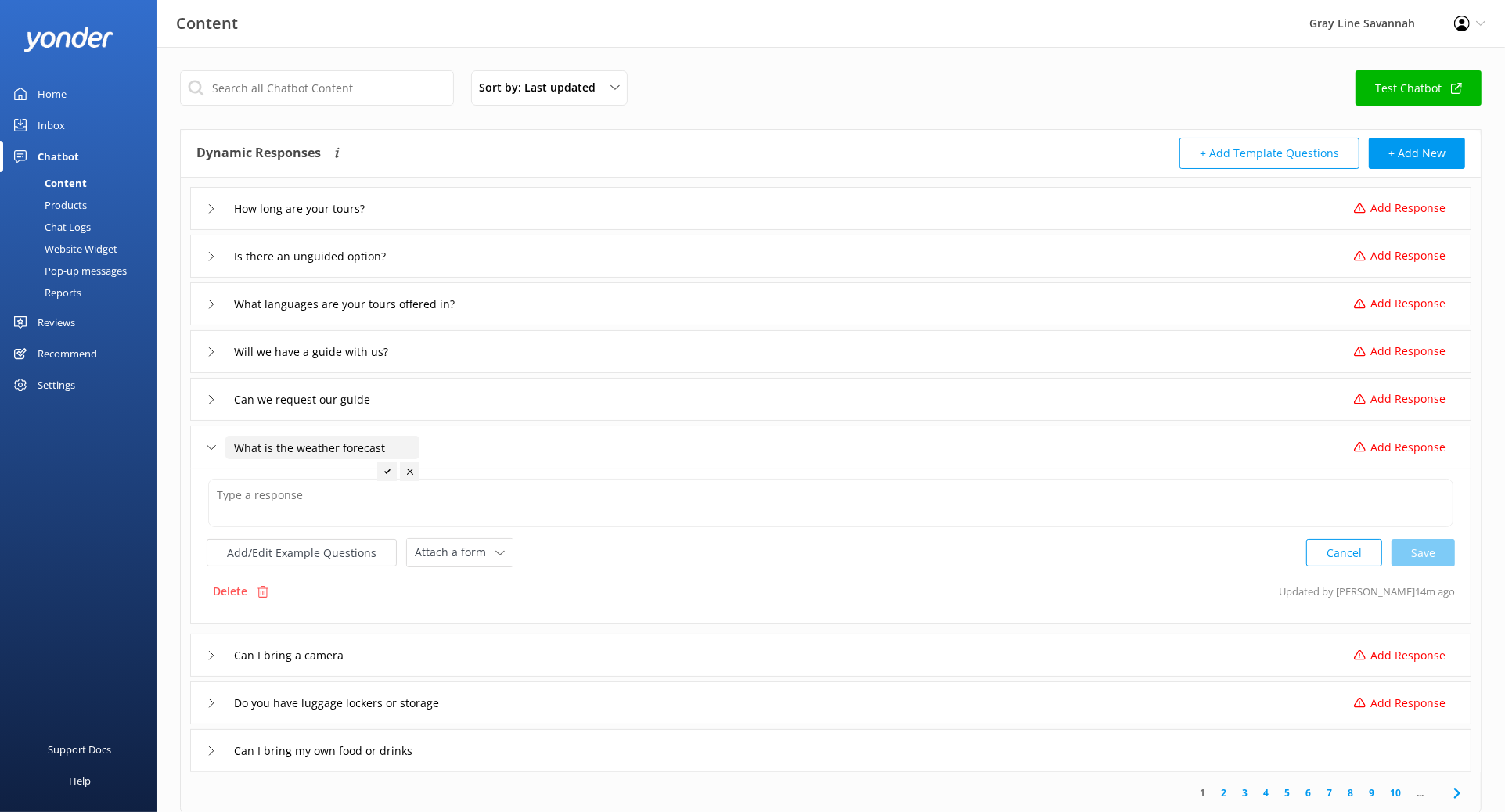
scroll to position [166, 0]
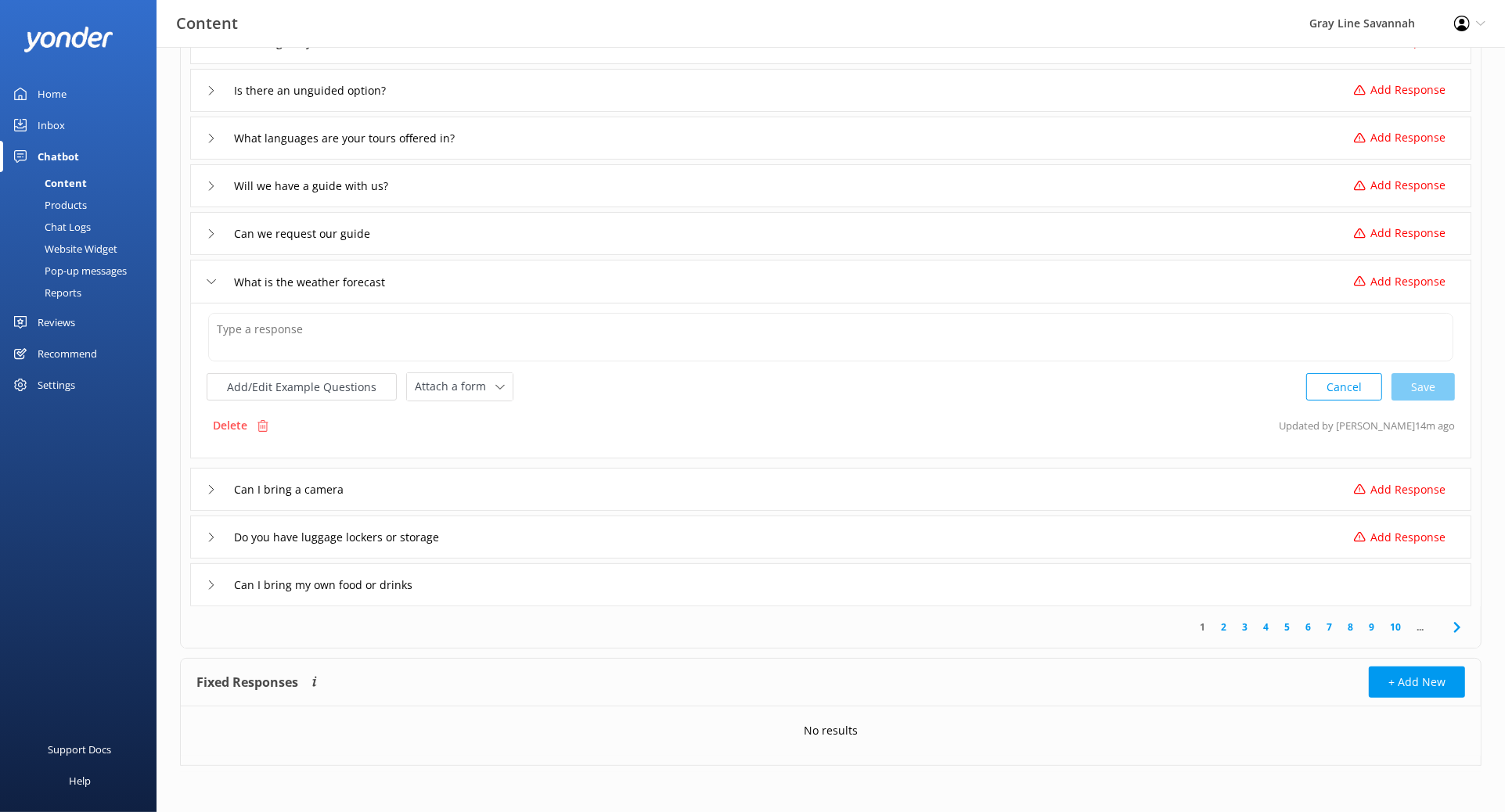
click at [1143, 546] on div "1 2 3 4 5 6 7 8 9 10 ..." at bounding box center [831, 627] width 1294 height 41
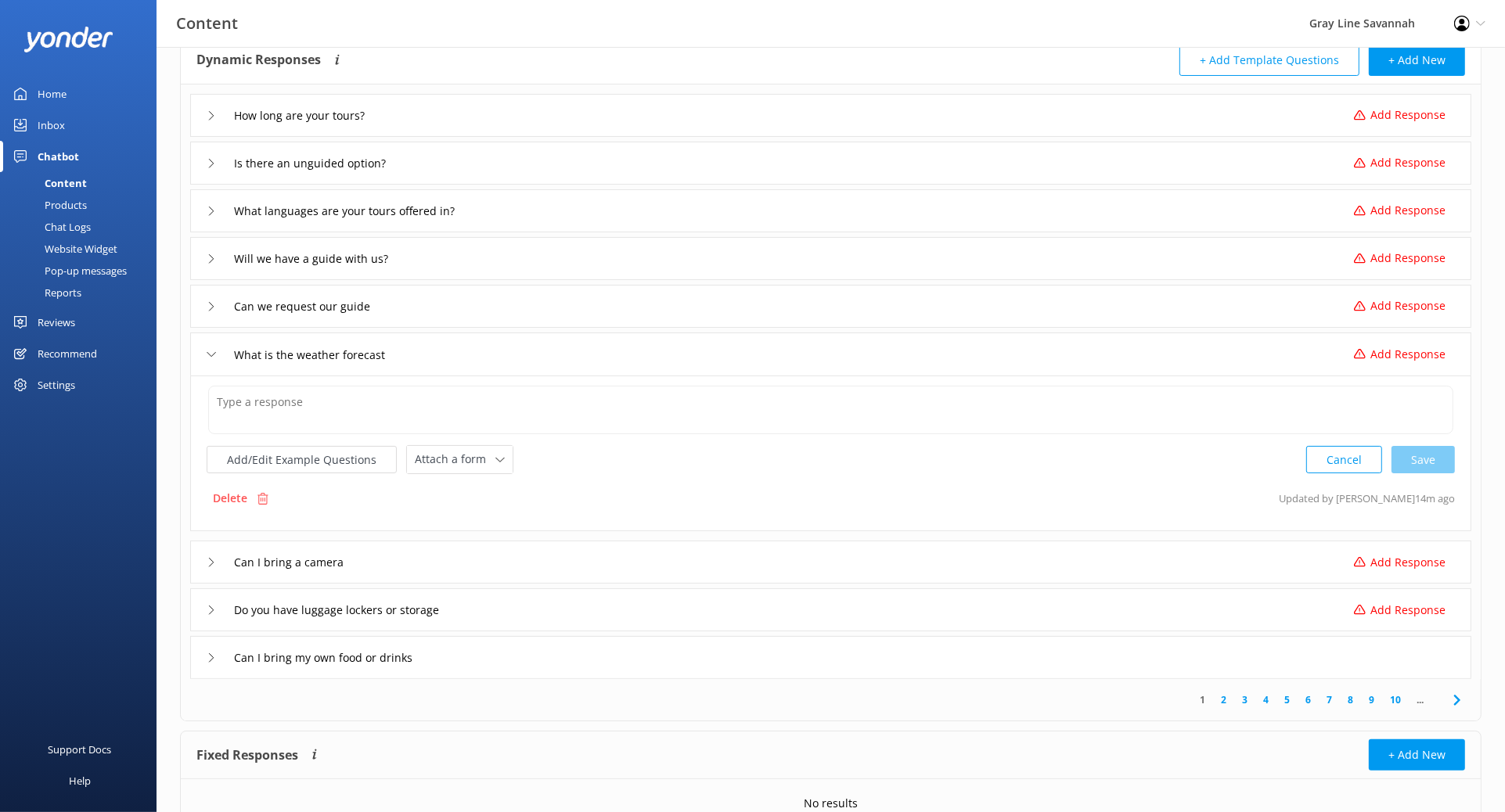
scroll to position [0, 0]
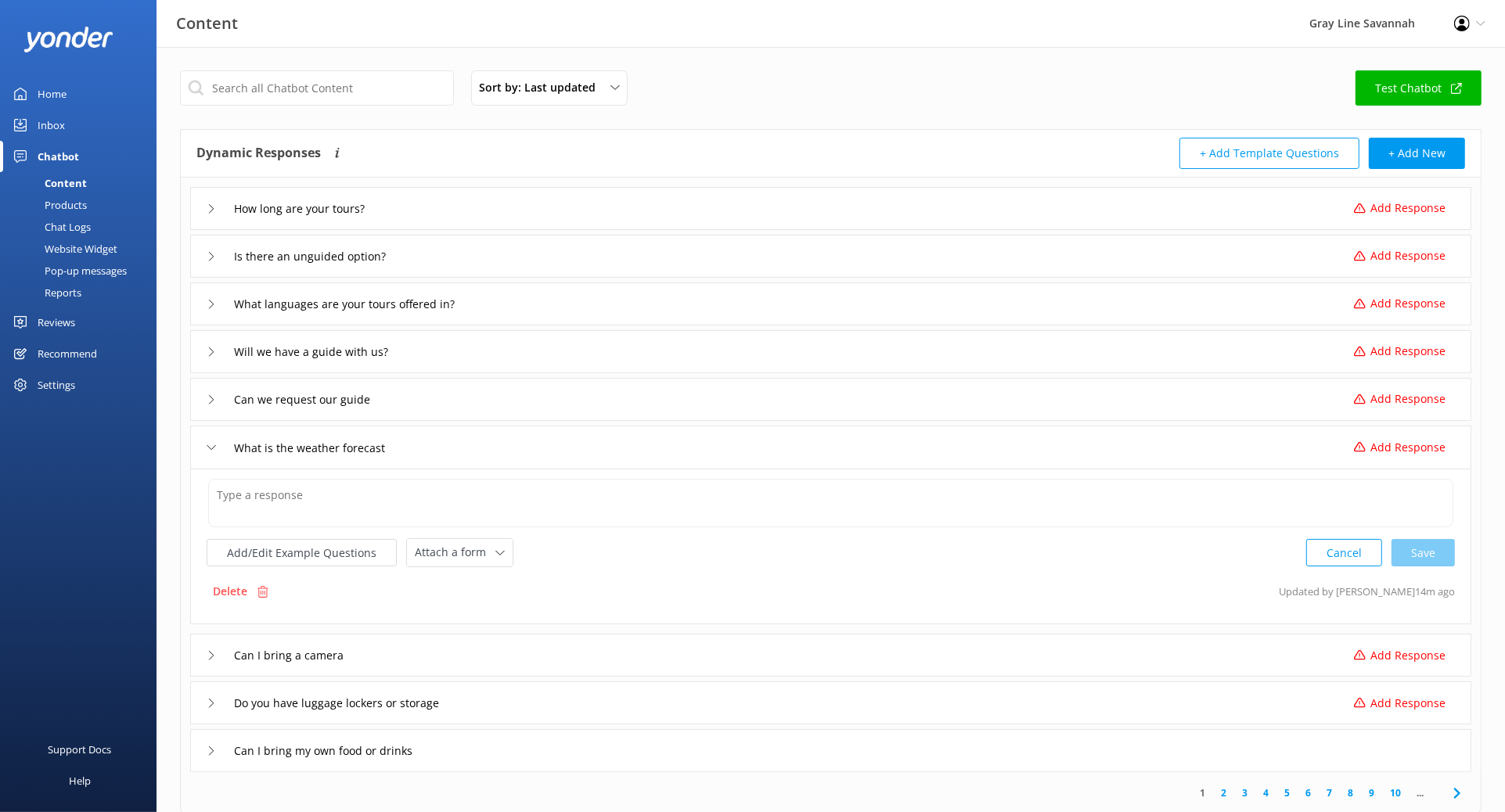
click at [79, 119] on link "Inbox" at bounding box center [78, 125] width 156 height 31
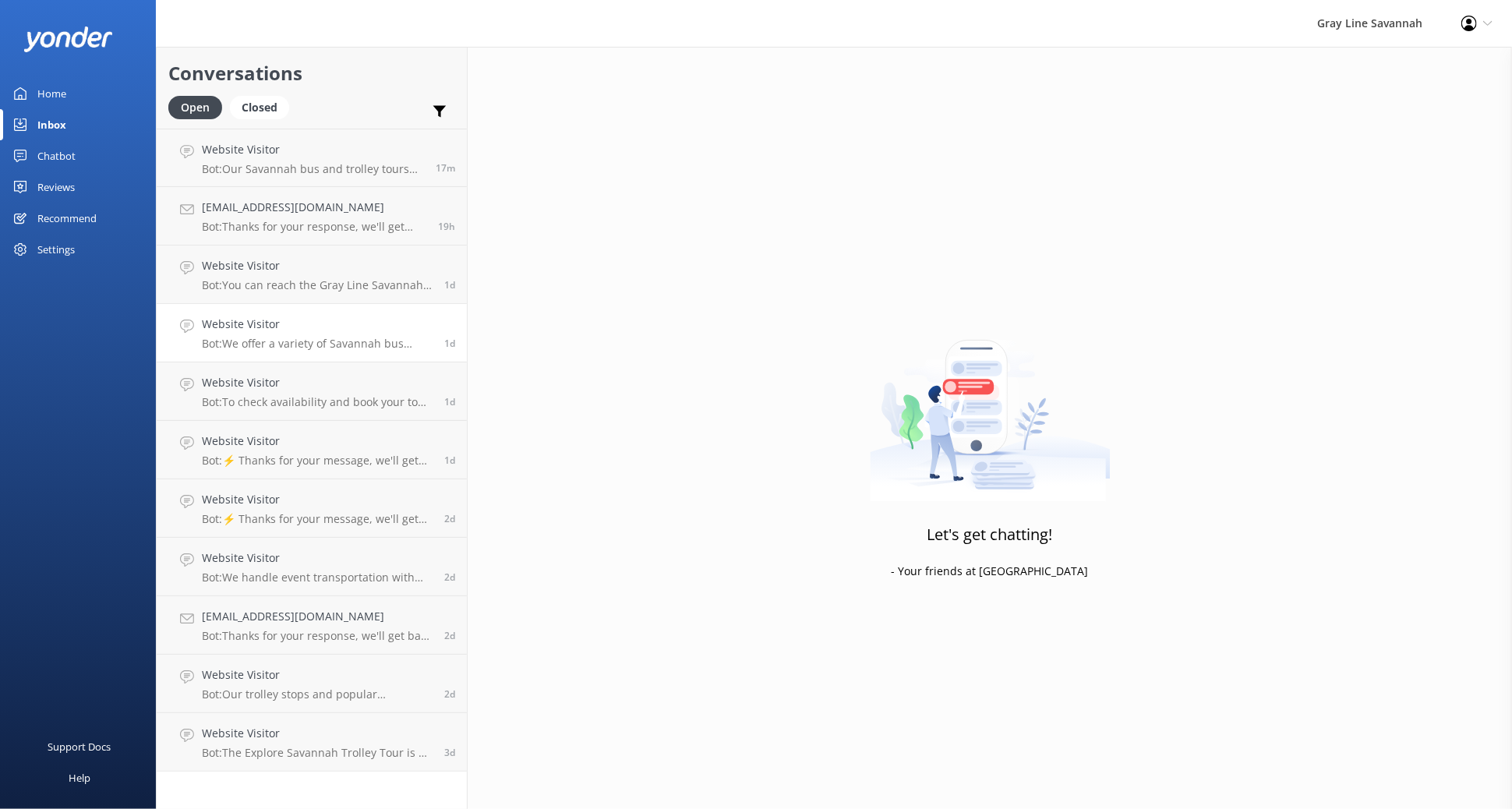
click at [294, 317] on h4 "Website Visitor" at bounding box center [318, 324] width 231 height 17
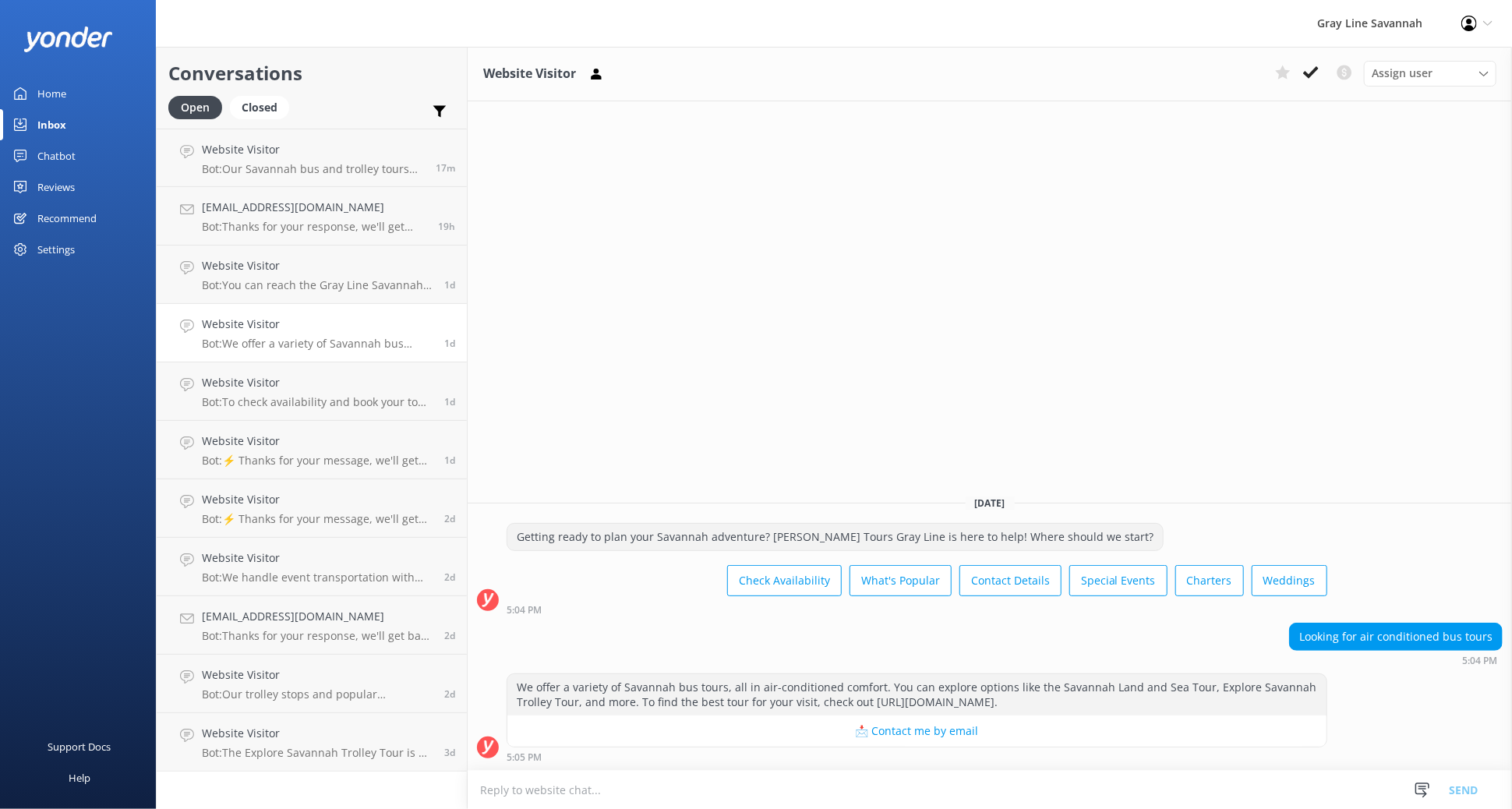
click at [1196, 544] on div "Looking for air conditioned bus tours" at bounding box center [1396, 637] width 212 height 27
click at [1134, 544] on button "📩 Contact me by email" at bounding box center [917, 731] width 820 height 31
click at [1137, 544] on div "We offer a variety of Savannah bus tours, all in air-conditioned comfort. You c…" at bounding box center [917, 695] width 820 height 41
click at [559, 544] on div "We offer a variety of Savannah bus tours, all in air-conditioned comfort. You c…" at bounding box center [916, 711] width 820 height 74
click at [557, 544] on div "We offer a variety of Savannah bus tours, all in air-conditioned comfort. You c…" at bounding box center [917, 695] width 820 height 41
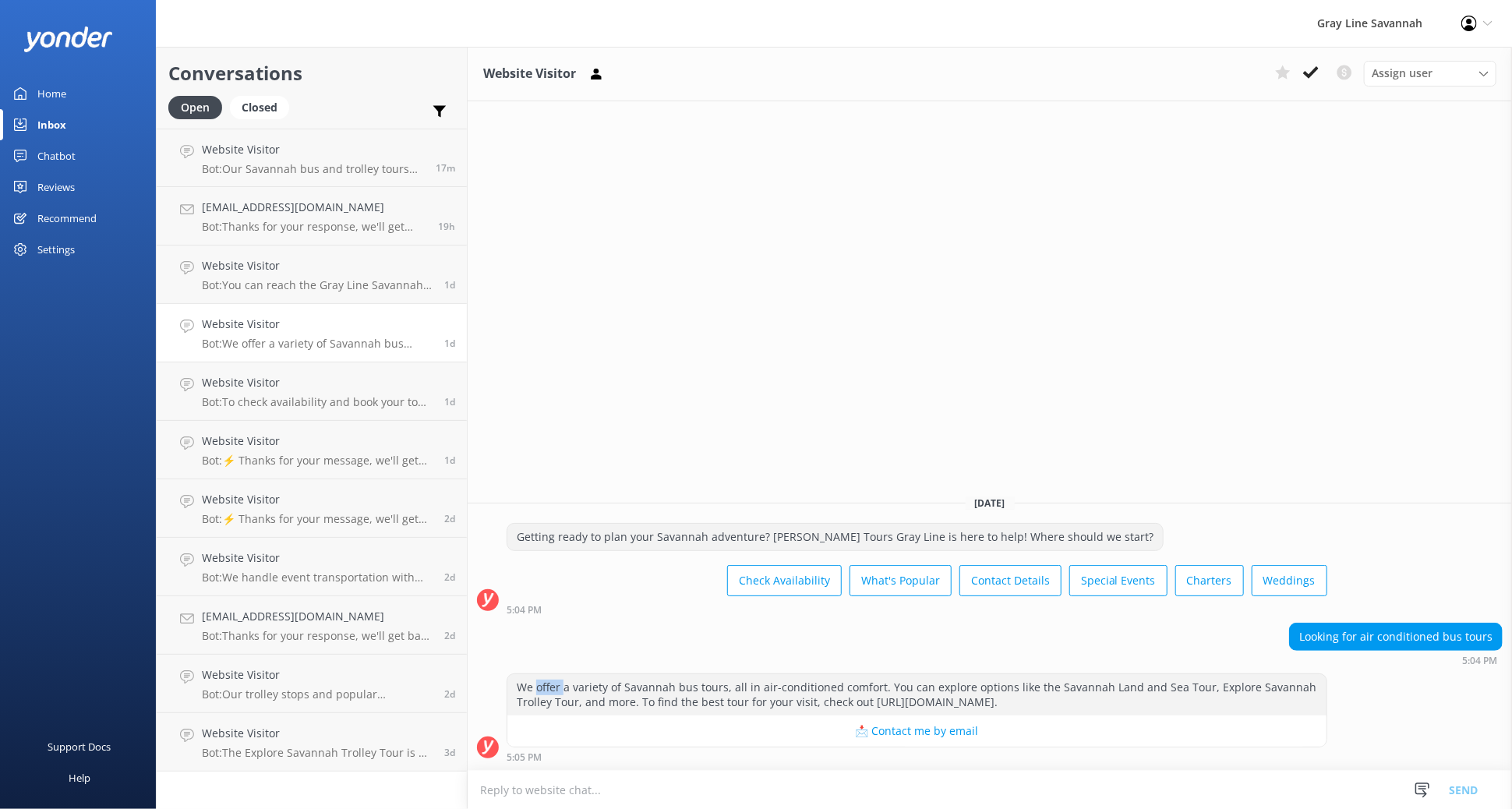
click at [557, 544] on div "We offer a variety of Savannah bus tours, all in air-conditioned comfort. You c…" at bounding box center [917, 695] width 820 height 41
click at [293, 341] on p "Bot: We offer a variety of Savannah bus tours, all in air-conditioned comfort. …" at bounding box center [318, 344] width 231 height 14
click at [602, 544] on textarea at bounding box center [990, 790] width 1044 height 38
drag, startPoint x: 1054, startPoint y: 700, endPoint x: 517, endPoint y: 681, distance: 537.3
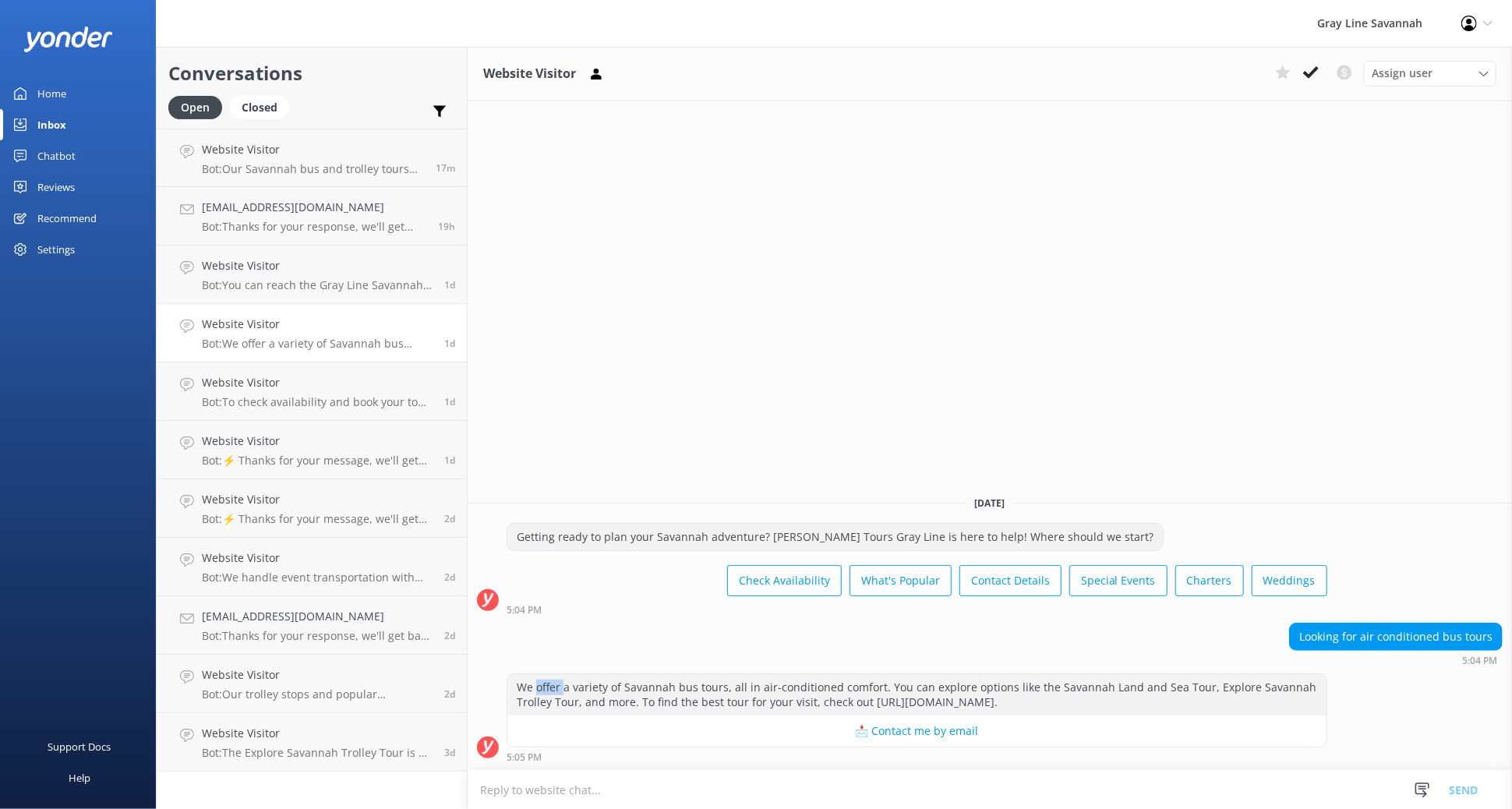
click at [517, 544] on div "We offer a variety of Savannah bus tours, all in air-conditioned comfort. You c…" at bounding box center [917, 695] width 820 height 41
click at [49, 150] on div "Chatbot" at bounding box center [56, 156] width 38 height 31
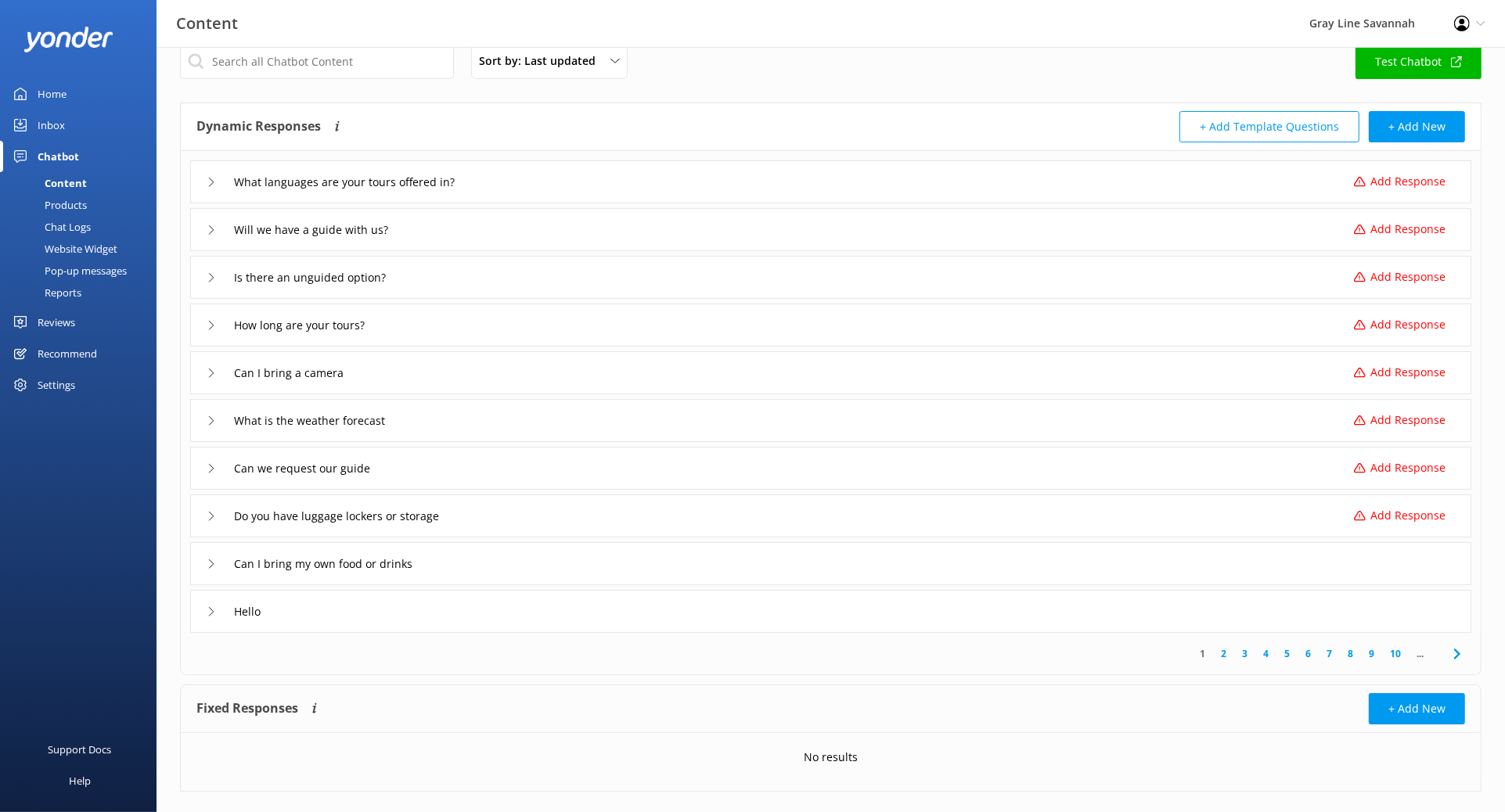
scroll to position [52, 0]
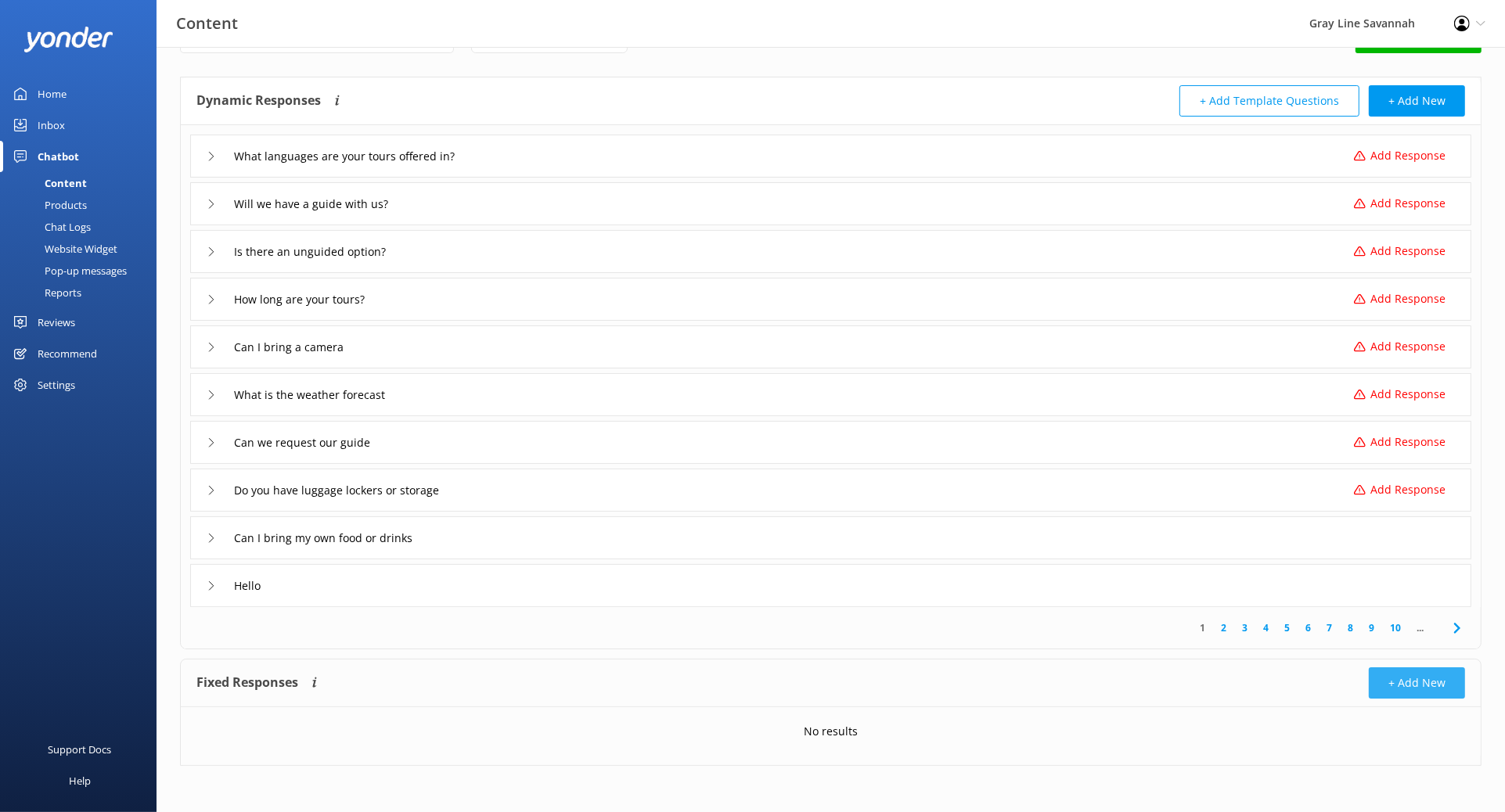
click at [1201, 546] on button "+ Add New" at bounding box center [1417, 683] width 96 height 31
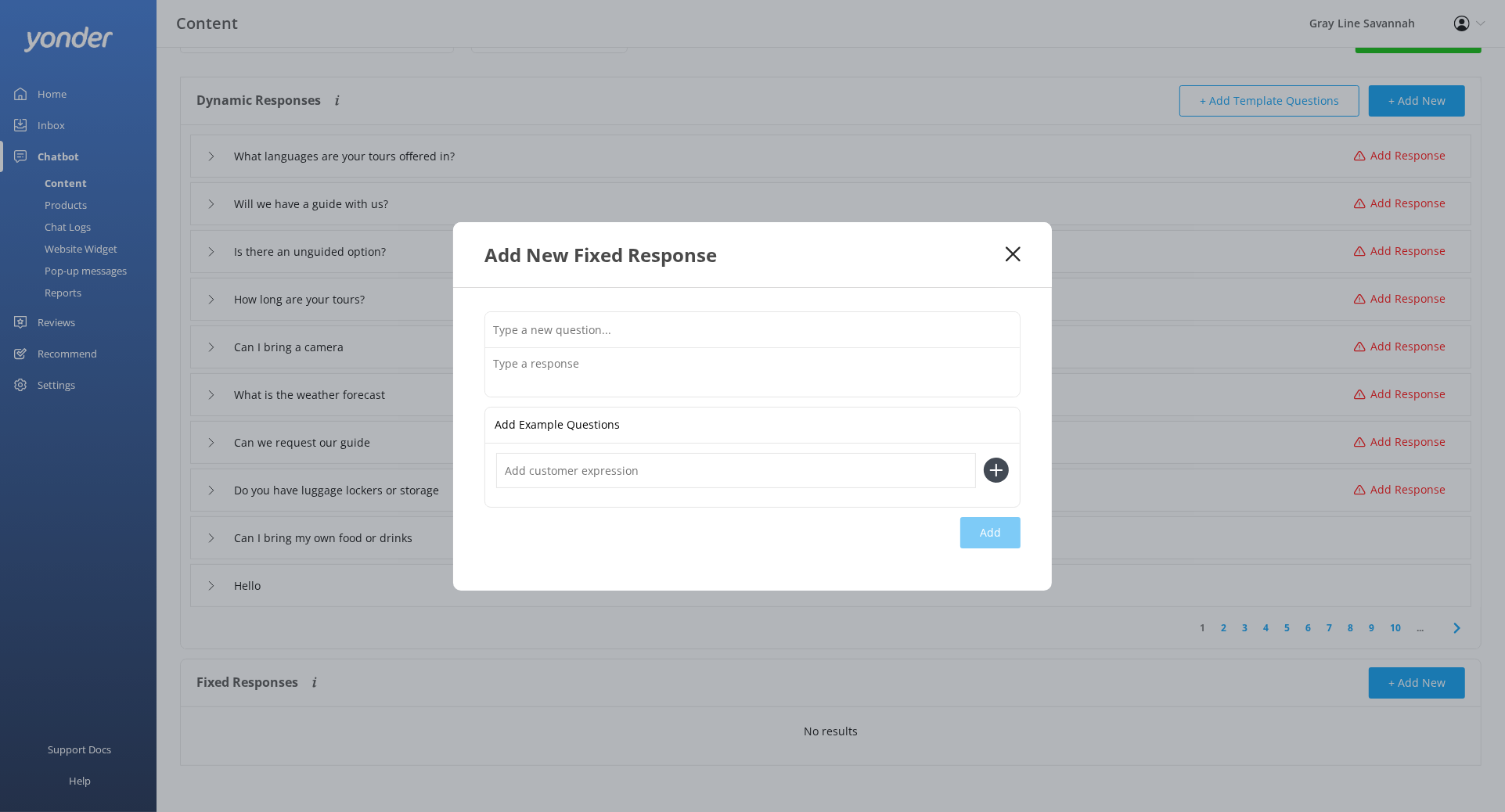
click at [604, 327] on input "text" at bounding box center [752, 330] width 535 height 35
type input "Are your tours air conditioned?"
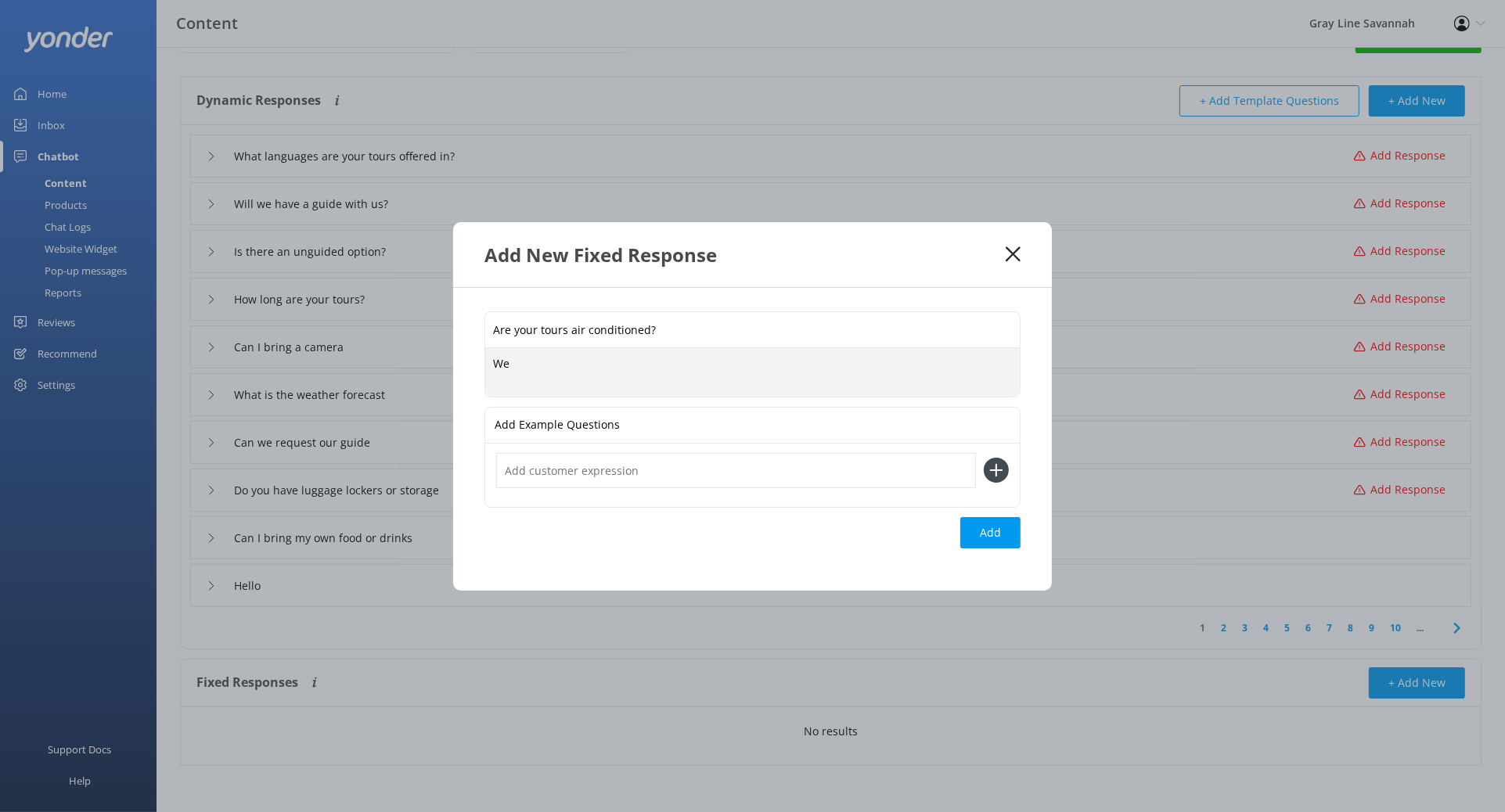
type textarea "W"
type textarea "O"
type textarea "D"
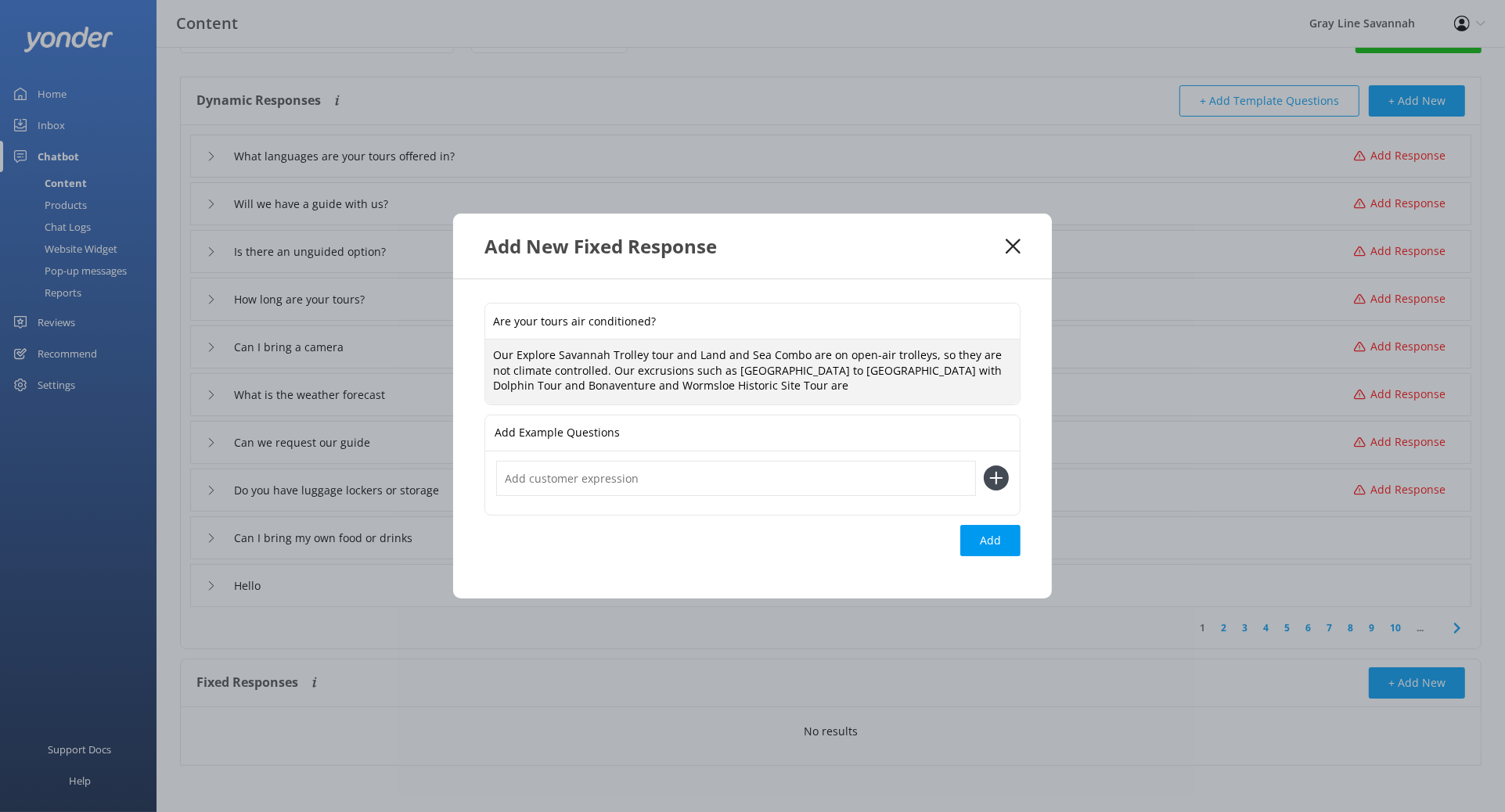
click at [633, 372] on textarea "Our Explore Savannah Trolley tour and Land and Sea Combo are on open-air trolle…" at bounding box center [752, 372] width 535 height 65
click at [634, 368] on textarea "Our Explore Savannah Trolley tour and Land and Sea Combo are on open-air trolle…" at bounding box center [752, 372] width 535 height 65
click at [784, 391] on textarea "Our Explore Savannah Trolley tour and Land and Sea Combo are on open-air trolle…" at bounding box center [752, 372] width 535 height 65
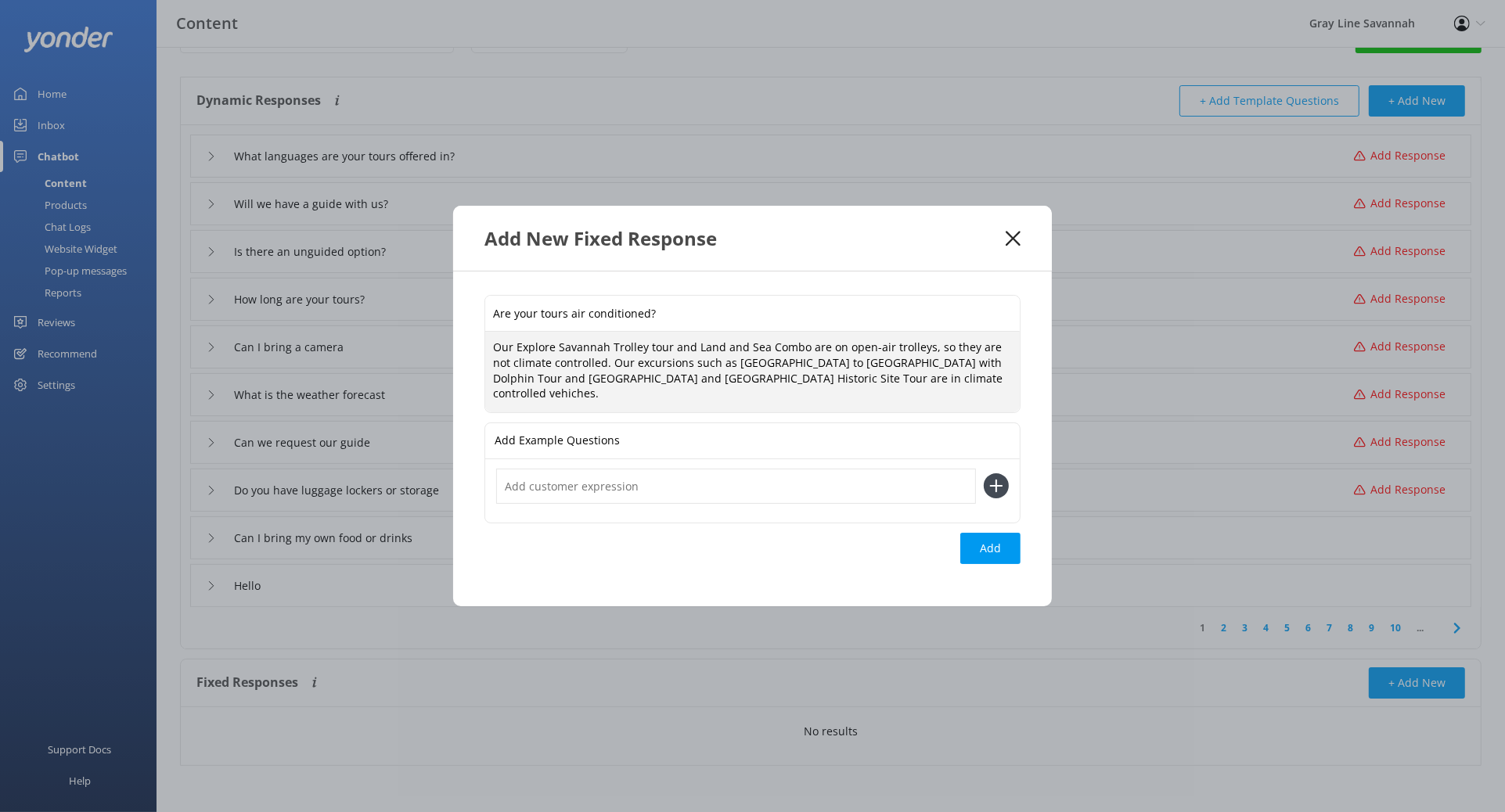
click at [885, 387] on textarea "Our Explore Savannah Trolley tour and Land and Sea Combo are on open-air trolle…" at bounding box center [752, 371] width 535 height 80
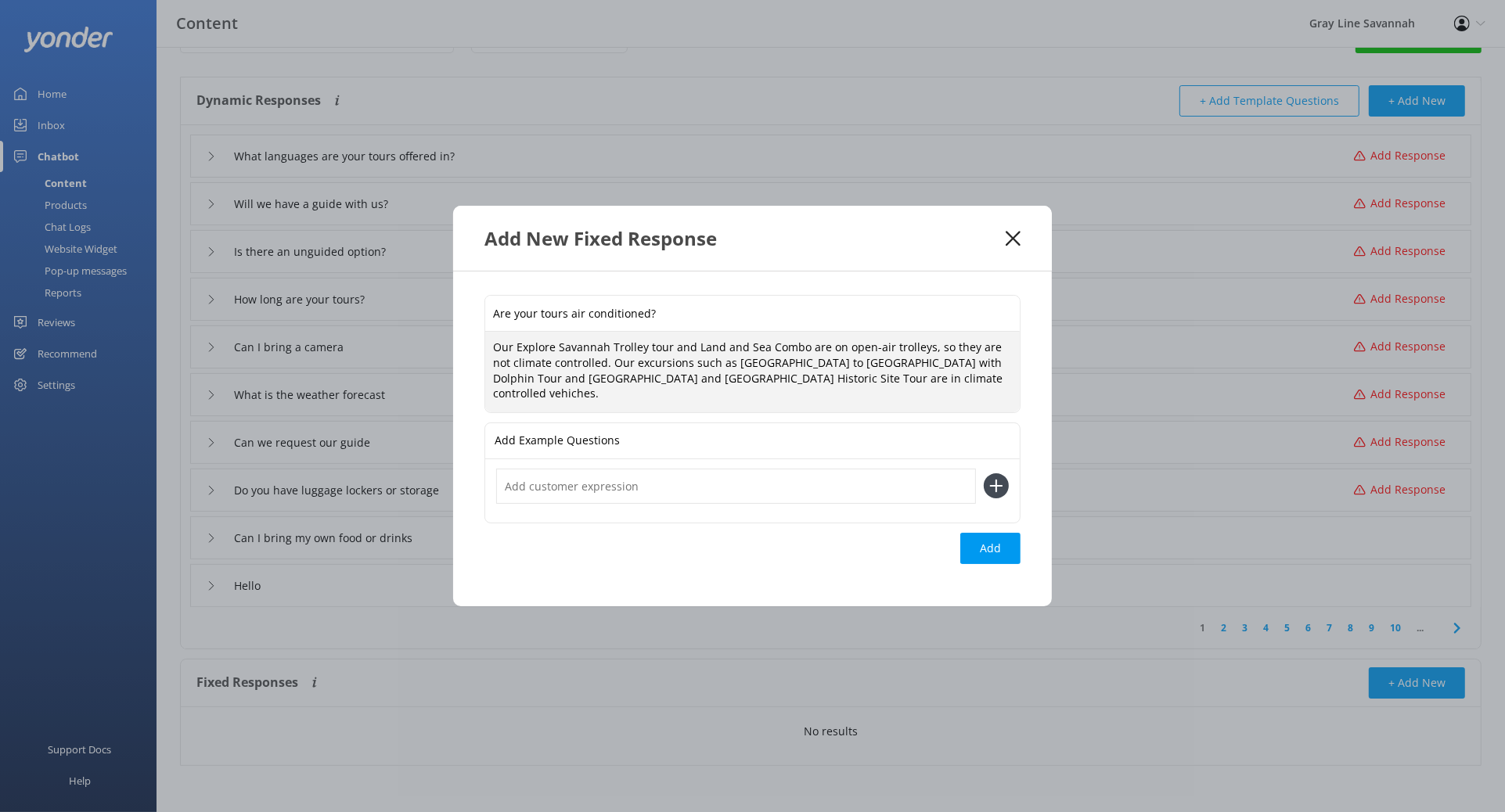
click at [885, 387] on textarea "Our Explore Savannah Trolley tour and Land and Sea Combo are on open-air trolle…" at bounding box center [752, 371] width 535 height 80
drag, startPoint x: 908, startPoint y: 391, endPoint x: 881, endPoint y: 386, distance: 27.5
click at [875, 386] on textarea "Our Explore Savannah Trolley tour and Land and Sea Combo are on open-air trolle…" at bounding box center [752, 371] width 535 height 80
type textarea "Our Explore Savannah Trolley tour and Land and Sea Combo are on open-air trolle…"
click at [976, 534] on div "Loading.." at bounding box center [989, 548] width 63 height 31
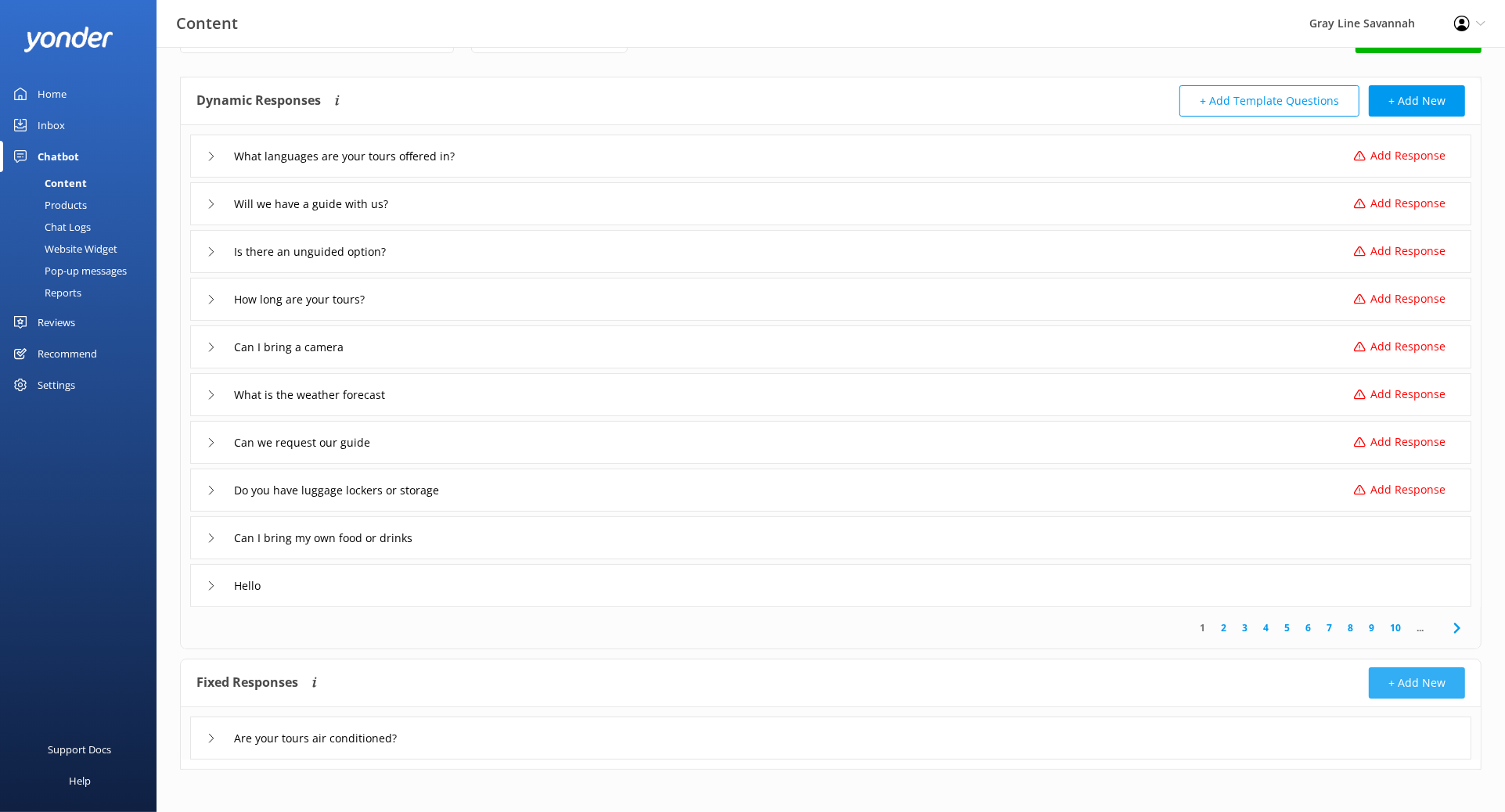
click at [1201, 546] on button "+ Add New" at bounding box center [1417, 683] width 96 height 31
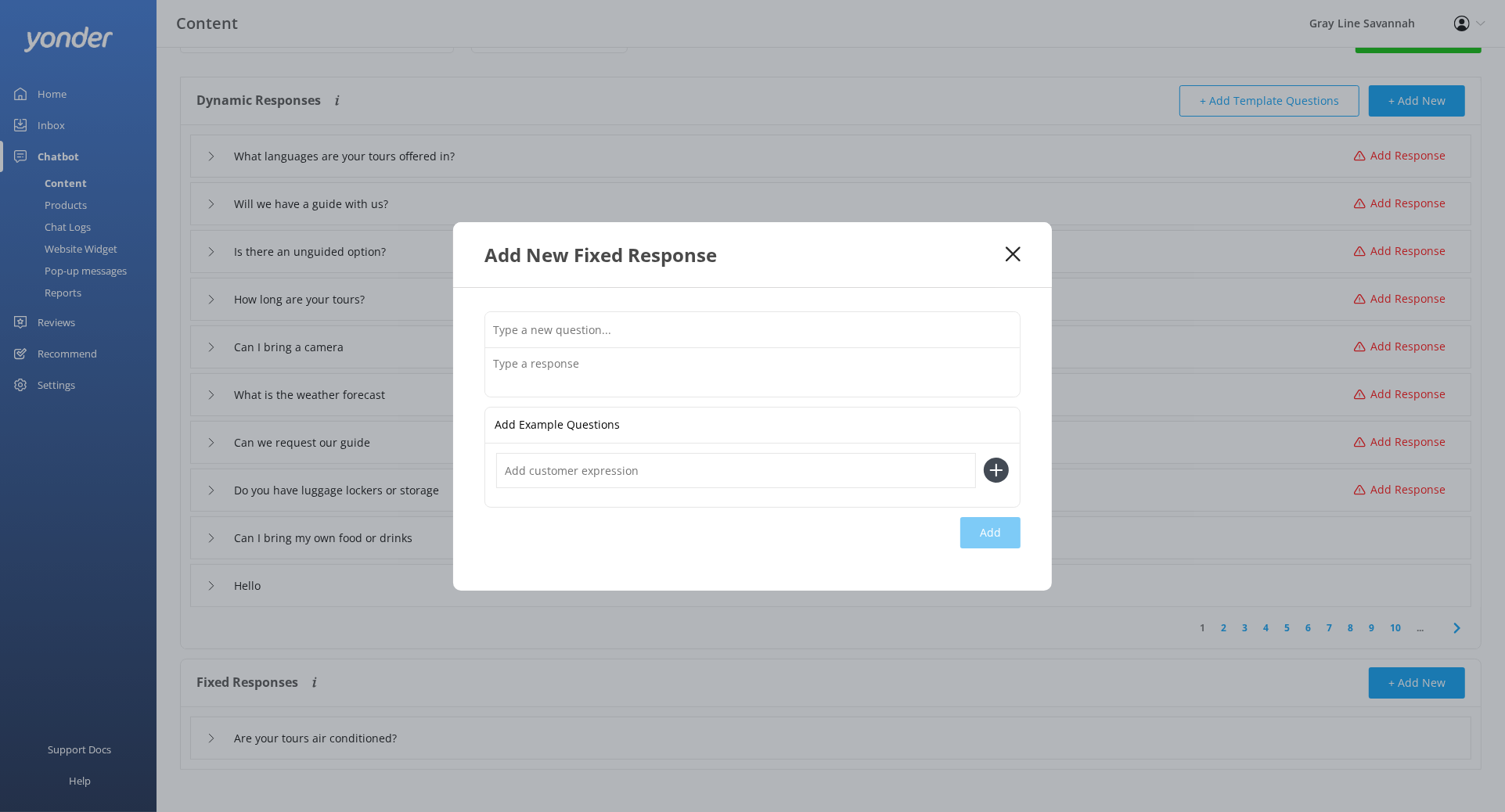
click at [648, 331] on input "text" at bounding box center [752, 330] width 535 height 35
click at [1017, 257] on icon at bounding box center [1014, 253] width 15 height 15
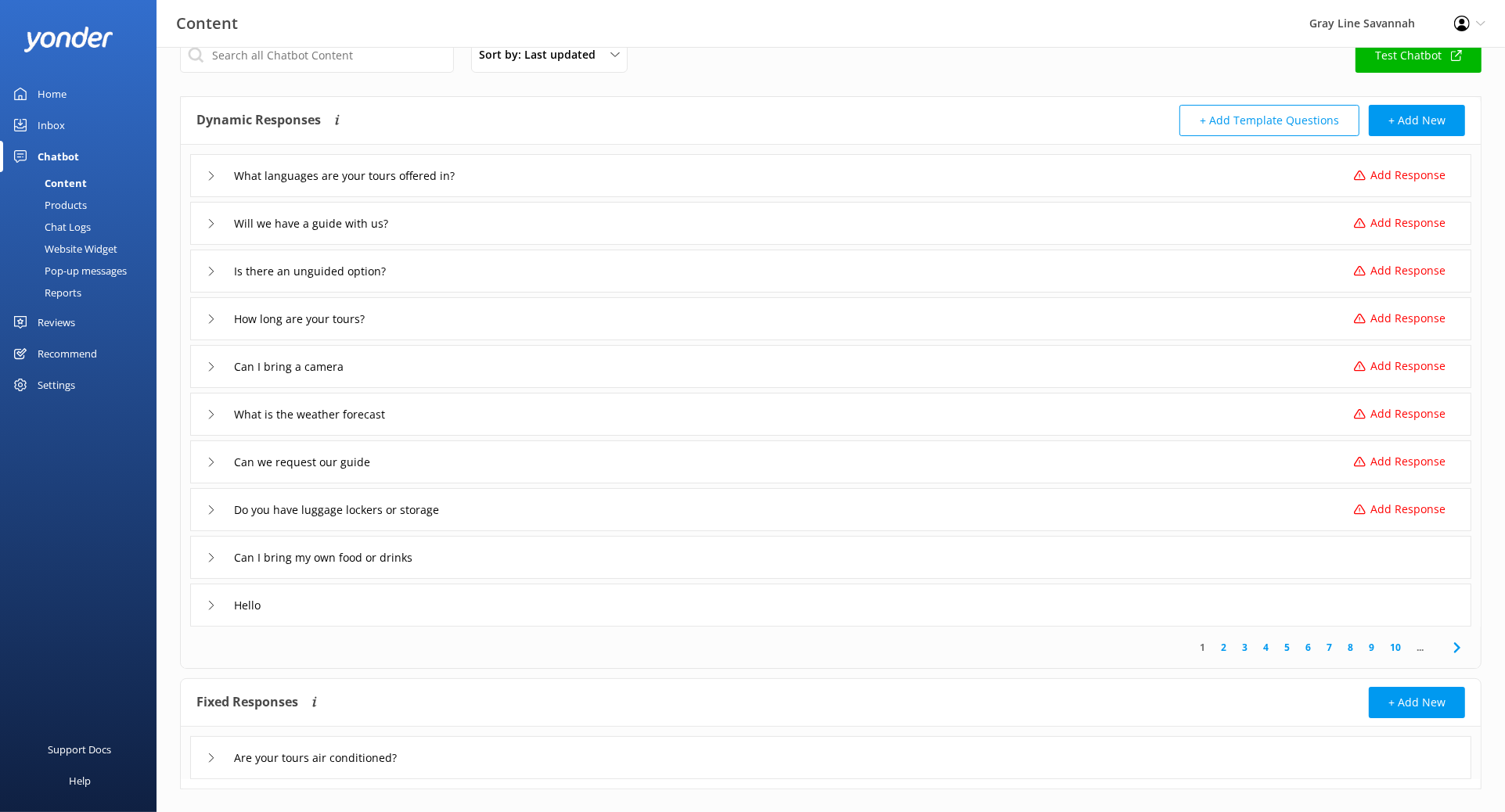
scroll to position [0, 0]
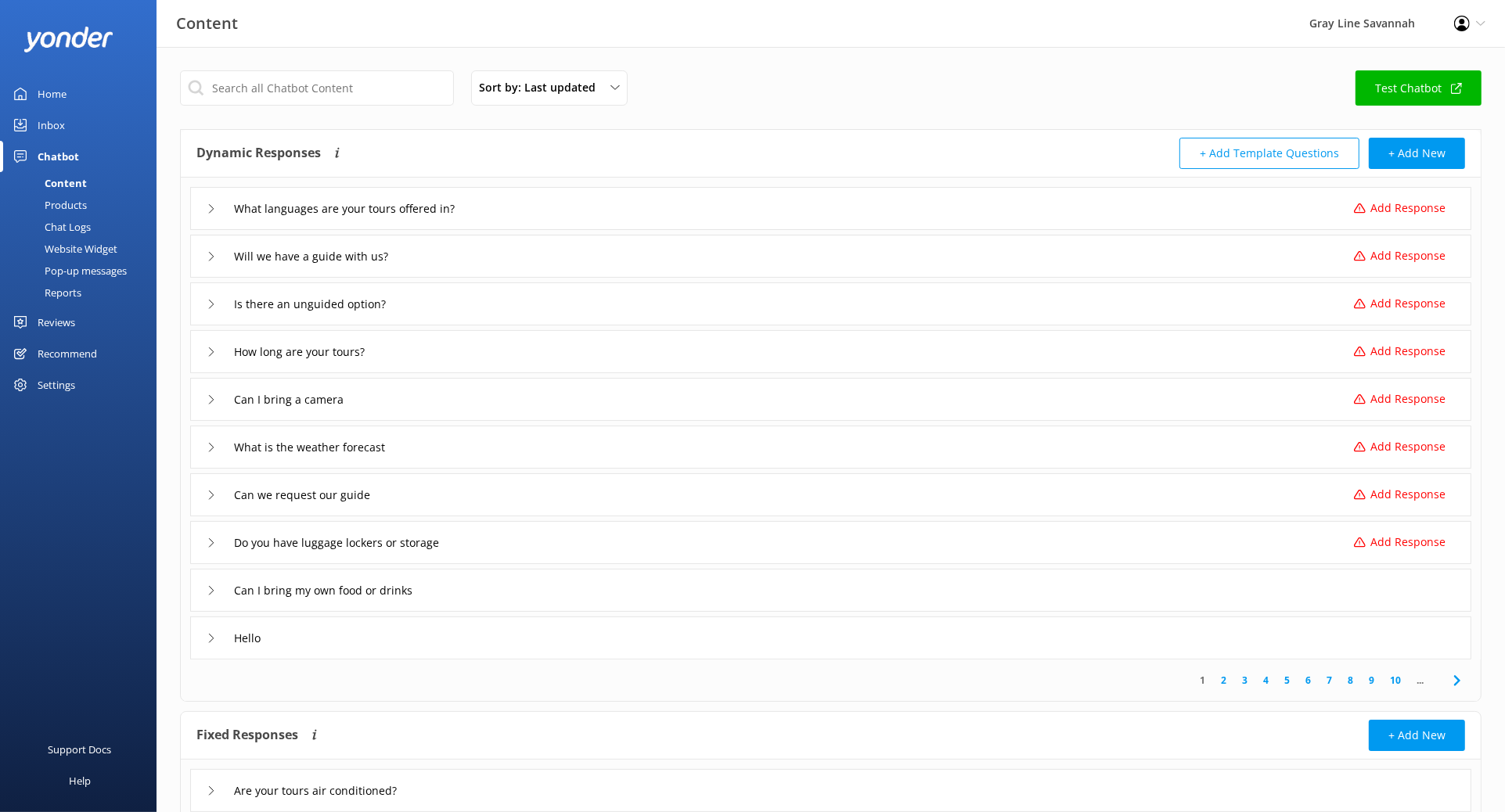
click at [1201, 97] on link "Test Chatbot" at bounding box center [1419, 87] width 126 height 35
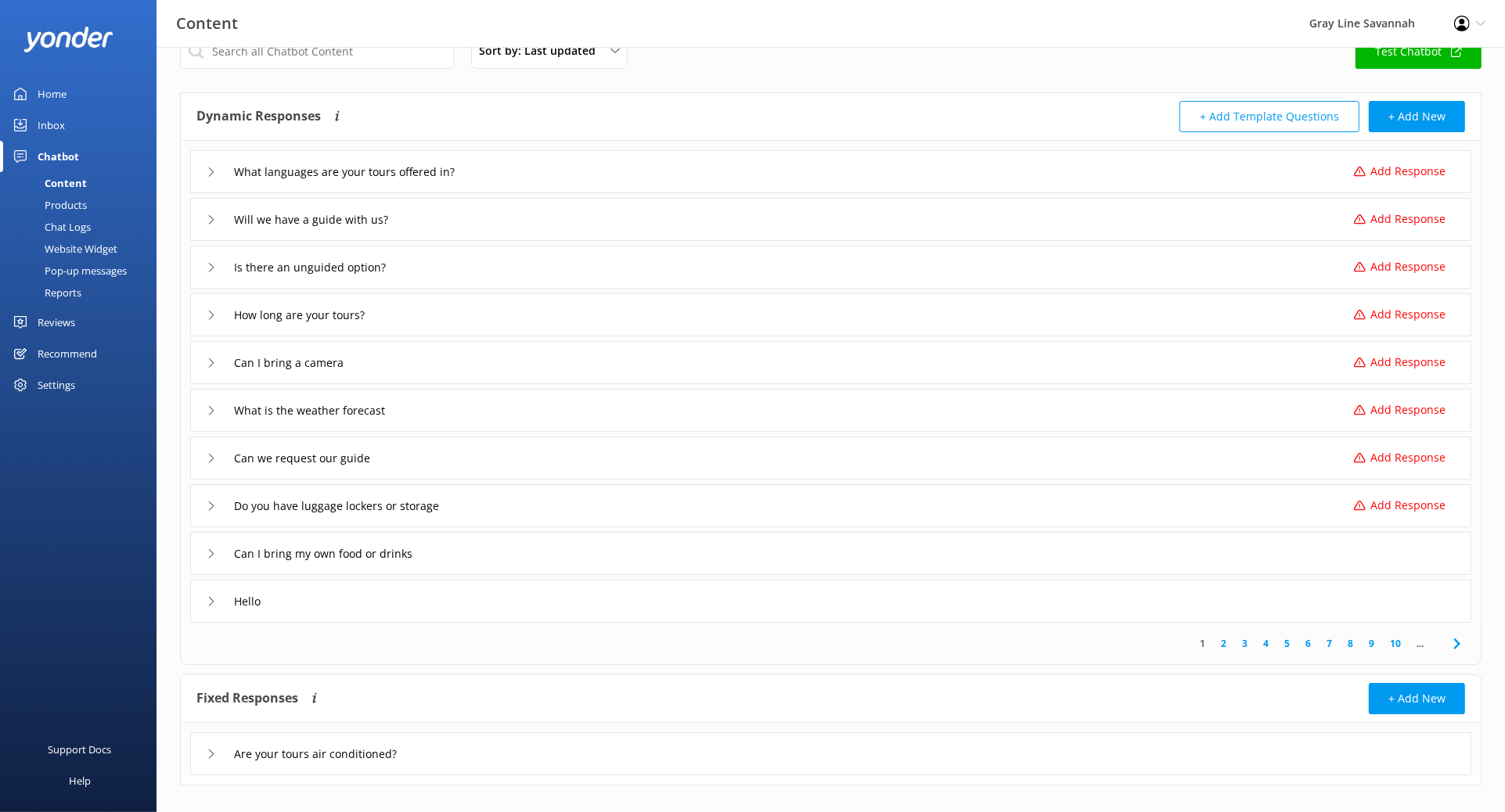
scroll to position [57, 0]
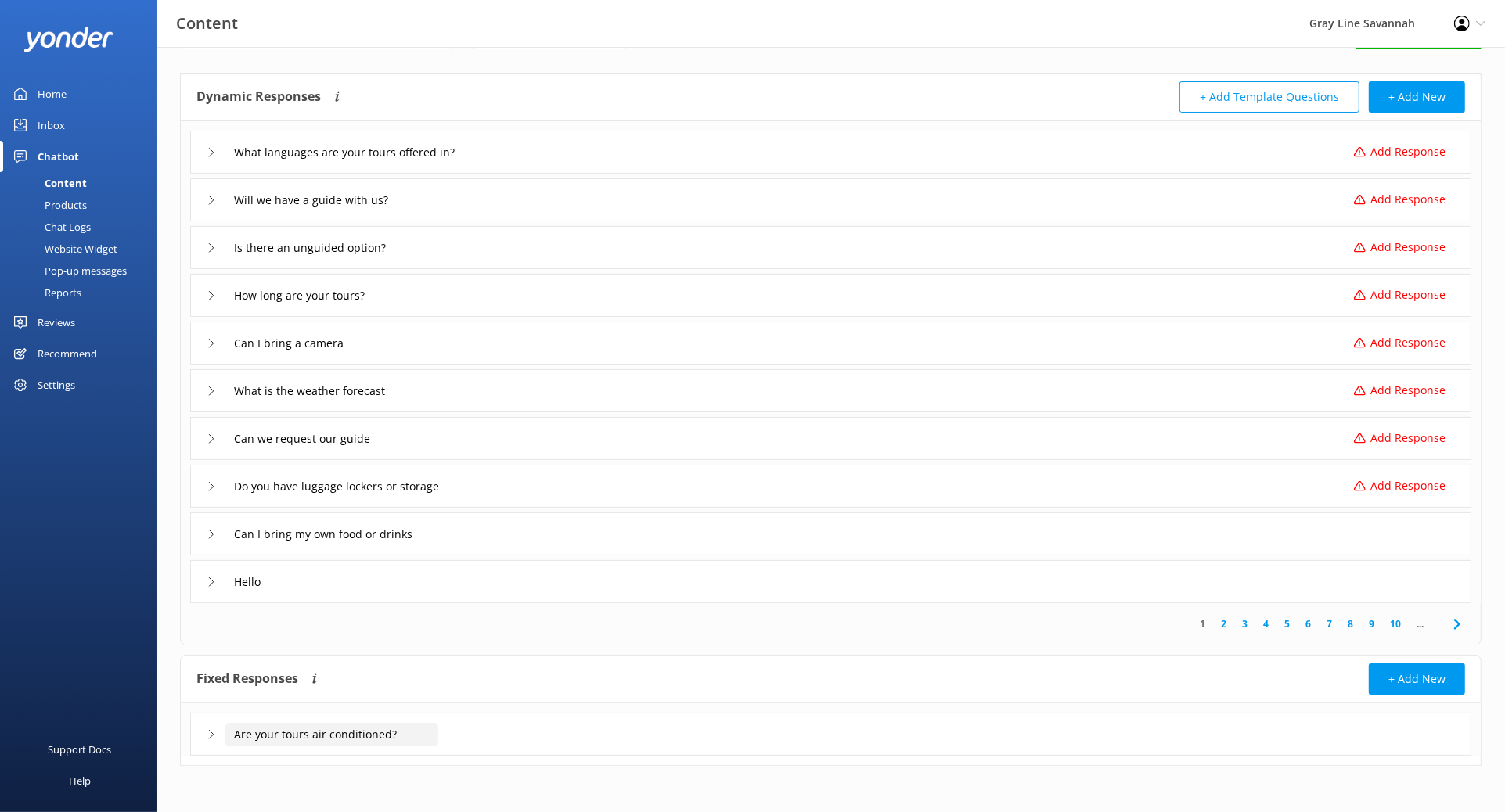
click at [403, 546] on input "Are your tours air conditioned?" at bounding box center [332, 735] width 213 height 23
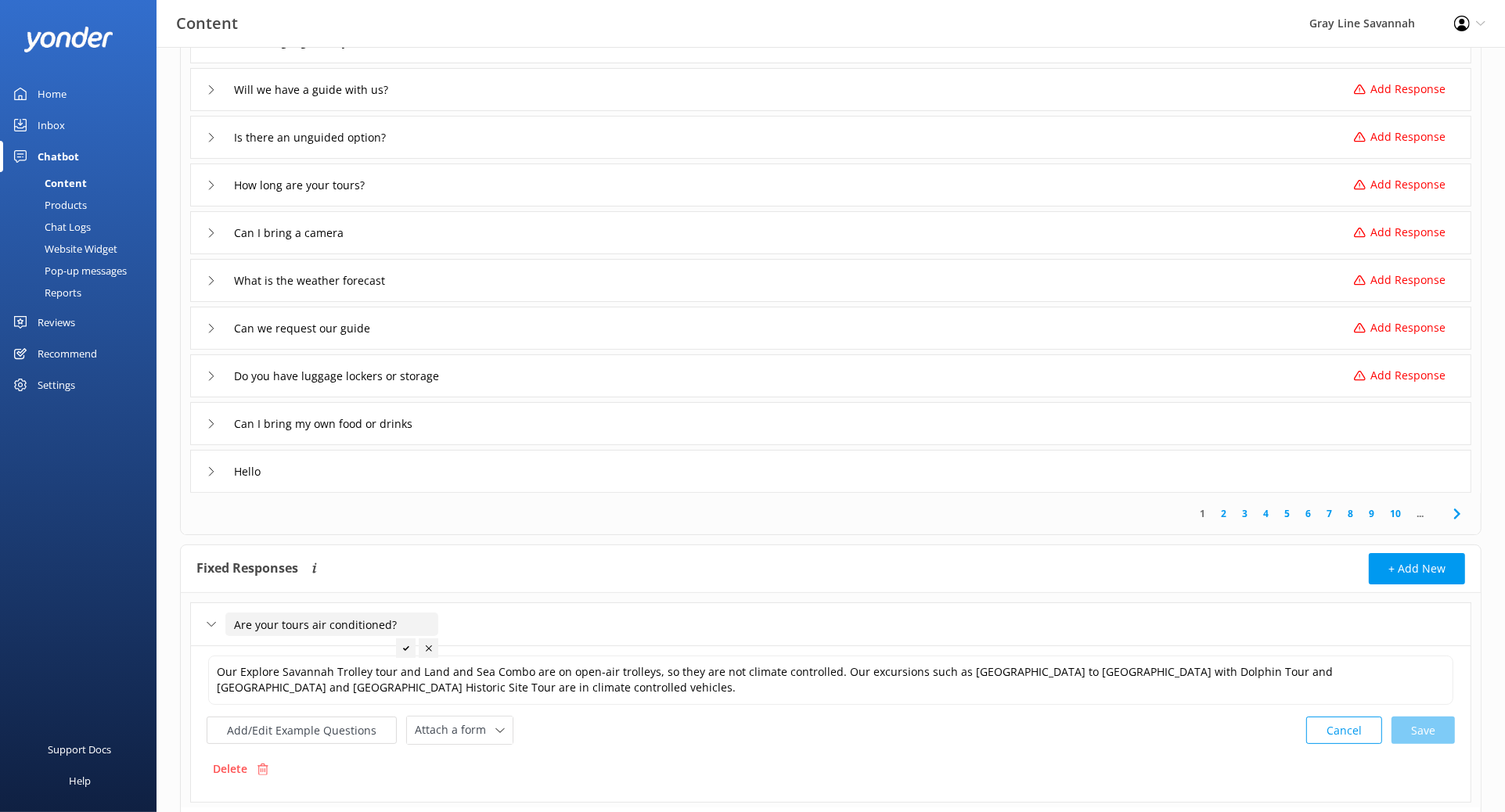
scroll to position [217, 0]
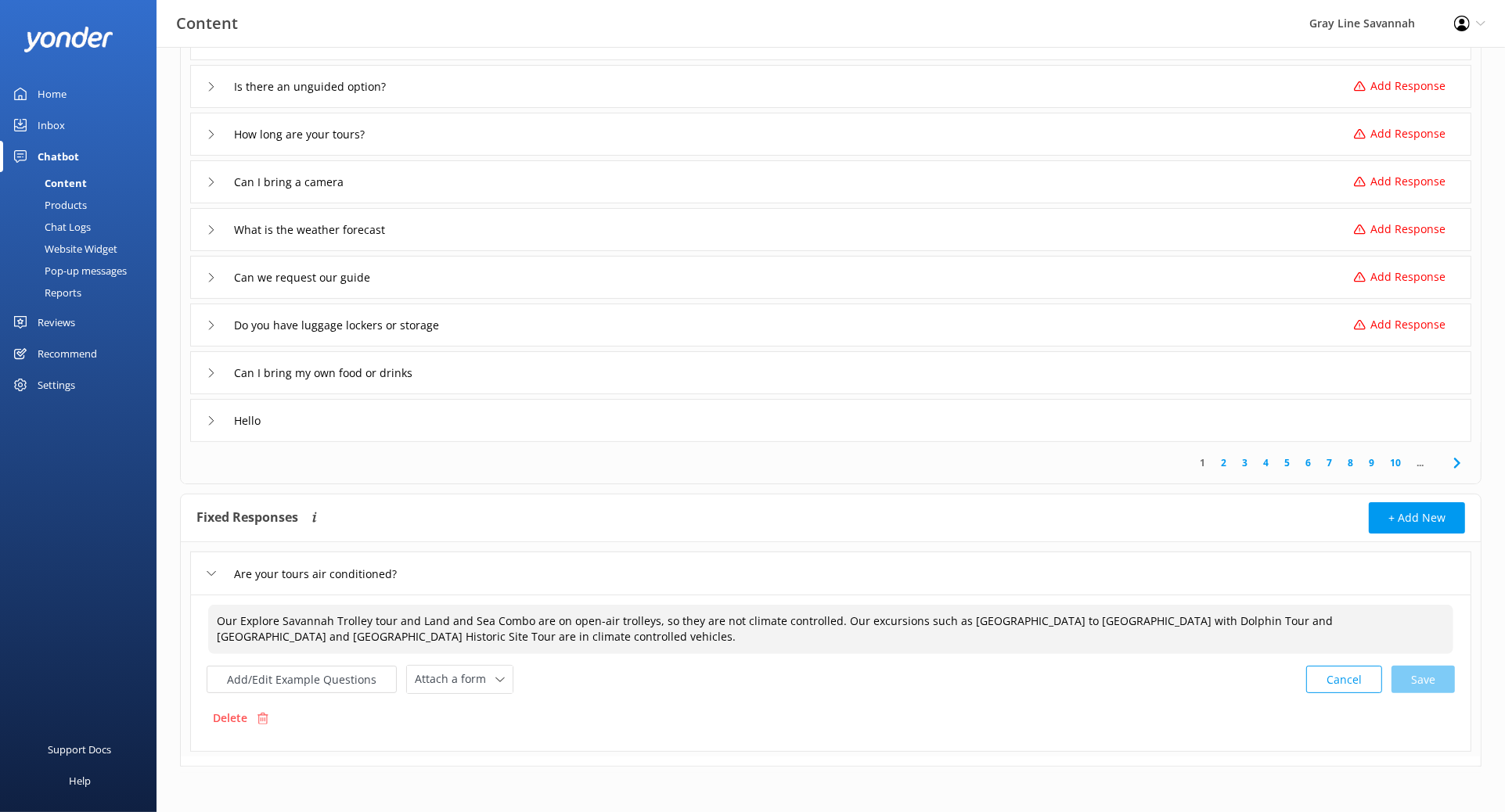
click at [1201, 546] on textarea "Our Explore Savannah Trolley tour and Land and Sea Combo are on open-air trolle…" at bounding box center [831, 629] width 1245 height 49
click at [1201, 546] on div "Cancel Save" at bounding box center [1381, 681] width 149 height 29
type textarea "Our Explore Savannah Trolley tour and Land and Sea Combo are on open-air trolle…"
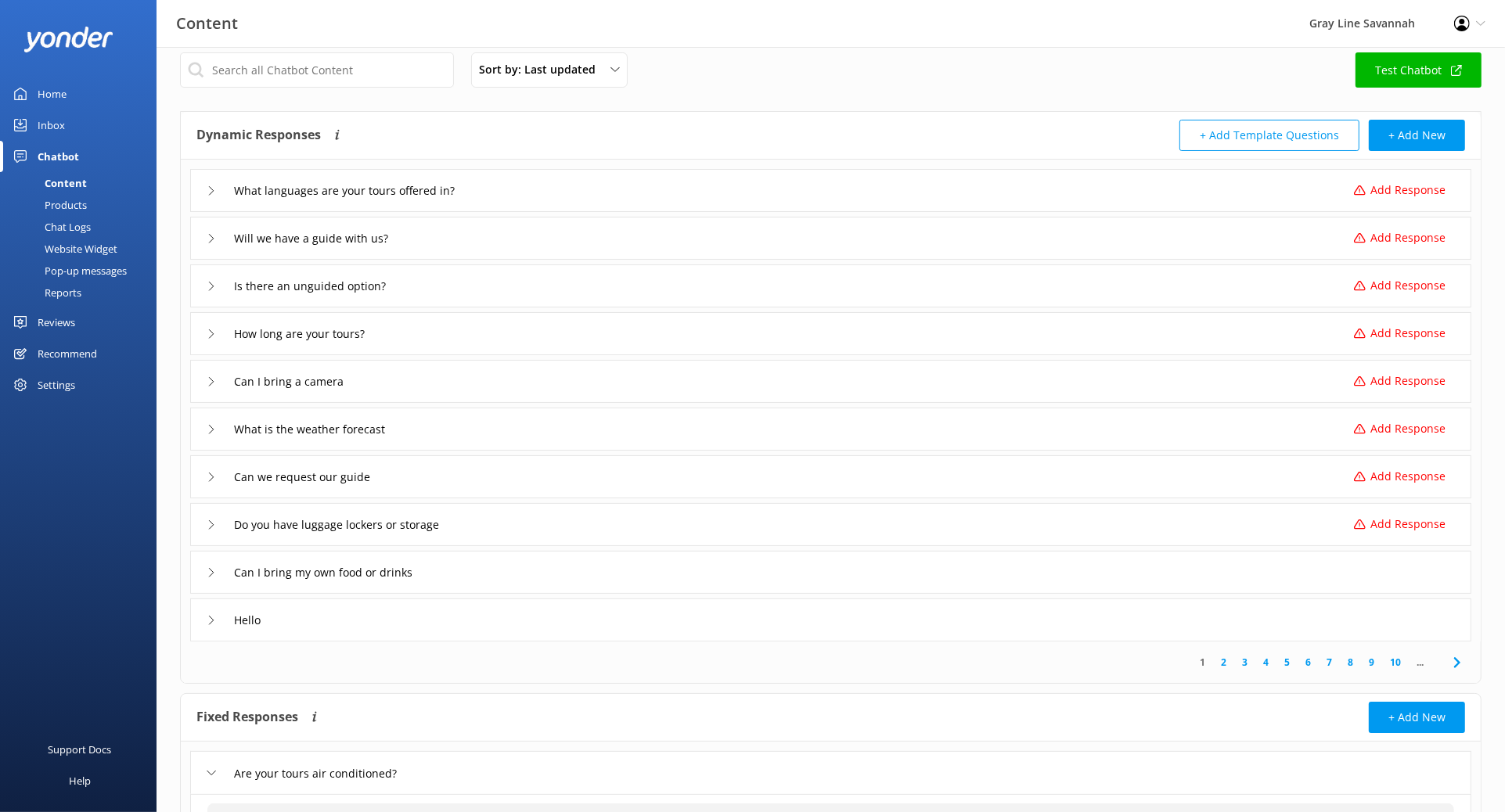
scroll to position [0, 0]
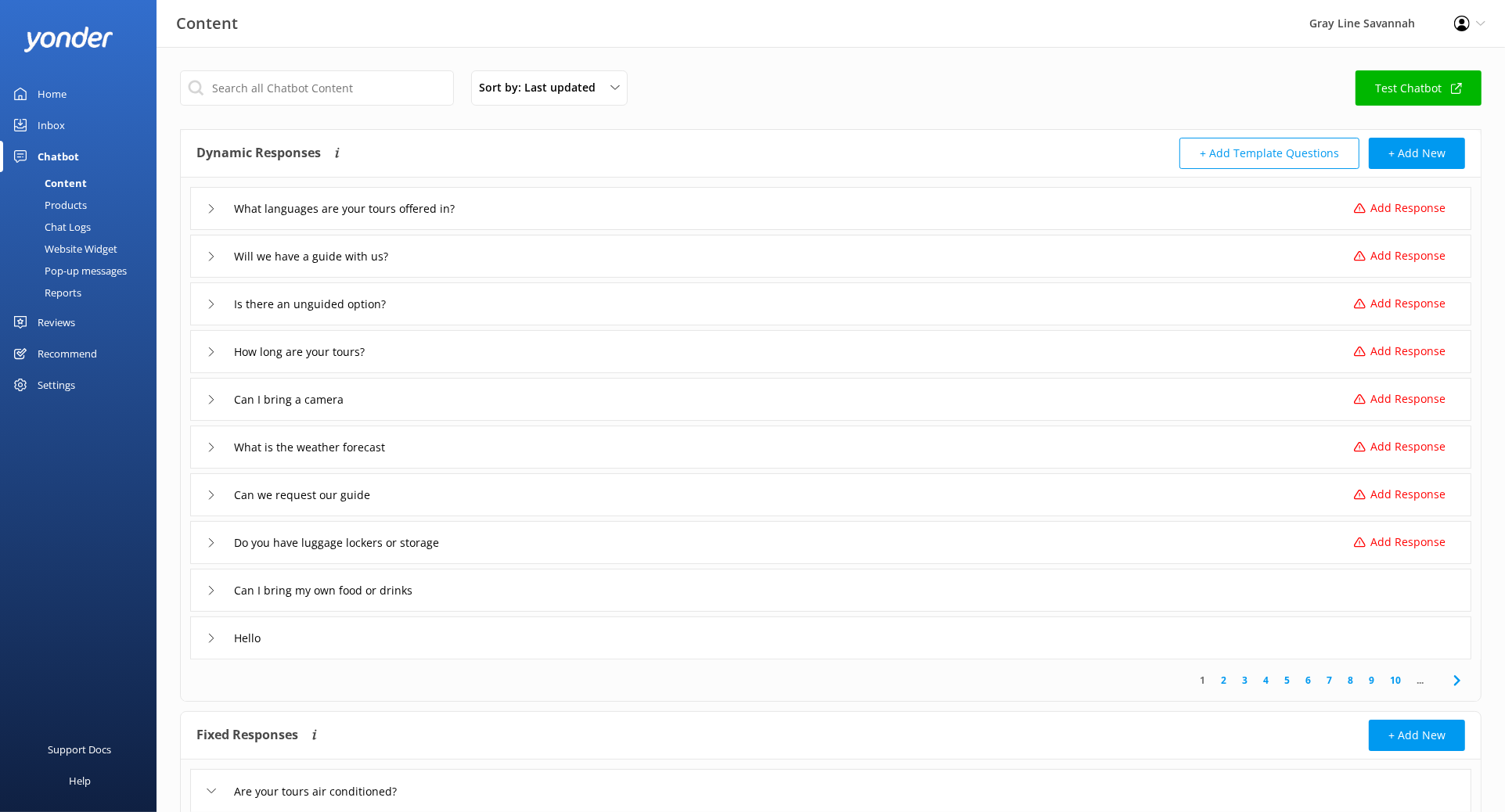
click at [507, 546] on div "Hello" at bounding box center [831, 639] width 1281 height 43
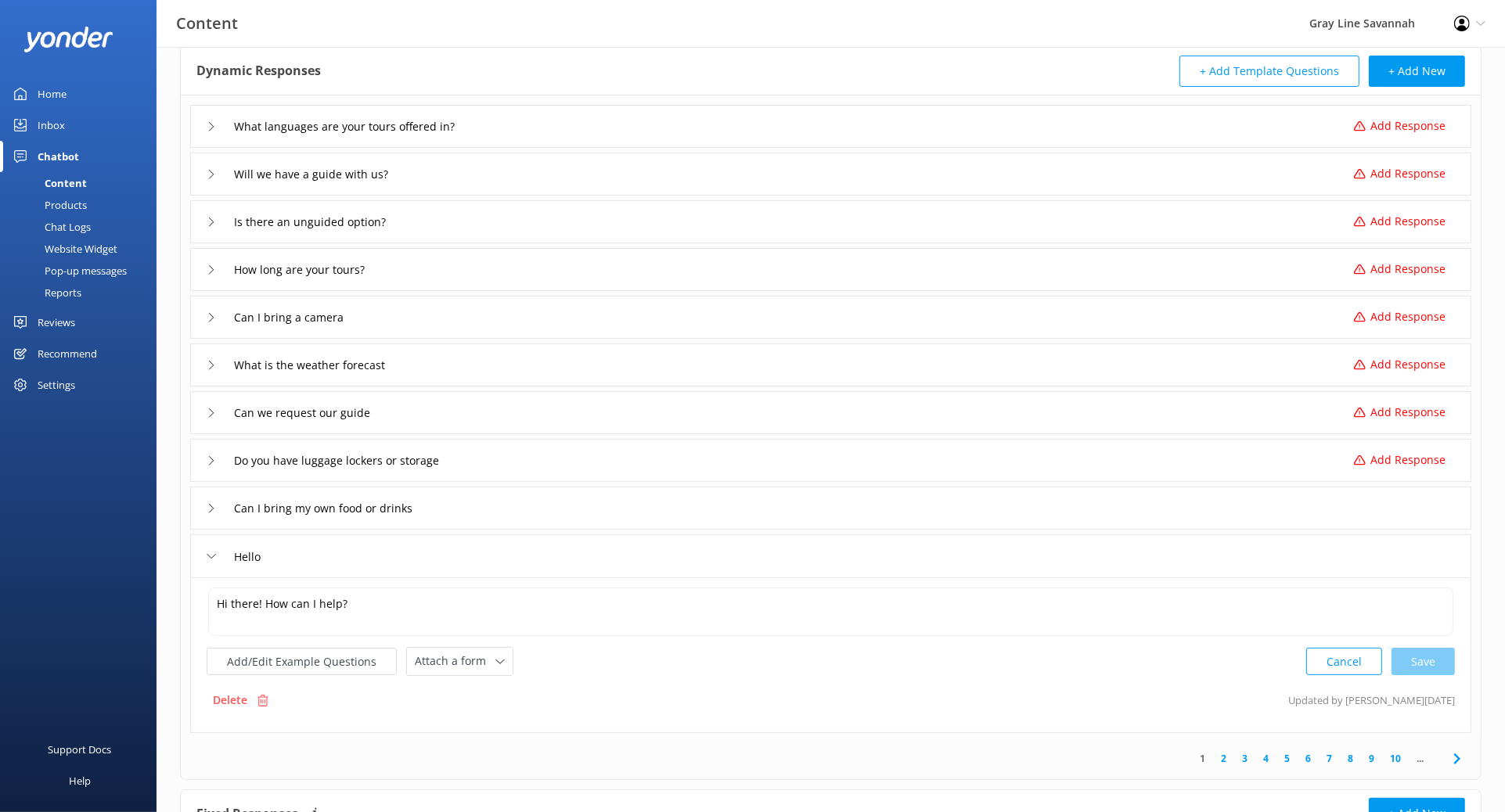
scroll to position [43, 0]
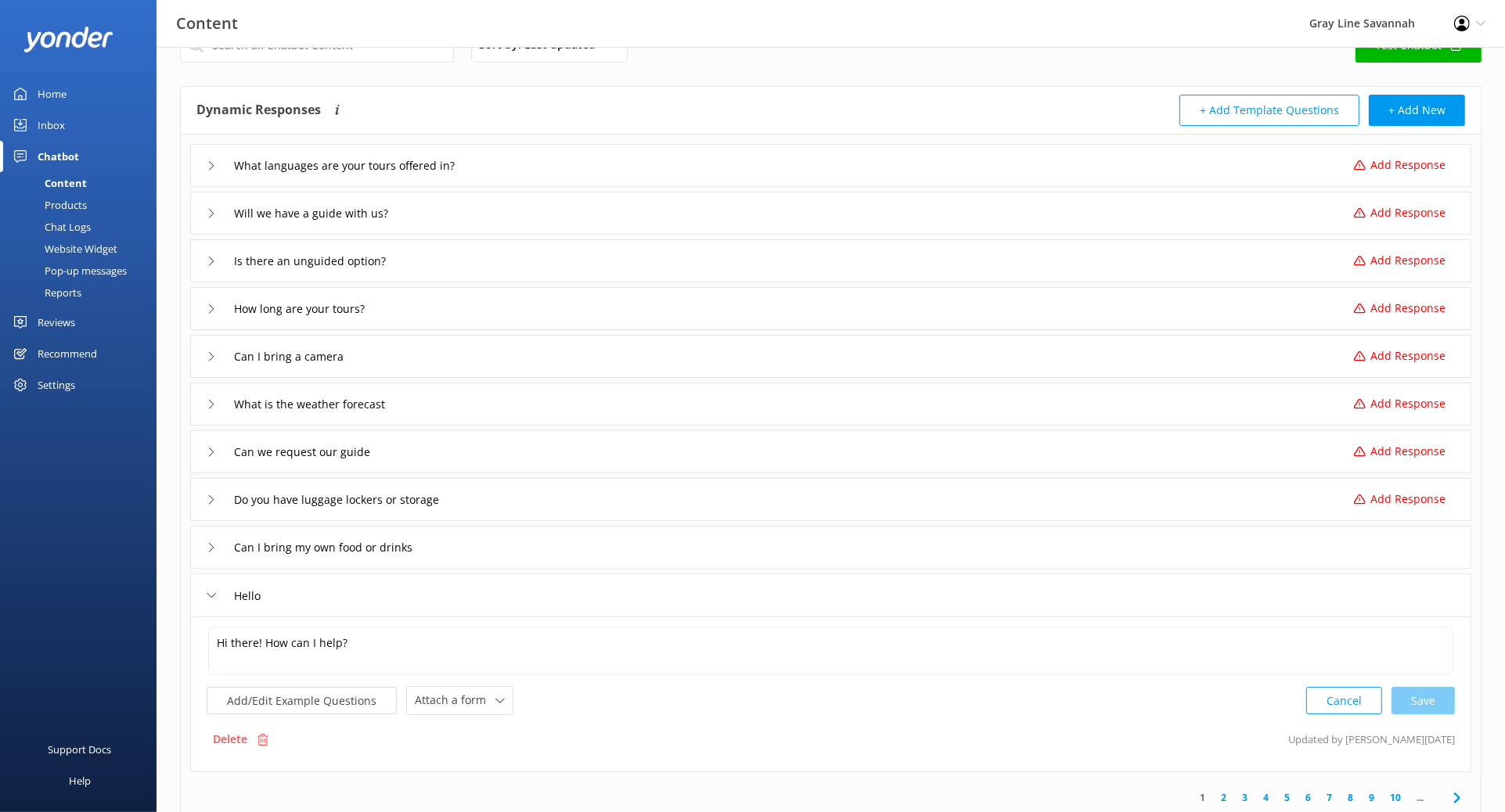
click at [216, 546] on div "Hello" at bounding box center [238, 596] width 63 height 26
